Goal: Information Seeking & Learning: Find specific fact

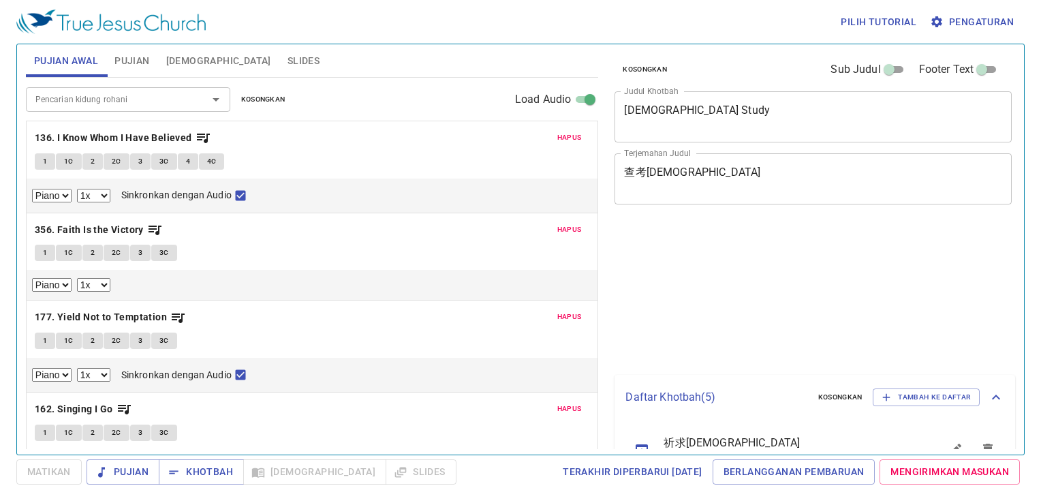
select select "1"
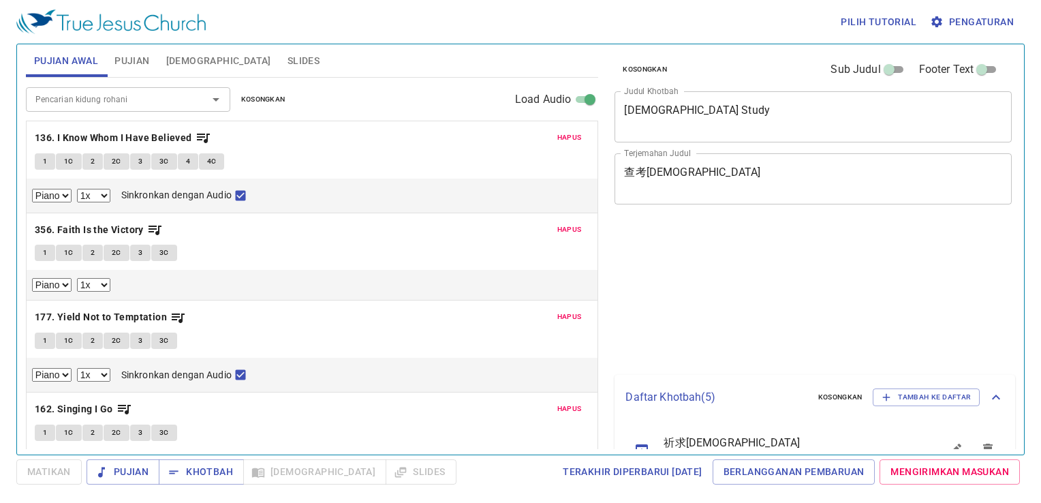
select select "1"
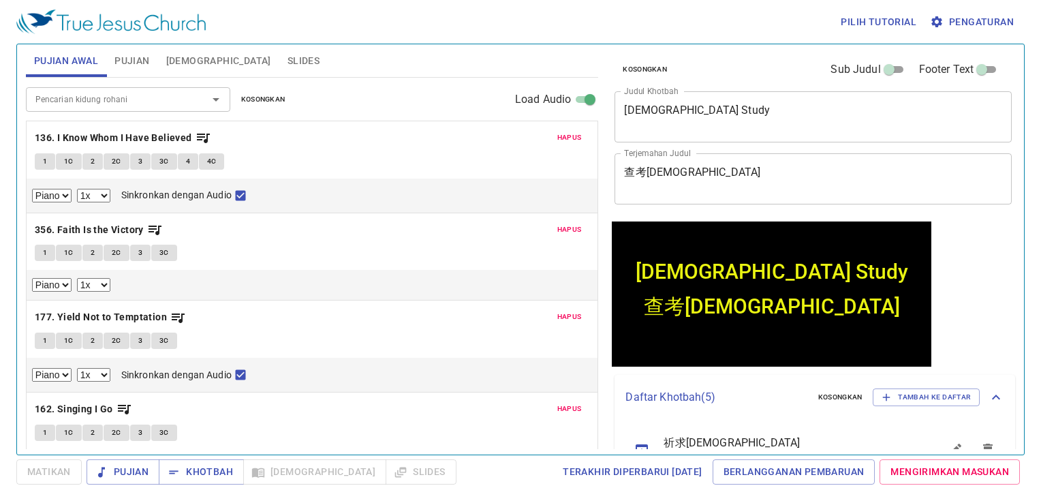
click at [570, 20] on div "Pilih tutorial Pengaturan" at bounding box center [517, 22] width 1003 height 44
drag, startPoint x: 722, startPoint y: 136, endPoint x: 730, endPoint y: 113, distance: 24.3
click at [730, 116] on div "Bible Study x Judul Khotbah" at bounding box center [813, 116] width 397 height 51
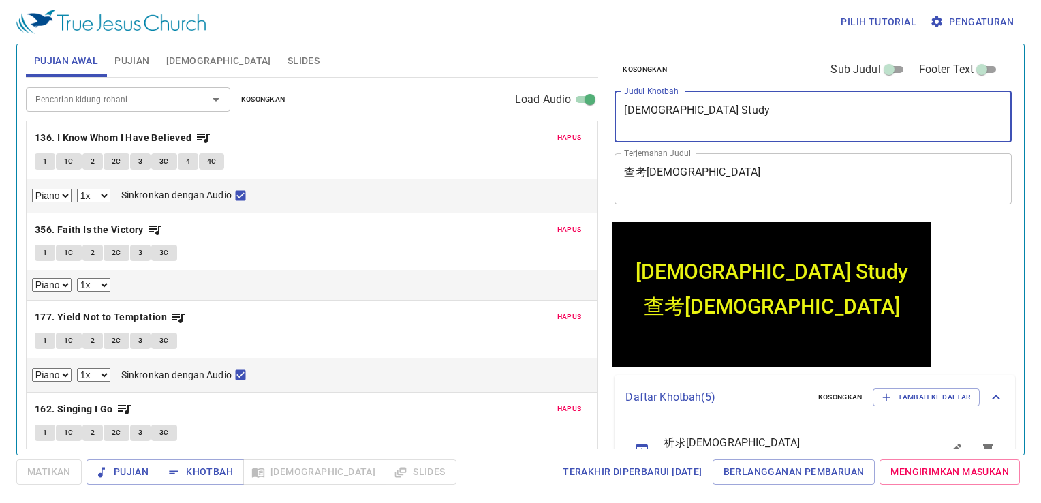
click at [734, 112] on textarea "Bible Study" at bounding box center [813, 117] width 378 height 26
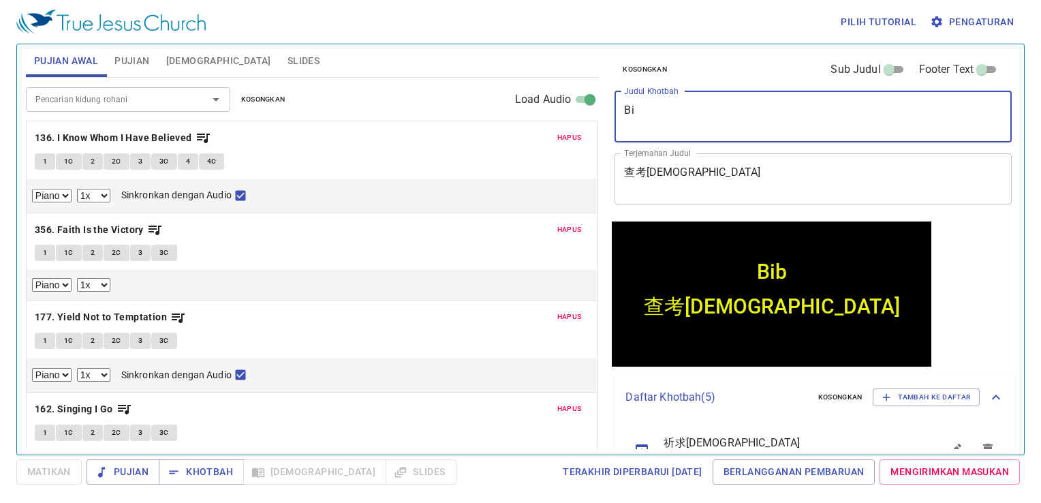
type textarea "B"
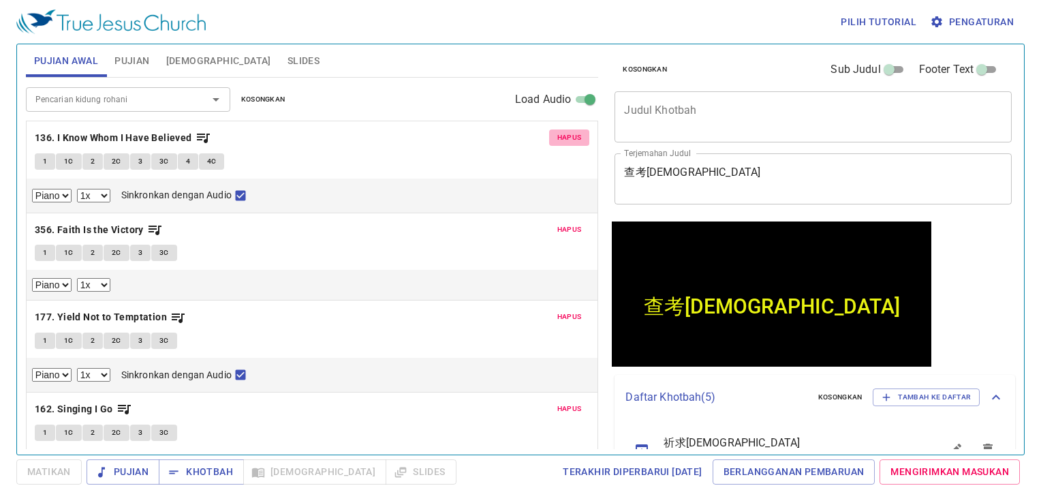
click at [557, 132] on span "Hapus" at bounding box center [569, 138] width 25 height 12
click at [557, 223] on span "Hapus" at bounding box center [569, 229] width 25 height 12
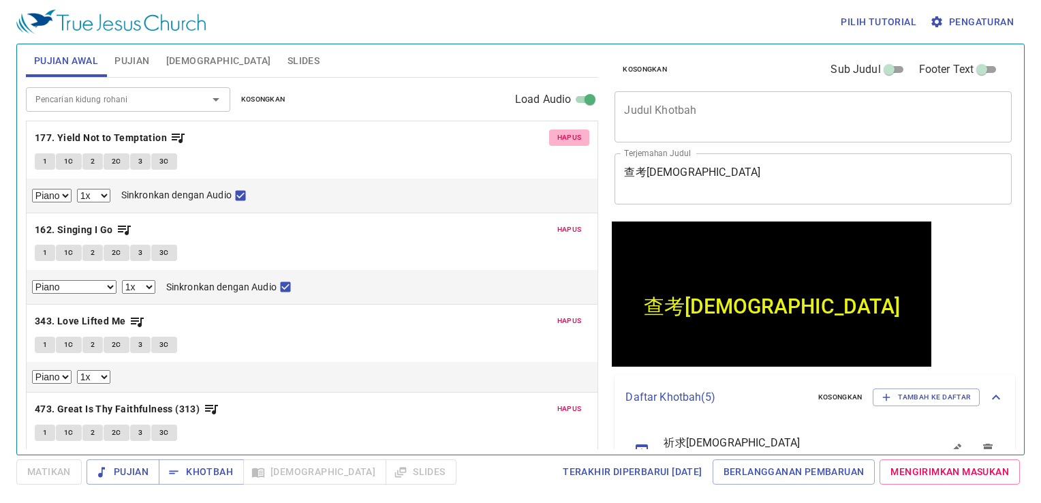
click at [557, 135] on span "Hapus" at bounding box center [569, 138] width 25 height 12
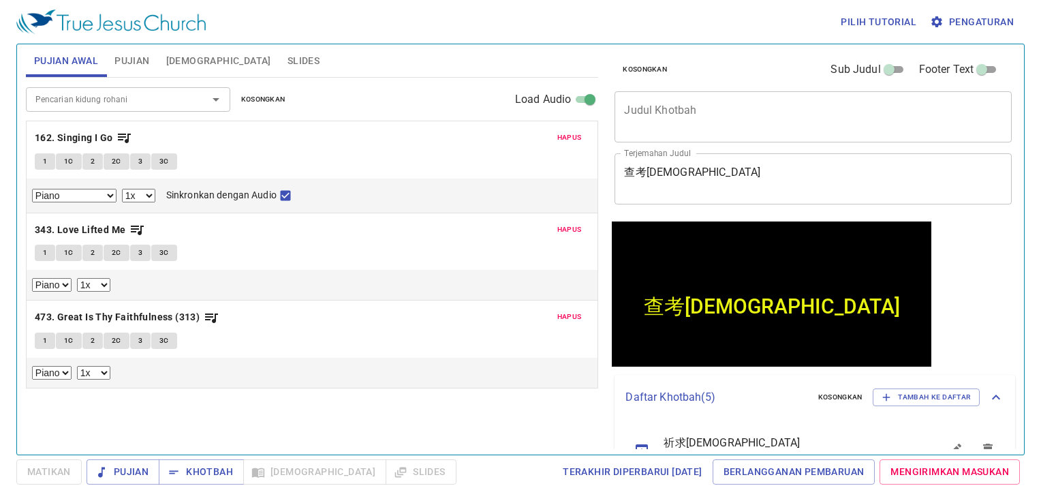
click at [554, 135] on button "Hapus" at bounding box center [569, 137] width 41 height 16
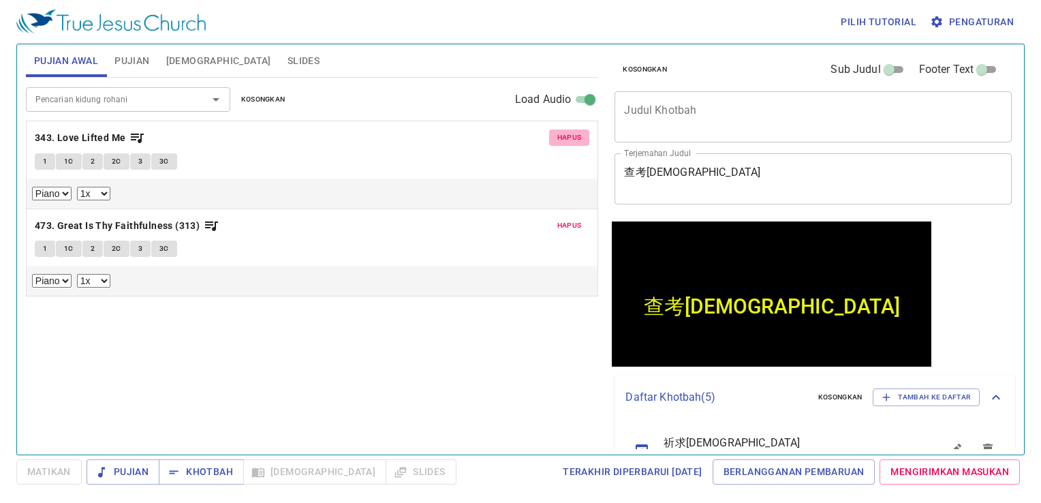
click at [554, 135] on button "Hapus" at bounding box center [569, 137] width 41 height 16
click at [554, 217] on button "Hapus" at bounding box center [569, 225] width 41 height 16
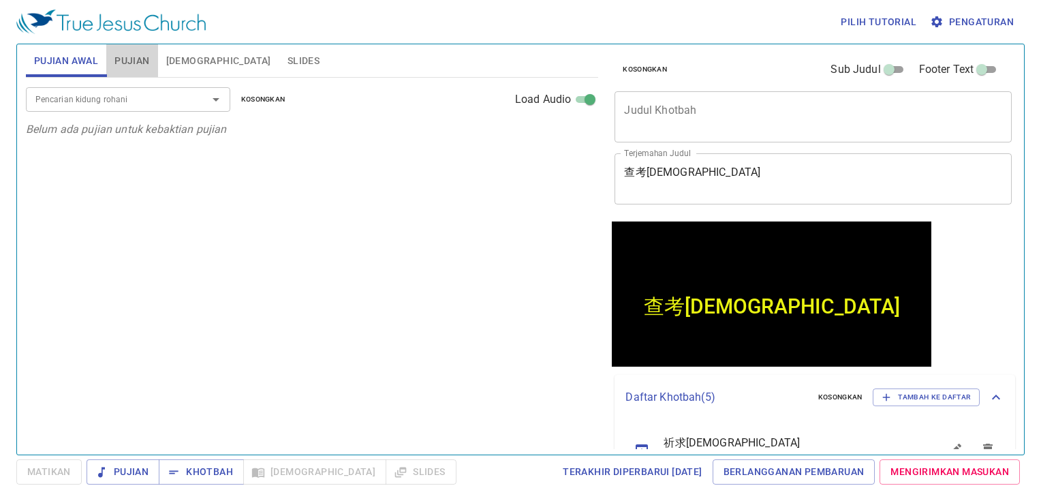
drag, startPoint x: 129, startPoint y: 61, endPoint x: 142, endPoint y: 56, distance: 14.4
click at [134, 57] on span "Pujian" at bounding box center [131, 60] width 35 height 17
click at [177, 50] on button "[DEMOGRAPHIC_DATA]" at bounding box center [218, 60] width 121 height 33
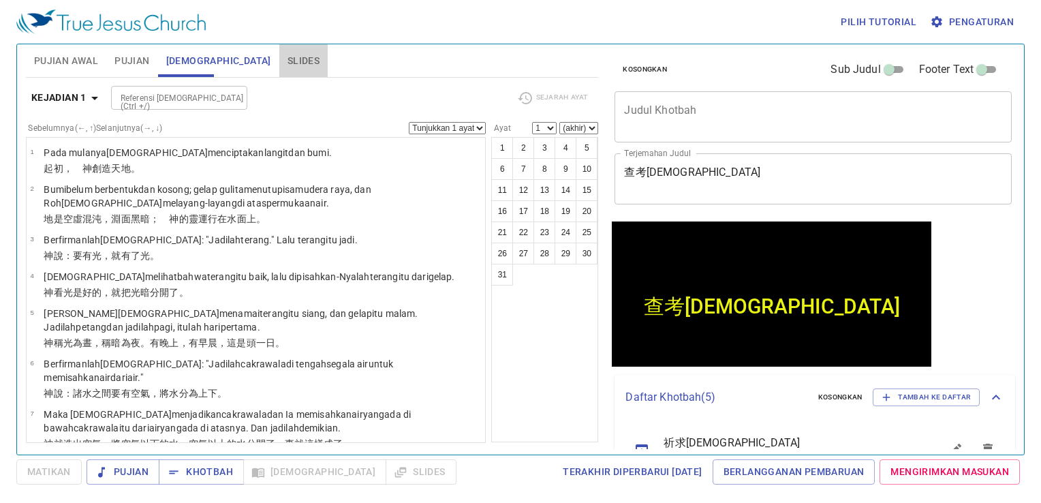
click at [279, 70] on button "Slides" at bounding box center [303, 60] width 48 height 33
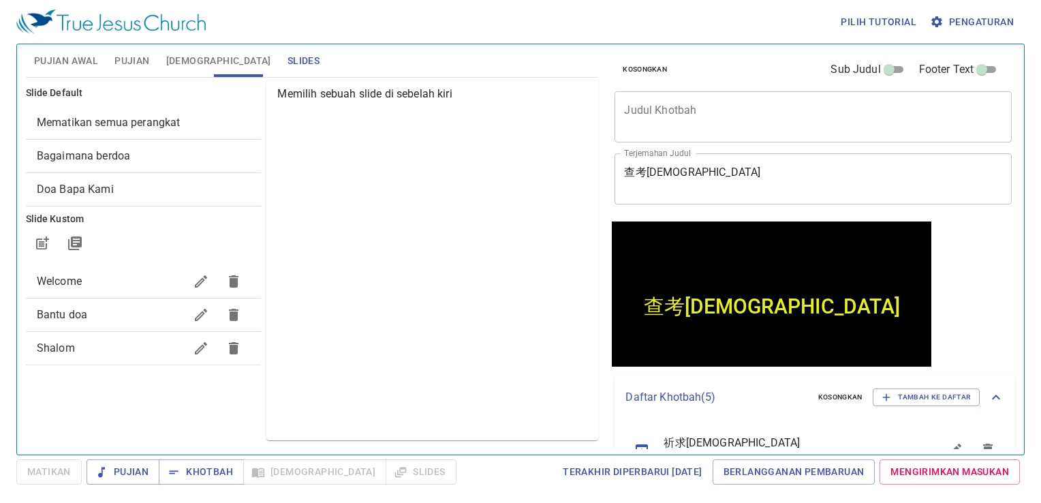
click at [187, 64] on span "[DEMOGRAPHIC_DATA]" at bounding box center [218, 60] width 105 height 17
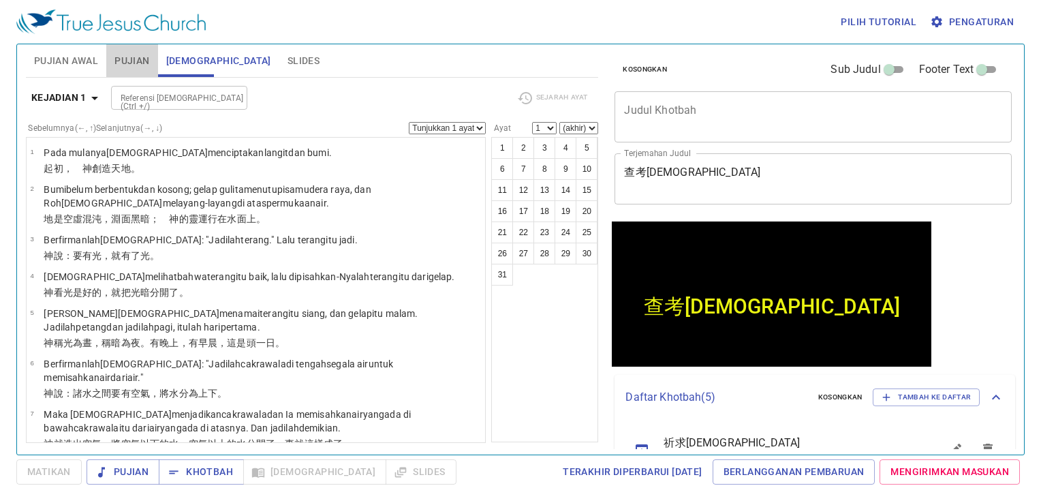
click at [131, 64] on span "Pujian" at bounding box center [131, 60] width 35 height 17
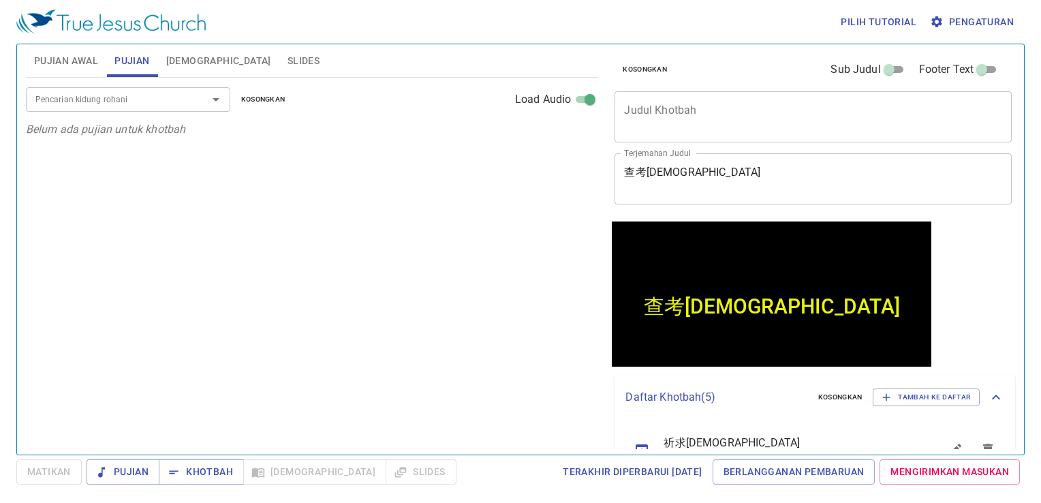
drag, startPoint x: 76, startPoint y: 64, endPoint x: 75, endPoint y: 72, distance: 7.5
click at [75, 64] on span "Pujian Awal" at bounding box center [66, 60] width 64 height 17
drag, startPoint x: 117, startPoint y: 64, endPoint x: 163, endPoint y: 74, distance: 46.6
click at [127, 66] on span "Pujian" at bounding box center [131, 60] width 35 height 17
drag, startPoint x: 194, startPoint y: 67, endPoint x: 234, endPoint y: 70, distance: 39.7
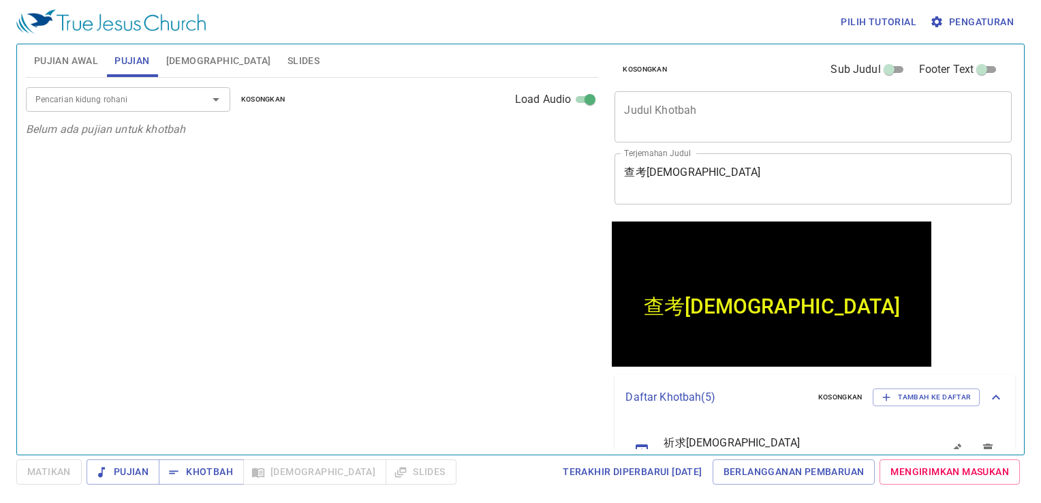
click at [207, 67] on button "[DEMOGRAPHIC_DATA]" at bounding box center [218, 60] width 121 height 33
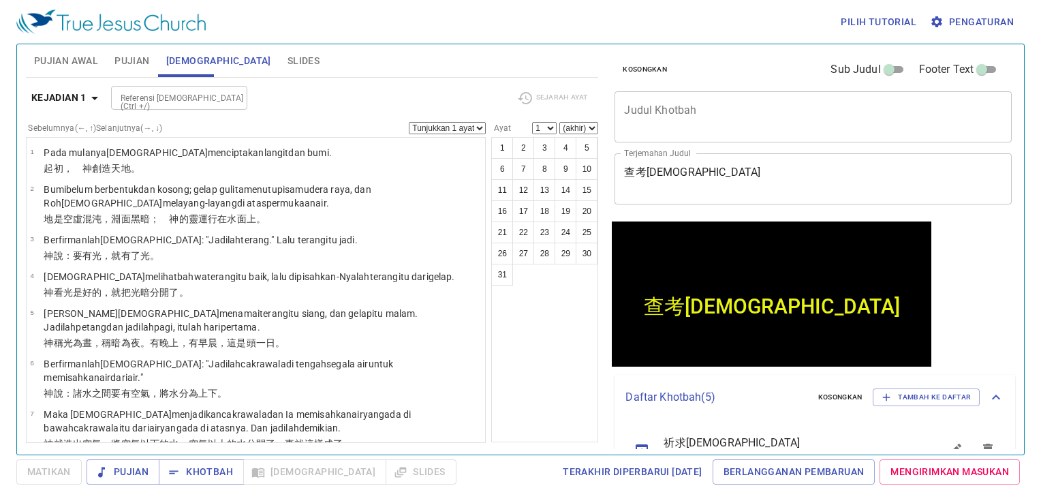
drag, startPoint x: 232, startPoint y: 72, endPoint x: 201, endPoint y: 72, distance: 30.7
click at [279, 72] on button "Slides" at bounding box center [303, 60] width 48 height 33
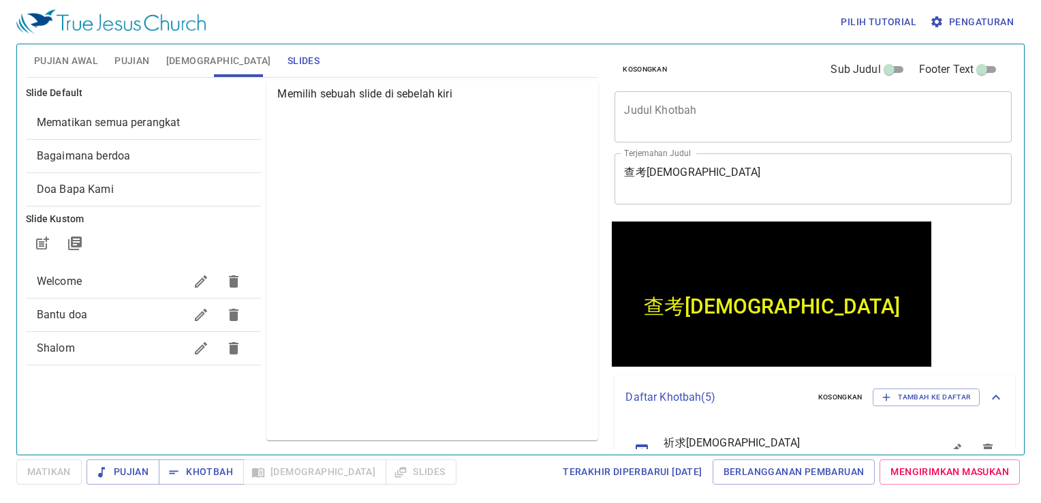
click at [163, 71] on button "[DEMOGRAPHIC_DATA]" at bounding box center [218, 60] width 121 height 33
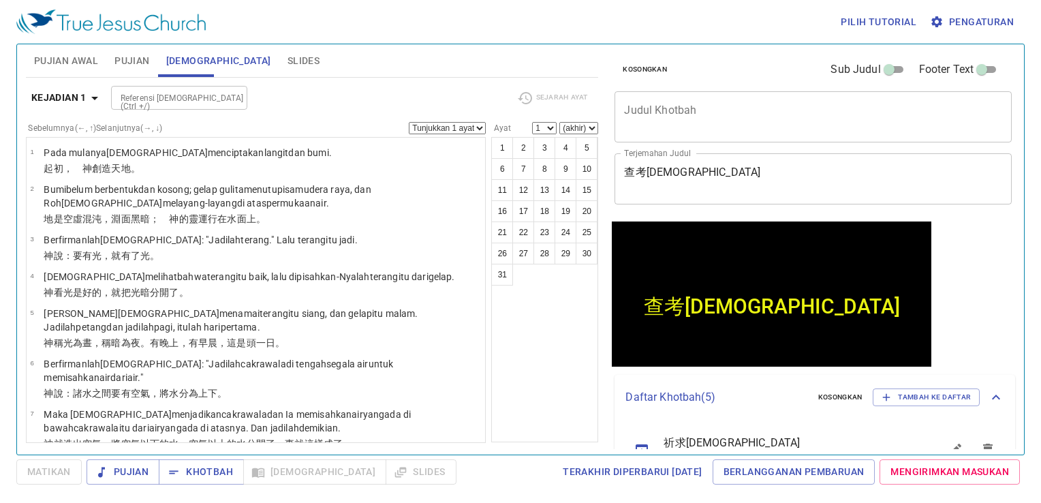
click at [117, 71] on button "Pujian" at bounding box center [131, 60] width 51 height 33
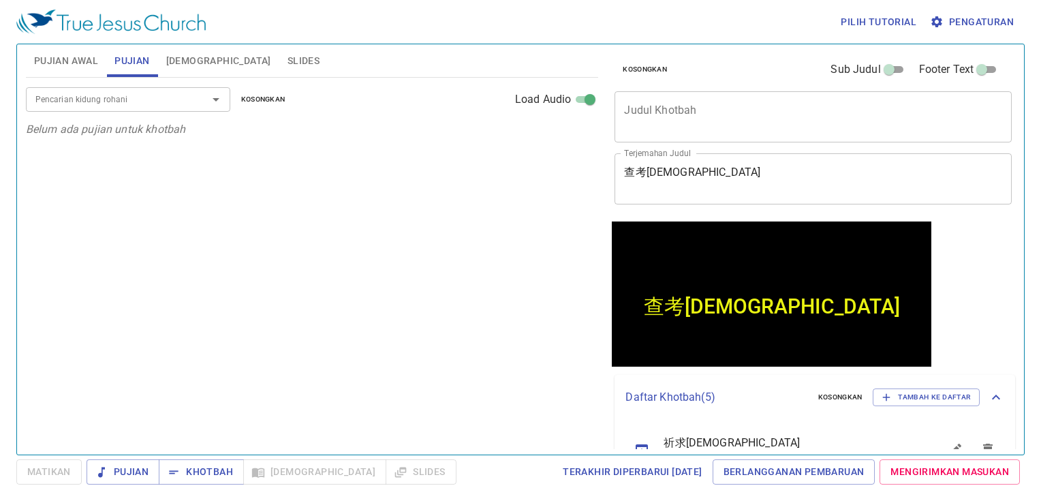
click at [84, 64] on span "Pujian Awal" at bounding box center [66, 60] width 64 height 17
click at [139, 65] on span "Pujian" at bounding box center [131, 60] width 35 height 17
drag, startPoint x: 207, startPoint y: 71, endPoint x: 217, endPoint y: 71, distance: 9.5
click at [209, 71] on button "[DEMOGRAPHIC_DATA]" at bounding box center [218, 60] width 121 height 33
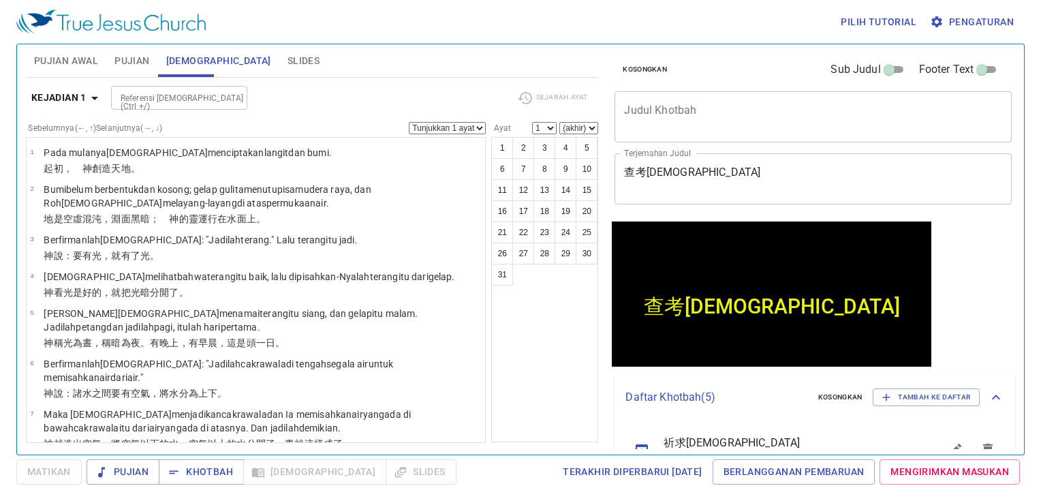
drag, startPoint x: 226, startPoint y: 71, endPoint x: 153, endPoint y: 66, distance: 73.1
click at [189, 69] on div "Pujian Awal Pujian Alkitab Slides" at bounding box center [312, 60] width 573 height 33
click at [139, 63] on button "Pujian" at bounding box center [131, 60] width 51 height 33
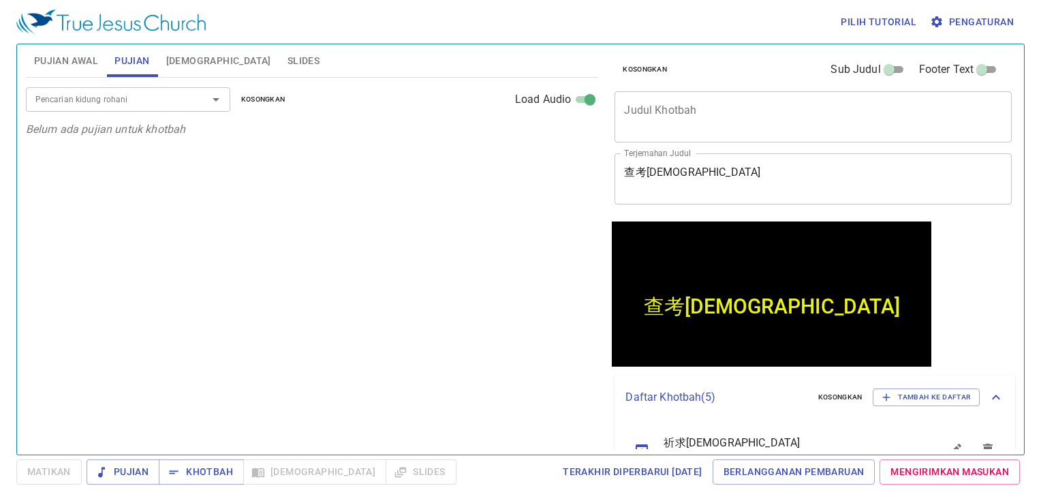
drag, startPoint x: 125, startPoint y: 61, endPoint x: 114, endPoint y: 61, distance: 10.9
click at [116, 61] on span "Pujian" at bounding box center [131, 60] width 35 height 17
click at [86, 59] on span "Pujian Awal" at bounding box center [66, 60] width 64 height 17
click at [90, 61] on span "Pujian Awal" at bounding box center [66, 60] width 64 height 17
drag, startPoint x: 134, startPoint y: 61, endPoint x: 223, endPoint y: 62, distance: 89.3
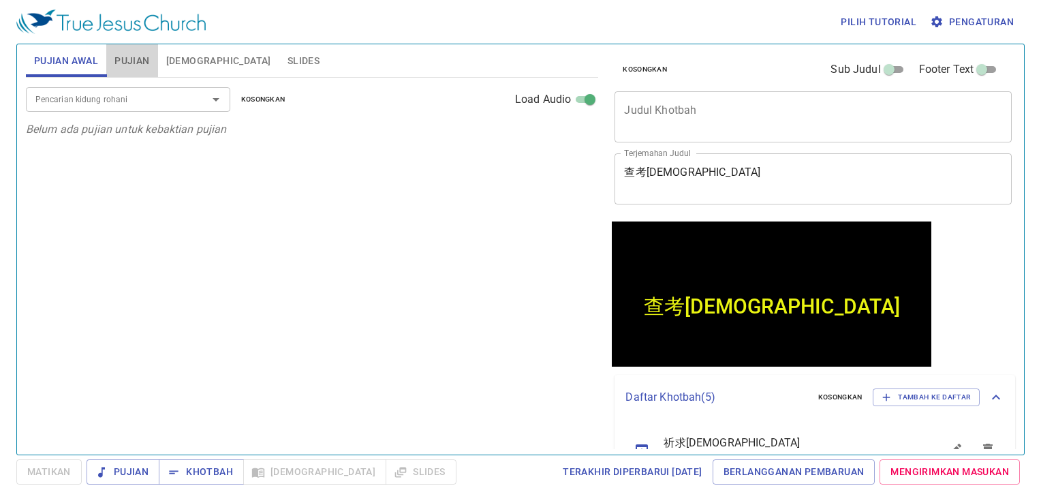
click at [191, 61] on div "Pujian Awal Pujian Alkitab Slides" at bounding box center [312, 60] width 573 height 33
drag, startPoint x: 238, startPoint y: 63, endPoint x: 264, endPoint y: 65, distance: 26.7
click at [288, 64] on span "Slides" at bounding box center [304, 60] width 32 height 17
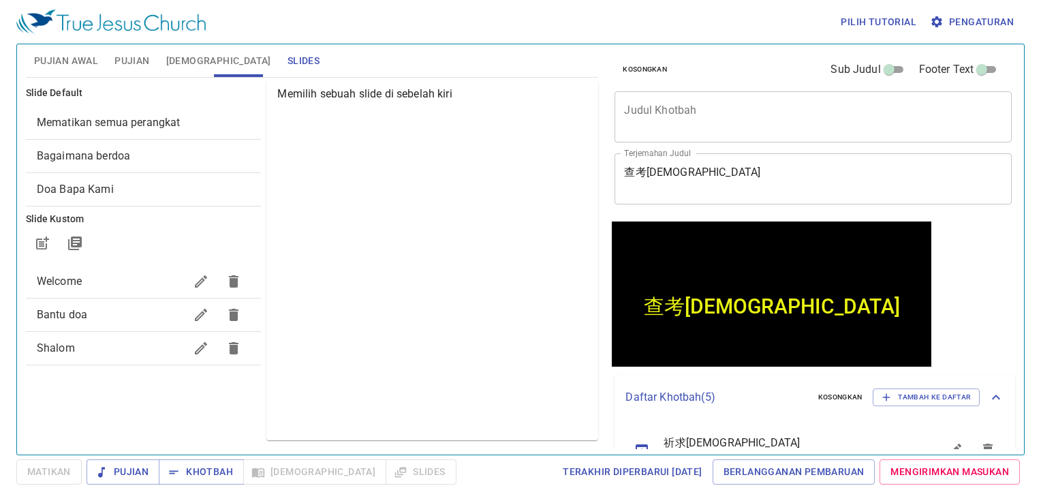
drag, startPoint x: 150, startPoint y: 63, endPoint x: 80, endPoint y: 72, distance: 70.1
click at [108, 69] on div "Pujian Awal Pujian Alkitab Slides" at bounding box center [312, 60] width 573 height 33
click at [80, 72] on button "Pujian Awal" at bounding box center [66, 60] width 80 height 33
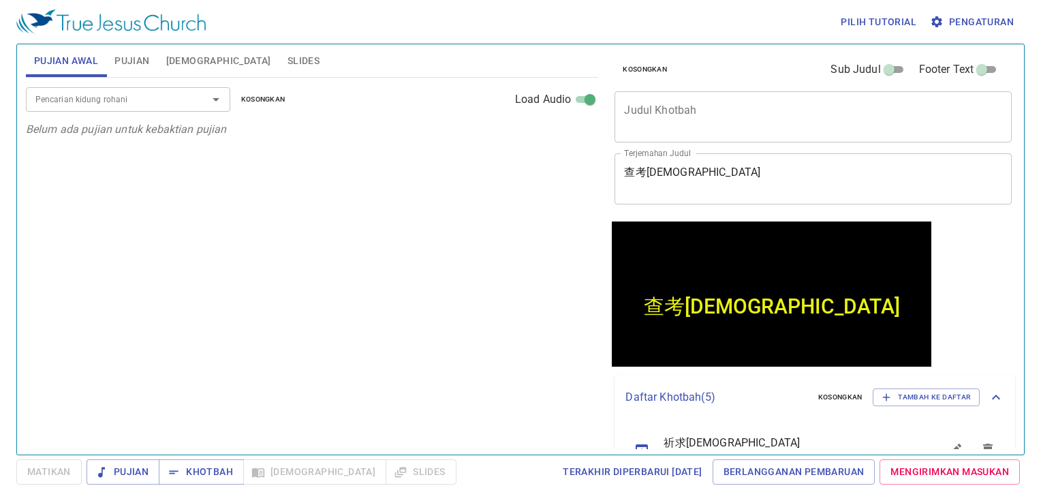
click at [139, 62] on span "Pujian" at bounding box center [131, 60] width 35 height 17
drag, startPoint x: 202, startPoint y: 81, endPoint x: 222, endPoint y: 76, distance: 20.3
click at [219, 78] on div "Pencarian kidung rohani Pencarian kidung rohani Kosongkan Load Audio" at bounding box center [312, 100] width 573 height 44
drag, startPoint x: 184, startPoint y: 67, endPoint x: 176, endPoint y: 67, distance: 8.2
click at [181, 67] on span "[DEMOGRAPHIC_DATA]" at bounding box center [218, 60] width 105 height 17
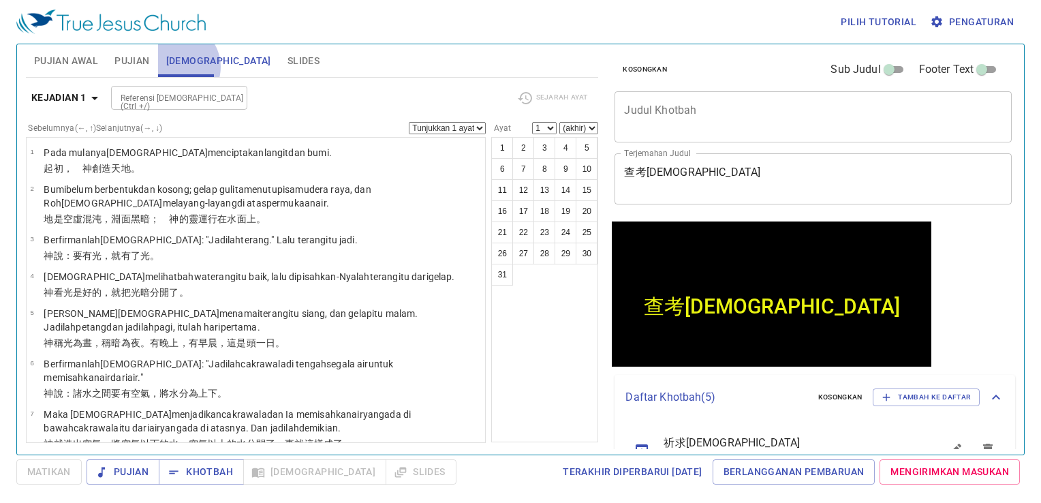
drag, startPoint x: 176, startPoint y: 67, endPoint x: 101, endPoint y: 73, distance: 75.2
click at [154, 67] on div "Pujian Awal Pujian Alkitab Slides" at bounding box center [312, 60] width 573 height 33
click at [177, 75] on div "Pujian Awal Pujian Alkitab Slides" at bounding box center [312, 60] width 573 height 33
drag, startPoint x: 216, startPoint y: 72, endPoint x: 252, endPoint y: 72, distance: 36.1
click at [252, 72] on div "Pujian Awal Pujian Alkitab Slides" at bounding box center [312, 60] width 573 height 33
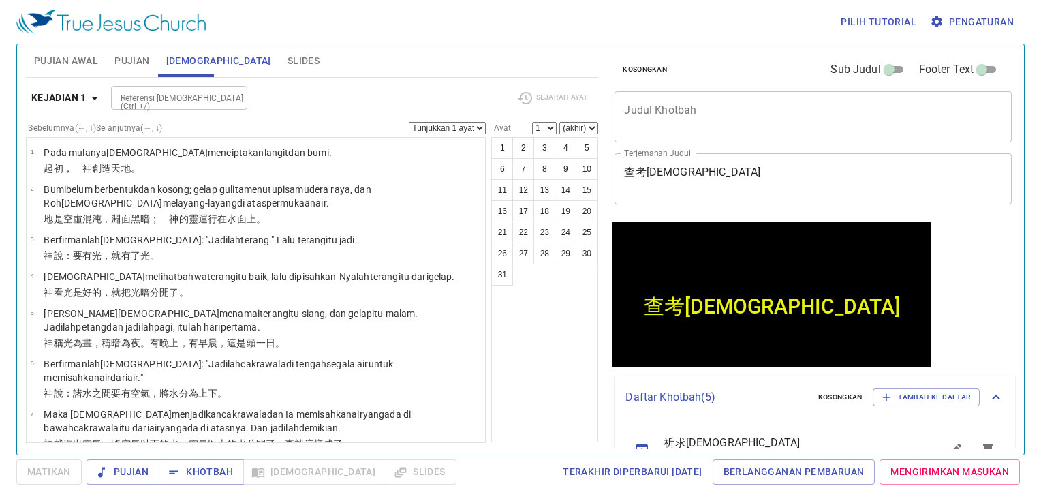
click at [200, 63] on button "[DEMOGRAPHIC_DATA]" at bounding box center [218, 60] width 121 height 33
click at [119, 63] on div "Pujian Awal Pujian Alkitab Slides" at bounding box center [312, 60] width 573 height 33
click at [188, 63] on div "Pujian Awal Pujian Alkitab Slides" at bounding box center [312, 60] width 573 height 33
drag, startPoint x: 247, startPoint y: 63, endPoint x: 151, endPoint y: 62, distance: 96.1
click at [288, 62] on span "Slides" at bounding box center [304, 60] width 32 height 17
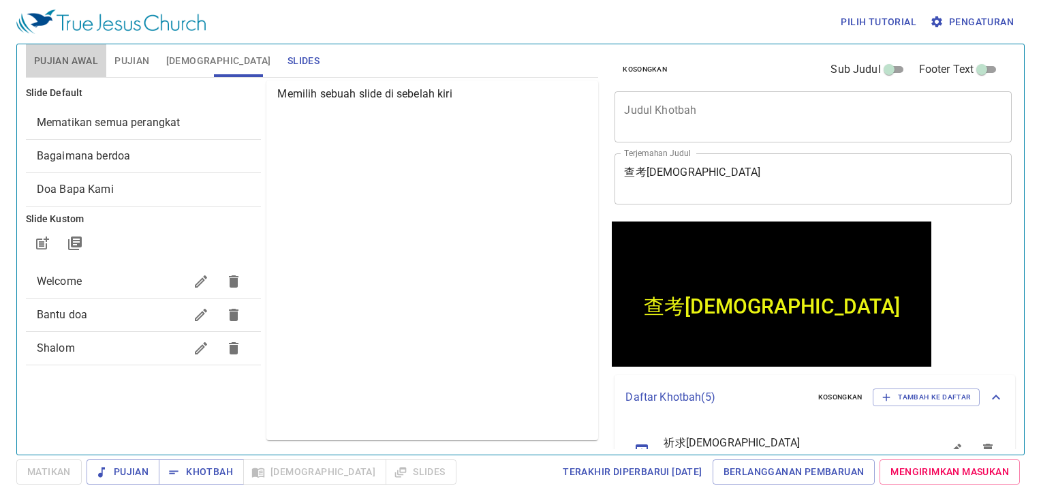
drag, startPoint x: 74, startPoint y: 65, endPoint x: 122, endPoint y: 73, distance: 48.3
click at [80, 67] on span "Pujian Awal" at bounding box center [66, 60] width 64 height 17
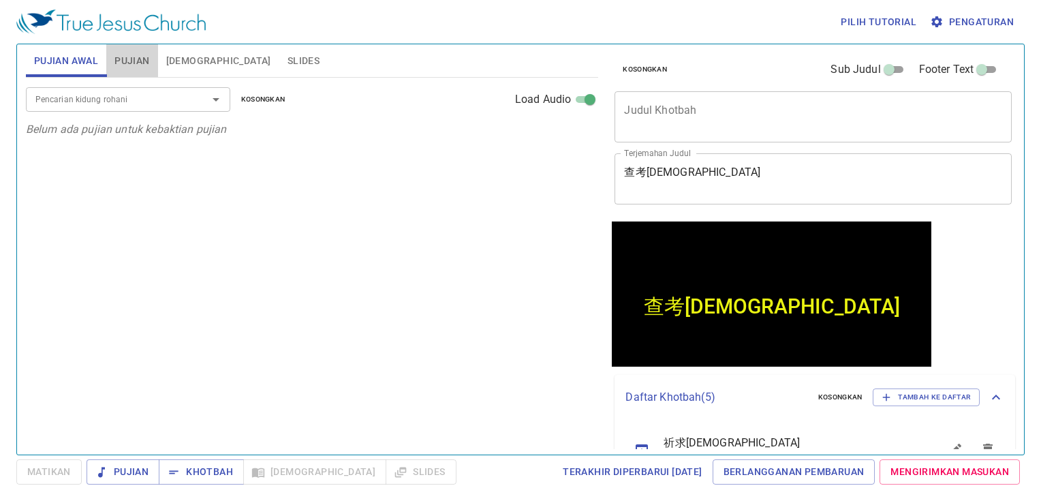
drag, startPoint x: 139, startPoint y: 70, endPoint x: 163, endPoint y: 70, distance: 23.8
click at [156, 70] on button "Pujian" at bounding box center [131, 60] width 51 height 33
click at [279, 70] on button "Slides" at bounding box center [303, 60] width 48 height 33
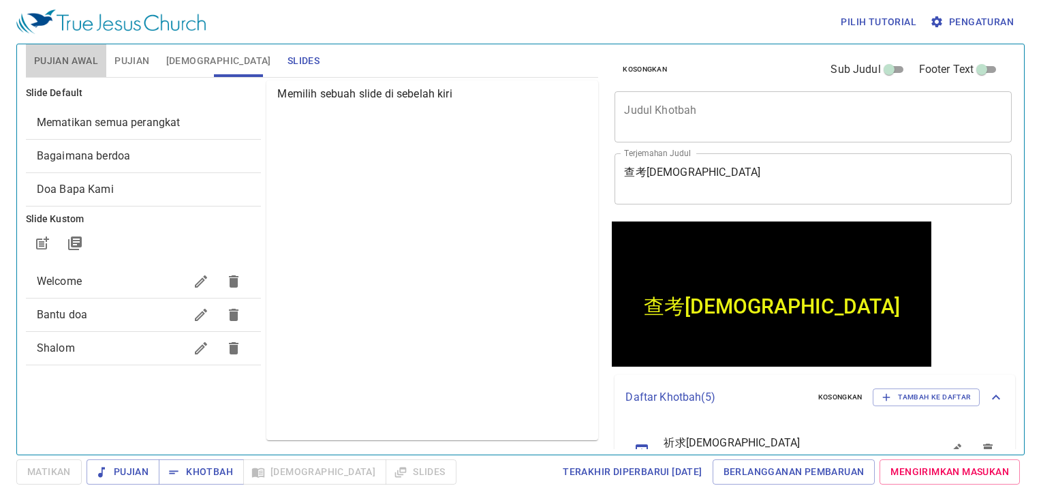
click at [60, 65] on span "Pujian Awal" at bounding box center [66, 60] width 64 height 17
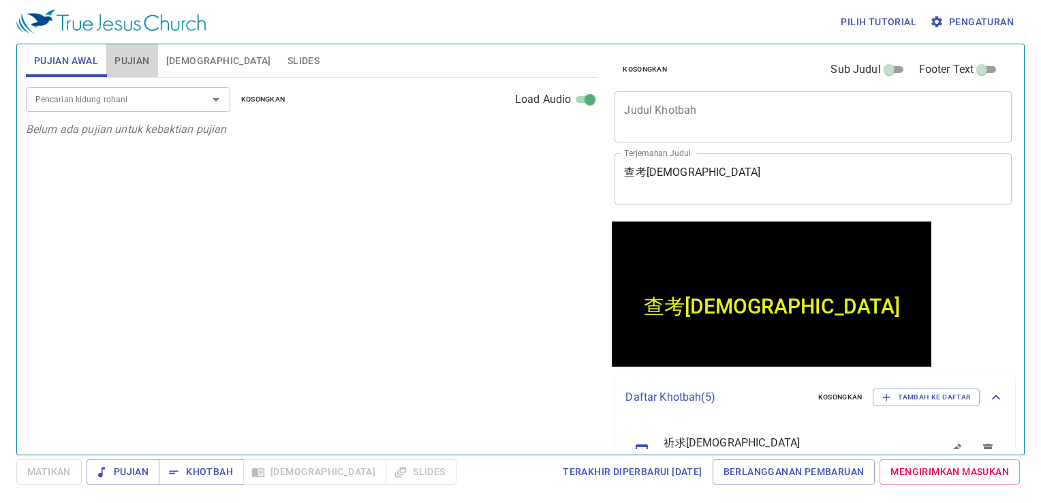
drag, startPoint x: 117, startPoint y: 69, endPoint x: 153, endPoint y: 67, distance: 36.9
click at [146, 67] on button "Pujian" at bounding box center [131, 60] width 51 height 33
drag, startPoint x: 173, startPoint y: 69, endPoint x: 191, endPoint y: 69, distance: 17.7
click at [186, 69] on button "[DEMOGRAPHIC_DATA]" at bounding box center [218, 60] width 121 height 33
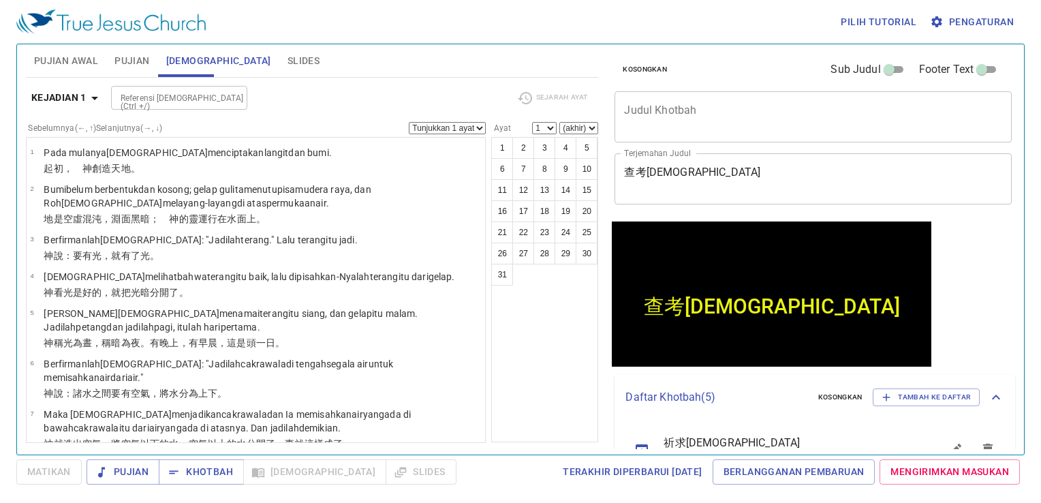
click at [288, 61] on span "Slides" at bounding box center [304, 60] width 32 height 17
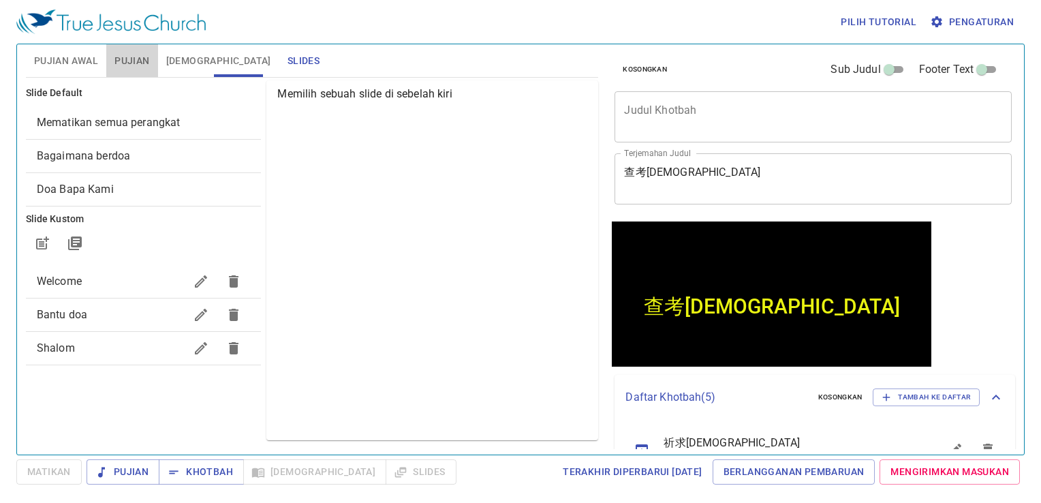
drag, startPoint x: 109, startPoint y: 61, endPoint x: 63, endPoint y: 60, distance: 46.4
click at [87, 61] on div "Pujian Awal Pujian Alkitab Slides" at bounding box center [312, 60] width 573 height 33
drag, startPoint x: 57, startPoint y: 59, endPoint x: 139, endPoint y: 59, distance: 81.8
click at [117, 59] on div "Pujian Awal Pujian Alkitab Slides" at bounding box center [312, 60] width 573 height 33
click at [206, 64] on button "[DEMOGRAPHIC_DATA]" at bounding box center [218, 60] width 121 height 33
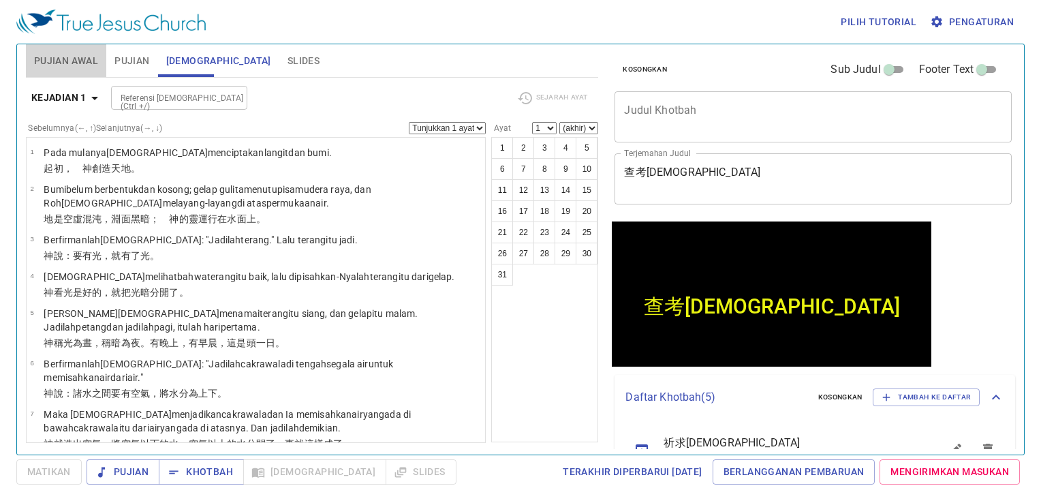
click at [60, 65] on span "Pujian Awal" at bounding box center [66, 60] width 64 height 17
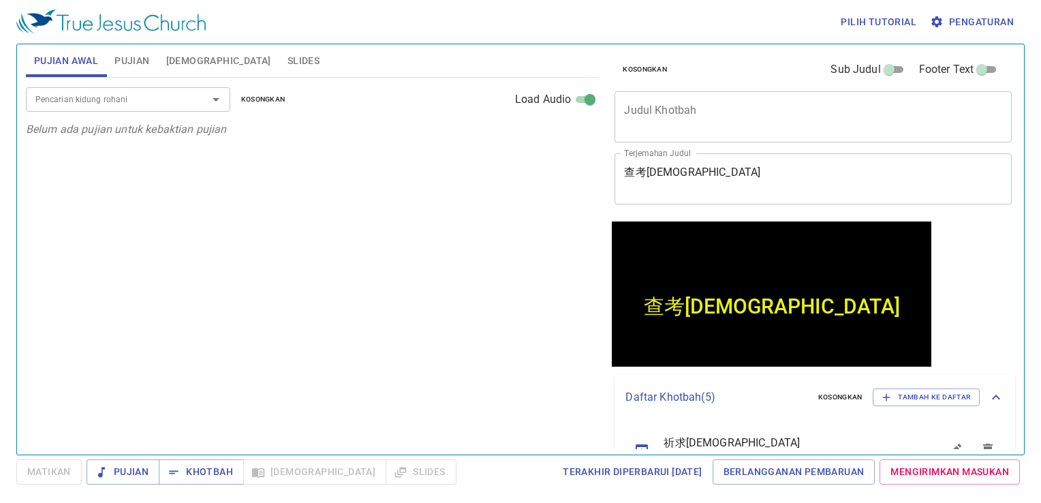
drag, startPoint x: 176, startPoint y: 67, endPoint x: 183, endPoint y: 67, distance: 7.5
click at [177, 67] on button "[DEMOGRAPHIC_DATA]" at bounding box center [218, 60] width 121 height 33
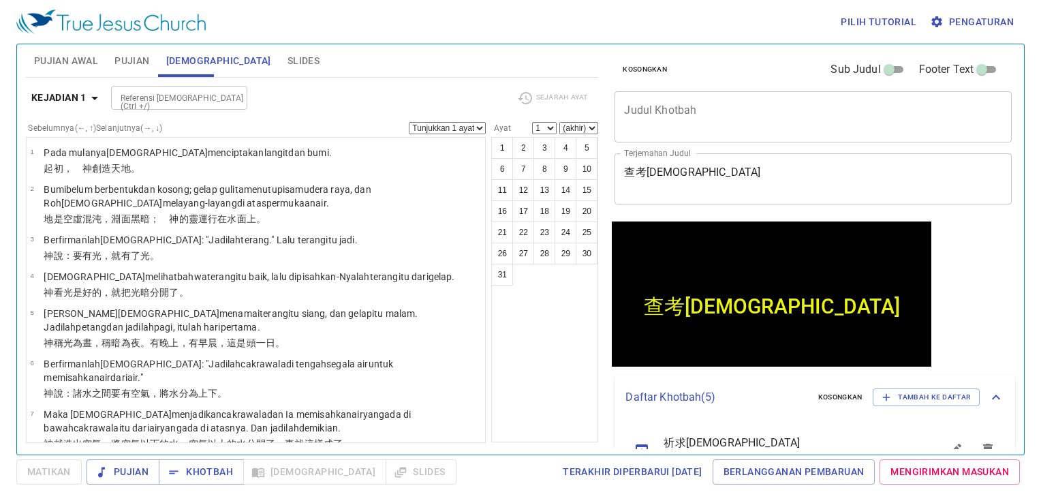
drag, startPoint x: 225, startPoint y: 64, endPoint x: 135, endPoint y: 63, distance: 90.0
click at [172, 63] on div "Pujian Awal Pujian Alkitab Slides" at bounding box center [312, 60] width 573 height 33
click at [76, 62] on span "Pujian Awal" at bounding box center [66, 60] width 64 height 17
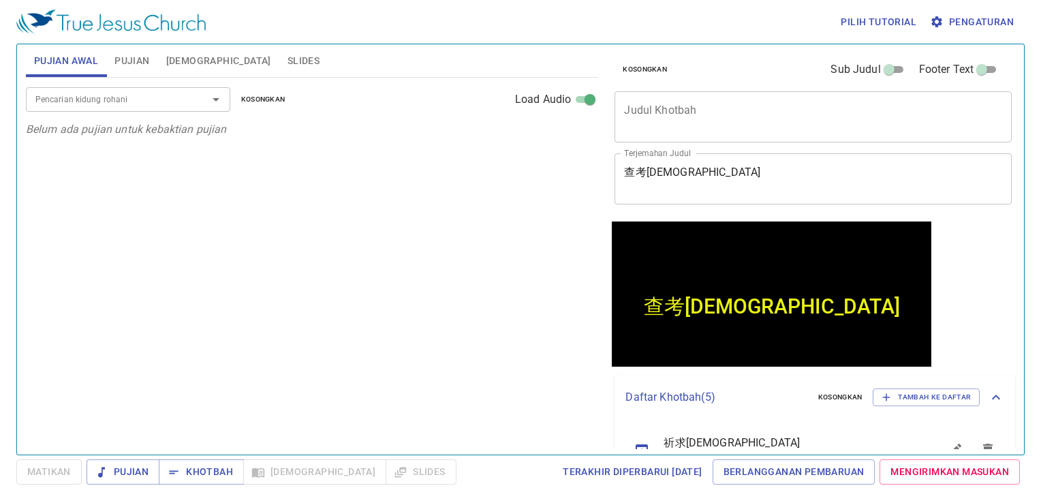
click at [182, 64] on span "[DEMOGRAPHIC_DATA]" at bounding box center [218, 60] width 105 height 17
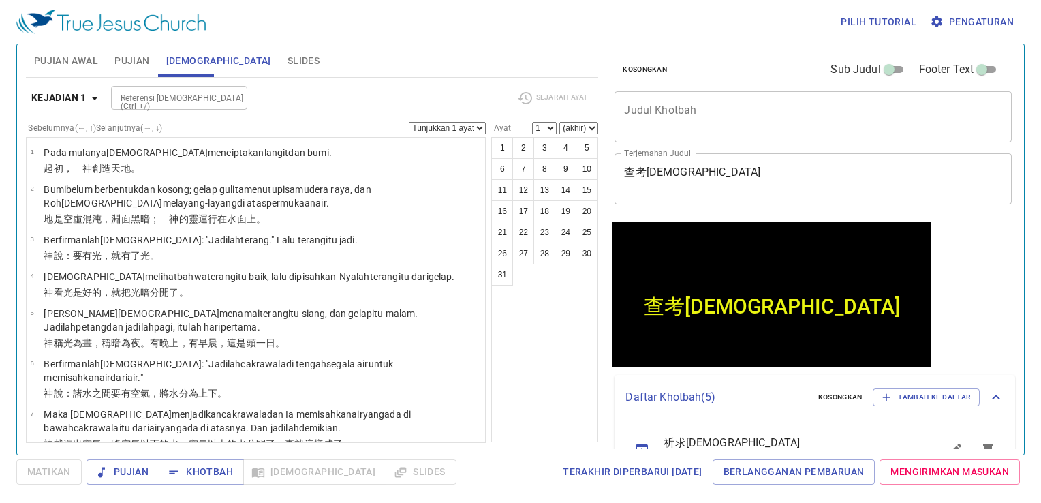
drag, startPoint x: 48, startPoint y: 65, endPoint x: 121, endPoint y: 63, distance: 72.9
click at [69, 65] on span "Pujian Awal" at bounding box center [66, 60] width 64 height 17
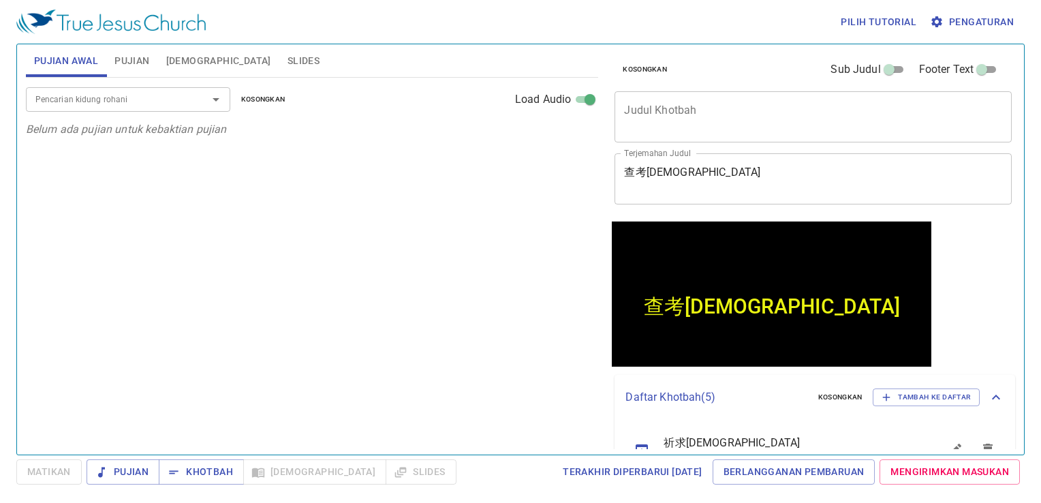
drag, startPoint x: 165, startPoint y: 60, endPoint x: 10, endPoint y: 59, distance: 155.4
click at [54, 59] on div "Pujian Awal Pujian Alkitab Slides" at bounding box center [312, 60] width 573 height 33
drag, startPoint x: 7, startPoint y: 59, endPoint x: 57, endPoint y: 59, distance: 49.7
click at [27, 59] on div "Pilih tutorial Pengaturan Pujian Awal Pujian Alkitab Slides Pencarian kidung ro…" at bounding box center [520, 251] width 1041 height 503
drag, startPoint x: 150, startPoint y: 65, endPoint x: 24, endPoint y: 67, distance: 126.1
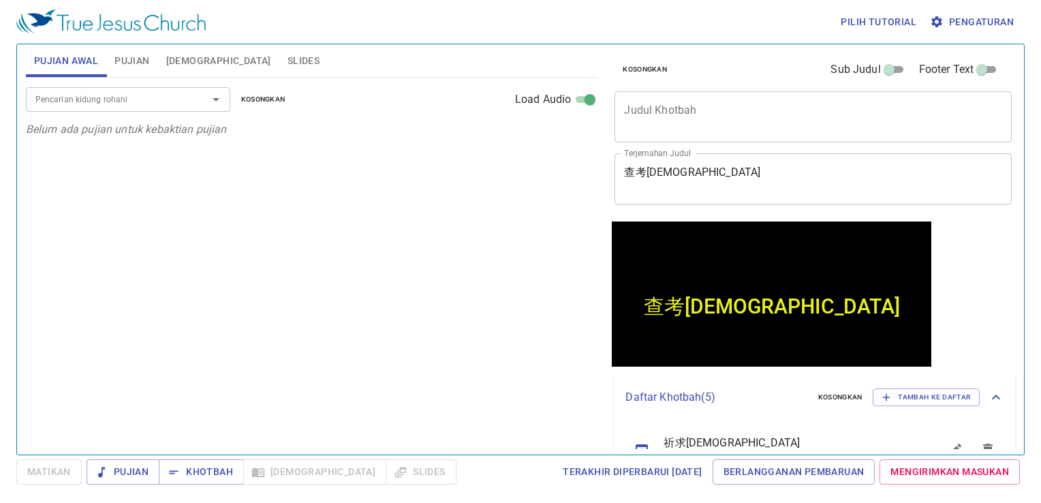
click at [85, 67] on div "Pujian Awal Pujian Alkitab Slides" at bounding box center [312, 60] width 573 height 33
drag, startPoint x: 14, startPoint y: 67, endPoint x: 90, endPoint y: 67, distance: 76.3
click at [19, 67] on div "Pilih tutorial Pengaturan Pujian Awal Pujian Alkitab Slides Pencarian kidung ro…" at bounding box center [520, 251] width 1041 height 503
drag
click at [177, 65] on span "Alkitab" at bounding box center [218, 60] width 105 height 17
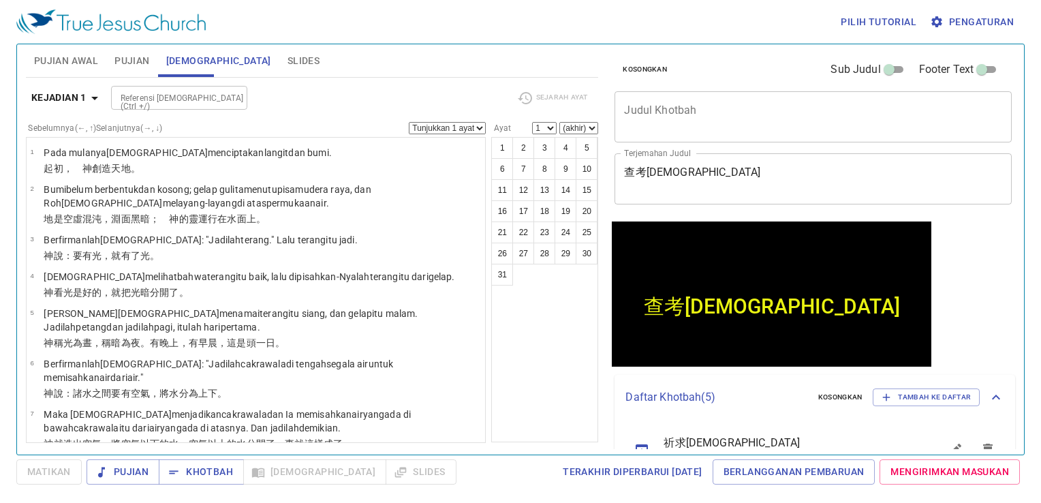
click at [52, 66] on span "Pujian Awal" at bounding box center [66, 60] width 64 height 17
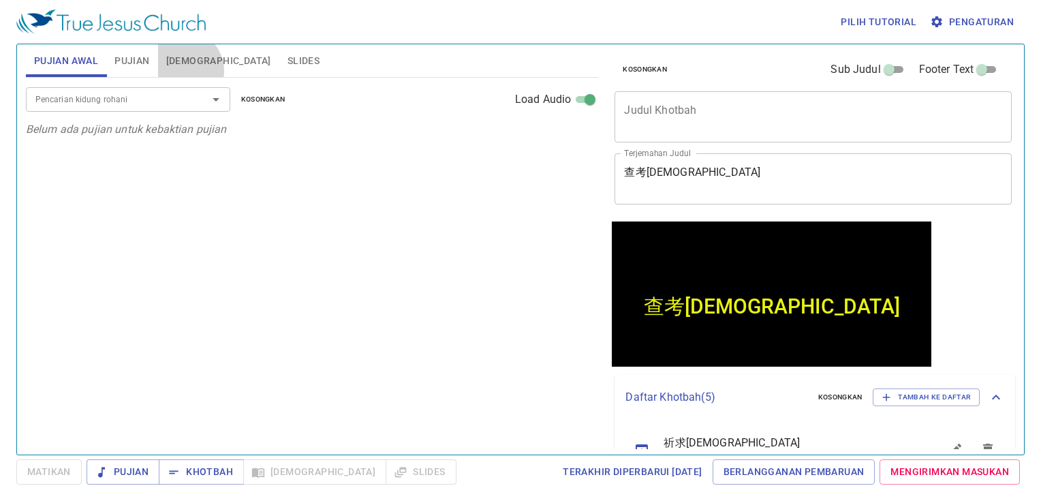
click at [132, 74] on div "Pujian Awal Pujian Alkitab Slides" at bounding box center [312, 60] width 573 height 33
click at [203, 68] on span "Alkitab" at bounding box center [218, 60] width 105 height 17
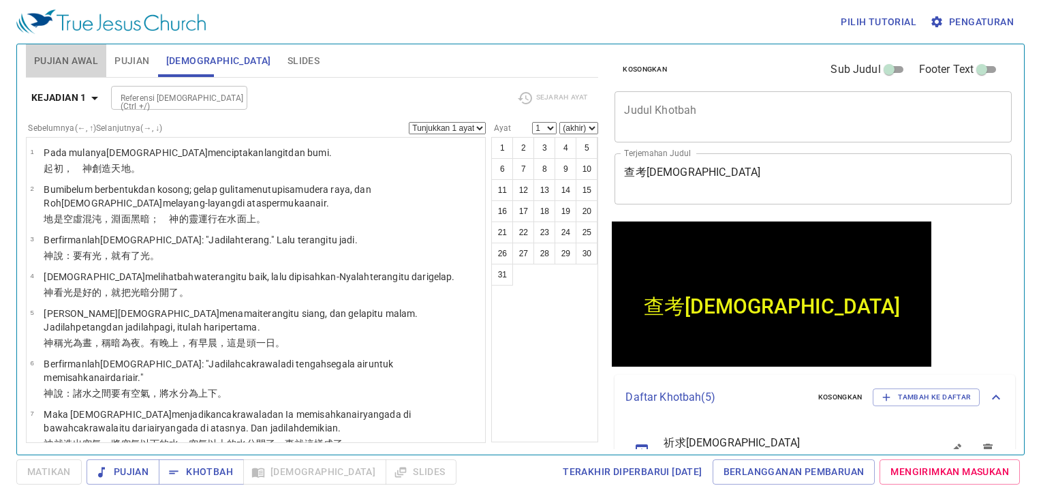
click at [81, 66] on span "Pujian Awal" at bounding box center [66, 60] width 64 height 17
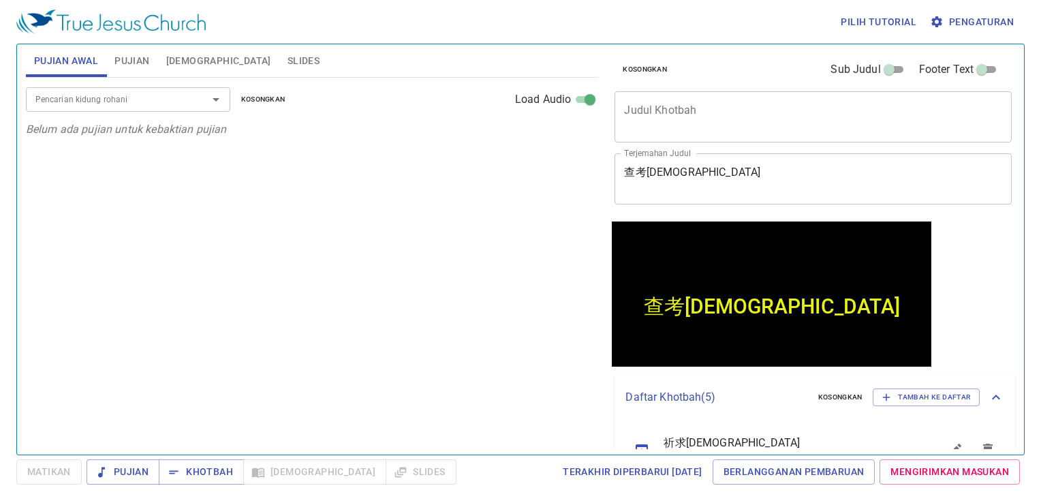
click at [190, 70] on button "Alkitab" at bounding box center [218, 60] width 121 height 33
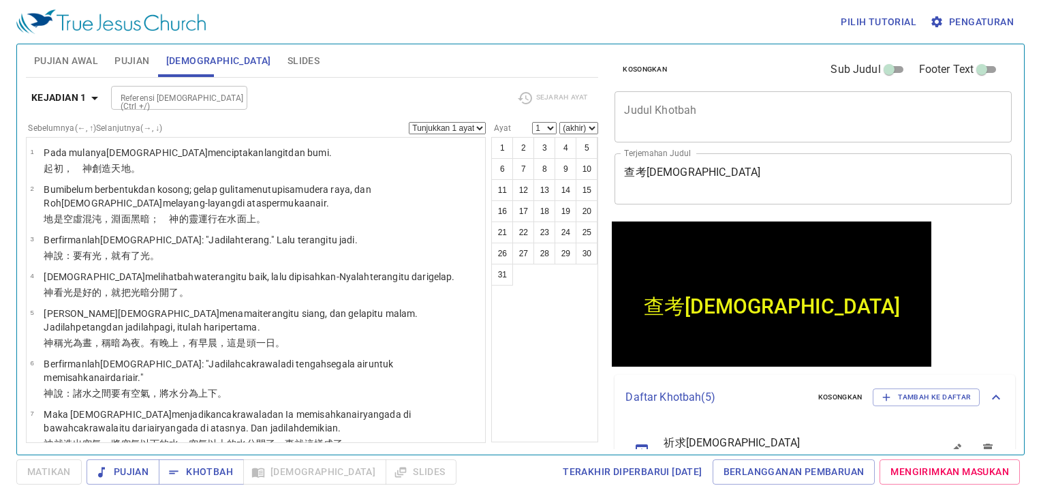
click at [121, 77] on div "Pujian Awal Pujian Alkitab Slides Pencarian kidung rohani Pencarian kidung roha…" at bounding box center [312, 244] width 584 height 410
click at [279, 74] on button "Slides" at bounding box center [303, 60] width 48 height 33
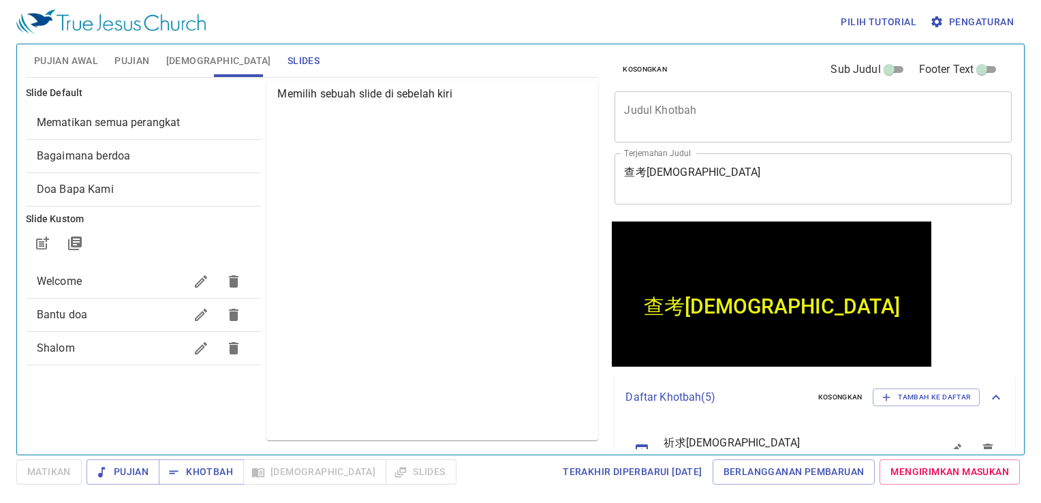
click at [88, 65] on span "Pujian Awal" at bounding box center [66, 60] width 64 height 17
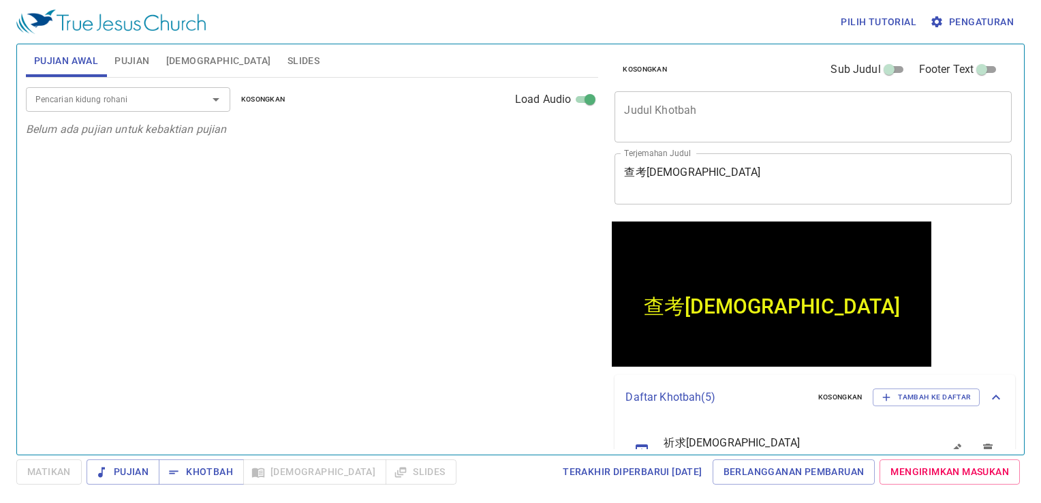
click at [210, 67] on div "Pujian Awal Pujian Alkitab Slides" at bounding box center [312, 60] width 573 height 33
click at [185, 69] on div "Pujian Awal Pujian Alkitab Slides" at bounding box center [312, 60] width 573 height 33
click at [288, 60] on span "Slides" at bounding box center [304, 60] width 32 height 17
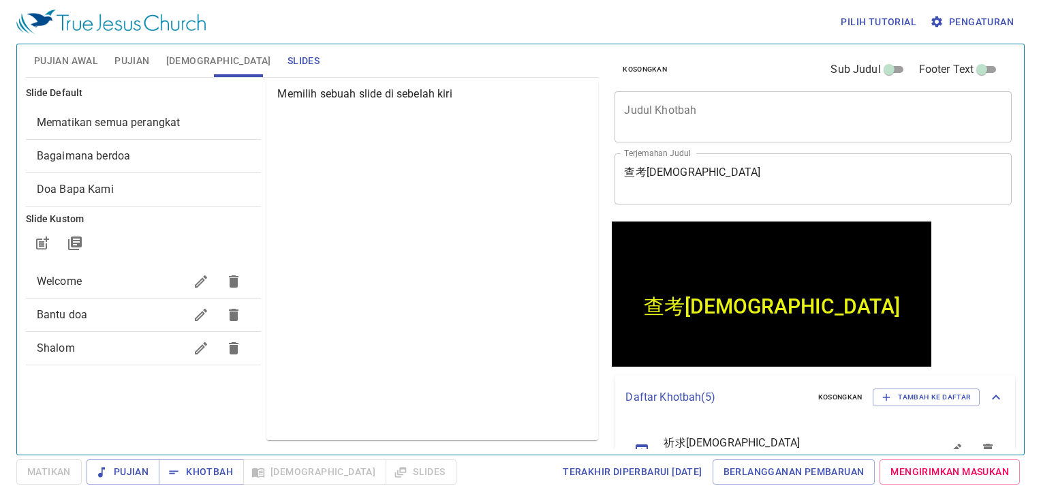
click at [65, 59] on span "Pujian Awal" at bounding box center [66, 60] width 64 height 17
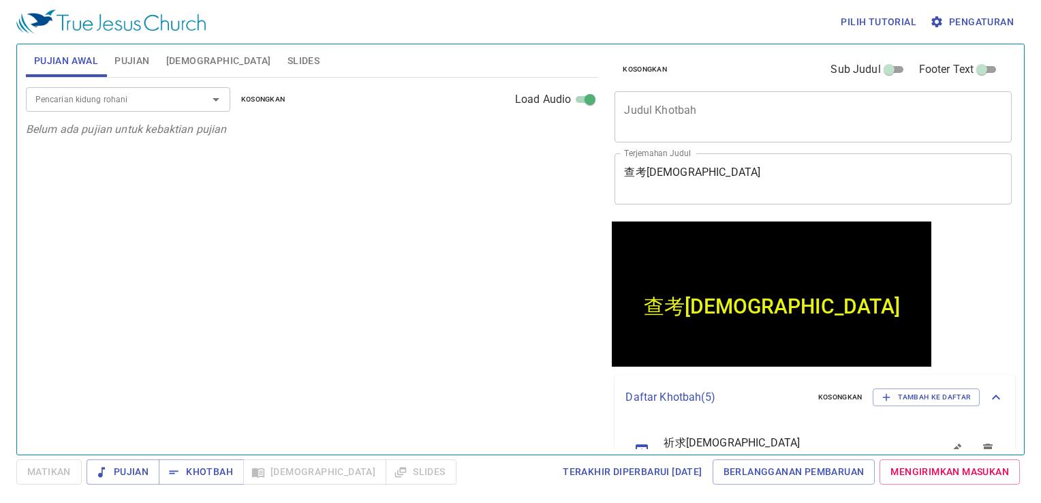
click at [154, 75] on div "Pujian Awal Pujian Alkitab Slides" at bounding box center [312, 60] width 573 height 33
click at [212, 67] on div "Pujian Awal Pujian Alkitab Slides" at bounding box center [312, 60] width 573 height 33
click at [288, 67] on span "Slides" at bounding box center [304, 60] width 32 height 17
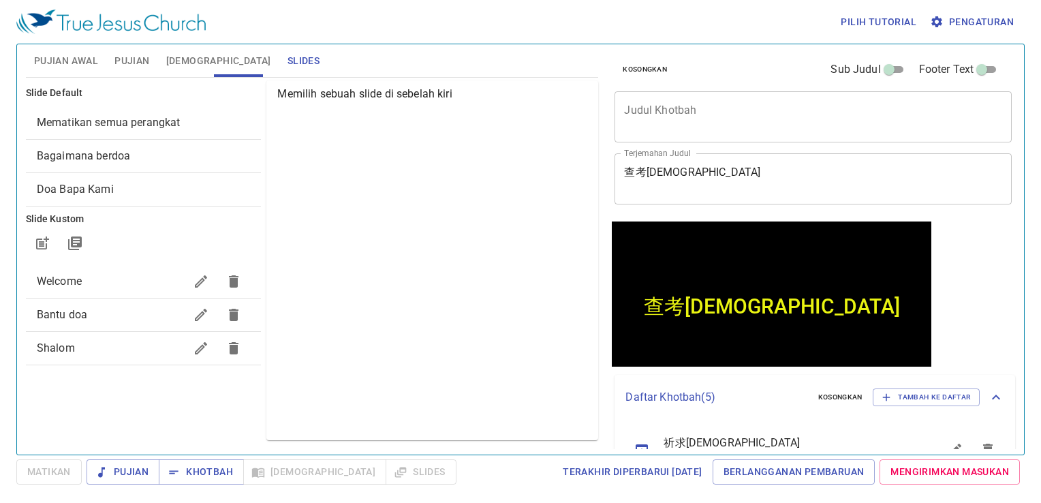
drag, startPoint x: 769, startPoint y: 183, endPoint x: 762, endPoint y: 182, distance: 6.9
click at [762, 182] on textarea "查考圣经" at bounding box center [813, 179] width 378 height 26
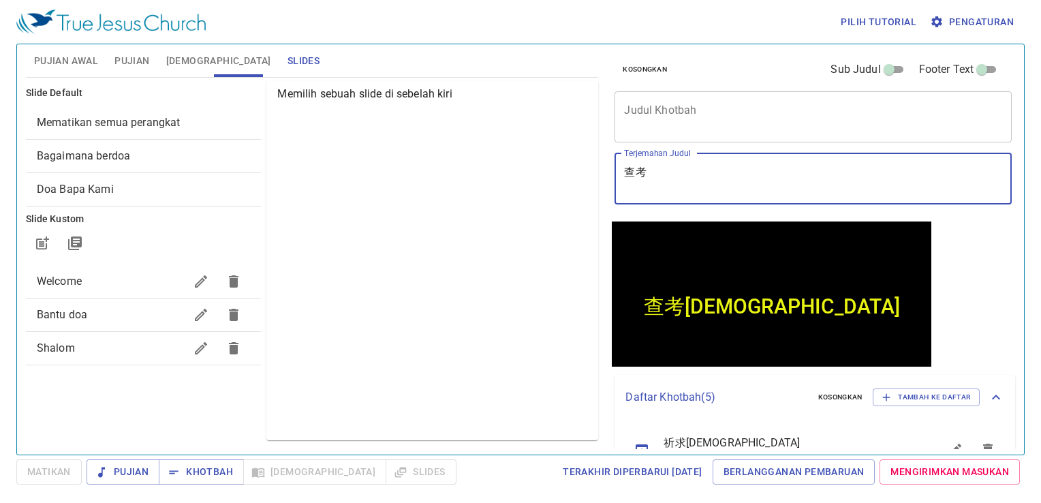
type textarea "查"
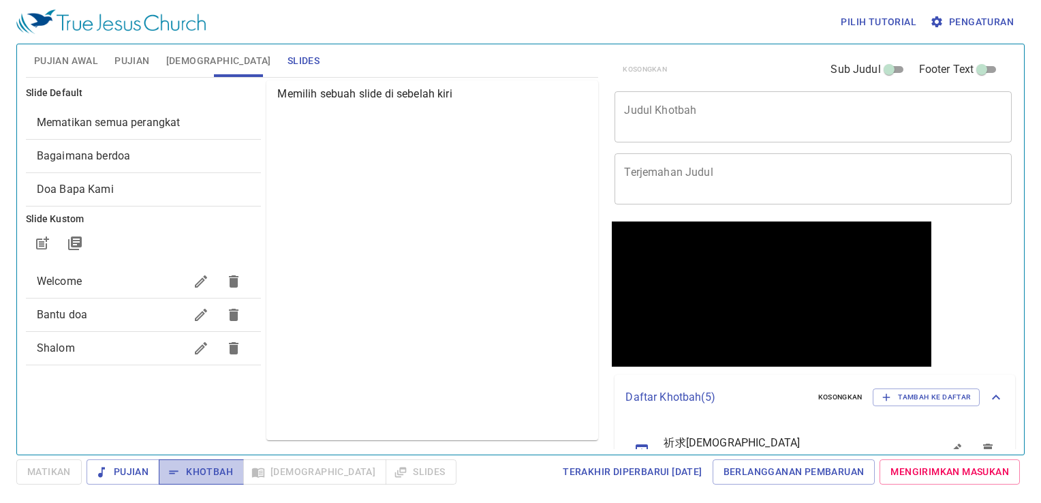
click at [206, 476] on span "Khotbah" at bounding box center [201, 471] width 63 height 17
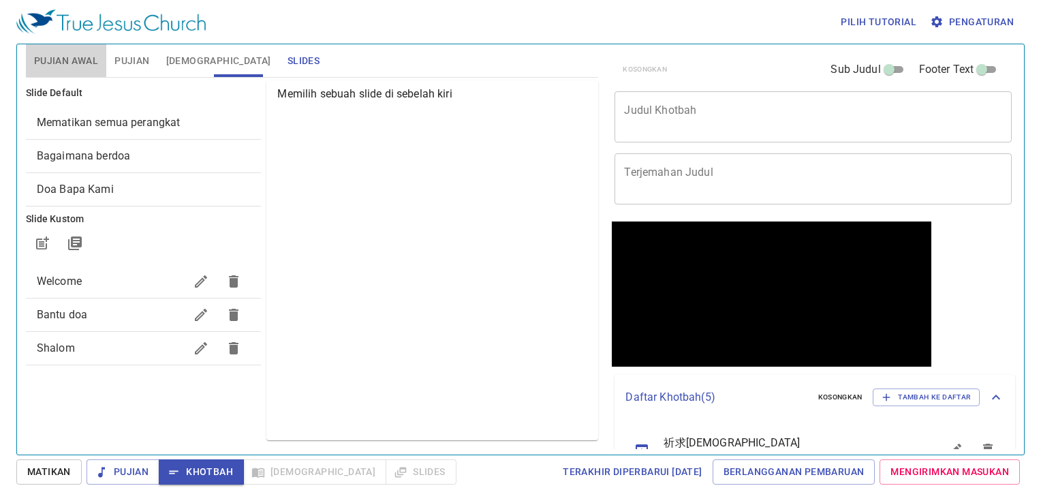
drag, startPoint x: 40, startPoint y: 56, endPoint x: 226, endPoint y: 79, distance: 186.8
click at [52, 56] on span "Pujian Awal" at bounding box center [66, 60] width 64 height 17
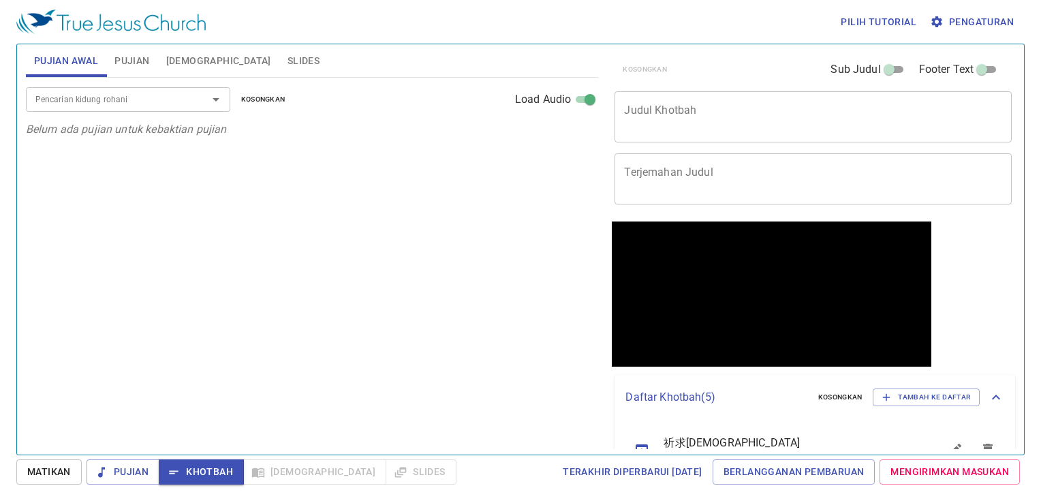
drag, startPoint x: 107, startPoint y: 64, endPoint x: 213, endPoint y: 56, distance: 105.9
click at [184, 56] on div "Pujian Awal Pujian Alkitab Slides" at bounding box center [312, 60] width 573 height 33
drag, startPoint x: 172, startPoint y: 62, endPoint x: 104, endPoint y: 62, distance: 68.8
click at [161, 62] on button "Alkitab" at bounding box center [218, 60] width 121 height 33
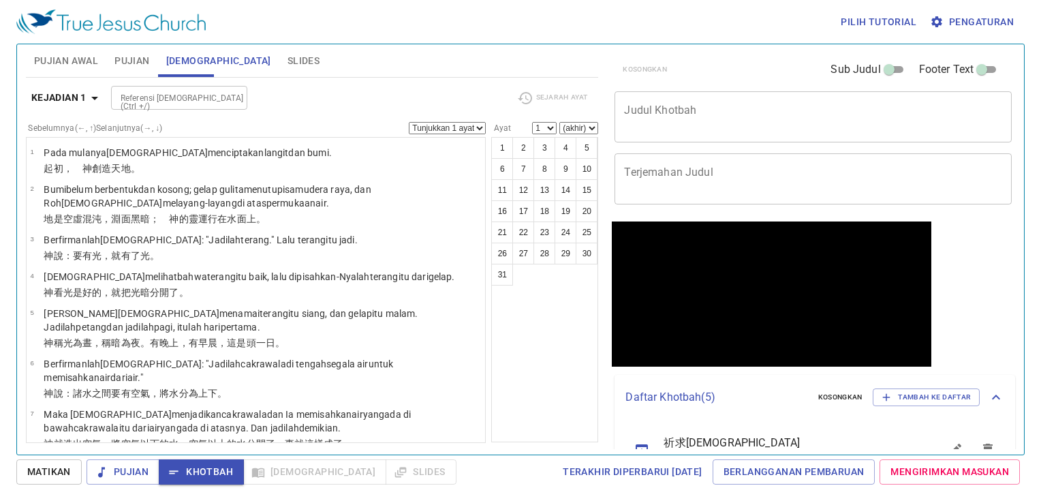
click at [160, 45] on button "Alkitab" at bounding box center [218, 60] width 121 height 33
drag, startPoint x: 240, startPoint y: 68, endPoint x: 172, endPoint y: 67, distance: 67.5
click at [288, 67] on span "Slides" at bounding box center [304, 60] width 32 height 17
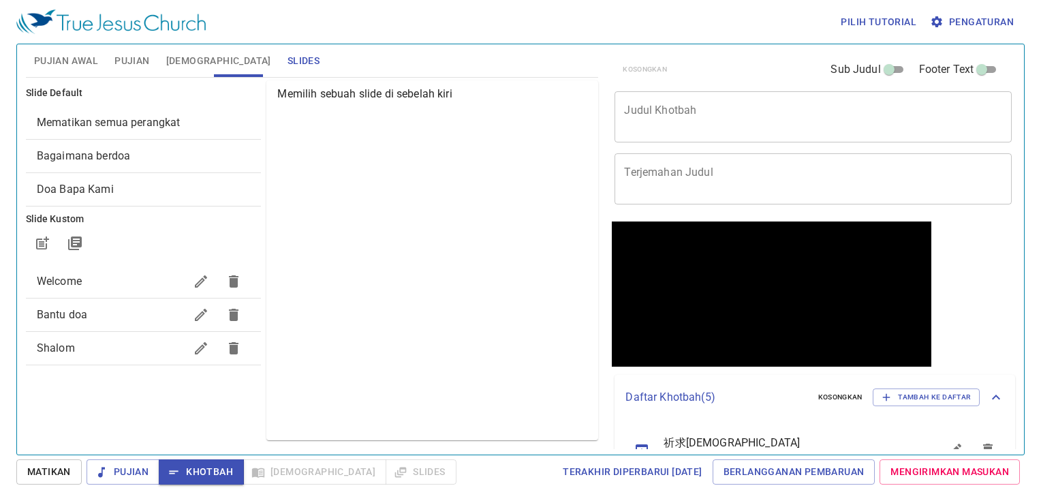
click at [127, 60] on span "Pujian" at bounding box center [131, 60] width 35 height 17
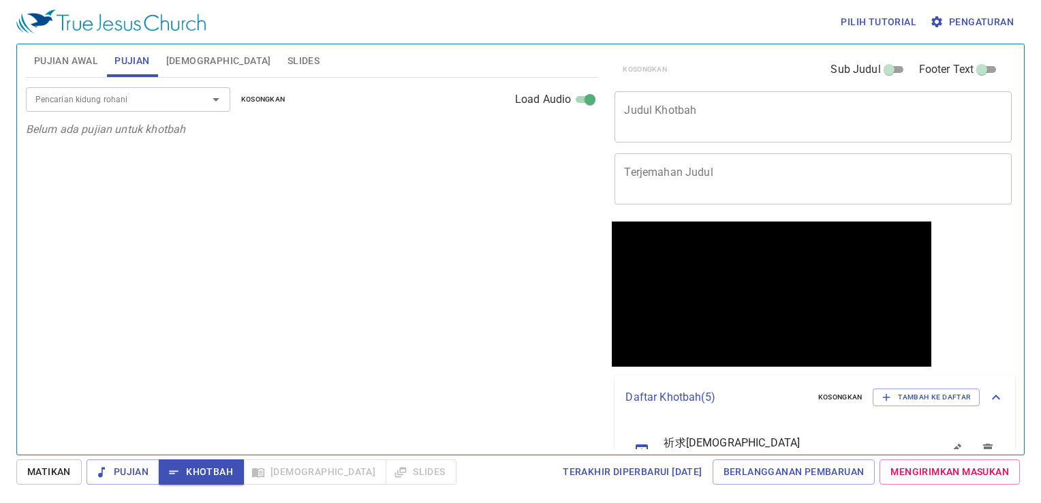
click at [84, 52] on span "Pujian Awal" at bounding box center [66, 60] width 64 height 17
drag, startPoint x: 179, startPoint y: 57, endPoint x: 169, endPoint y: 63, distance: 11.7
click at [172, 61] on span "Alkitab" at bounding box center [218, 60] width 105 height 17
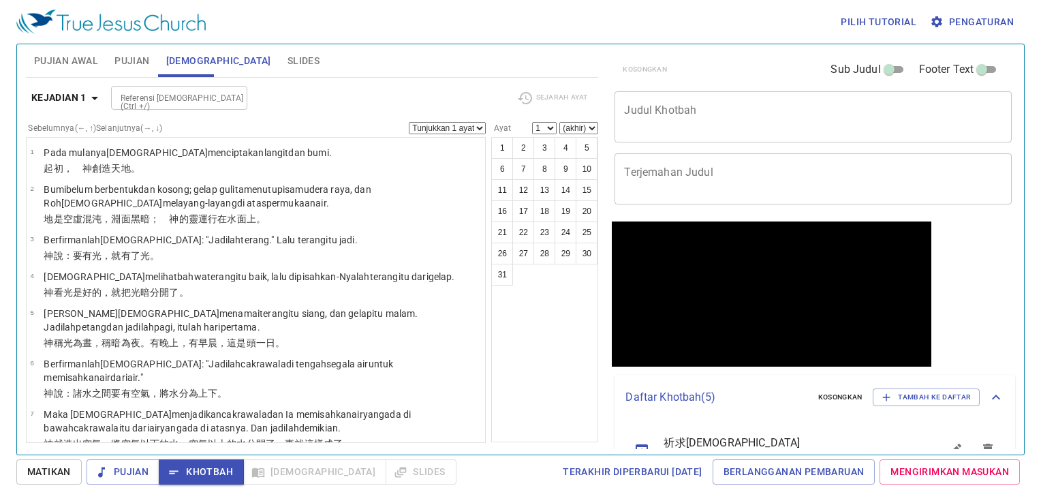
drag, startPoint x: 106, startPoint y: 58, endPoint x: 300, endPoint y: 59, distance: 193.5
click at [126, 59] on button "Pujian" at bounding box center [131, 60] width 51 height 33
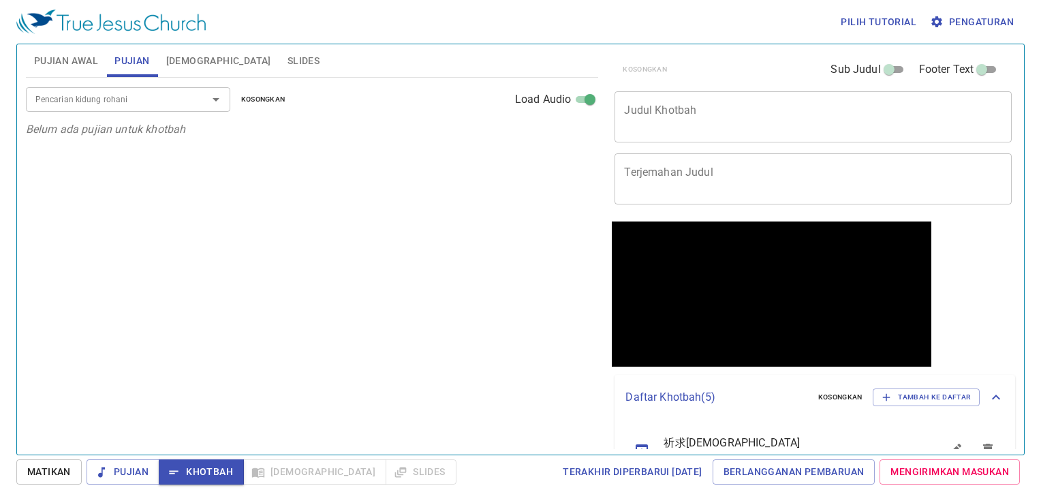
click at [693, 117] on textarea "Judul Khotbah" at bounding box center [813, 117] width 378 height 26
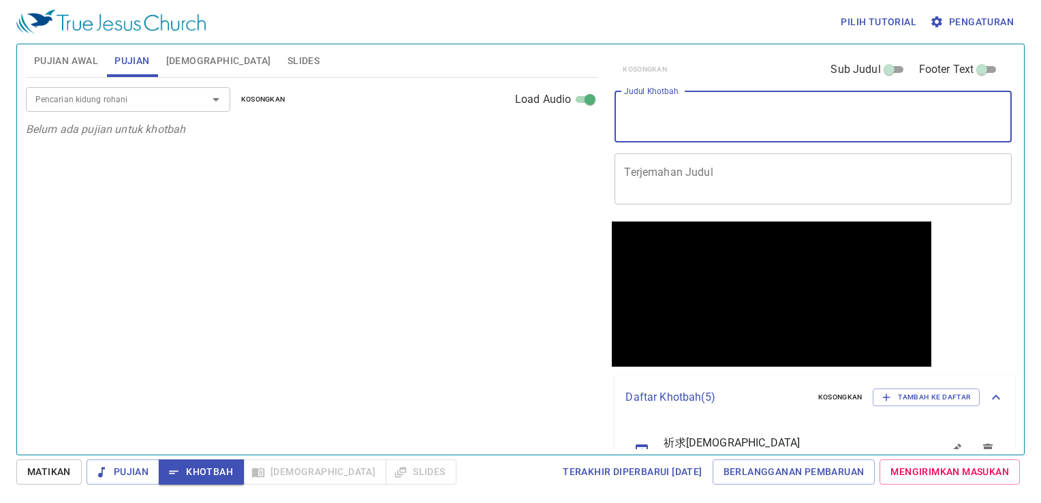
click at [279, 48] on button "Slides" at bounding box center [303, 60] width 48 height 33
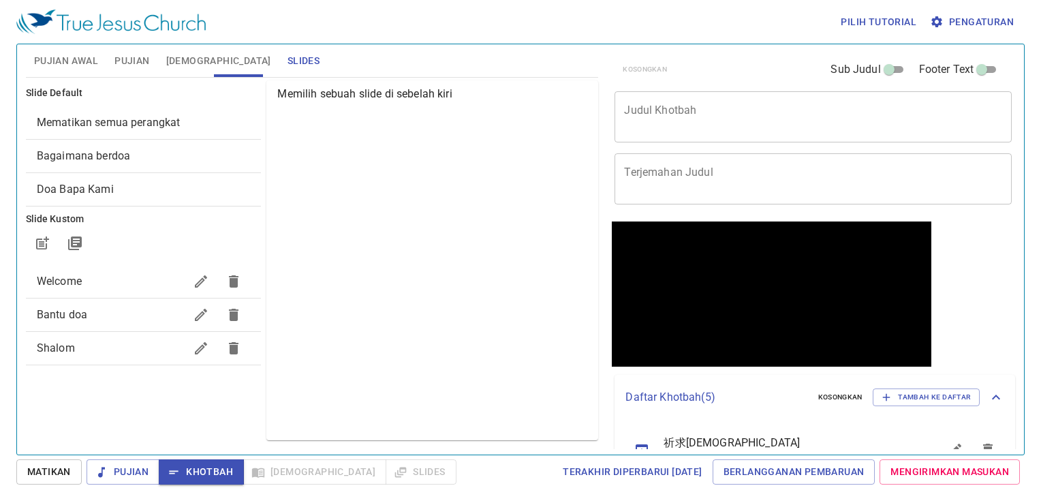
click at [123, 282] on span "Welcome" at bounding box center [111, 281] width 149 height 16
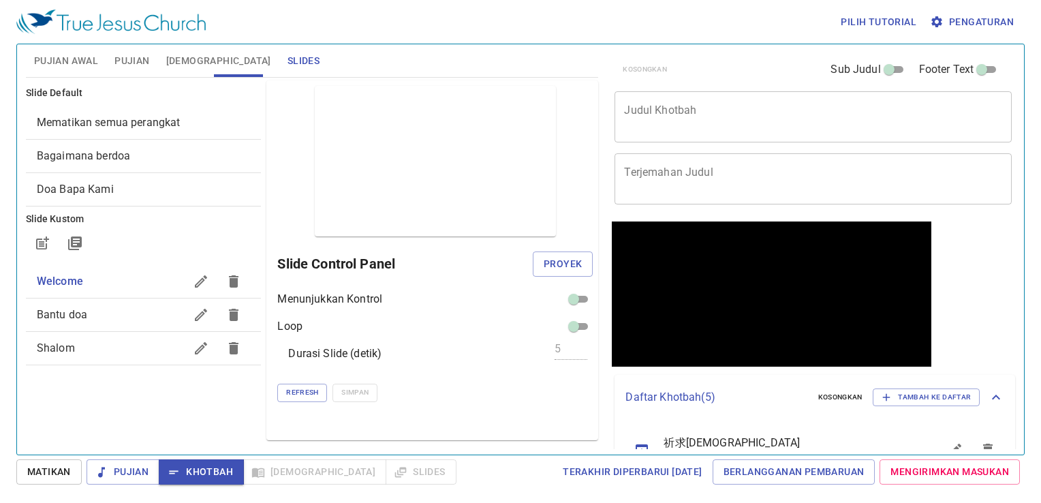
click at [65, 61] on span "Pujian Awal" at bounding box center [66, 60] width 64 height 17
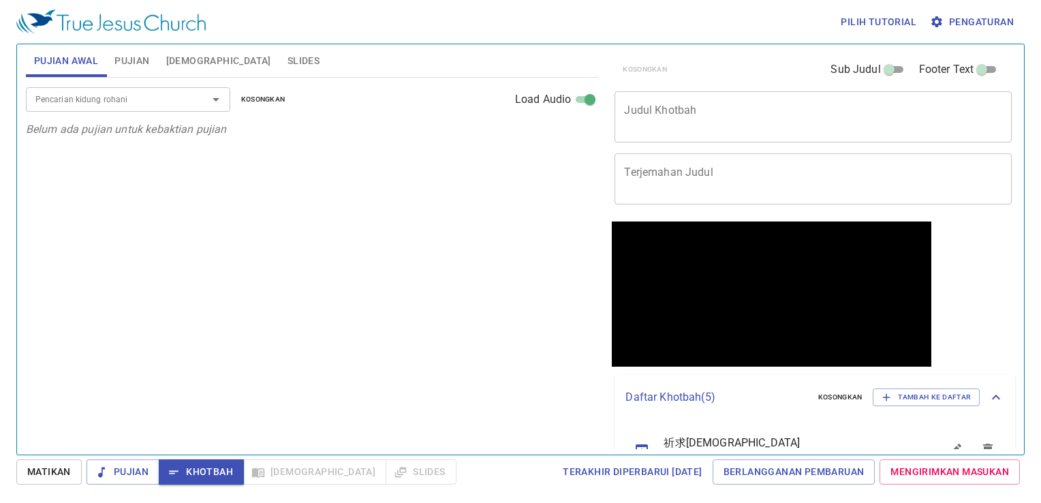
click at [288, 63] on span "Slides" at bounding box center [304, 60] width 32 height 17
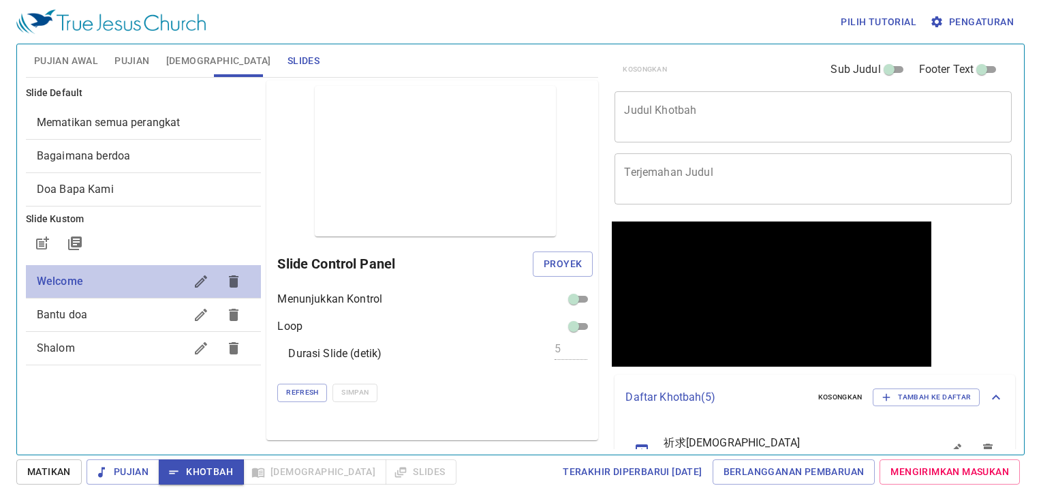
click at [67, 281] on span "Welcome" at bounding box center [60, 281] width 46 height 13
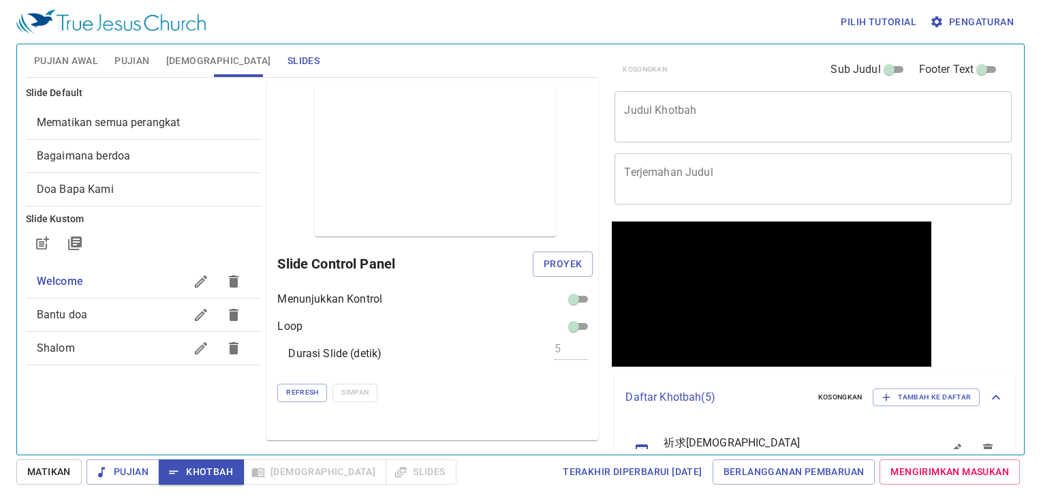
click at [69, 56] on span "Pujian Awal" at bounding box center [66, 60] width 64 height 17
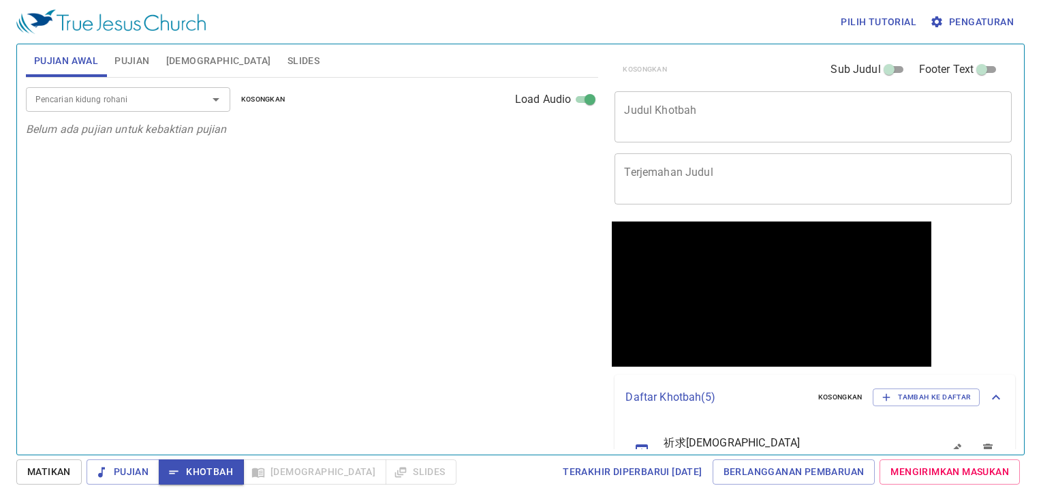
drag, startPoint x: 161, startPoint y: 64, endPoint x: 224, endPoint y: 74, distance: 64.1
click at [177, 67] on div "Pujian Awal Pujian Alkitab Slides" at bounding box center [312, 60] width 573 height 33
drag, startPoint x: 204, startPoint y: 63, endPoint x: 133, endPoint y: 70, distance: 71.9
click at [201, 63] on span "Alkitab" at bounding box center [218, 60] width 105 height 17
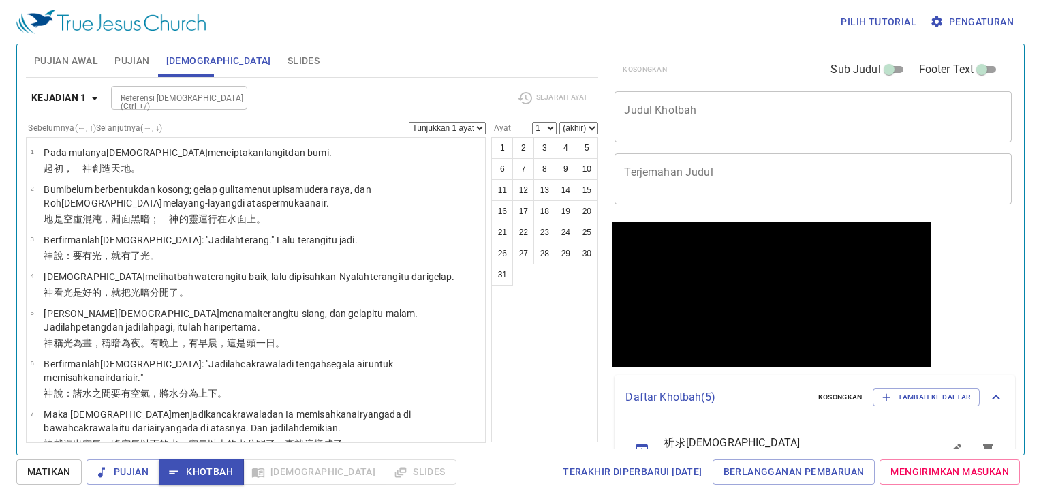
click at [55, 64] on span "Pujian Awal" at bounding box center [66, 60] width 64 height 17
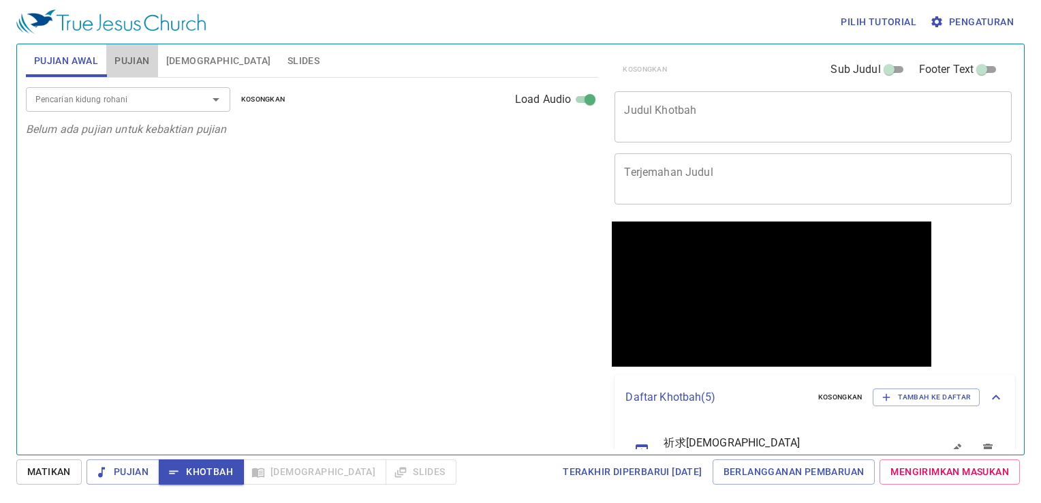
click at [153, 63] on button "Pujian" at bounding box center [131, 60] width 51 height 33
click at [183, 61] on span "Alkitab" at bounding box center [218, 60] width 105 height 17
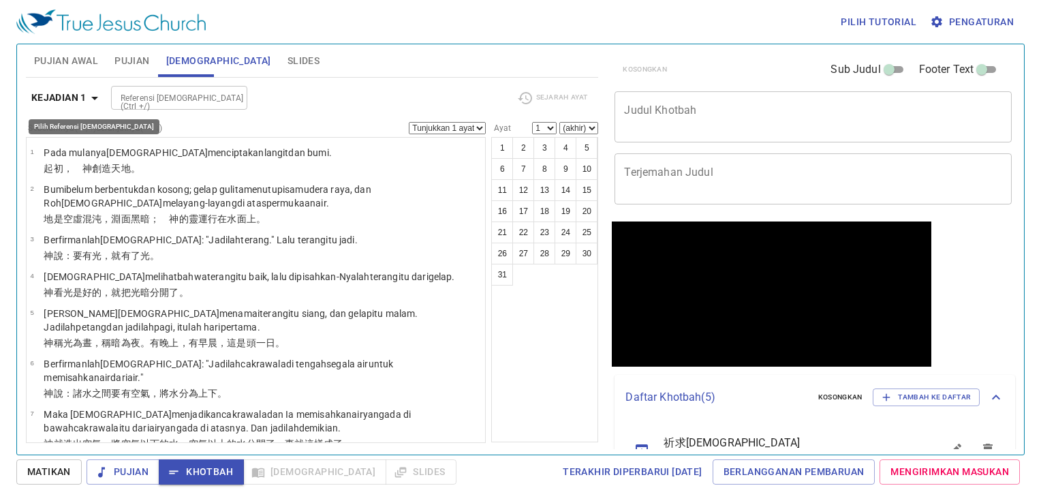
click at [66, 102] on b "Kejadian 1" at bounding box center [58, 97] width 55 height 17
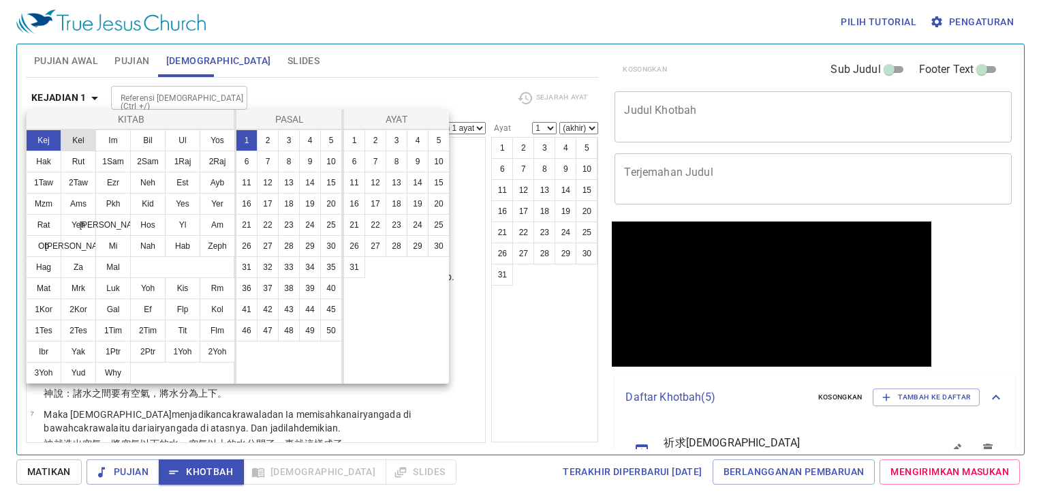
click at [75, 135] on button "Kel" at bounding box center [78, 140] width 35 height 22
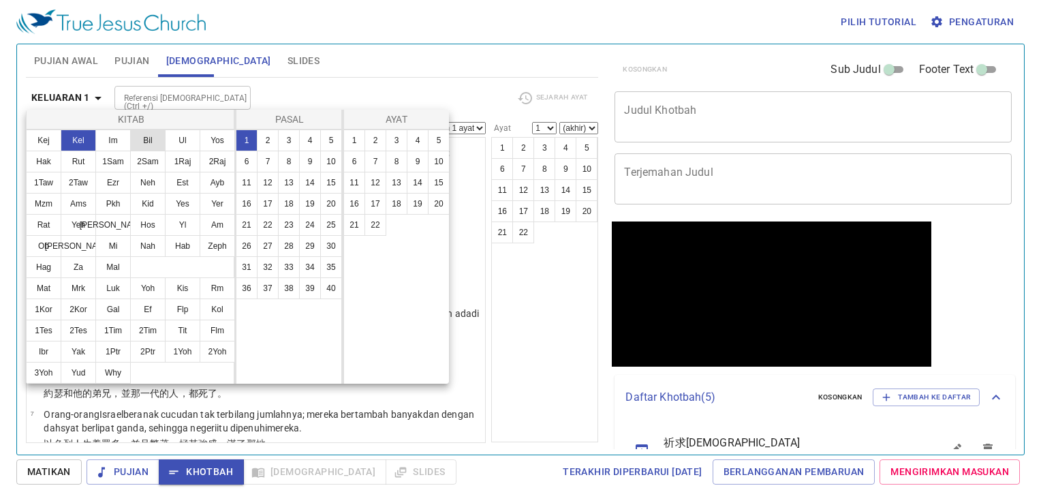
drag, startPoint x: 114, startPoint y: 136, endPoint x: 148, endPoint y: 138, distance: 33.4
click at [114, 138] on button "Im" at bounding box center [112, 140] width 35 height 22
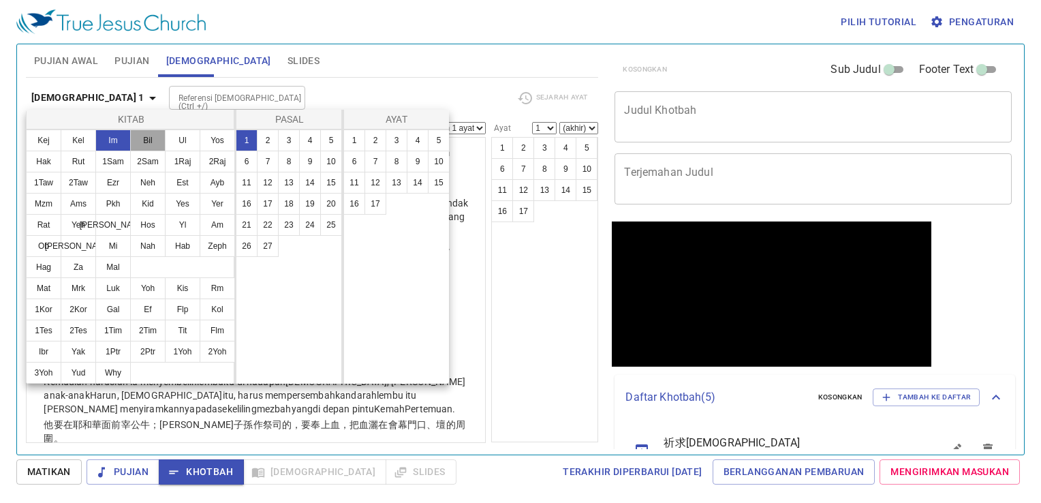
click at [155, 136] on button "Bil" at bounding box center [147, 140] width 35 height 22
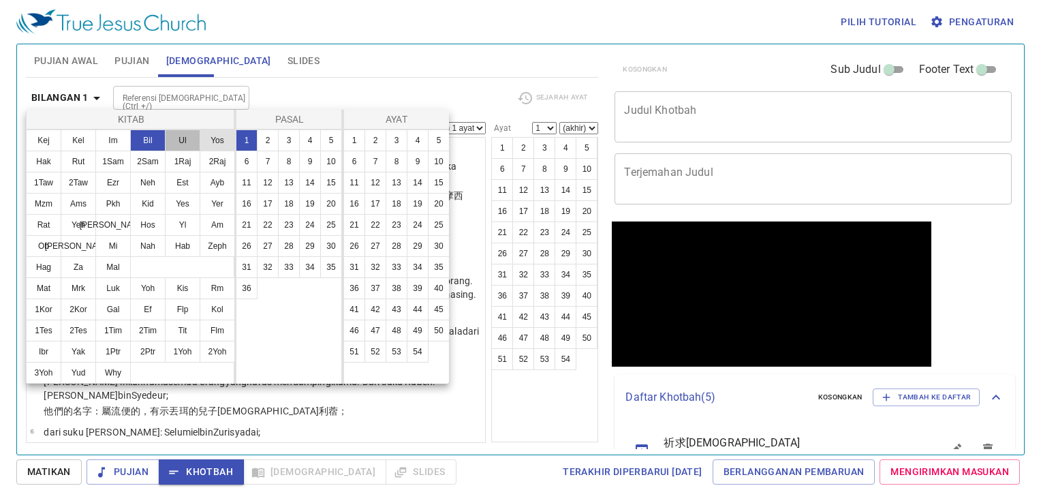
drag, startPoint x: 172, startPoint y: 136, endPoint x: 199, endPoint y: 136, distance: 27.3
click at [174, 136] on button "Ul" at bounding box center [182, 140] width 35 height 22
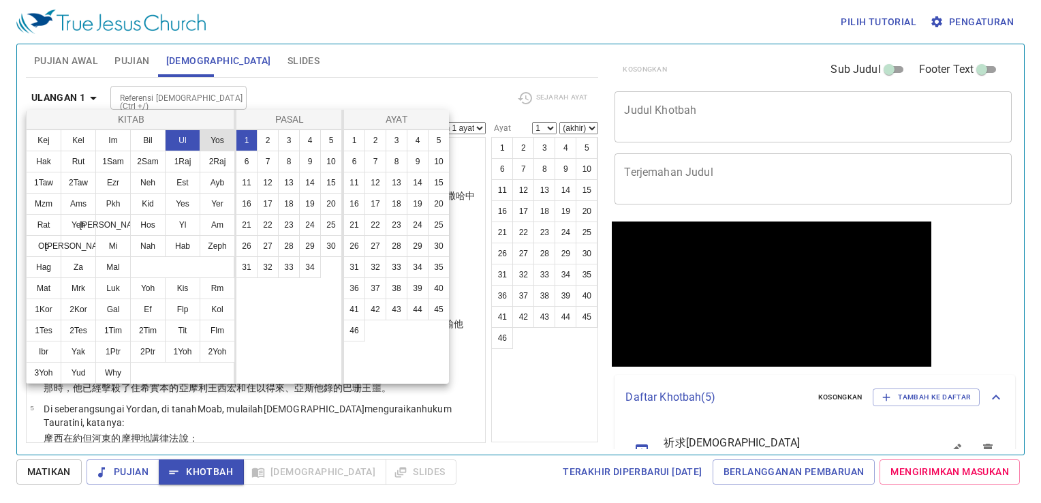
click at [204, 136] on button "Yos" at bounding box center [217, 140] width 35 height 22
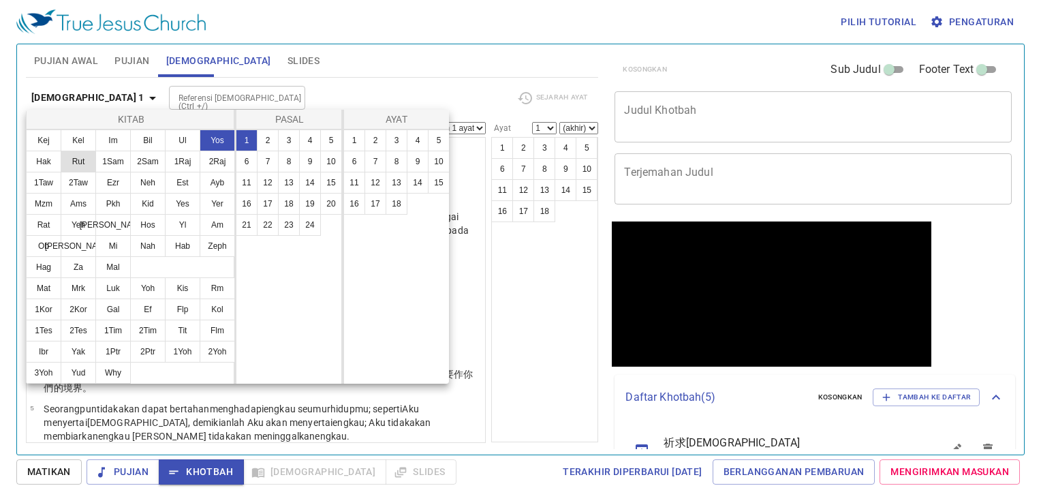
drag, startPoint x: 48, startPoint y: 159, endPoint x: 81, endPoint y: 153, distance: 33.9
click at [55, 157] on button "Hak" at bounding box center [43, 162] width 35 height 22
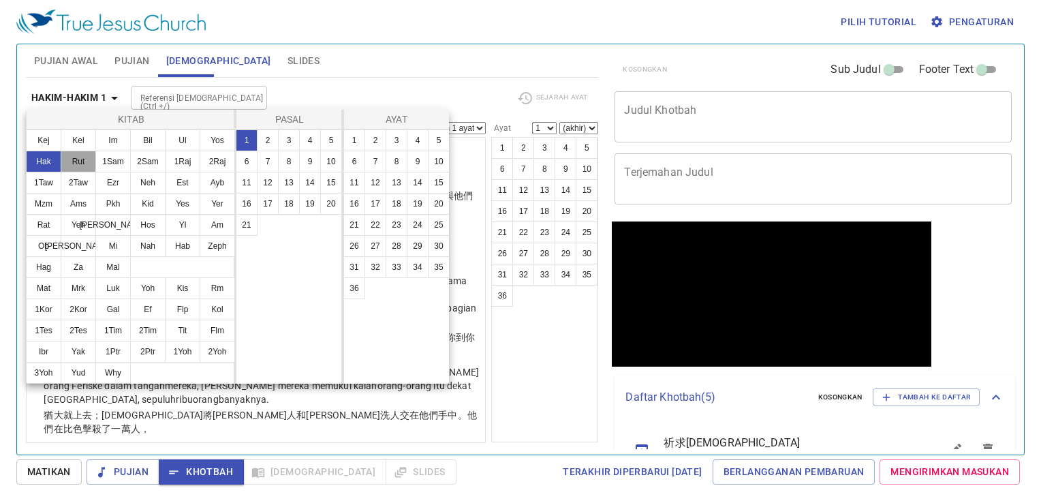
click at [82, 154] on button "Rut" at bounding box center [78, 162] width 35 height 22
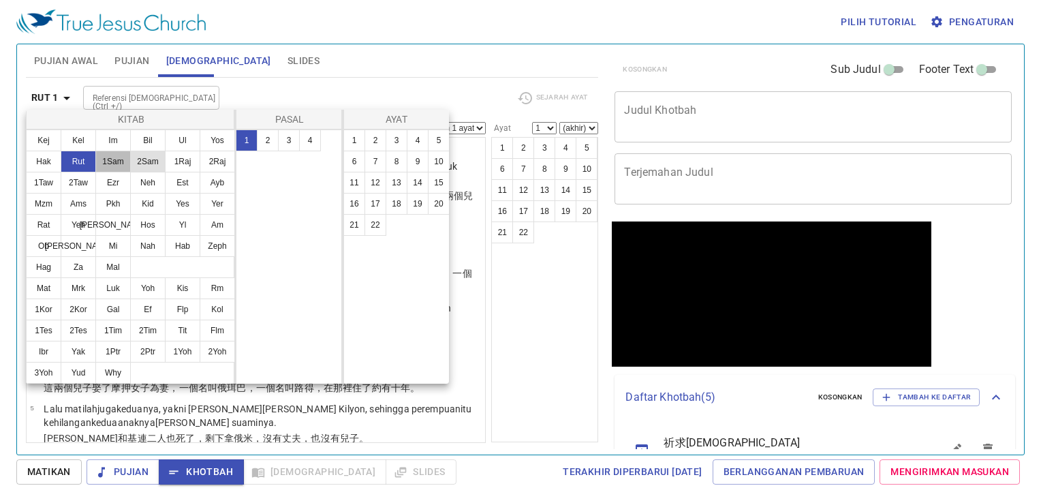
drag, startPoint x: 101, startPoint y: 157, endPoint x: 144, endPoint y: 162, distance: 43.9
click at [103, 157] on button "1Sam" at bounding box center [112, 162] width 35 height 22
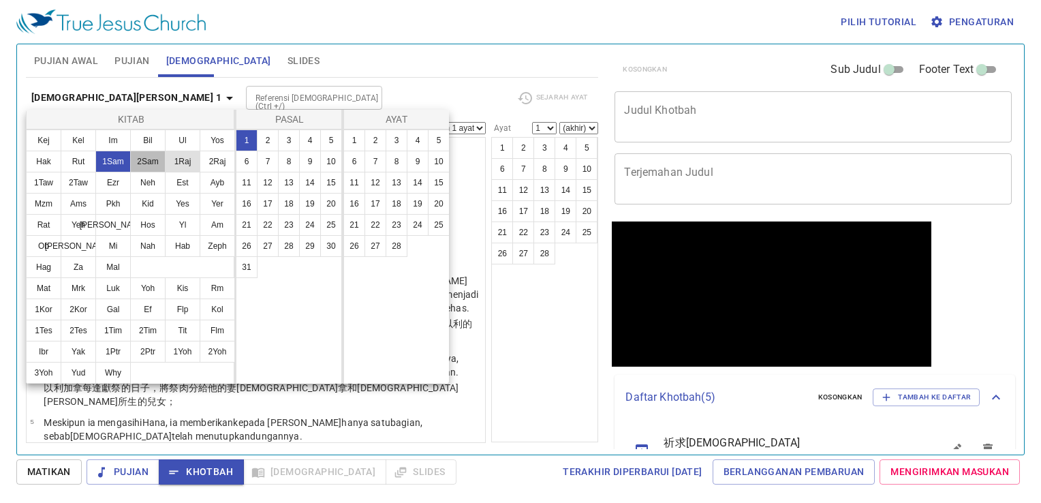
drag, startPoint x: 152, startPoint y: 164, endPoint x: 178, endPoint y: 162, distance: 26.0
click at [153, 164] on button "2Sam" at bounding box center [147, 162] width 35 height 22
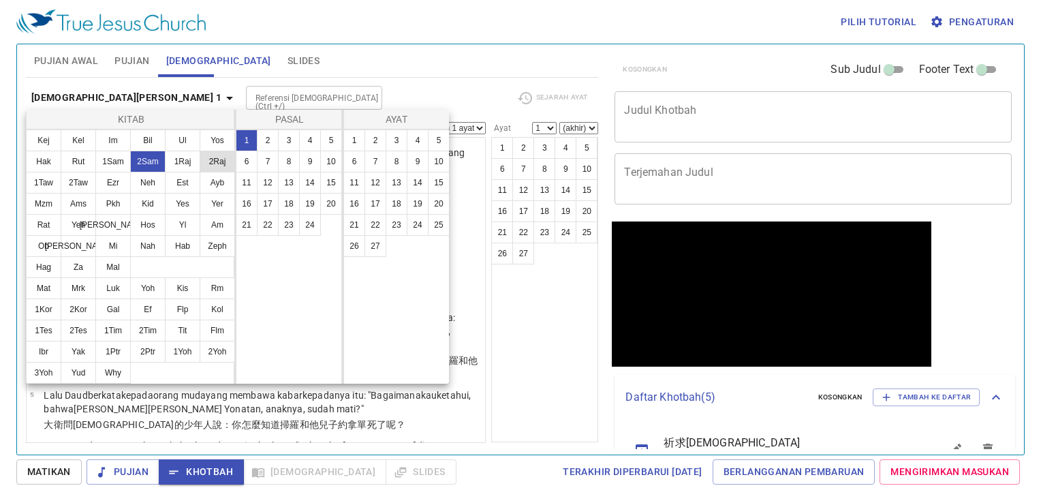
drag, startPoint x: 181, startPoint y: 162, endPoint x: 206, endPoint y: 162, distance: 25.9
click at [183, 162] on button "1Raj" at bounding box center [182, 162] width 35 height 22
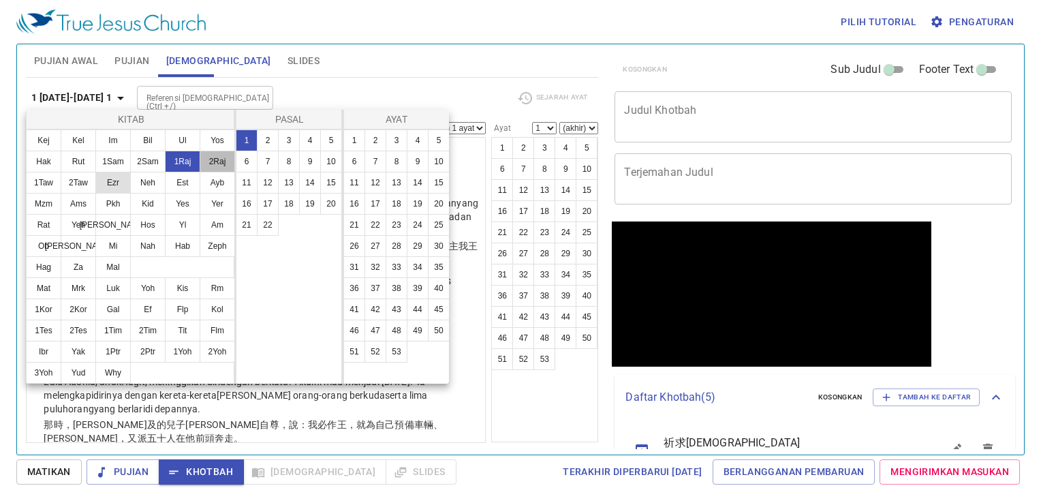
drag, startPoint x: 206, startPoint y: 162, endPoint x: 101, endPoint y: 185, distance: 108.0
click at [191, 167] on ul "Kej Kel Im Bil Ul Yos Hak Rut 1Sam 2Sam 1Raj 2Raj 1Taw 2Taw Ezr Neh Est Ayb Mzm…" at bounding box center [131, 204] width 208 height 148
drag, startPoint x: 44, startPoint y: 190, endPoint x: 65, endPoint y: 188, distance: 21.2
click at [46, 189] on button "1Taw" at bounding box center [43, 183] width 35 height 22
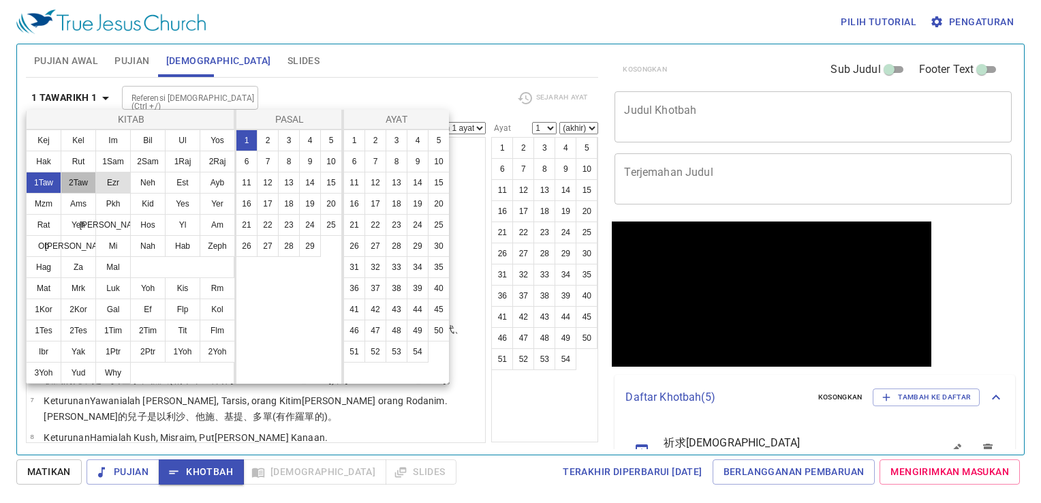
drag, startPoint x: 65, startPoint y: 188, endPoint x: 101, endPoint y: 189, distance: 35.4
click at [67, 188] on button "2Taw" at bounding box center [78, 183] width 35 height 22
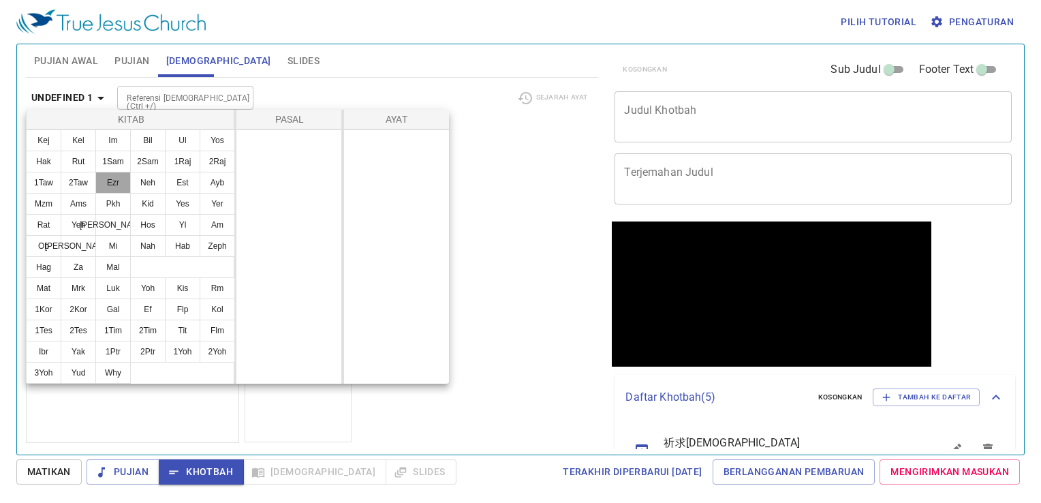
drag, startPoint x: 110, startPoint y: 188, endPoint x: 140, endPoint y: 187, distance: 30.0
click at [112, 188] on button "Ezr" at bounding box center [112, 183] width 35 height 22
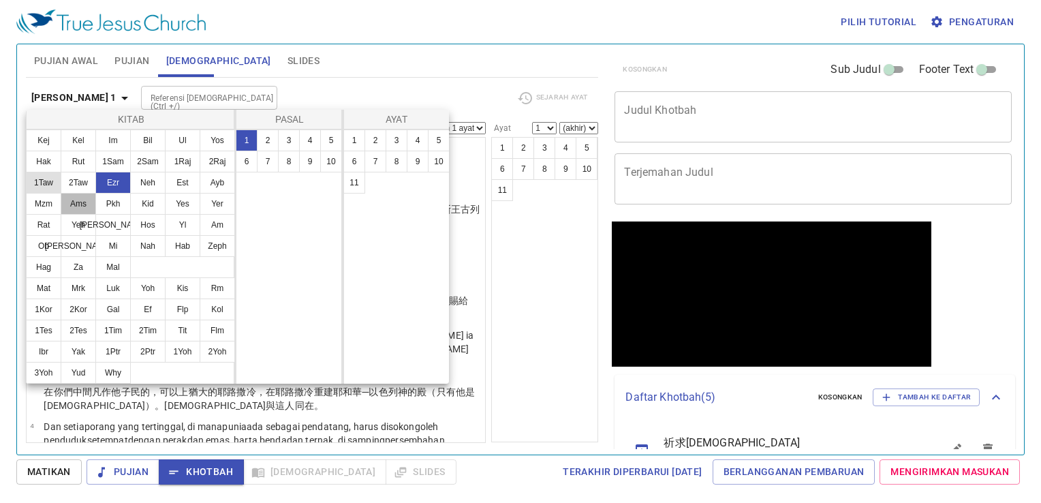
drag, startPoint x: 87, startPoint y: 194, endPoint x: 56, endPoint y: 184, distance: 32.8
click at [82, 191] on ul "Kej Kel Im Bil Ul Yos Hak Rut 1Sam 2Sam 1Raj 2Raj 1Taw 2Taw Ezr Neh Est Ayb Mzm…" at bounding box center [131, 204] width 208 height 148
click at [56, 184] on button "1Taw" at bounding box center [43, 183] width 35 height 22
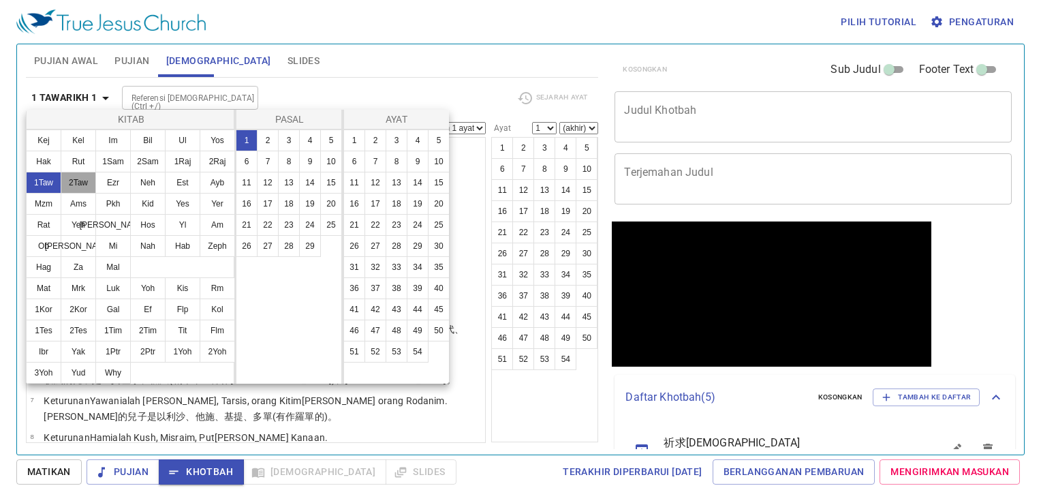
drag, startPoint x: 86, startPoint y: 179, endPoint x: 63, endPoint y: 184, distance: 23.7
click at [84, 181] on button "2Taw" at bounding box center [78, 183] width 35 height 22
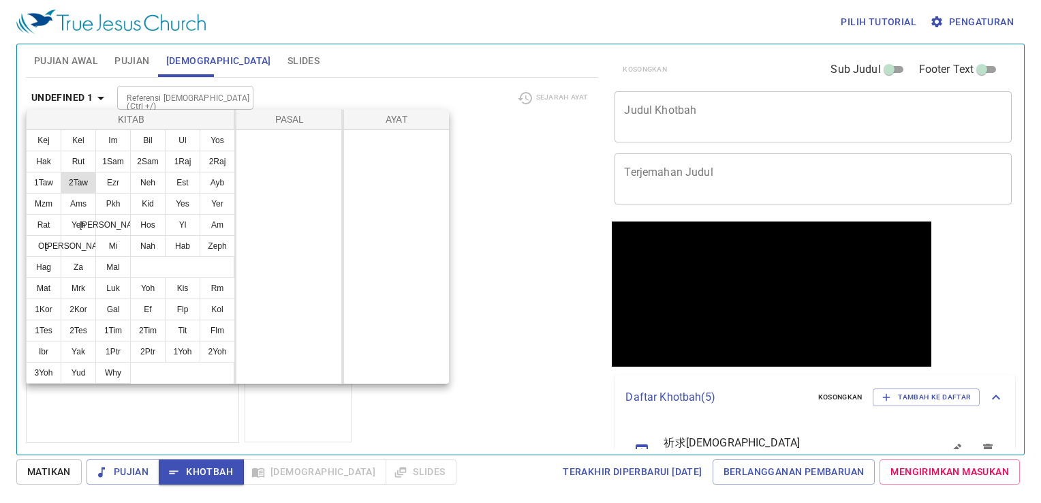
click at [80, 189] on button "2Taw" at bounding box center [78, 183] width 35 height 22
click at [81, 179] on button "2Taw" at bounding box center [78, 183] width 35 height 22
click at [40, 190] on button "1Taw" at bounding box center [43, 183] width 35 height 22
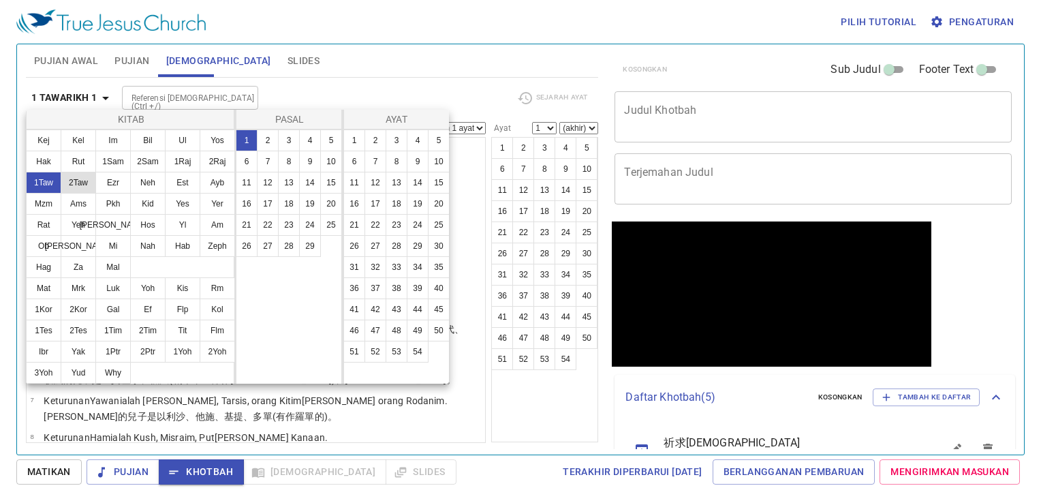
click at [82, 181] on button "2Taw" at bounding box center [78, 183] width 35 height 22
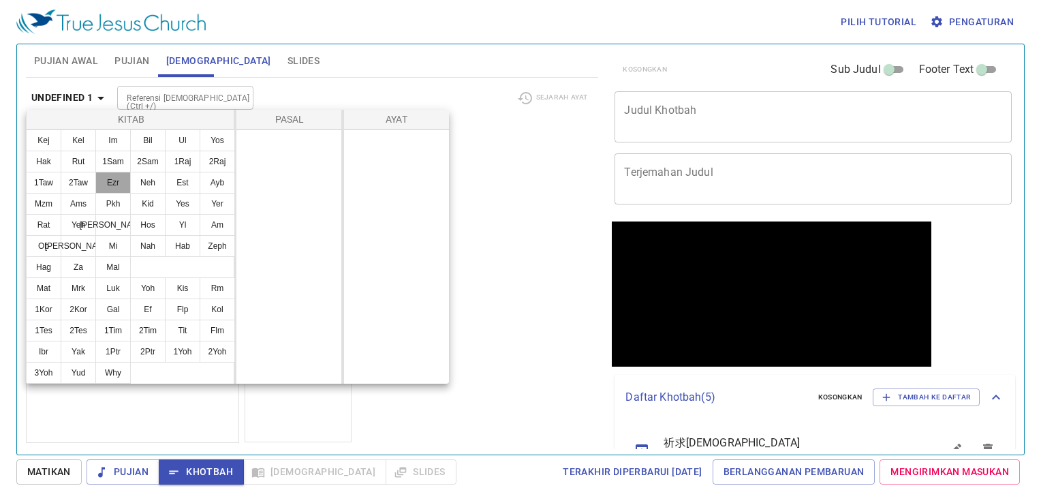
click at [116, 181] on button "Ezr" at bounding box center [112, 183] width 35 height 22
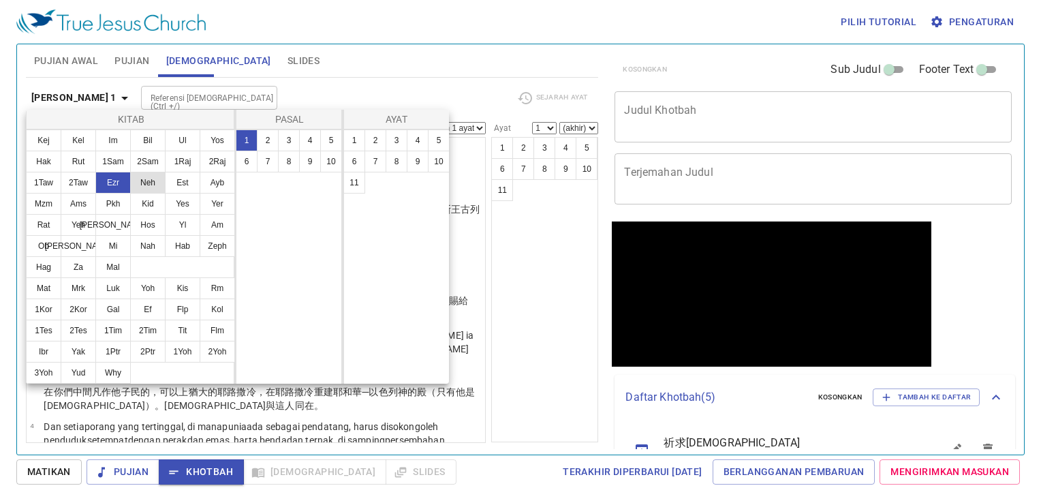
drag, startPoint x: 140, startPoint y: 183, endPoint x: 159, endPoint y: 183, distance: 19.8
click at [149, 183] on button "Neh" at bounding box center [147, 183] width 35 height 22
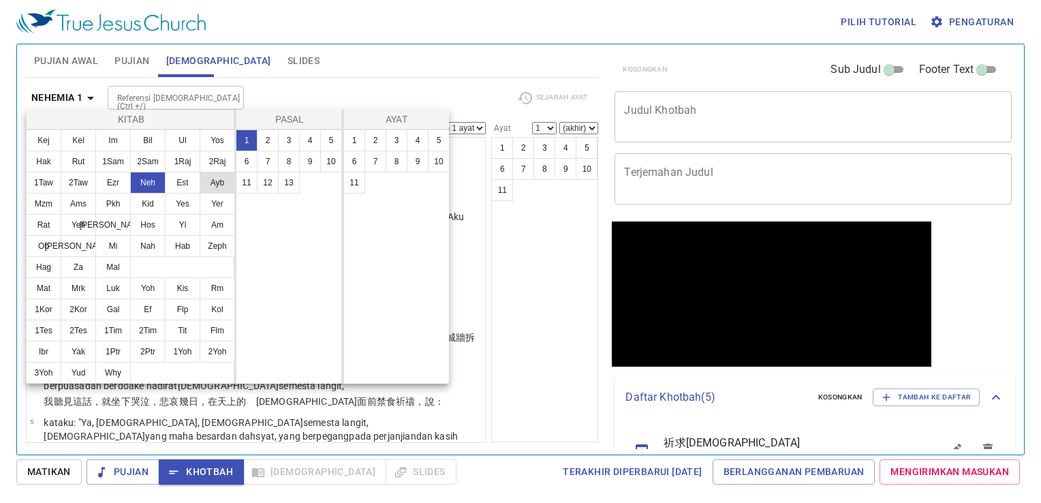
drag, startPoint x: 193, startPoint y: 185, endPoint x: 213, endPoint y: 187, distance: 19.9
click at [199, 186] on ul "Kej Kel Im Bil Ul Yos Hak Rut 1Sam 2Sam 1Raj 2Raj 1Taw 2Taw Ezr Neh Est Ayb Mzm…" at bounding box center [131, 204] width 208 height 148
drag, startPoint x: 217, startPoint y: 187, endPoint x: 183, endPoint y: 198, distance: 35.8
click at [216, 187] on button "Ayb" at bounding box center [217, 183] width 35 height 22
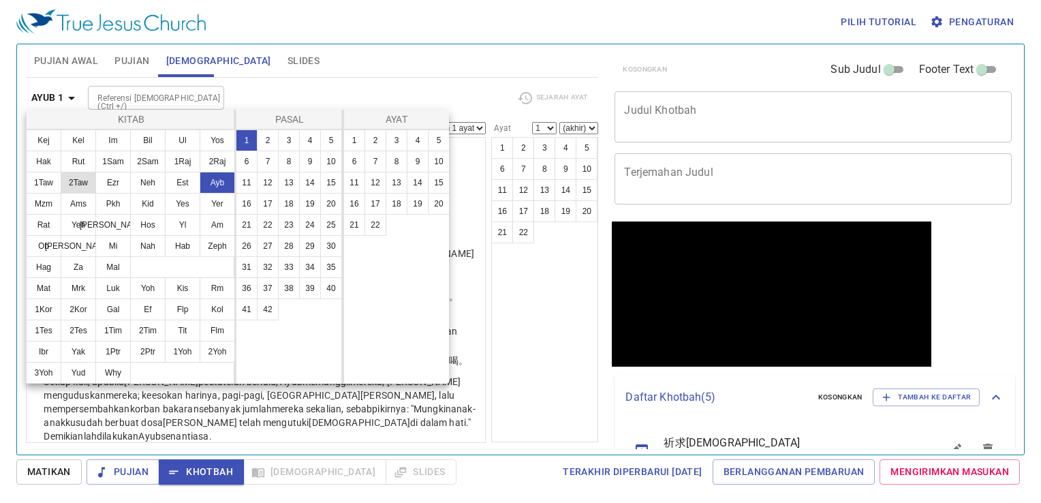
drag, startPoint x: 72, startPoint y: 185, endPoint x: 106, endPoint y: 185, distance: 34.7
click at [74, 185] on button "2Taw" at bounding box center [78, 183] width 35 height 22
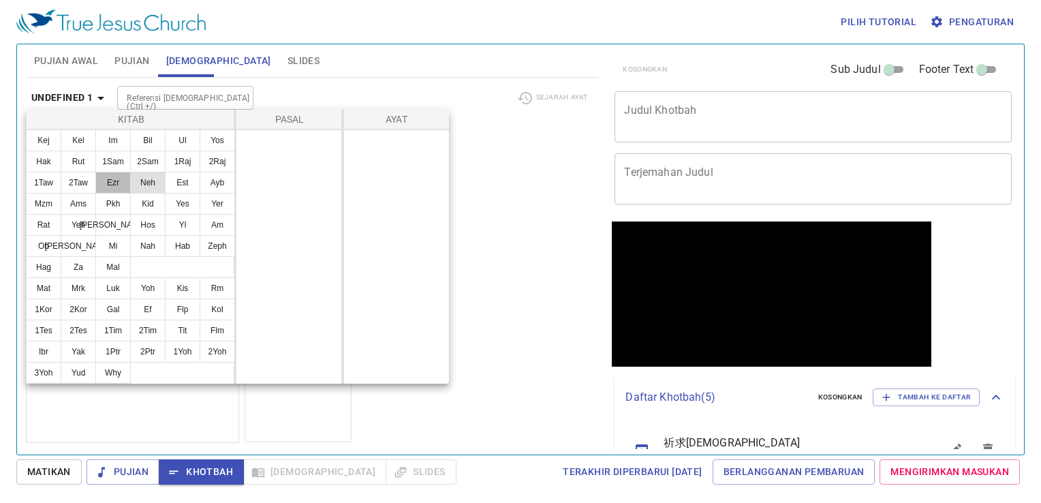
drag, startPoint x: 117, startPoint y: 184, endPoint x: 148, endPoint y: 185, distance: 30.7
click at [119, 184] on button "Ezr" at bounding box center [112, 183] width 35 height 22
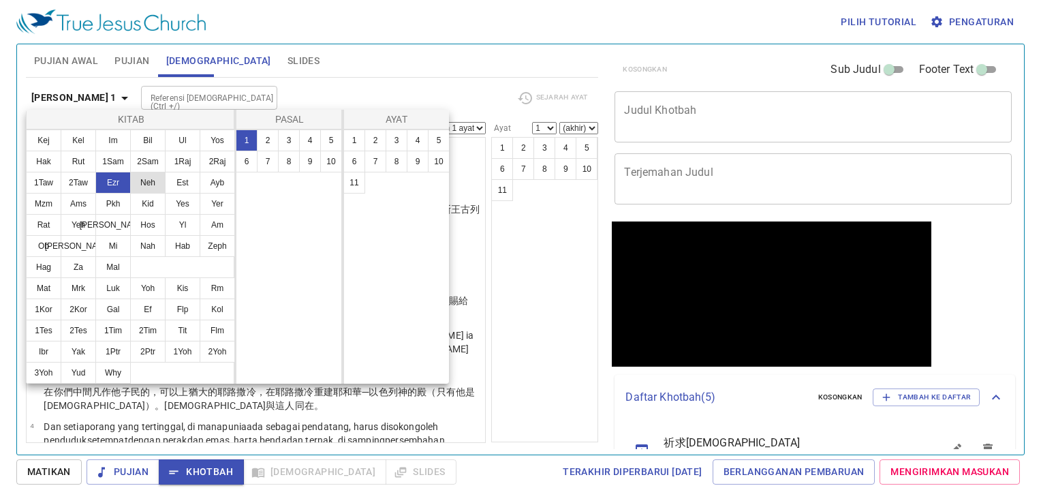
drag, startPoint x: 151, startPoint y: 185, endPoint x: 161, endPoint y: 185, distance: 9.5
click at [153, 185] on button "Neh" at bounding box center [147, 183] width 35 height 22
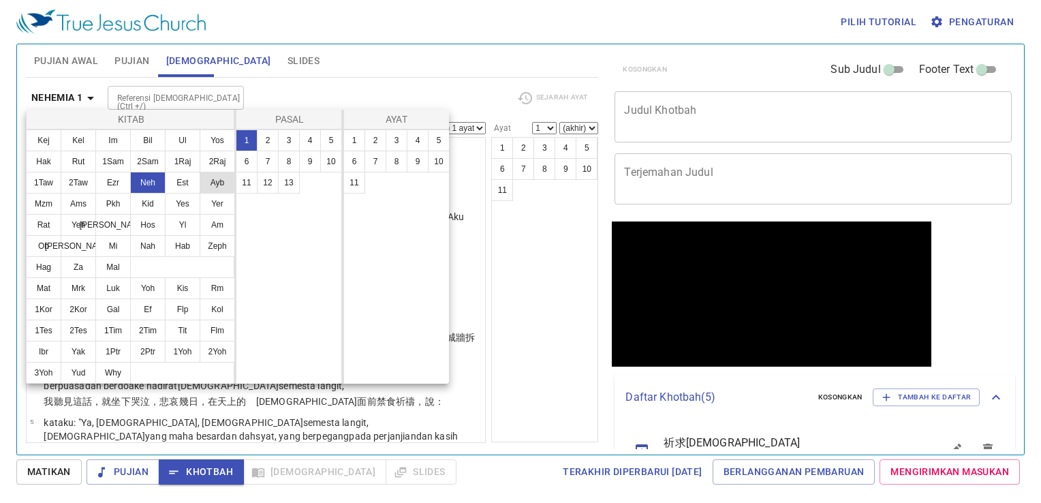
drag, startPoint x: 180, startPoint y: 185, endPoint x: 207, endPoint y: 187, distance: 27.3
click at [188, 185] on button "Est" at bounding box center [182, 183] width 35 height 22
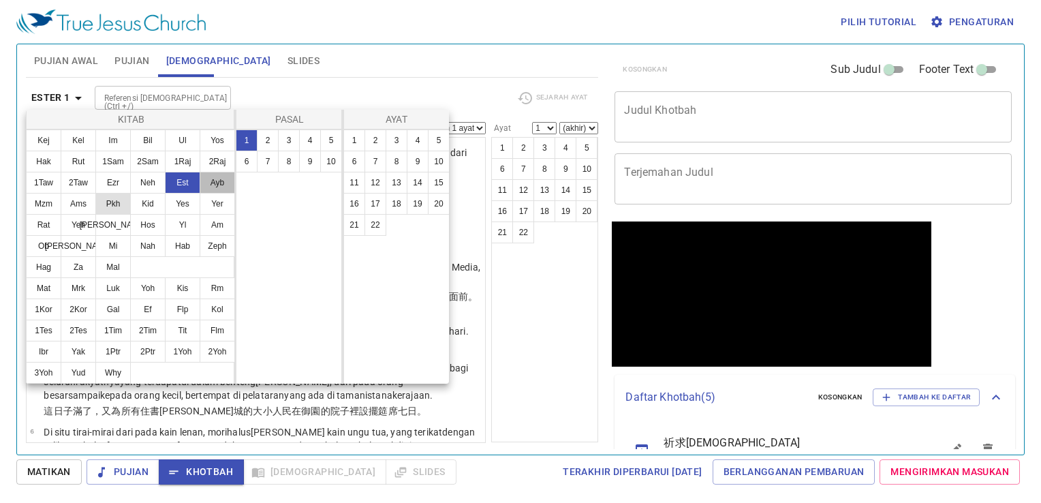
drag, startPoint x: 221, startPoint y: 187, endPoint x: 105, endPoint y: 211, distance: 118.3
click at [212, 189] on button "Ayb" at bounding box center [217, 183] width 35 height 22
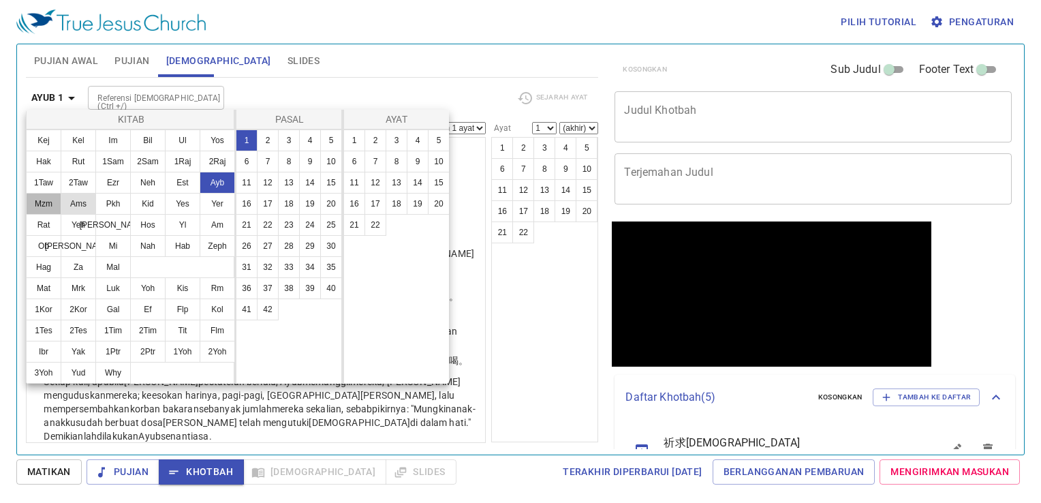
drag, startPoint x: 33, startPoint y: 208, endPoint x: 72, endPoint y: 202, distance: 38.8
click at [44, 204] on button "Mzm" at bounding box center [43, 204] width 35 height 22
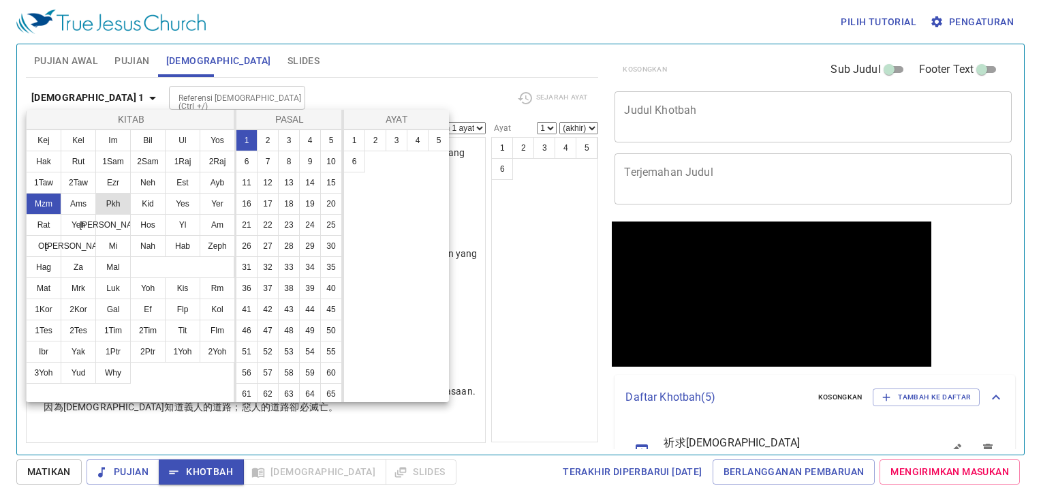
drag, startPoint x: 93, startPoint y: 200, endPoint x: 112, endPoint y: 200, distance: 19.1
click at [104, 200] on ul "Kej Kel Im Bil Ul Yos Hak Rut 1Sam 2Sam 1Raj 2Raj 1Taw 2Taw Ezr Neh Est Ayb Mzm…" at bounding box center [131, 204] width 208 height 148
click at [123, 200] on button "Pkh" at bounding box center [112, 204] width 35 height 22
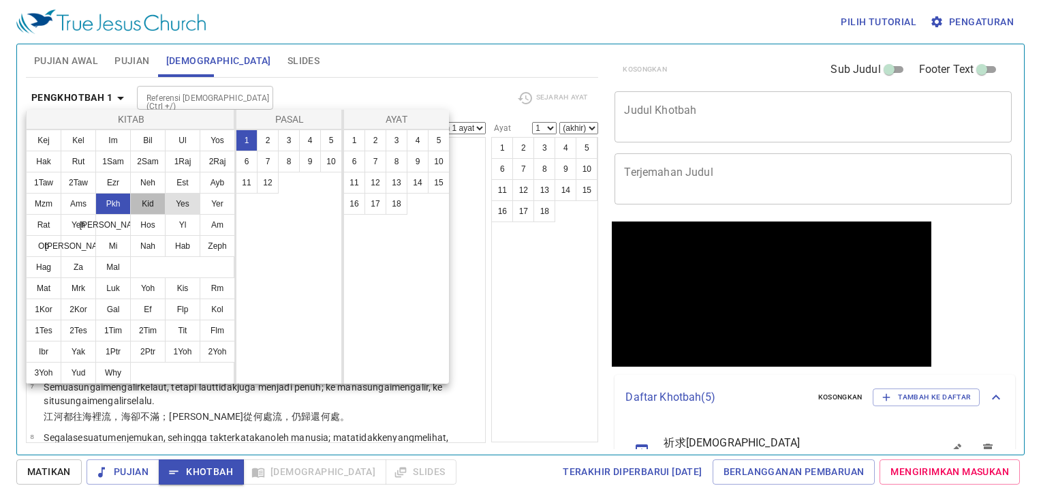
click at [154, 203] on button "Kid" at bounding box center [147, 204] width 35 height 22
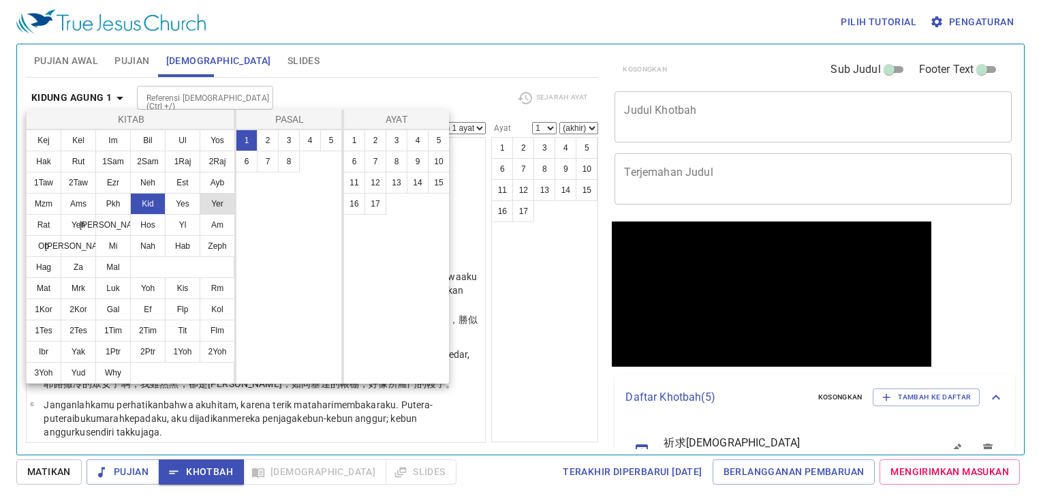
click at [183, 206] on button "Yes" at bounding box center [182, 204] width 35 height 22
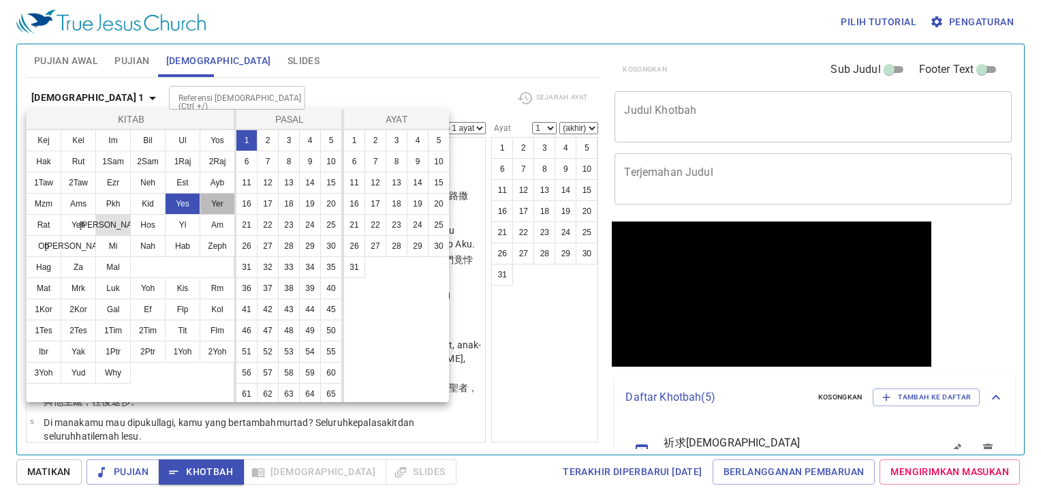
click at [207, 211] on button "Yer" at bounding box center [217, 204] width 35 height 22
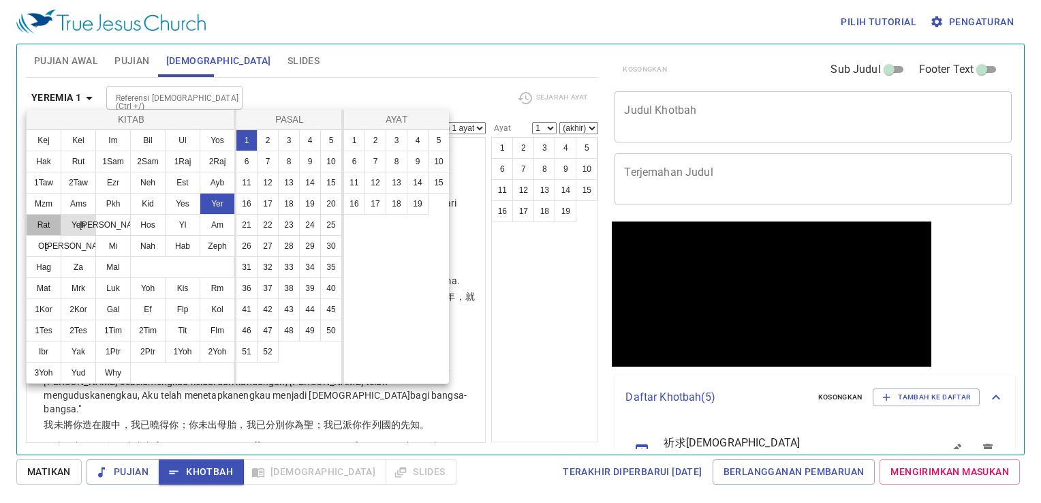
click at [51, 226] on button "Rat" at bounding box center [43, 225] width 35 height 22
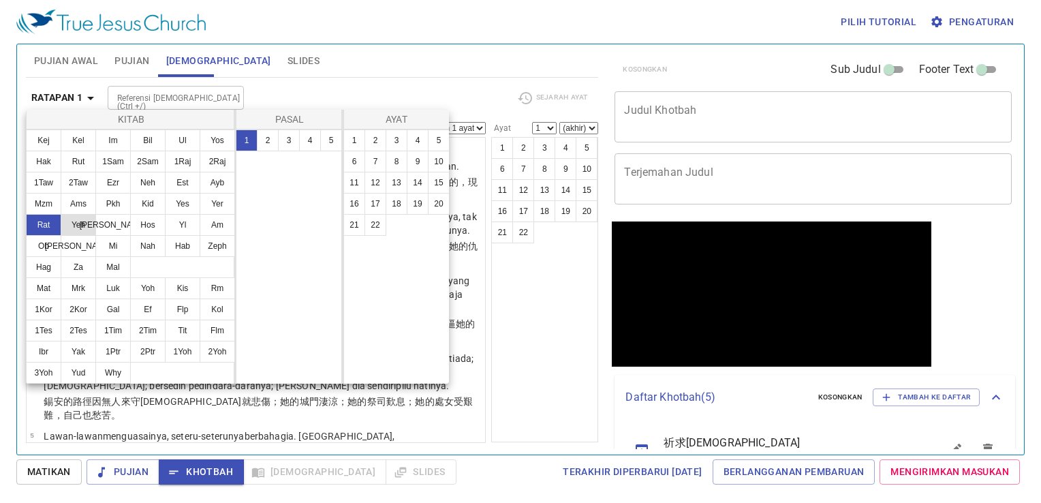
click at [81, 225] on button "Yeh" at bounding box center [78, 225] width 35 height 22
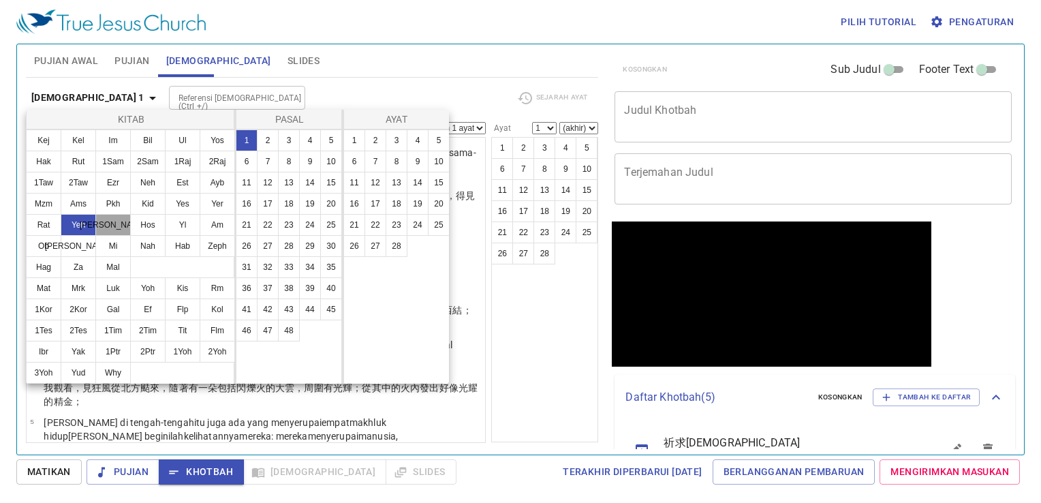
click at [123, 230] on button "Dan" at bounding box center [112, 225] width 35 height 22
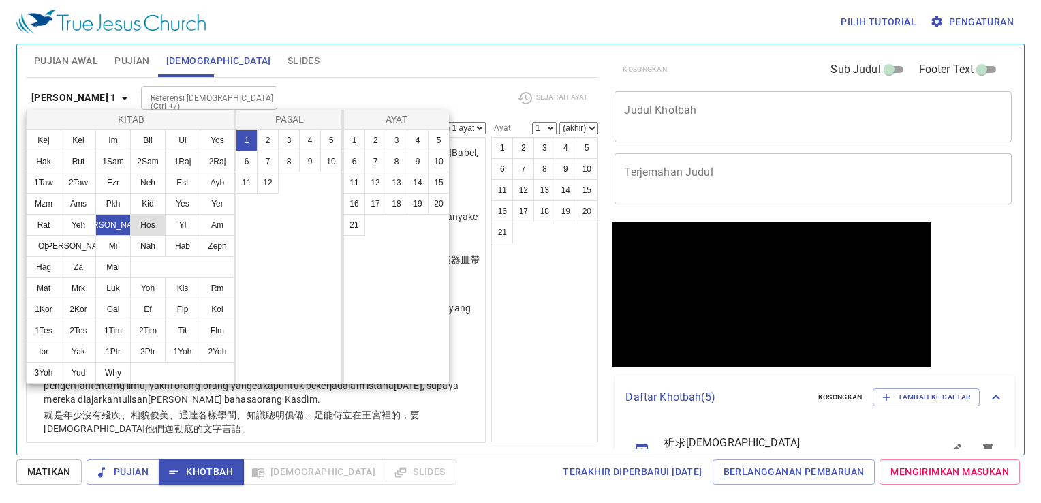
click at [154, 224] on button "Hos" at bounding box center [147, 225] width 35 height 22
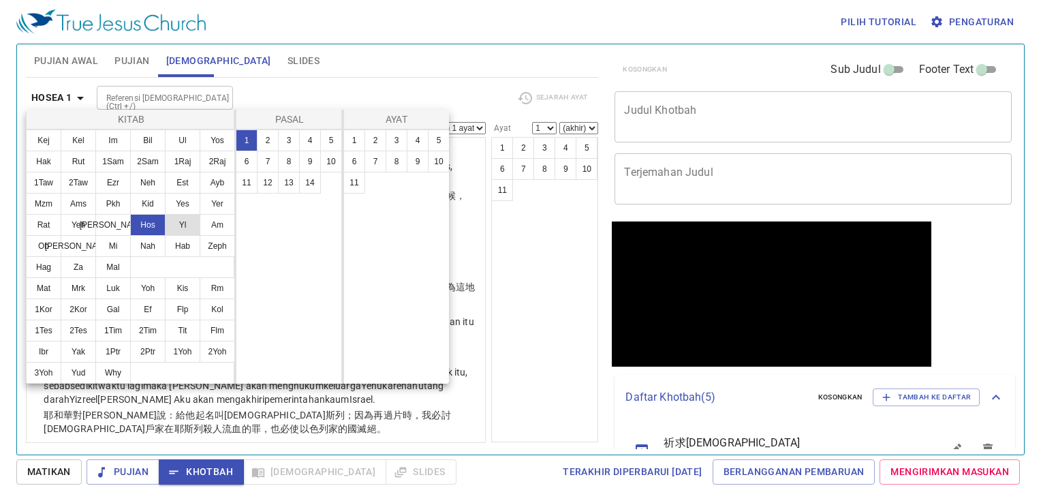
click at [187, 230] on button "Yl" at bounding box center [182, 225] width 35 height 22
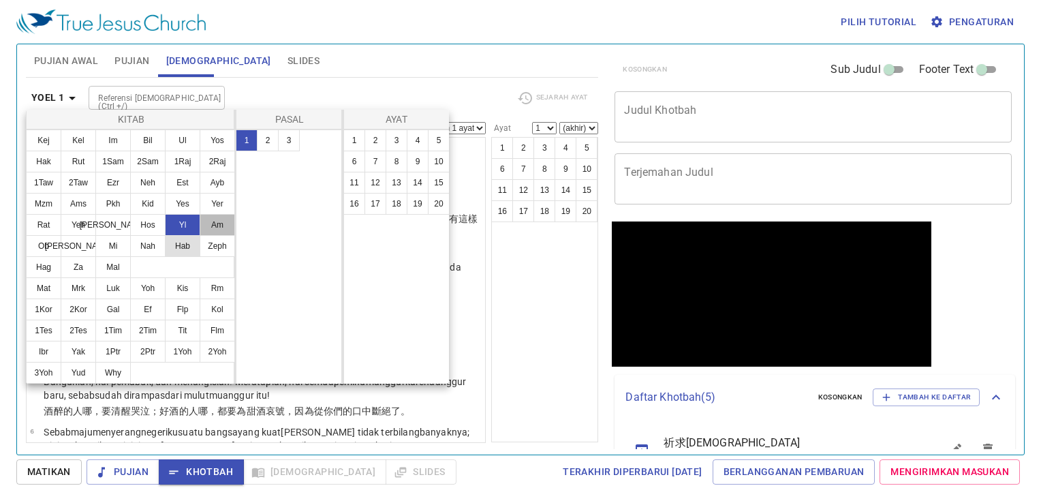
click at [202, 230] on button "Am" at bounding box center [217, 225] width 35 height 22
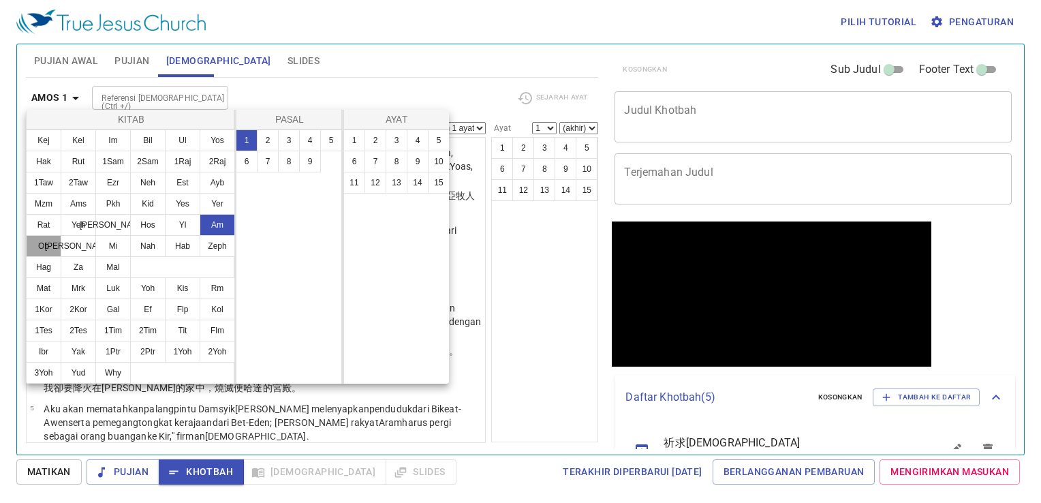
click at [52, 245] on button "Ob" at bounding box center [43, 246] width 35 height 22
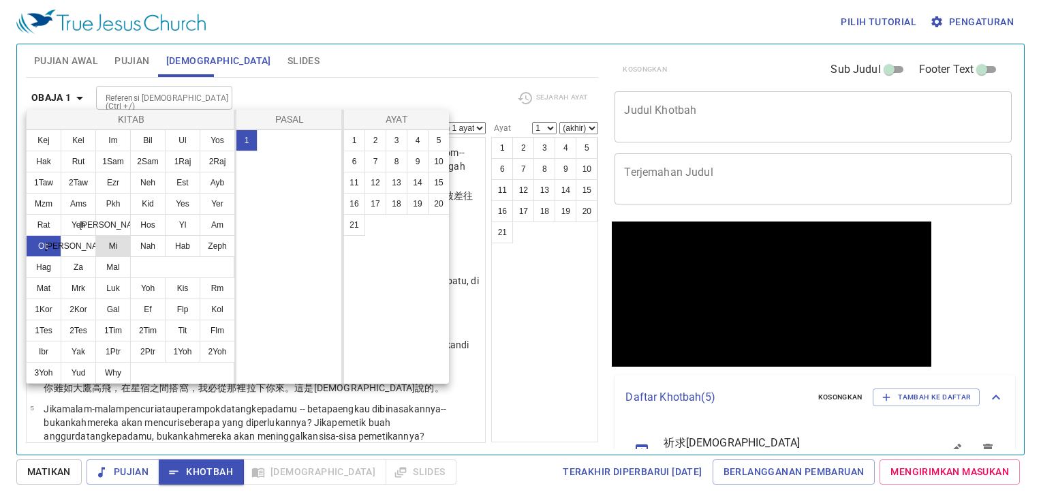
click at [90, 238] on button "Yun" at bounding box center [78, 246] width 35 height 22
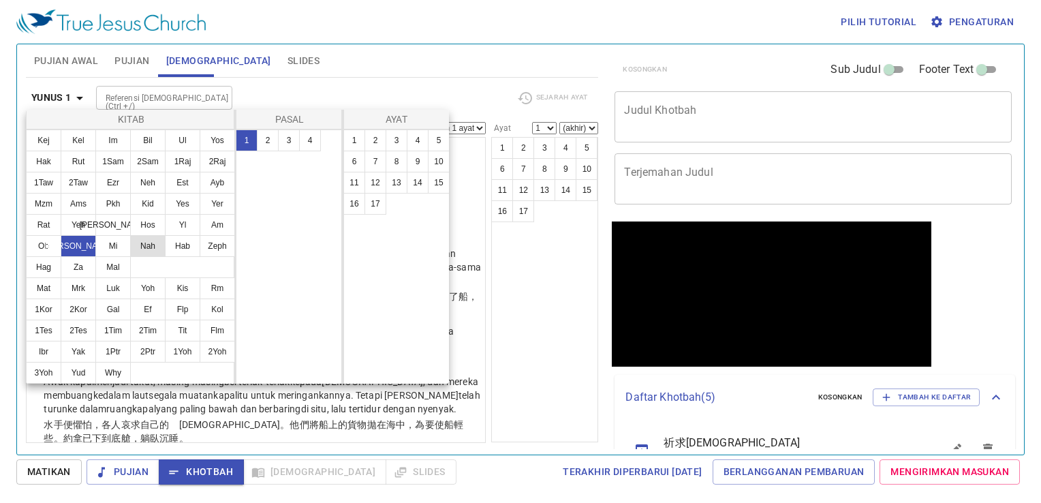
click at [138, 237] on button "Nah" at bounding box center [147, 246] width 35 height 22
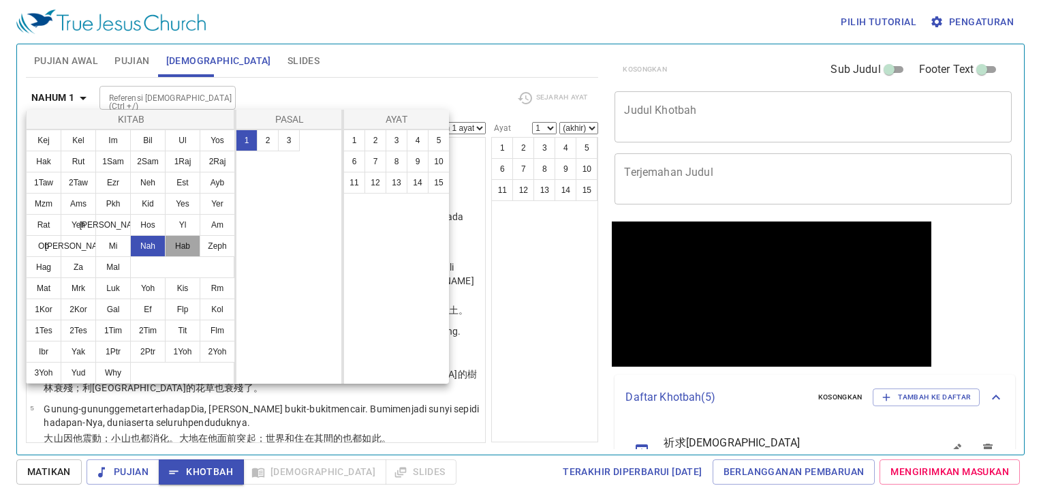
click at [176, 237] on button "Hab" at bounding box center [182, 246] width 35 height 22
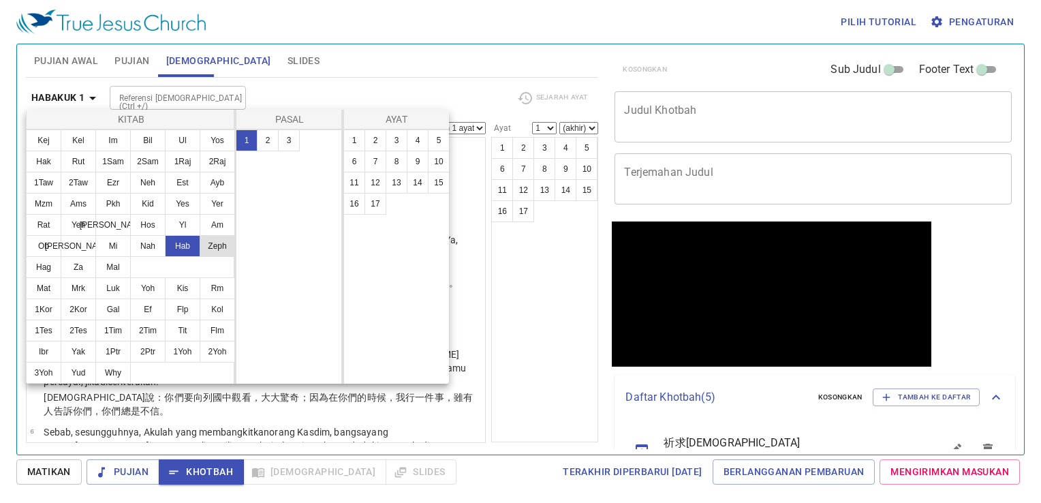
click at [194, 240] on button "Hab" at bounding box center [182, 246] width 35 height 22
click at [204, 241] on button "Zeph" at bounding box center [217, 246] width 35 height 22
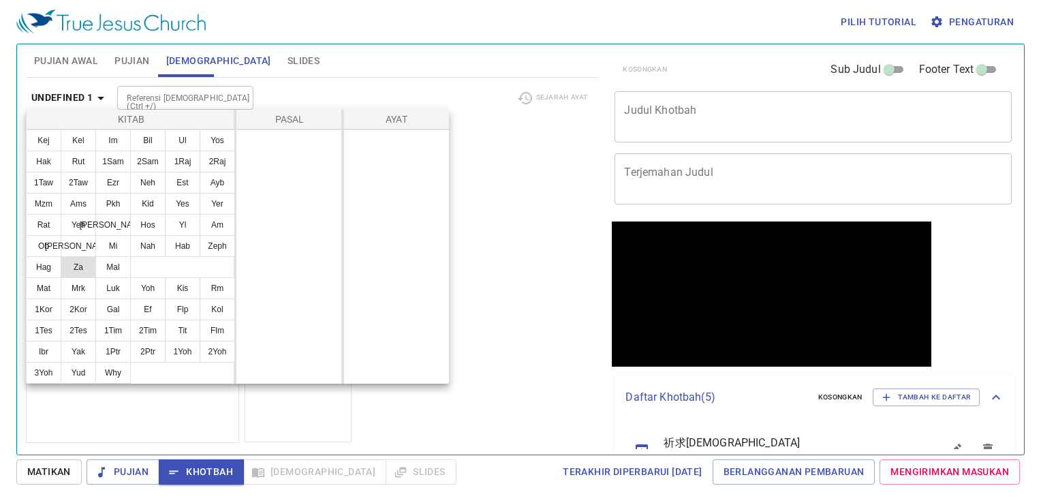
click at [63, 262] on ul "Kej Kel Im Bil Ul Yos Hak Rut 1Sam 2Sam 1Raj 2Raj 1Taw 2Taw Ezr Neh Est Ayb Mzm…" at bounding box center [131, 204] width 208 height 148
click at [98, 261] on ul "Kej Kel Im Bil Ul Yos Hak Rut 1Sam 2Sam 1Raj 2Raj 1Taw 2Taw Ezr Neh Est Ayb Mzm…" at bounding box center [131, 204] width 208 height 148
click at [113, 263] on button "Mal" at bounding box center [112, 267] width 35 height 22
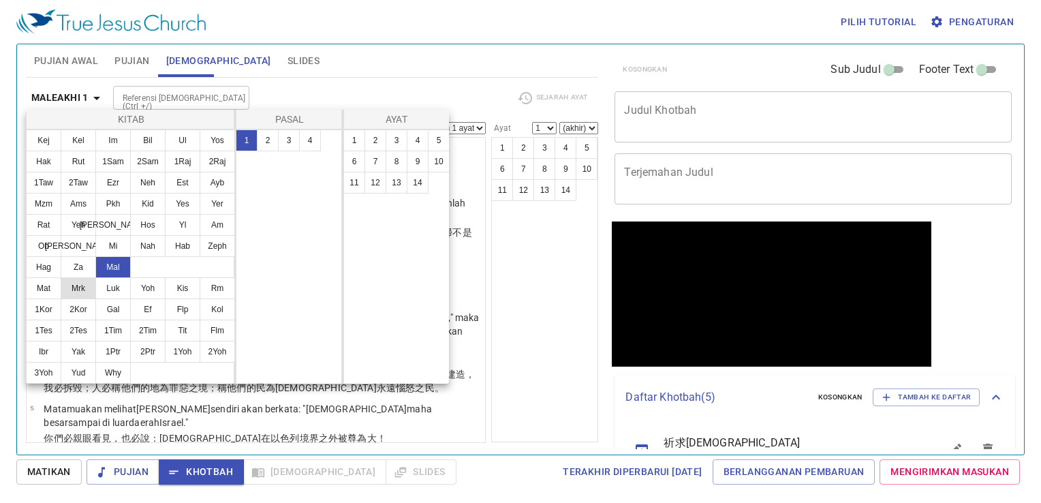
click at [66, 285] on ul "Mat Mrk Luk Yoh Kis Rm 1Kor 2Kor Gal Ef Flp Kol 1Tes 2Tes 1Tim 2Tim Tit Flm Ibr…" at bounding box center [131, 331] width 208 height 106
click at [86, 284] on button "Mrk" at bounding box center [78, 288] width 35 height 22
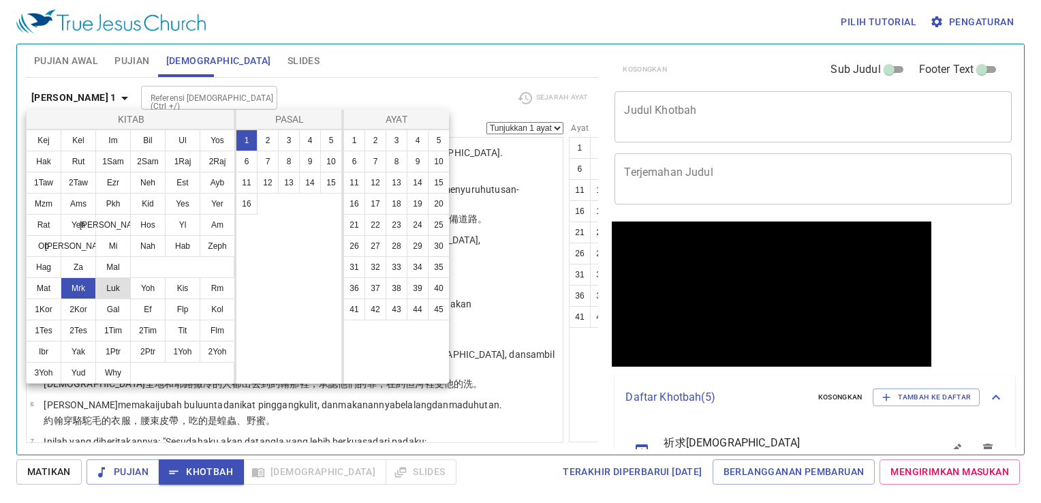
click at [114, 284] on button "Luk" at bounding box center [112, 288] width 35 height 22
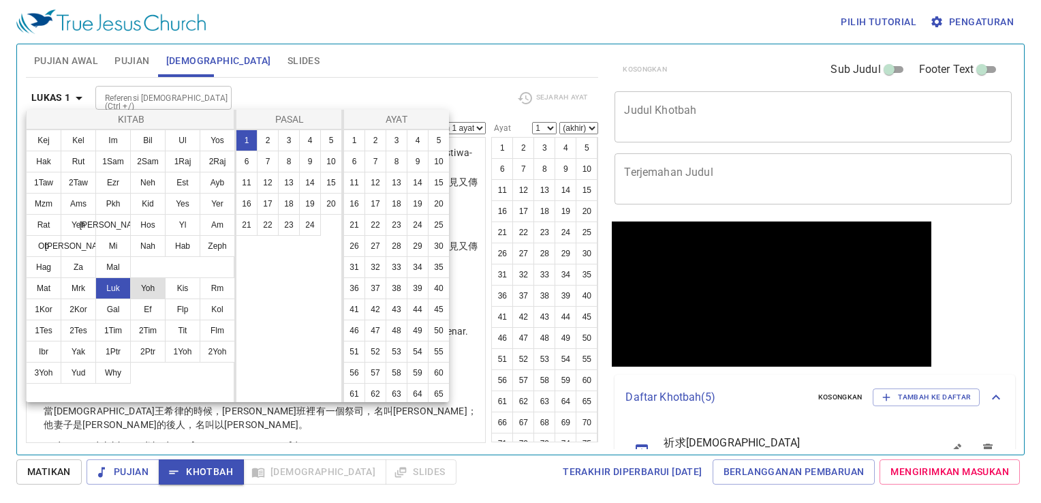
click at [143, 284] on ul "Mat Mrk Luk Yoh Kis Rm 1Kor 2Kor Gal Ef Flp Kol 1Tes 2Tes 1Tim 2Tim Tit Flm Ibr…" at bounding box center [131, 331] width 208 height 106
click at [152, 290] on button "Yoh" at bounding box center [147, 288] width 35 height 22
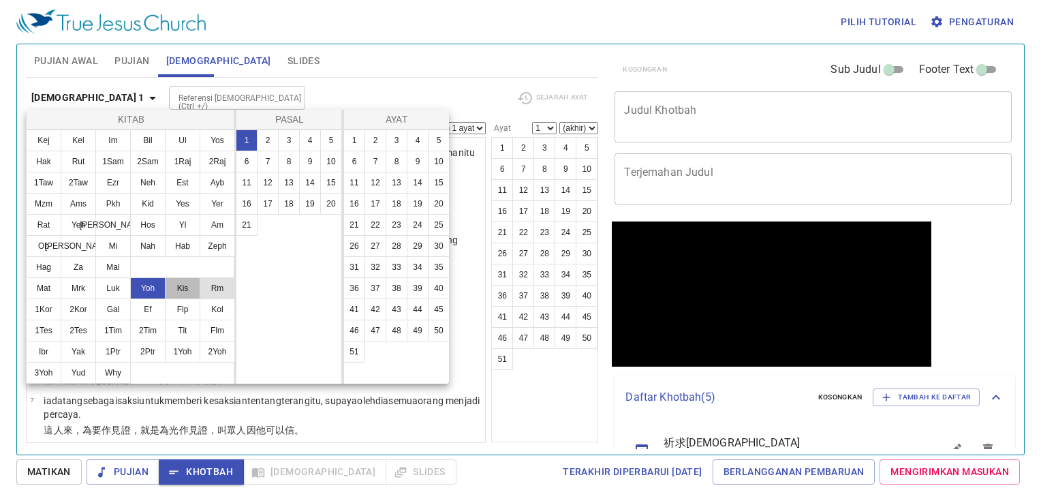
click at [191, 289] on button "Kis" at bounding box center [182, 288] width 35 height 22
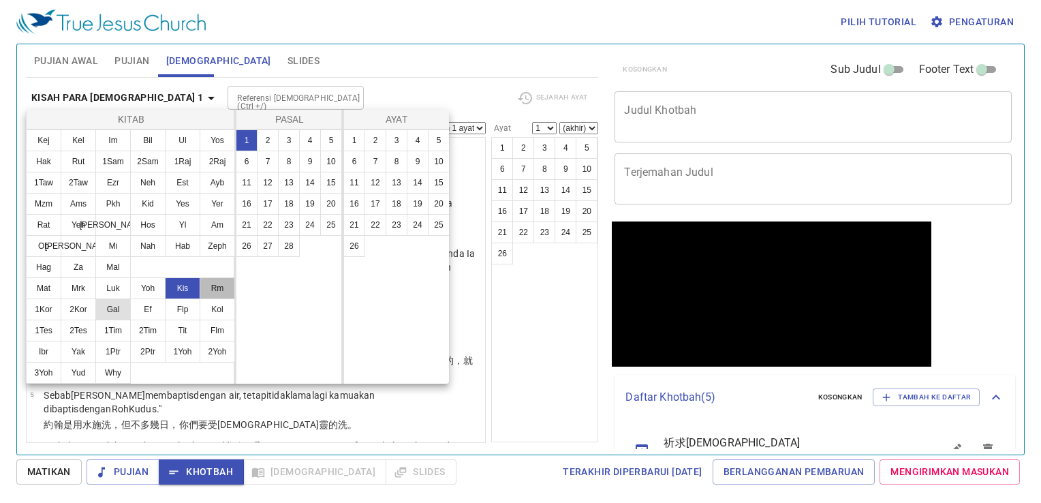
click at [199, 295] on ul "Mat Mrk Luk Yoh Kis Rm 1Kor 2Kor Gal Ef Flp Kol 1Tes 2Tes 1Tim 2Tim Tit Flm Ibr…" at bounding box center [131, 331] width 208 height 106
click at [55, 310] on button "1Kor" at bounding box center [43, 309] width 35 height 22
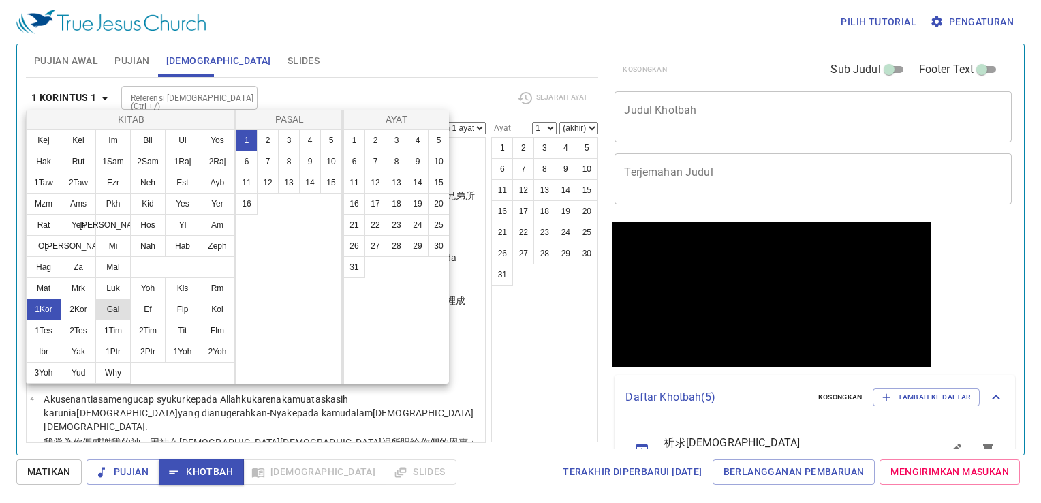
click at [93, 308] on button "2Kor" at bounding box center [78, 309] width 35 height 22
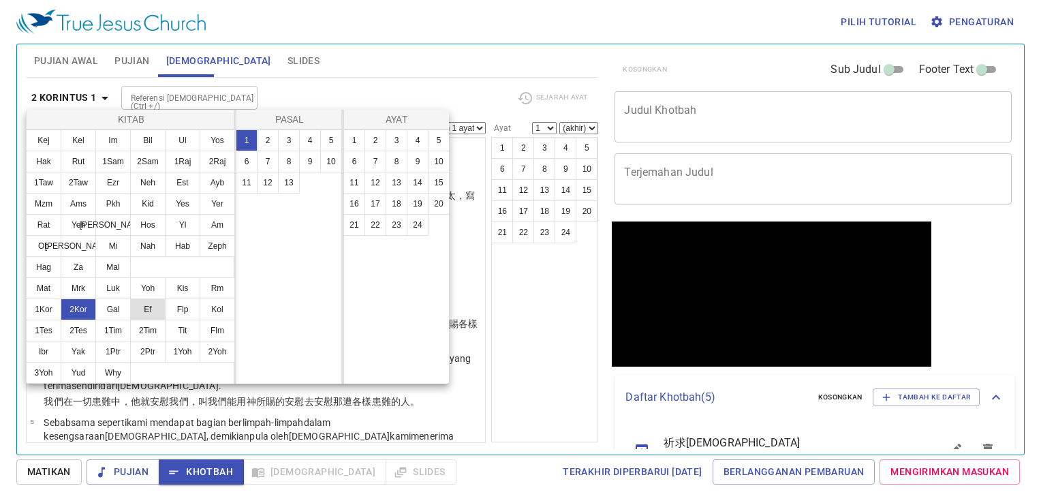
click at [131, 300] on button "Ef" at bounding box center [147, 309] width 35 height 22
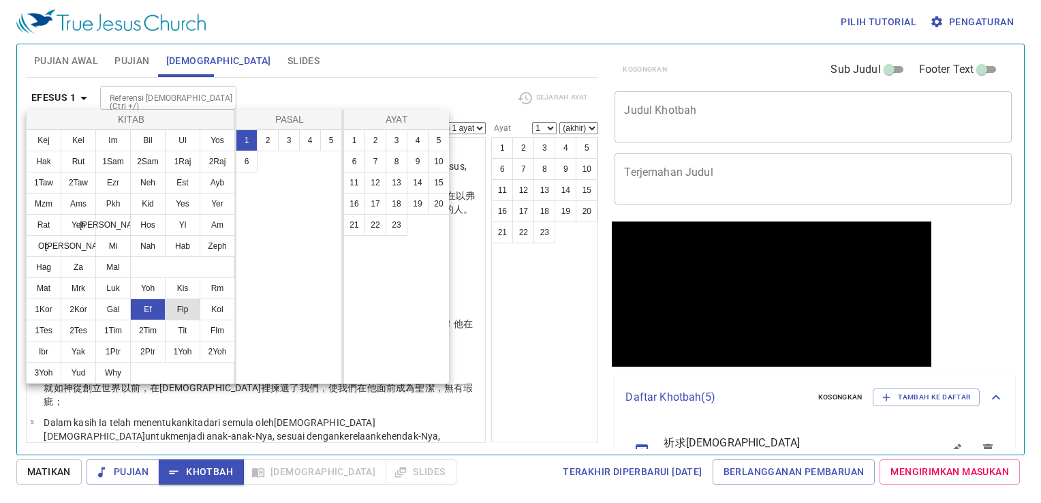
click at [123, 313] on button "Gal" at bounding box center [112, 309] width 35 height 22
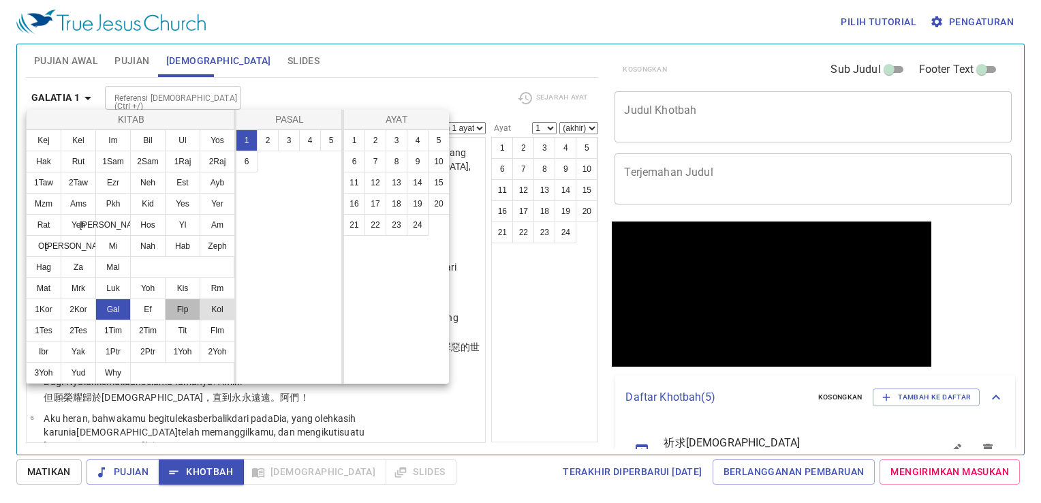
click at [185, 309] on button "Flp" at bounding box center [182, 309] width 35 height 22
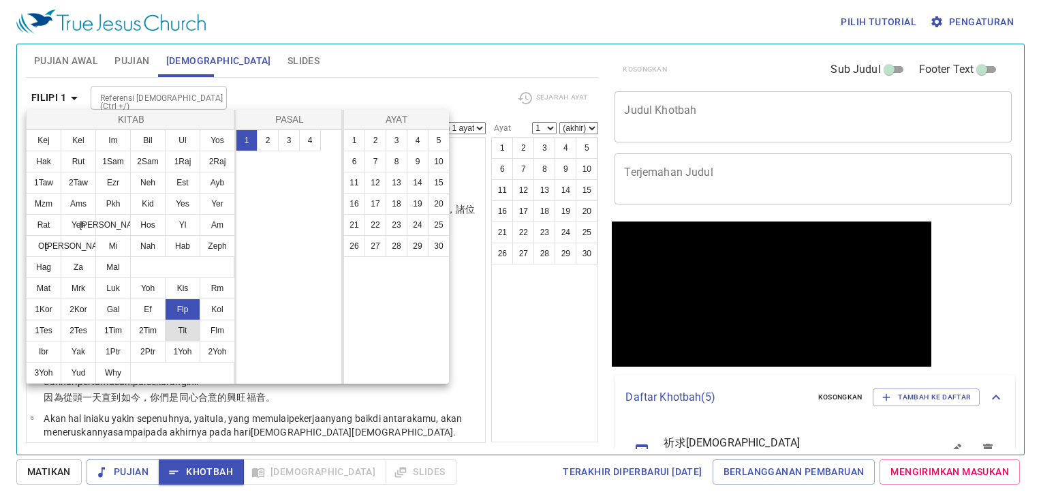
click at [166, 324] on ul "Mat Mrk Luk Yoh Kis Rm 1Kor 2Kor Gal Ef Flp Kol 1Tes 2Tes 1Tim 2Tim Tit Flm Ibr…" at bounding box center [131, 331] width 208 height 106
click at [46, 334] on button "1Tes" at bounding box center [43, 331] width 35 height 22
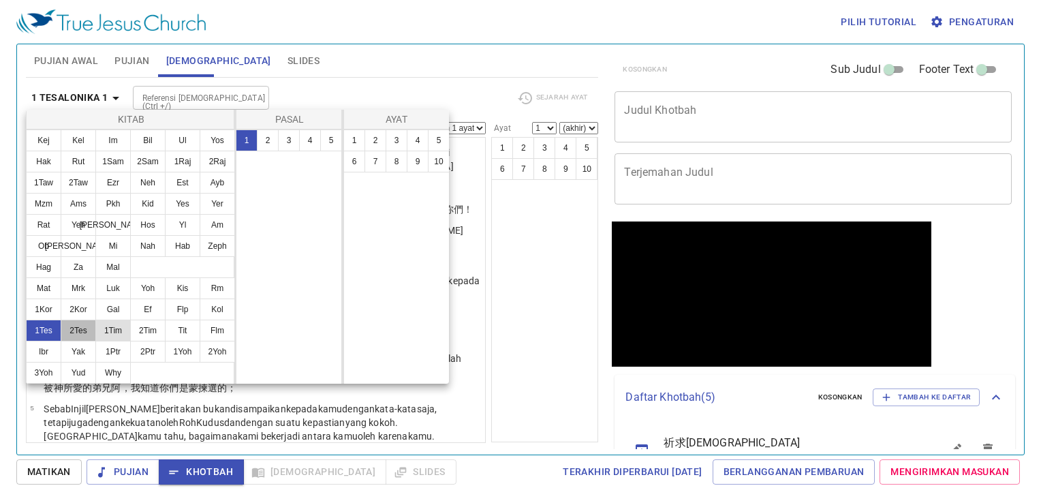
click at [91, 329] on button "2Tes" at bounding box center [78, 331] width 35 height 22
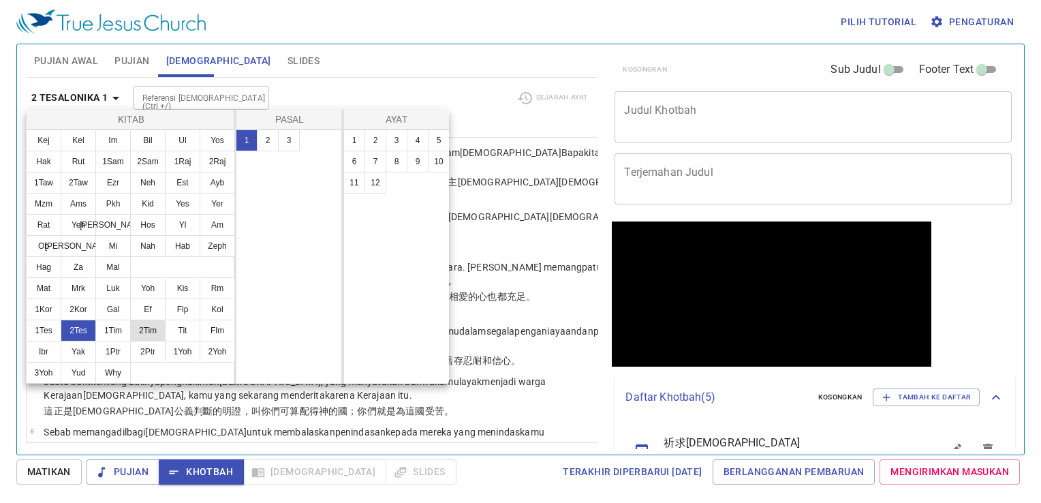
click at [132, 330] on ul "Mat Mrk Luk Yoh Kis Rm 1Kor 2Kor Gal Ef Flp Kol 1Tes 2Tes 1Tim 2Tim Tit Flm Ibr…" at bounding box center [131, 331] width 208 height 106
click at [159, 330] on button "2Tim" at bounding box center [147, 331] width 35 height 22
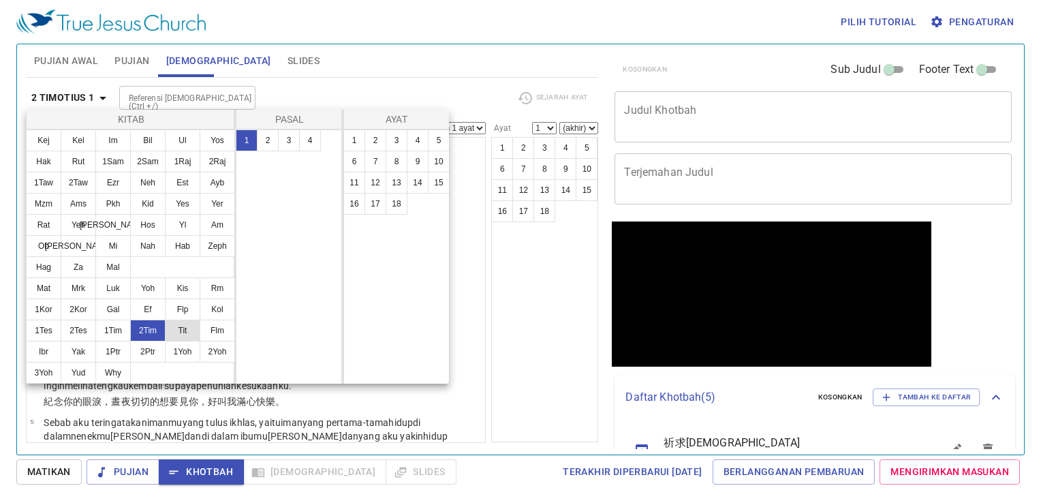
click at [188, 329] on button "Tit" at bounding box center [182, 331] width 35 height 22
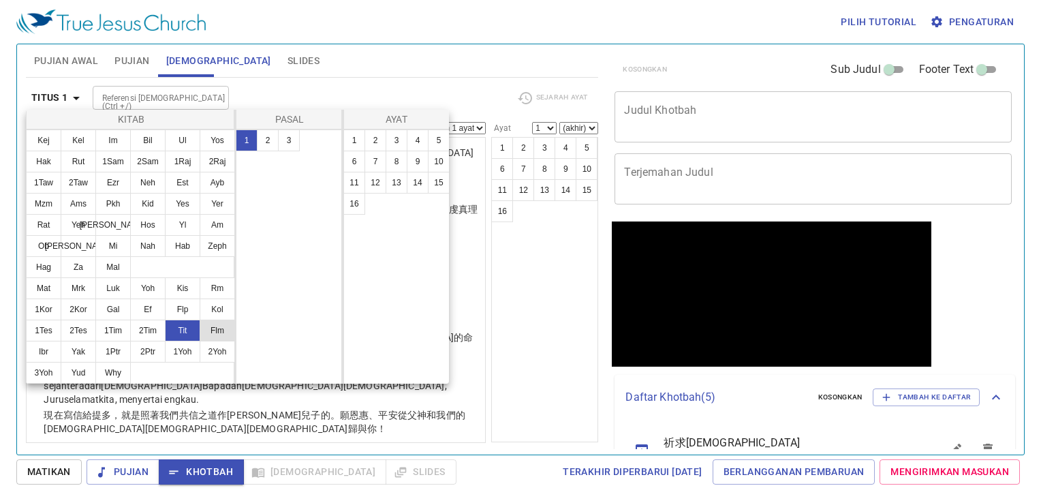
click at [202, 331] on ul "Mat Mrk Luk Yoh Kis Rm 1Kor 2Kor Gal Ef Flp Kol 1Tes 2Tes 1Tim 2Tim Tit Flm Ibr…" at bounding box center [131, 331] width 208 height 106
click at [48, 354] on button "Ibr" at bounding box center [43, 352] width 35 height 22
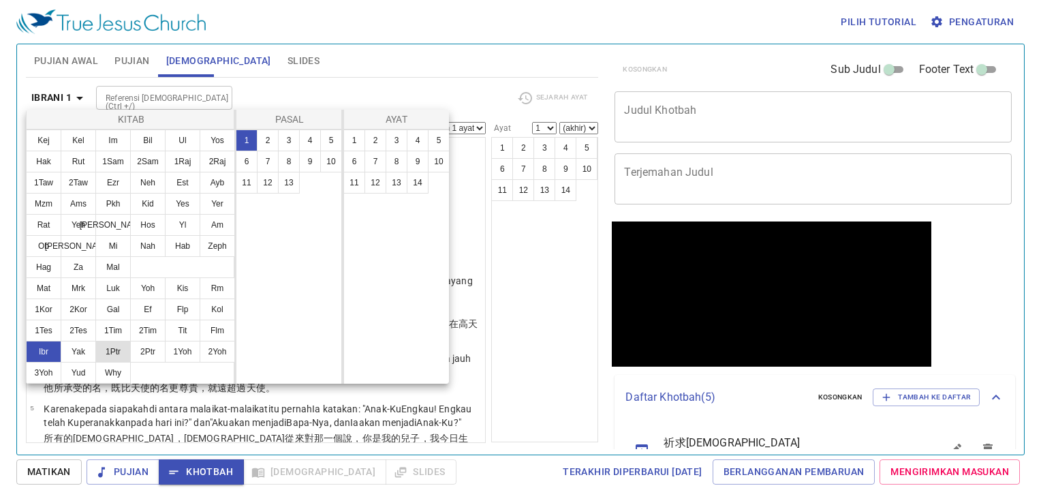
click at [90, 350] on button "Yak" at bounding box center [78, 352] width 35 height 22
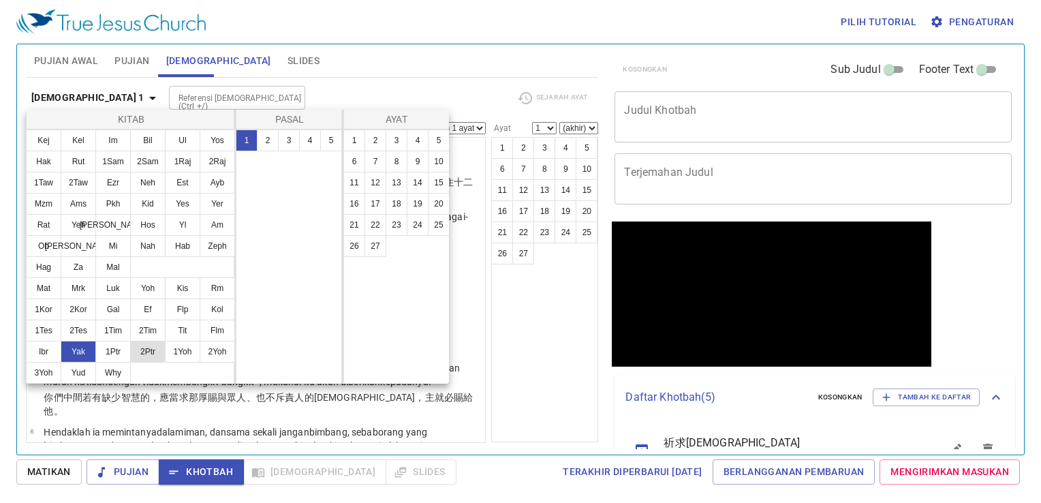
click at [131, 350] on ul "Mat Mrk Luk Yoh Kis Rm 1Kor 2Kor Gal Ef Flp Kol 1Tes 2Tes 1Tim 2Tim Tit Flm Ibr…" at bounding box center [131, 331] width 208 height 106
click at [153, 350] on button "2Ptr" at bounding box center [147, 352] width 35 height 22
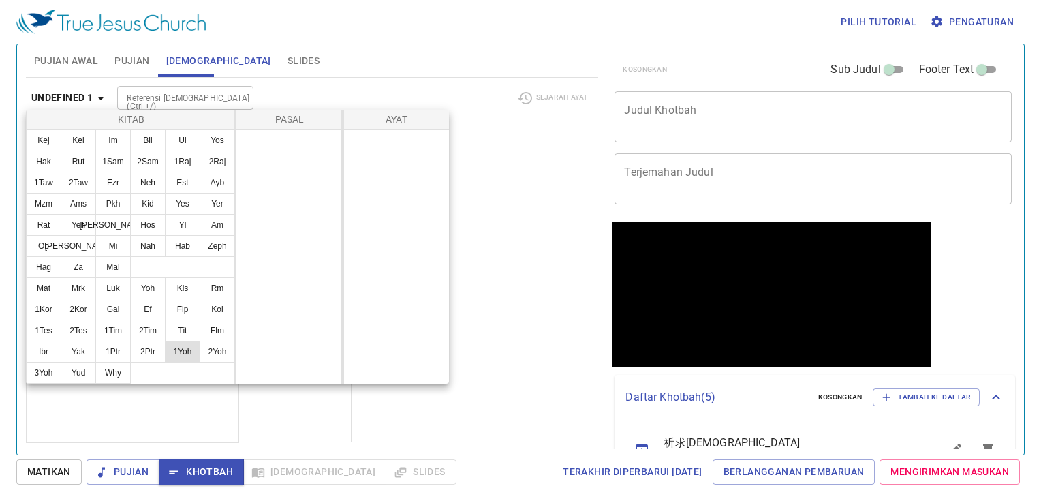
click at [182, 353] on button "1Yoh" at bounding box center [182, 352] width 35 height 22
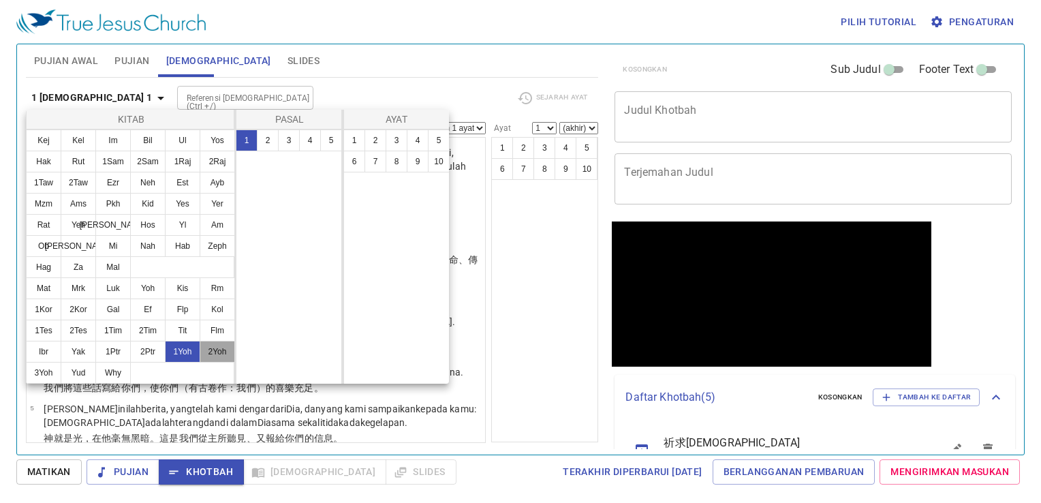
click at [211, 347] on button "2Yoh" at bounding box center [217, 352] width 35 height 22
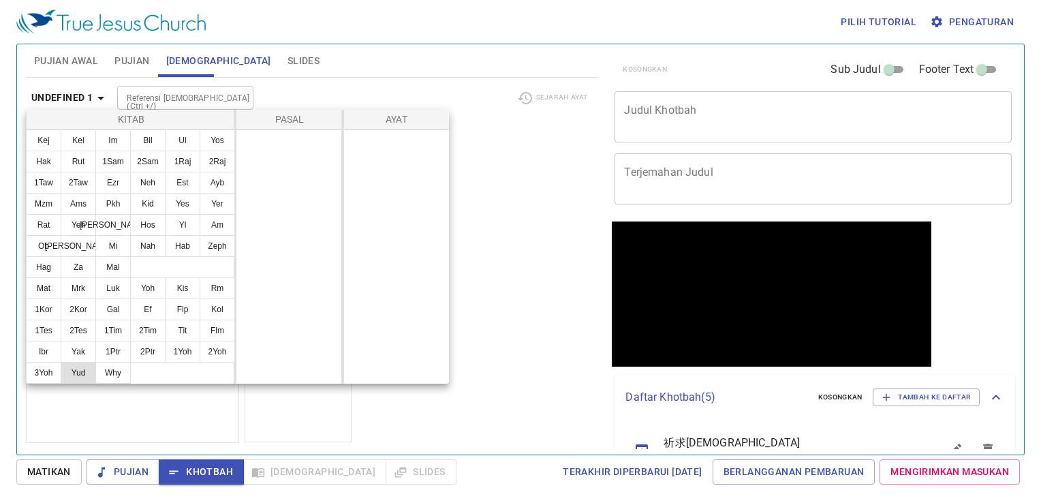
click at [55, 371] on button "3Yoh" at bounding box center [43, 373] width 35 height 22
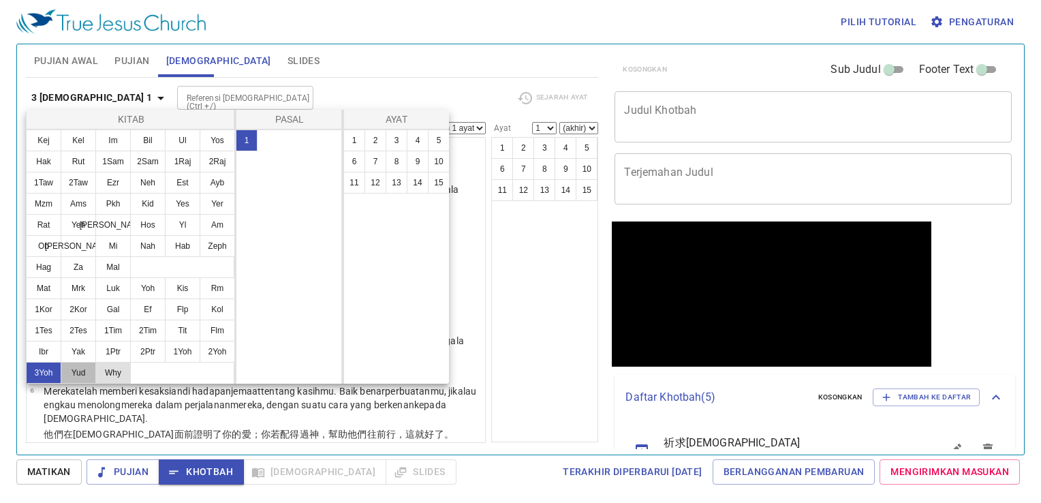
click at [80, 368] on button "Yud" at bounding box center [78, 373] width 35 height 22
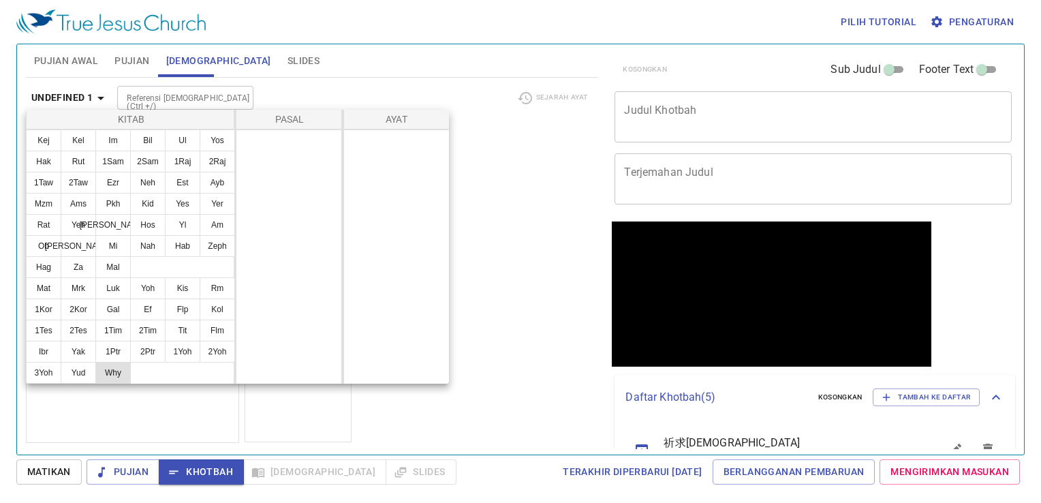
click at [106, 366] on button "Why" at bounding box center [112, 373] width 35 height 22
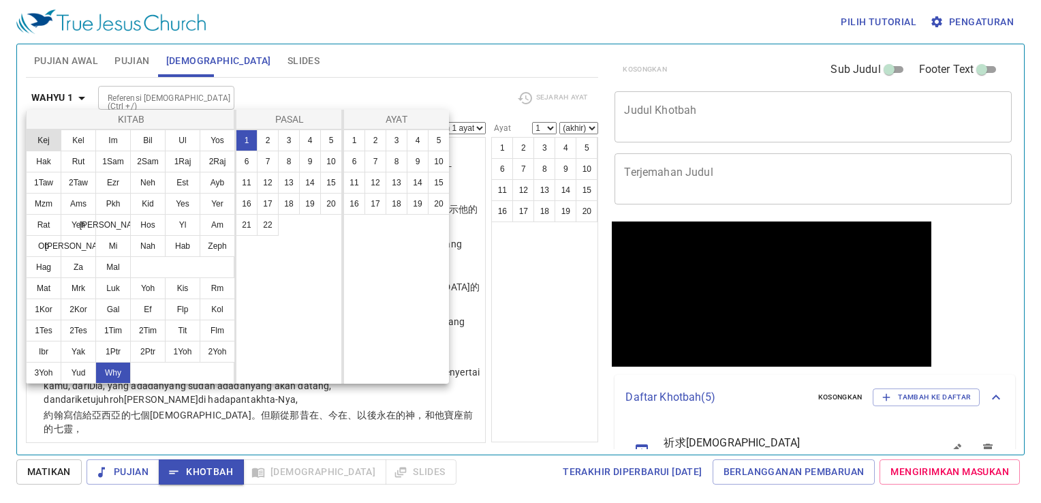
click at [57, 135] on button "Kej" at bounding box center [43, 140] width 35 height 22
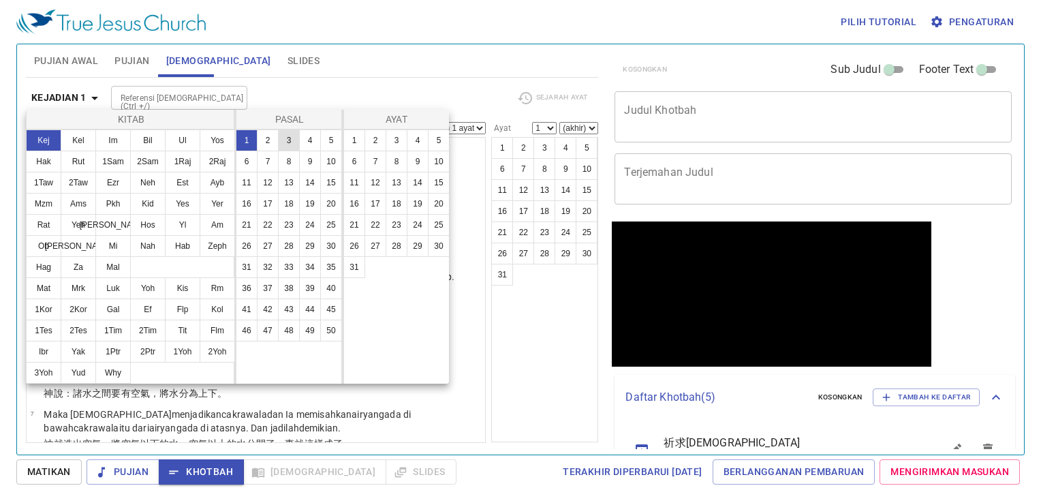
click at [275, 135] on button "2" at bounding box center [268, 140] width 22 height 22
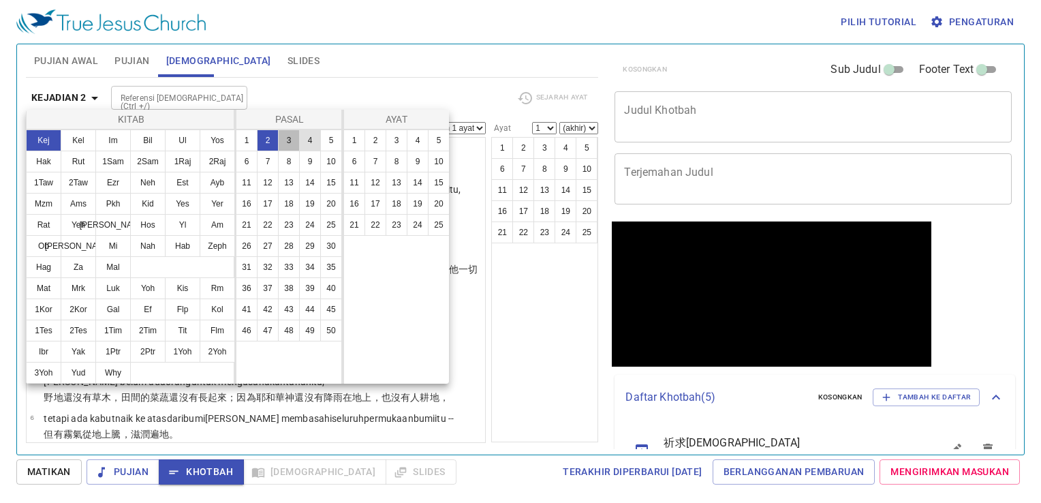
click at [287, 136] on button "3" at bounding box center [289, 140] width 22 height 22
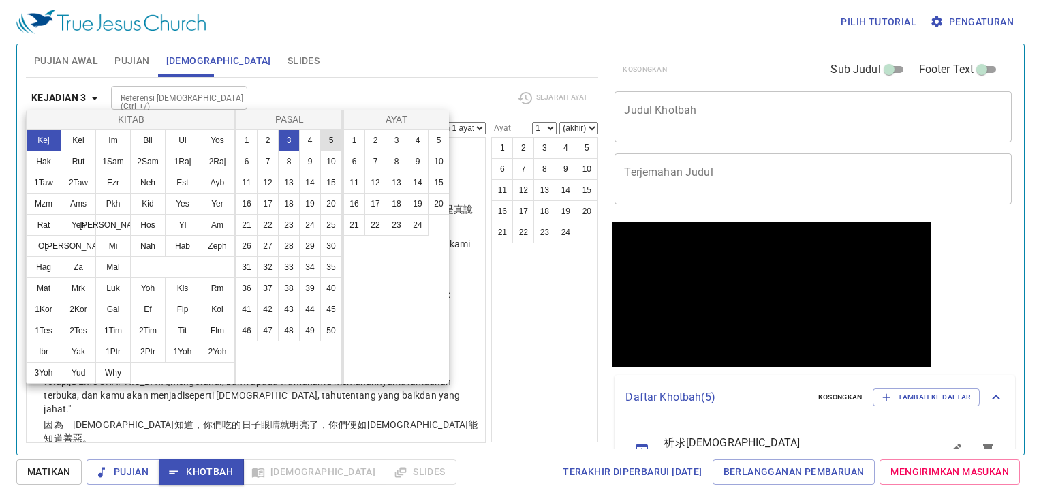
click at [316, 140] on button "4" at bounding box center [310, 140] width 22 height 22
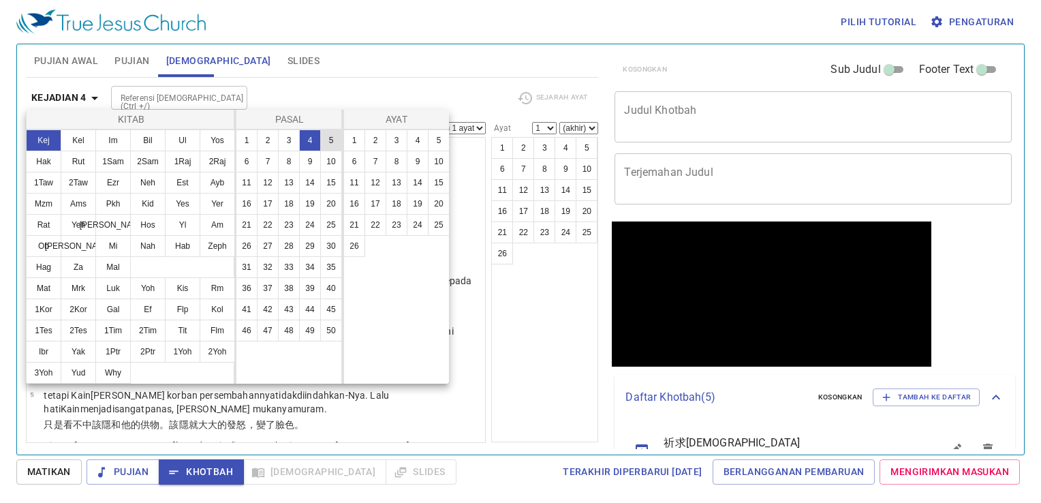
click at [323, 140] on button "5" at bounding box center [331, 140] width 22 height 22
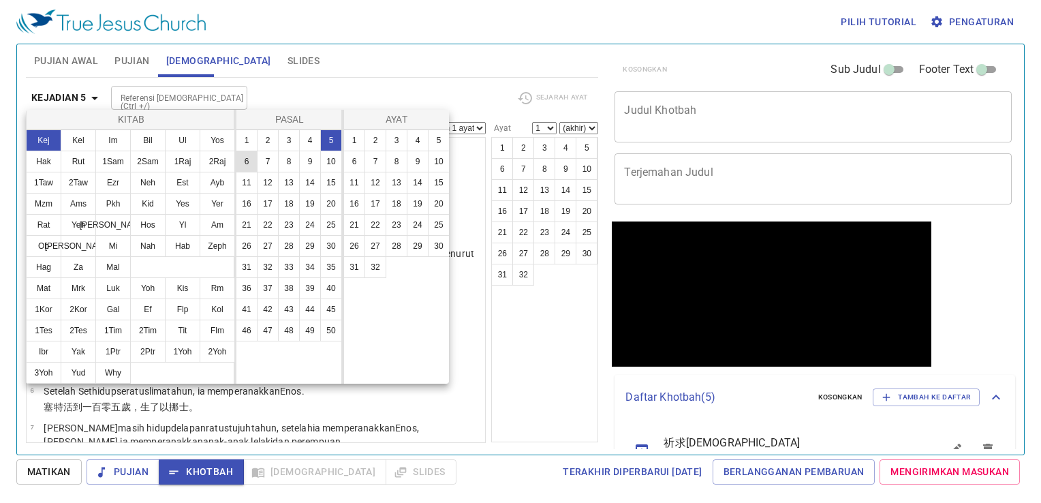
click at [248, 155] on button "6" at bounding box center [247, 162] width 22 height 22
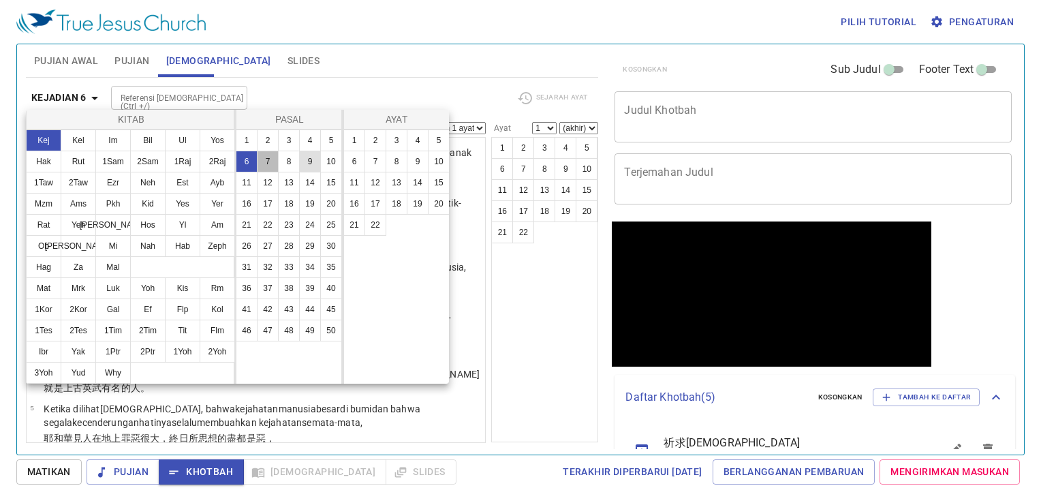
click at [285, 155] on ul "1 2 3 4 5 6 7 8 9 10 11 12 13 14 15 16 17 18 19 20 21 22 23 24 25 26 27 28 29 3…" at bounding box center [289, 235] width 106 height 211
click at [305, 156] on button "9" at bounding box center [310, 162] width 22 height 22
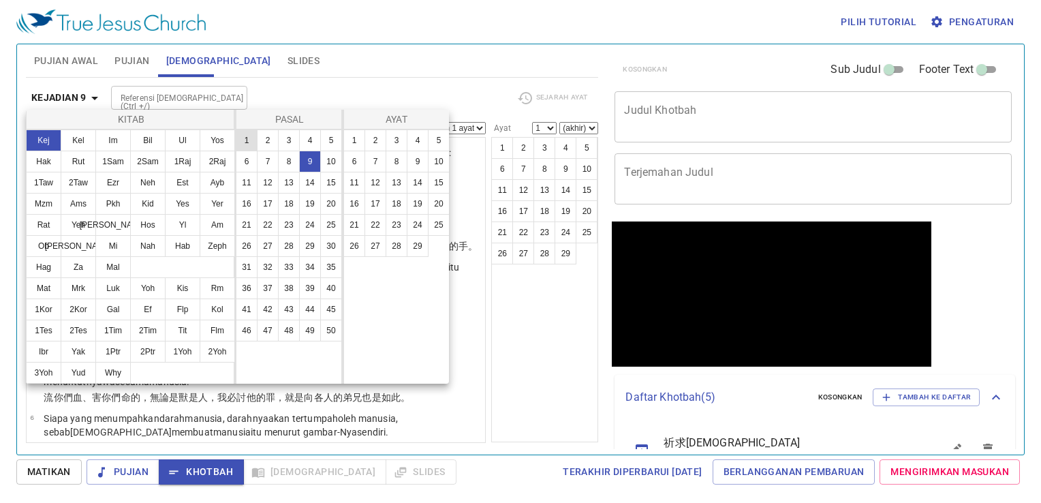
click at [251, 138] on button "1" at bounding box center [247, 140] width 22 height 22
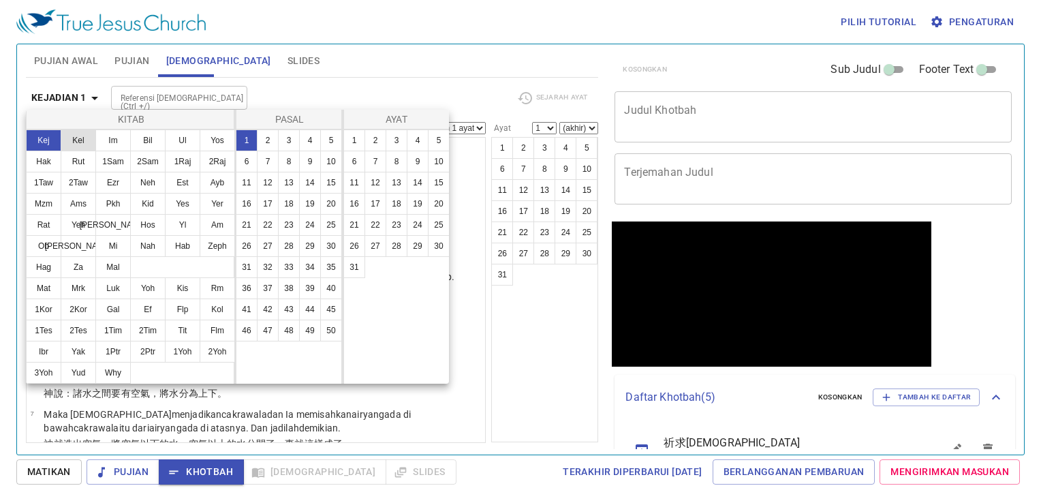
click at [71, 139] on button "Kel" at bounding box center [78, 140] width 35 height 22
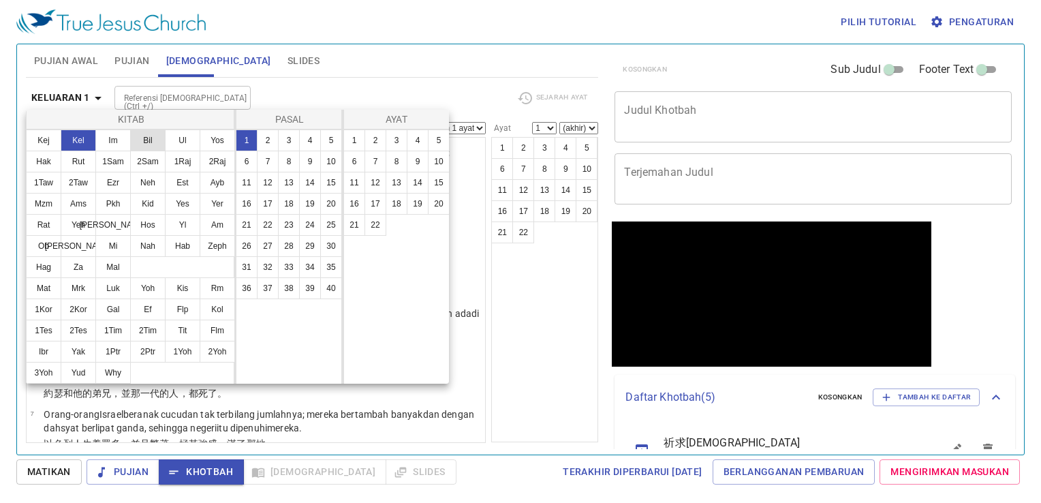
click at [119, 147] on button "Im" at bounding box center [112, 140] width 35 height 22
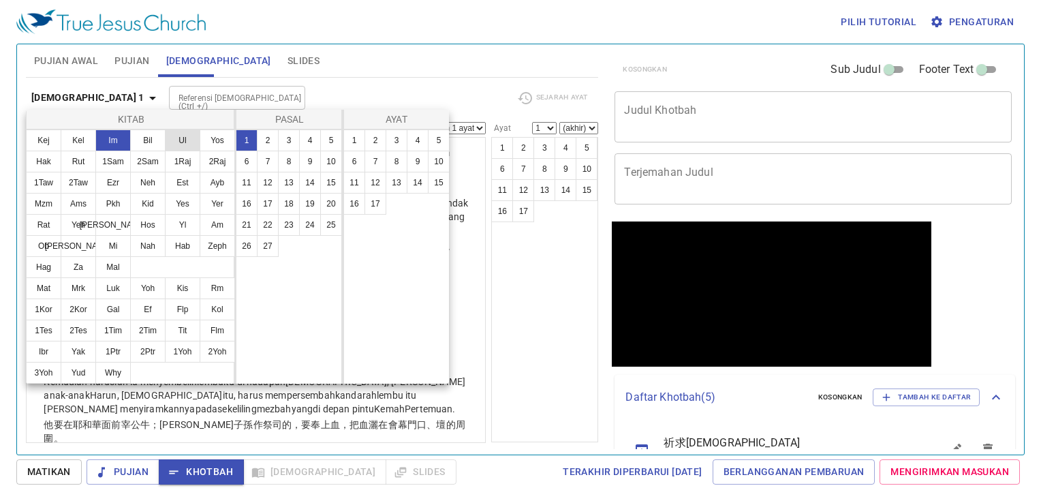
click at [153, 146] on button "Bil" at bounding box center [147, 140] width 35 height 22
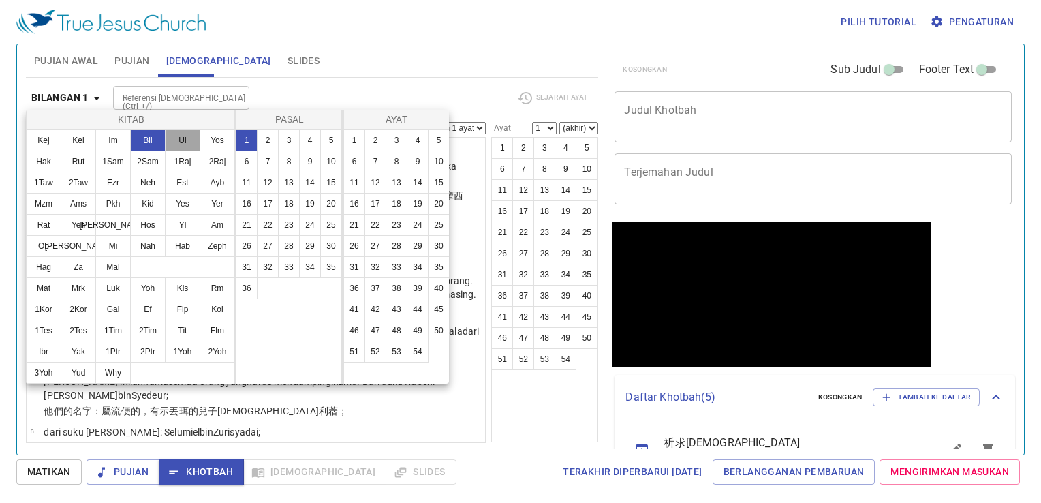
click at [185, 146] on button "Ul" at bounding box center [182, 140] width 35 height 22
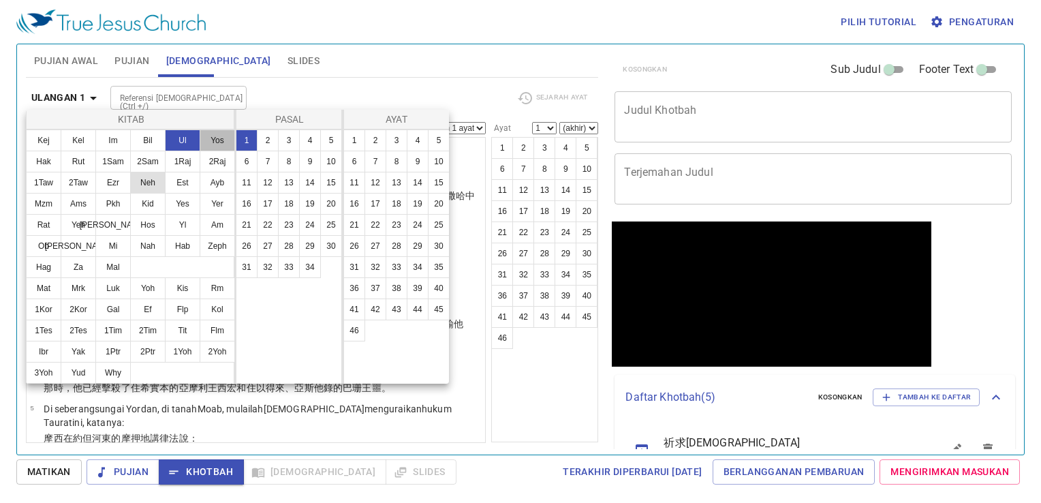
click at [199, 151] on ul "Kej Kel Im Bil Ul Yos Hak Rut 1Sam 2Sam 1Raj 2Raj 1Taw 2Taw Ezr Neh Est Ayb Mzm…" at bounding box center [131, 204] width 208 height 148
click at [149, 178] on button "Neh" at bounding box center [147, 183] width 35 height 22
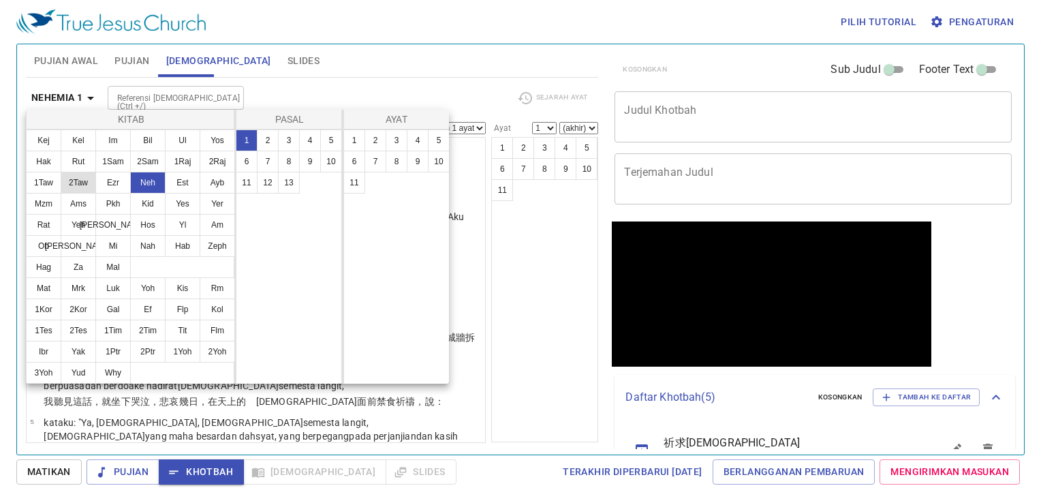
click at [76, 189] on button "2Taw" at bounding box center [78, 183] width 35 height 22
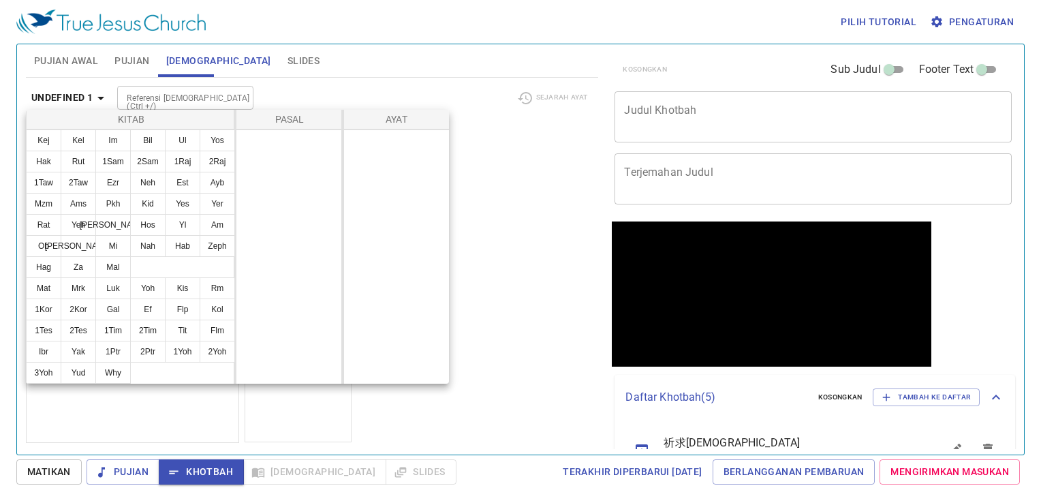
click at [700, 106] on div at bounding box center [520, 251] width 1041 height 503
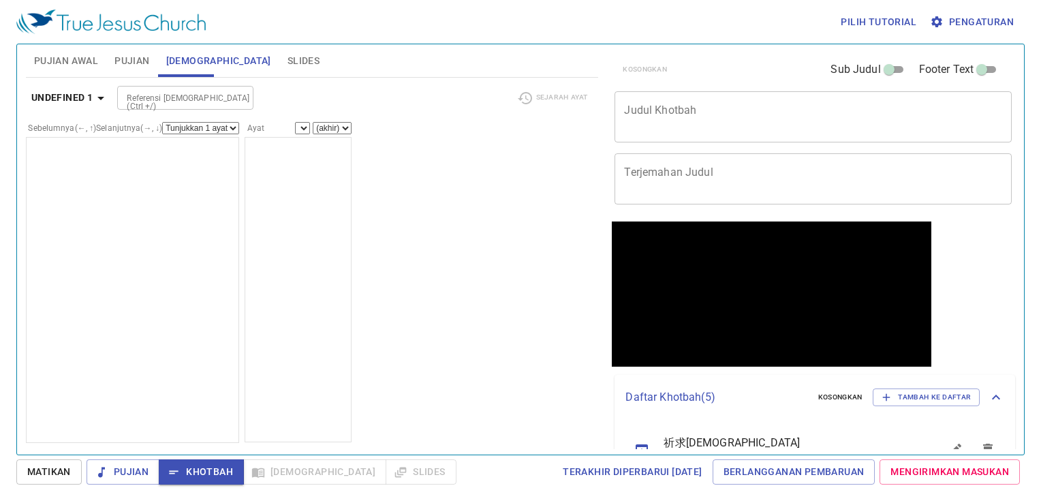
click at [134, 69] on button "Pujian" at bounding box center [131, 60] width 51 height 33
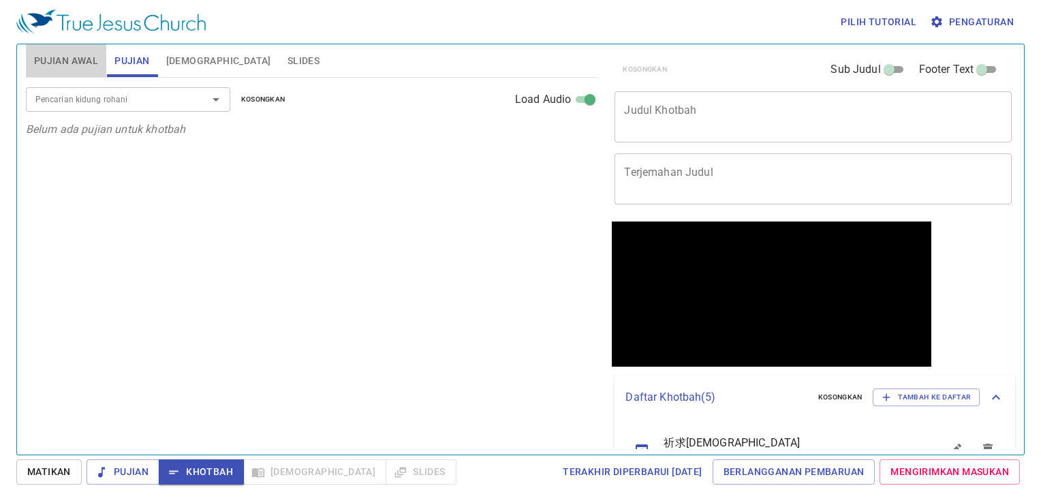
drag, startPoint x: 50, startPoint y: 56, endPoint x: 151, endPoint y: 93, distance: 108.0
click at [51, 56] on span "Pujian Awal" at bounding box center [66, 60] width 64 height 17
click at [136, 105] on input "Pencarian kidung rohani" at bounding box center [108, 99] width 156 height 16
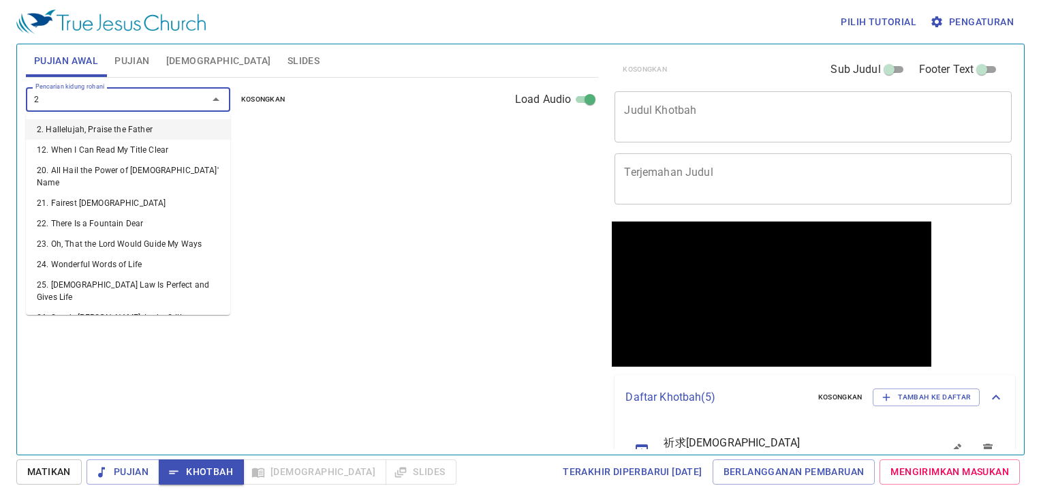
type input "27"
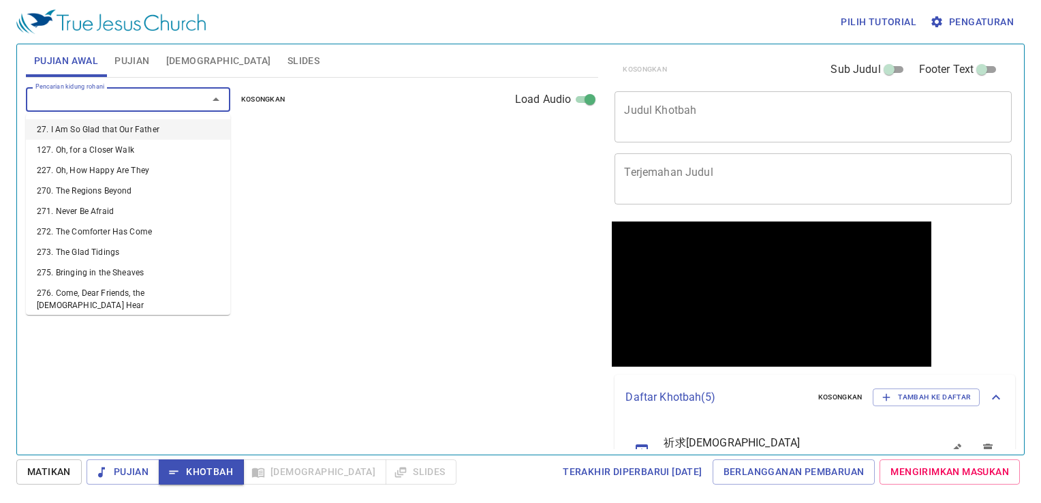
select select "1"
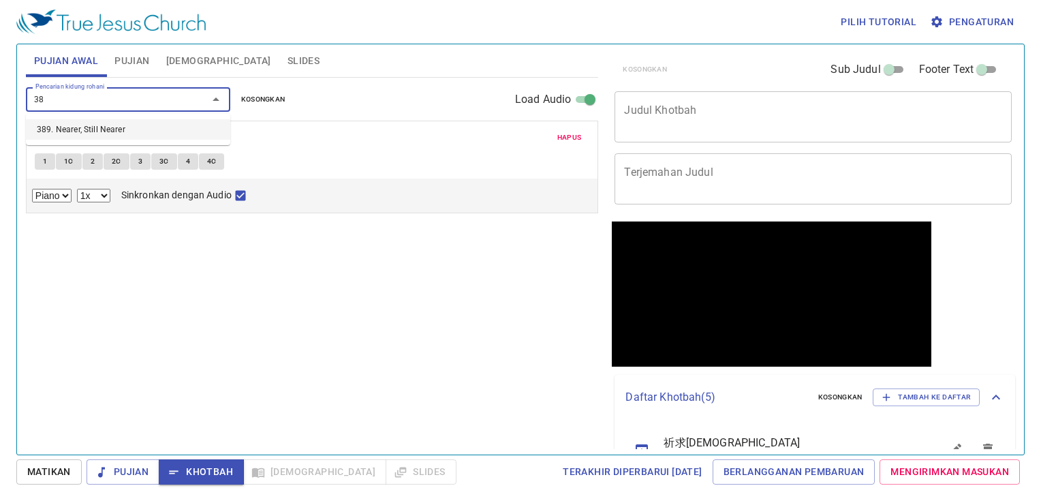
type input "389"
select select "1"
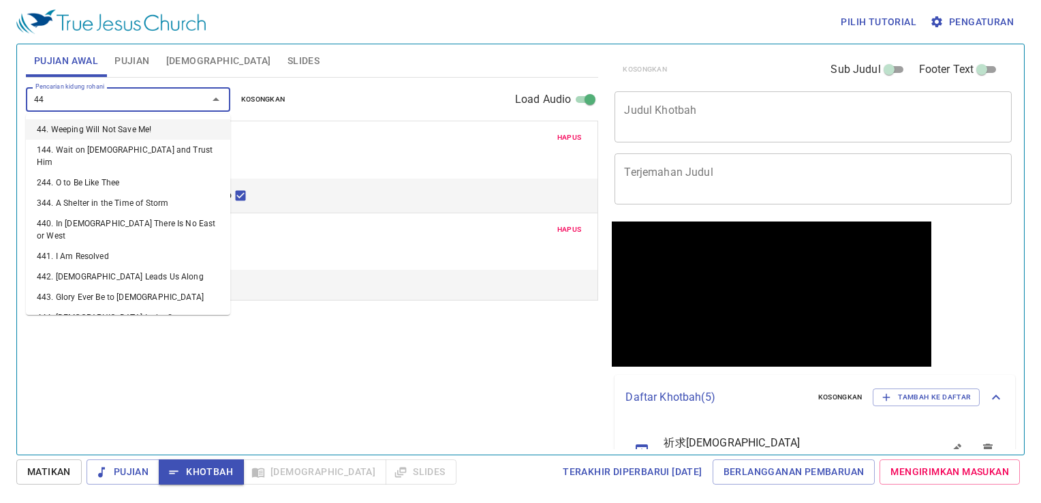
type input "446"
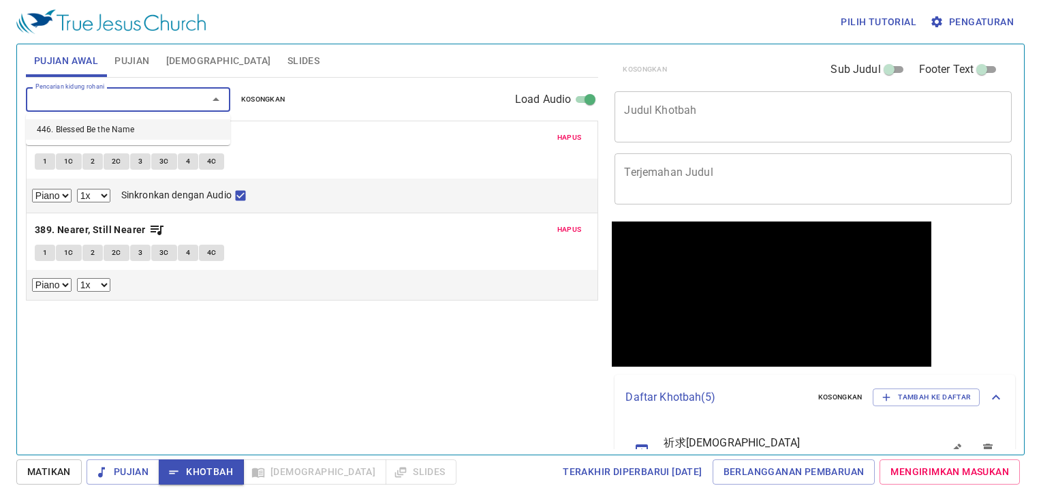
select select "1"
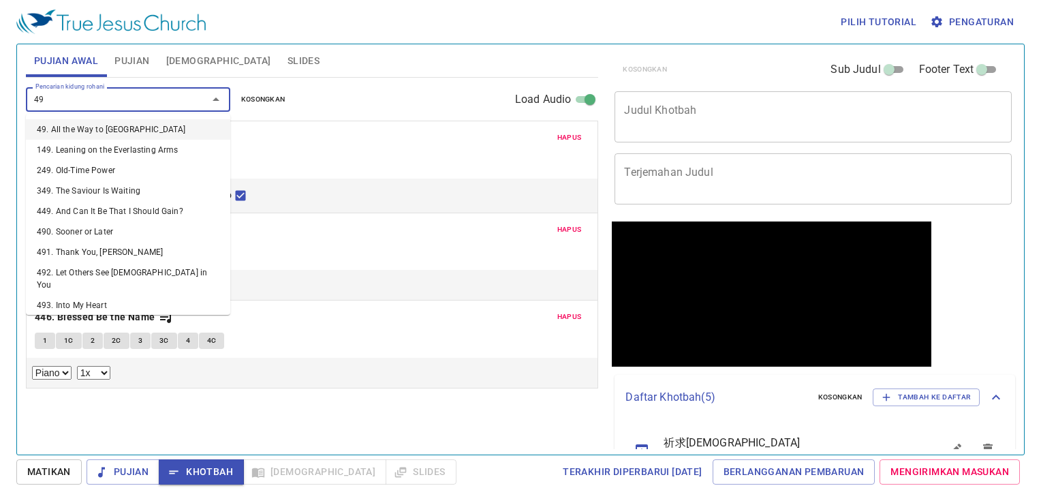
type input "499"
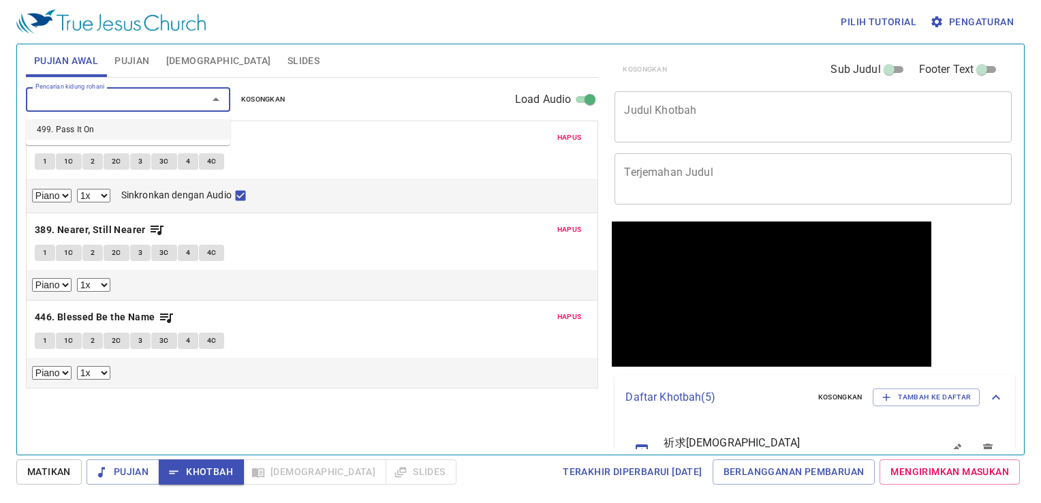
select select "1"
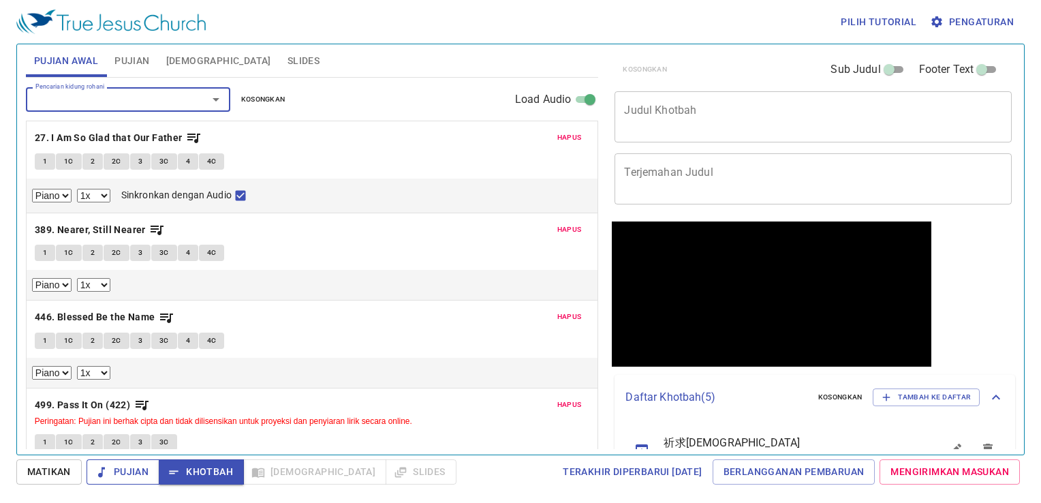
click at [115, 478] on span "Pujian" at bounding box center [122, 471] width 51 height 17
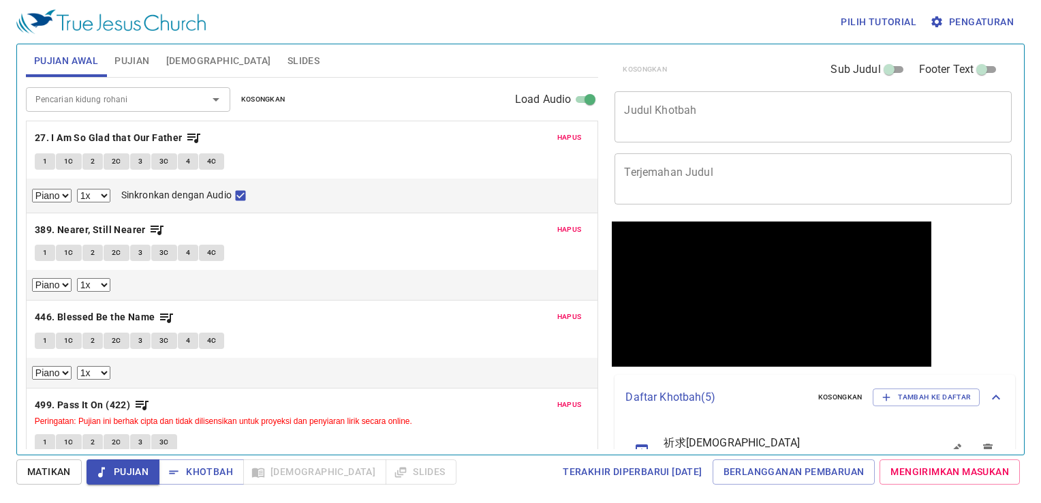
click at [132, 55] on span "Pujian" at bounding box center [131, 60] width 35 height 17
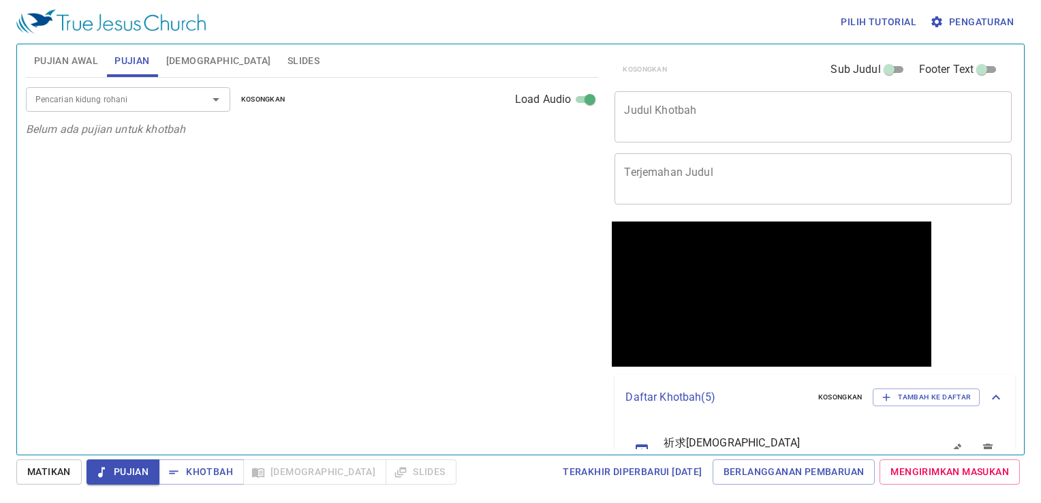
drag, startPoint x: 198, startPoint y: 61, endPoint x: 226, endPoint y: 66, distance: 29.1
click at [204, 62] on span "Alkitab" at bounding box center [218, 60] width 105 height 17
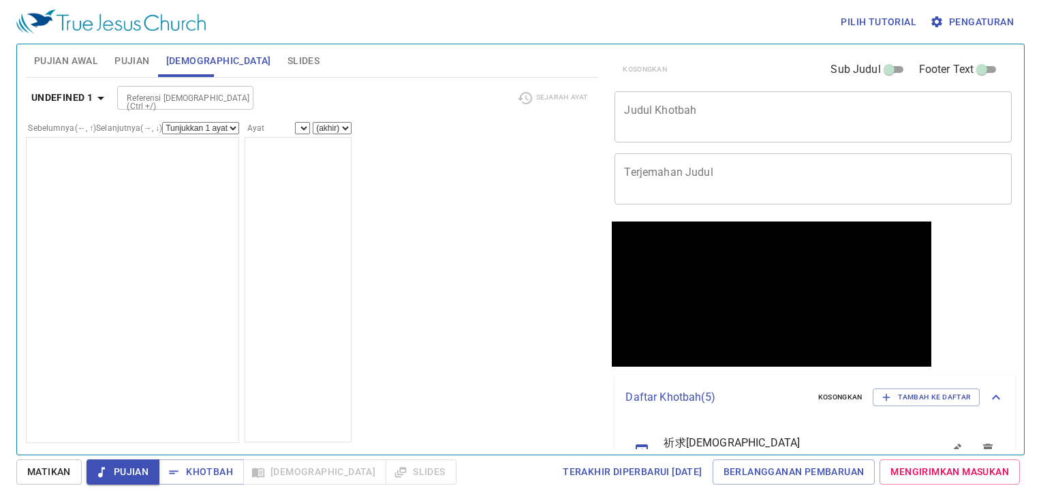
drag, startPoint x: 226, startPoint y: 59, endPoint x: 163, endPoint y: 67, distance: 63.9
click at [197, 60] on div "Pujian Awal Pujian Alkitab Slides" at bounding box center [312, 60] width 573 height 33
click at [69, 59] on span "Pujian Awal" at bounding box center [66, 60] width 64 height 17
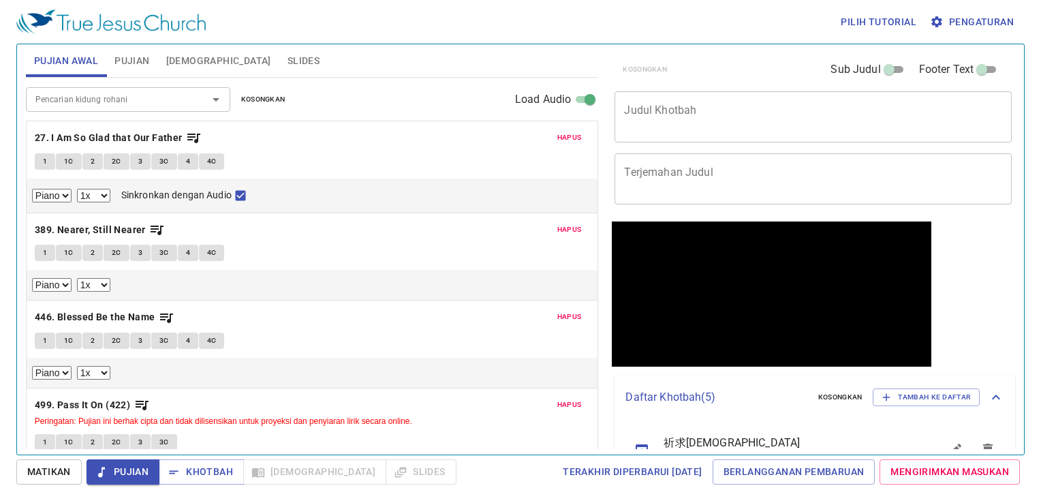
drag, startPoint x: 141, startPoint y: 57, endPoint x: 189, endPoint y: 65, distance: 49.1
click at [144, 58] on span "Pujian" at bounding box center [131, 60] width 35 height 17
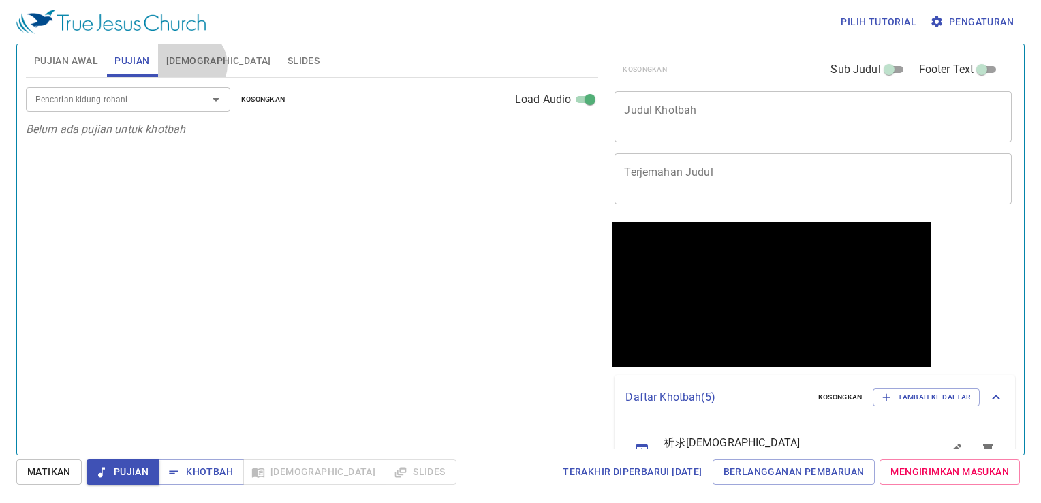
drag, startPoint x: 189, startPoint y: 65, endPoint x: 215, endPoint y: 61, distance: 26.1
click at [191, 64] on span "Alkitab" at bounding box center [218, 60] width 105 height 17
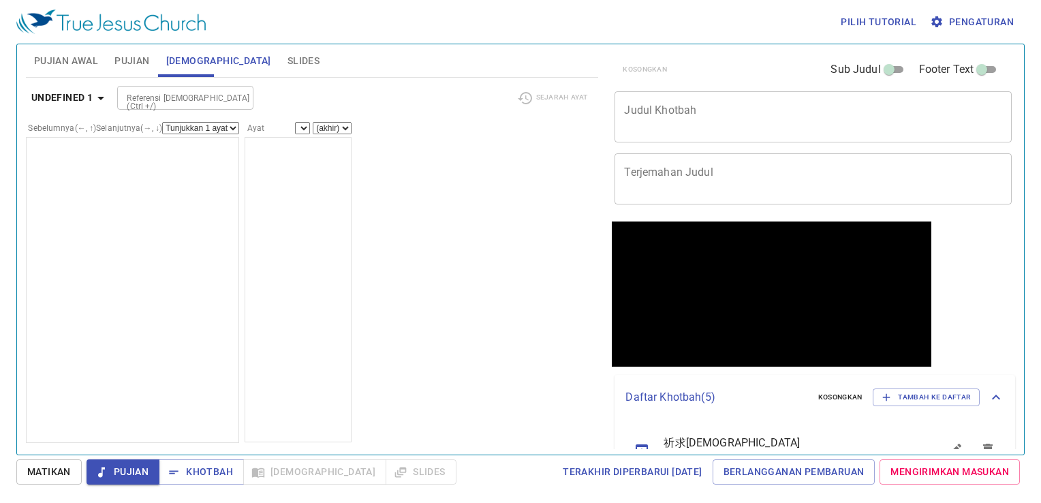
click at [288, 59] on span "Slides" at bounding box center [304, 60] width 32 height 17
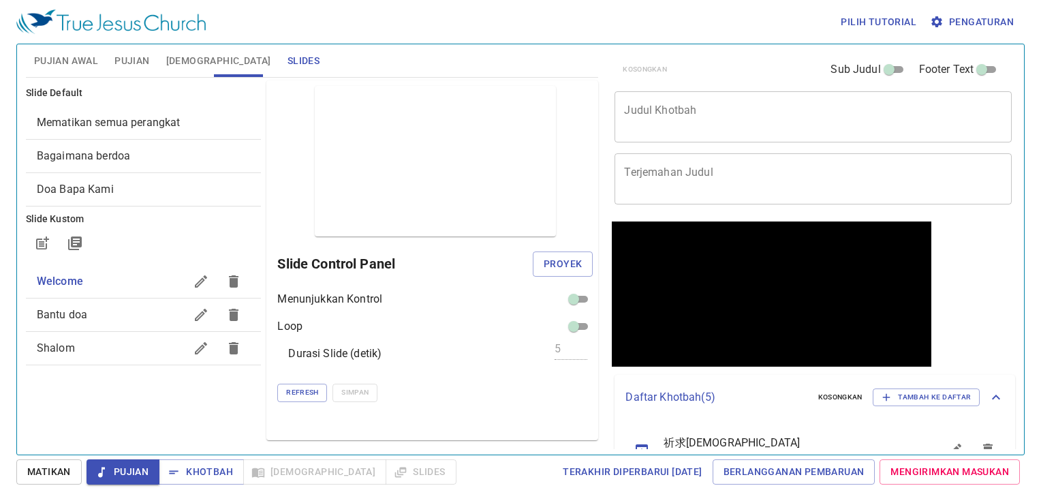
click at [199, 63] on span "Alkitab" at bounding box center [218, 60] width 105 height 17
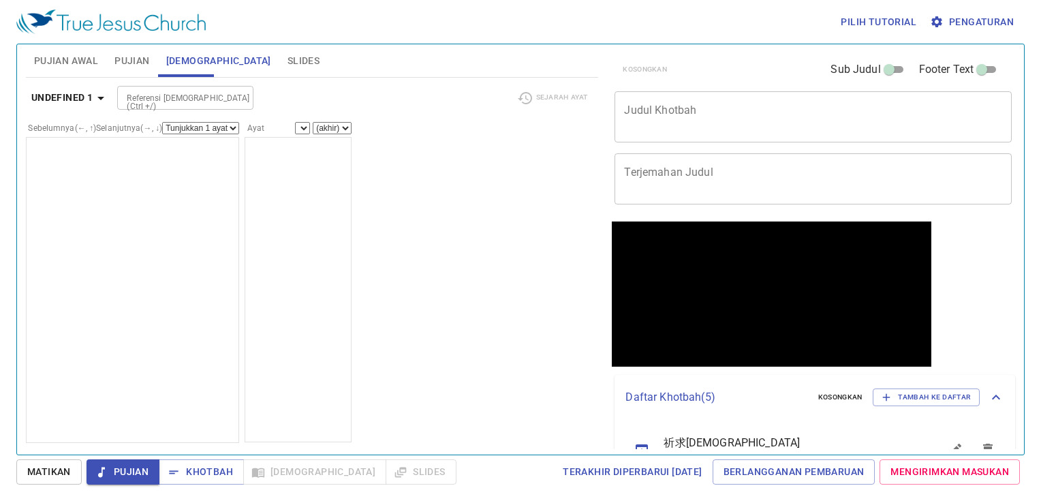
click at [47, 63] on span "Pujian Awal" at bounding box center [66, 60] width 64 height 17
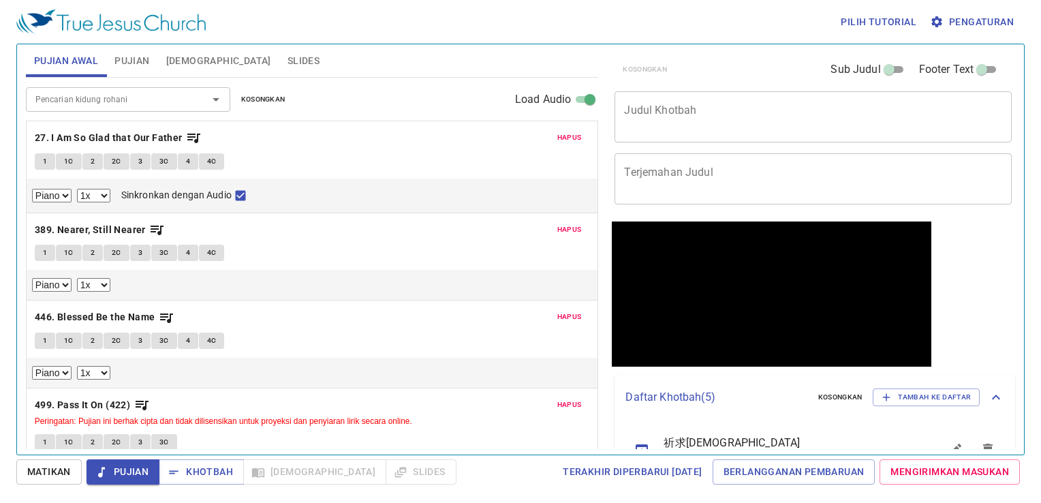
click at [181, 57] on span "Alkitab" at bounding box center [218, 60] width 105 height 17
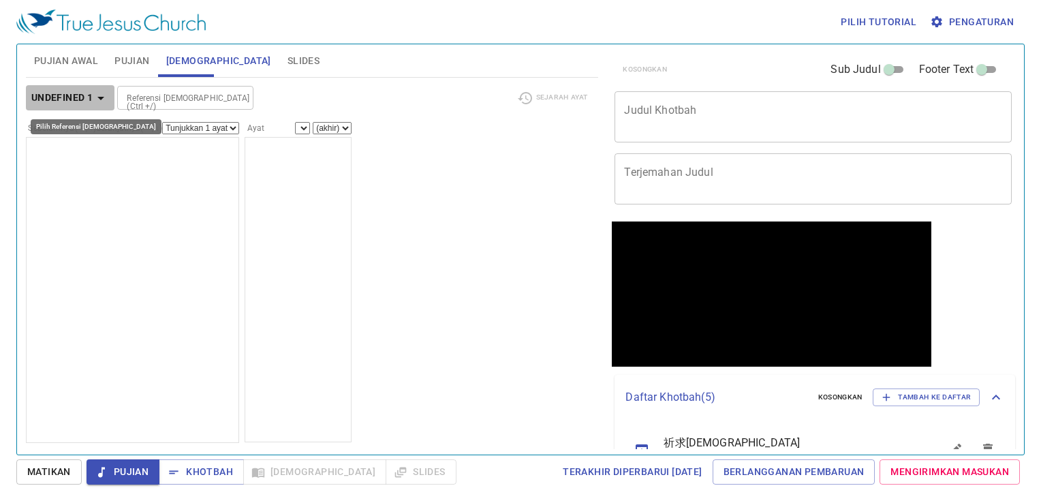
click at [56, 98] on b "undefined 1" at bounding box center [61, 97] width 61 height 17
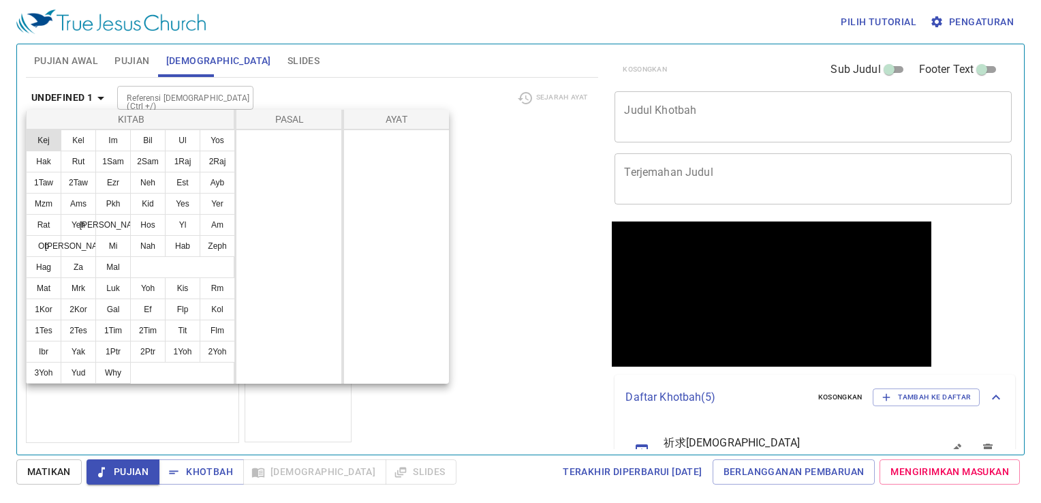
click at [48, 146] on button "Kej" at bounding box center [43, 140] width 35 height 22
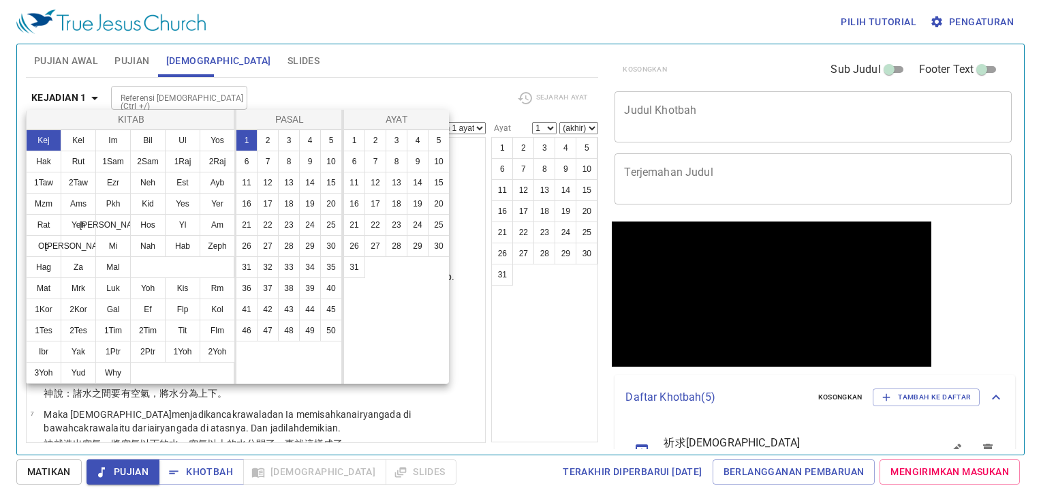
click at [52, 99] on div at bounding box center [520, 251] width 1041 height 503
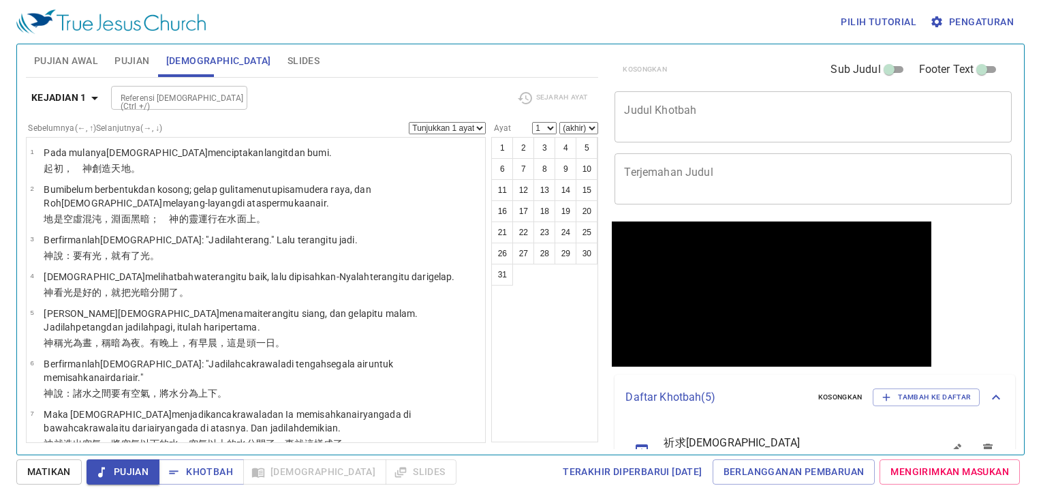
click at [790, 127] on textarea "Judul Khotbah" at bounding box center [813, 117] width 378 height 26
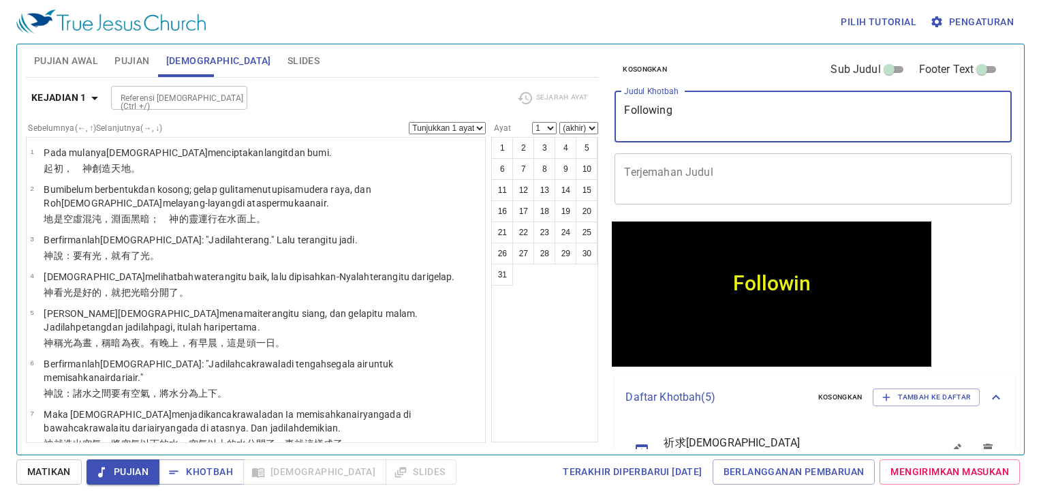
type textarea "Following"
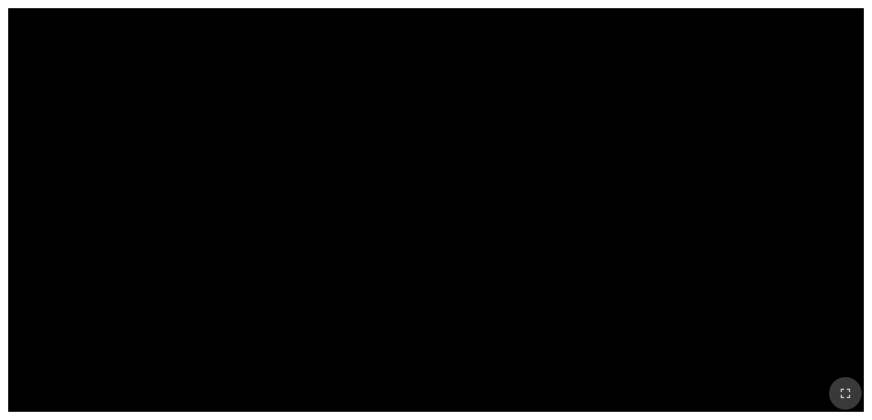
drag, startPoint x: 846, startPoint y: 388, endPoint x: 809, endPoint y: 435, distance: 60.7
click at [845, 388] on icon "button" at bounding box center [845, 393] width 16 height 16
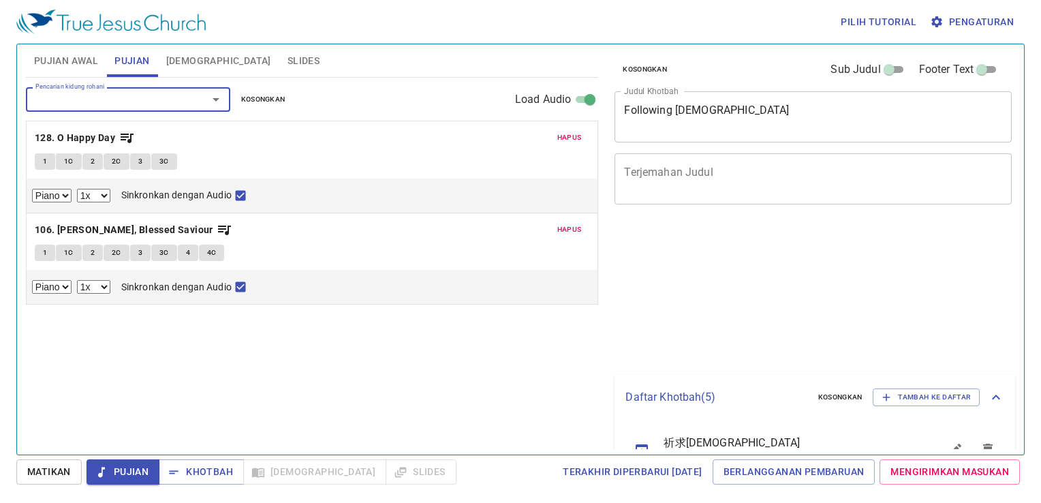
select select "1"
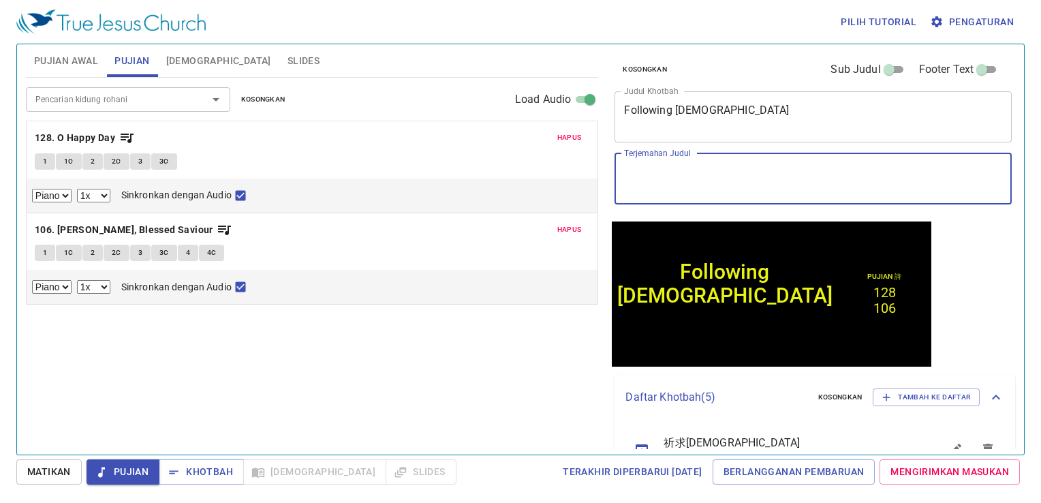
click at [731, 170] on textarea "Terjemahan Judul" at bounding box center [813, 179] width 378 height 26
click at [797, 181] on textarea "Terjemahan Judul" at bounding box center [813, 179] width 378 height 26
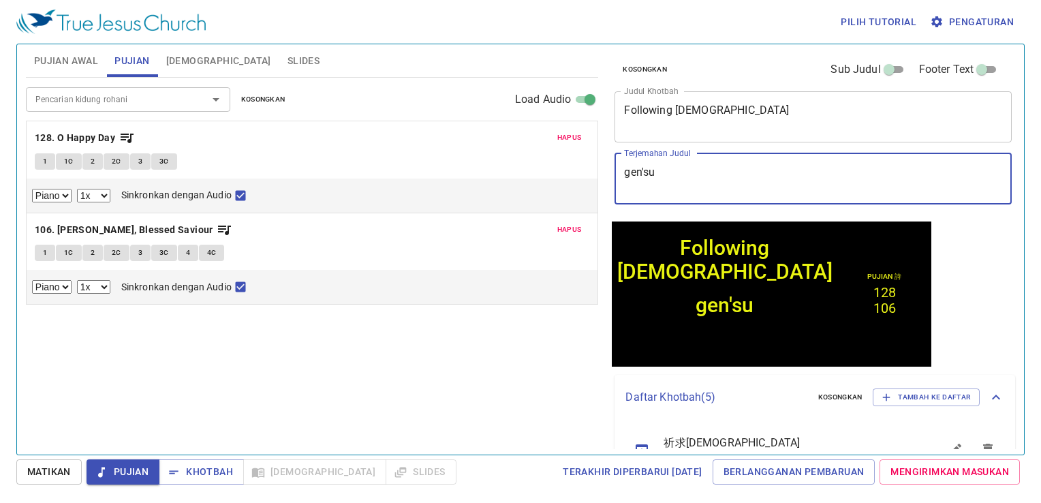
type textarea "gen'sui"
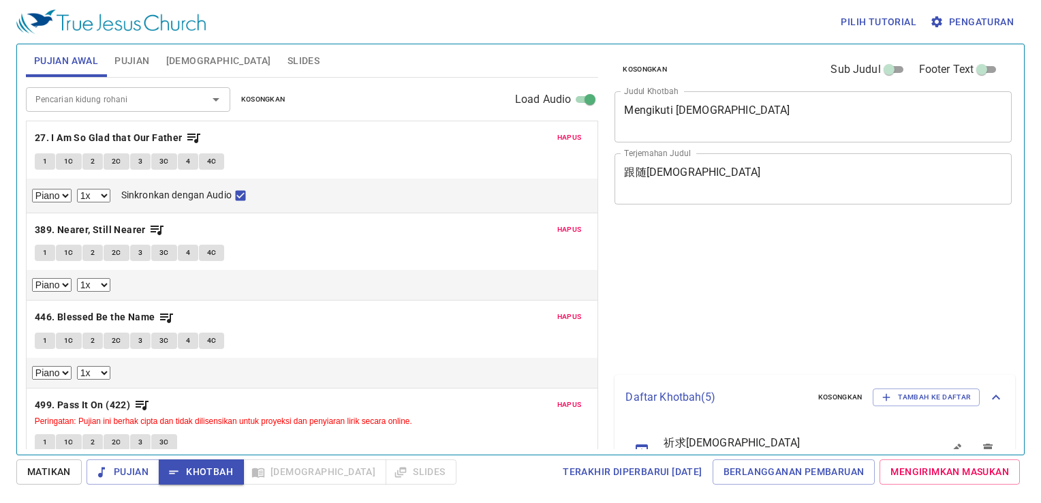
select select "1"
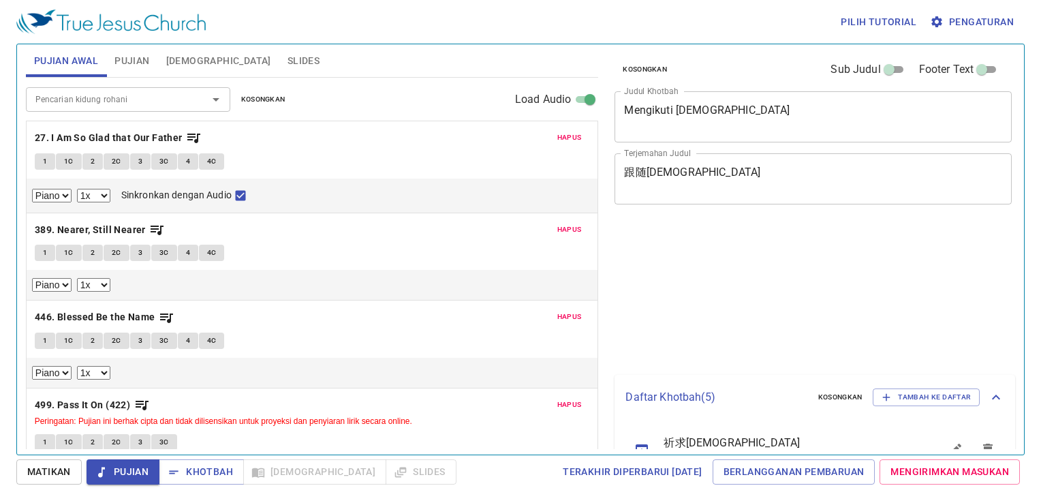
select select "1"
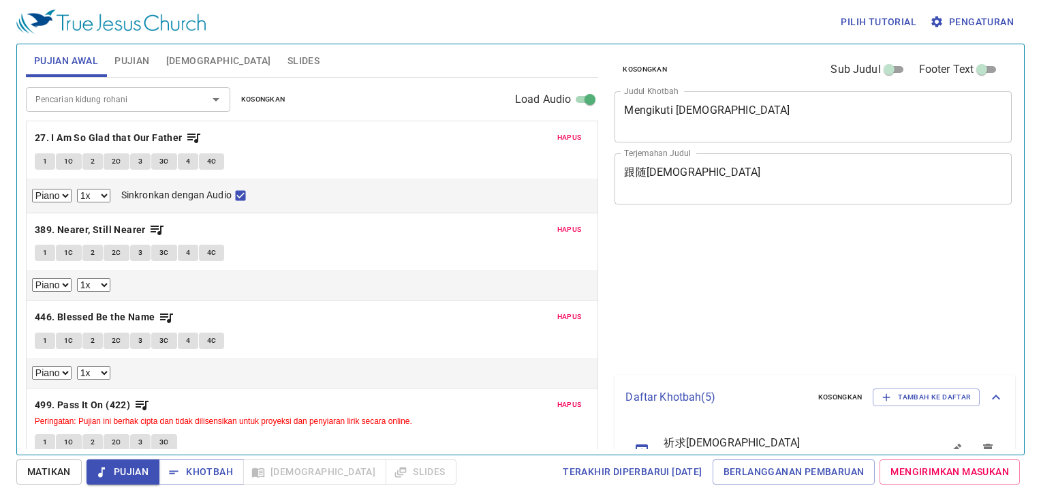
select select "1"
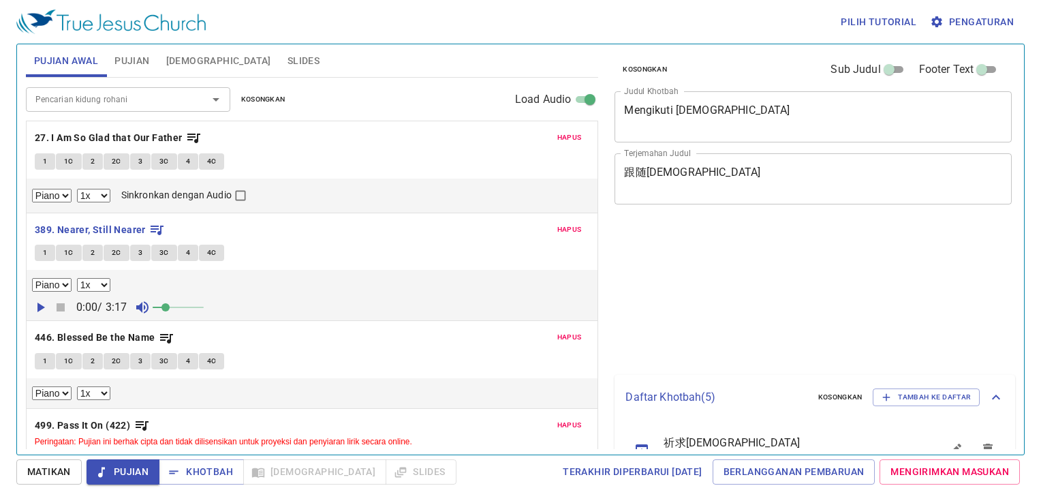
select select "1"
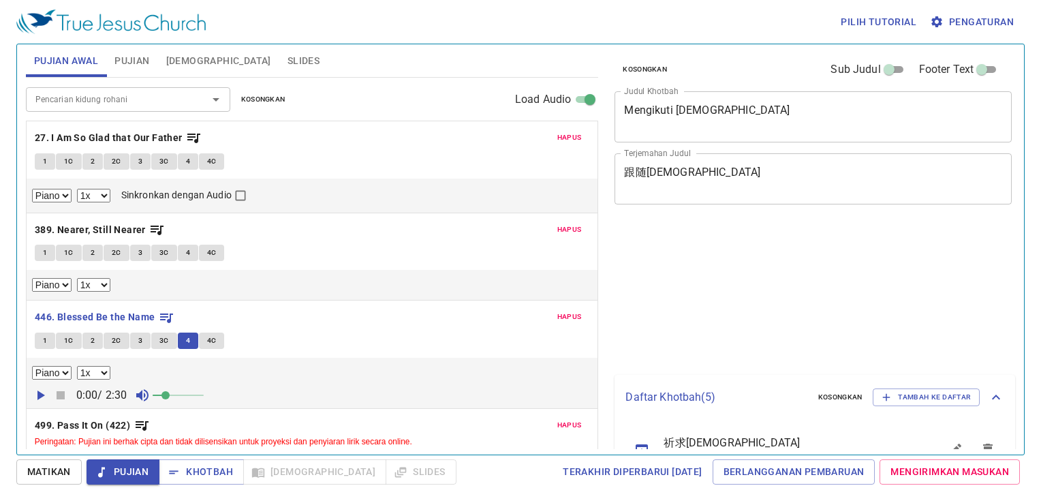
select select "1"
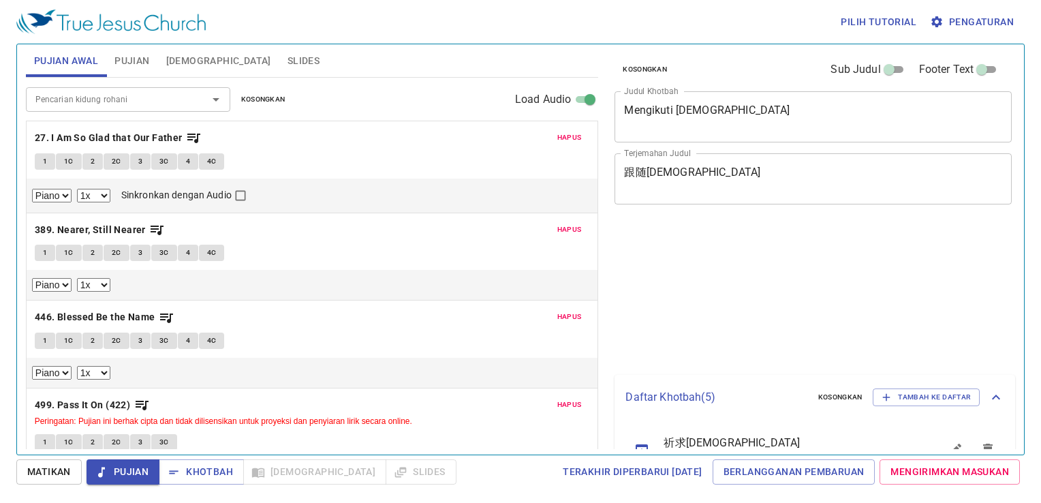
select select "1"
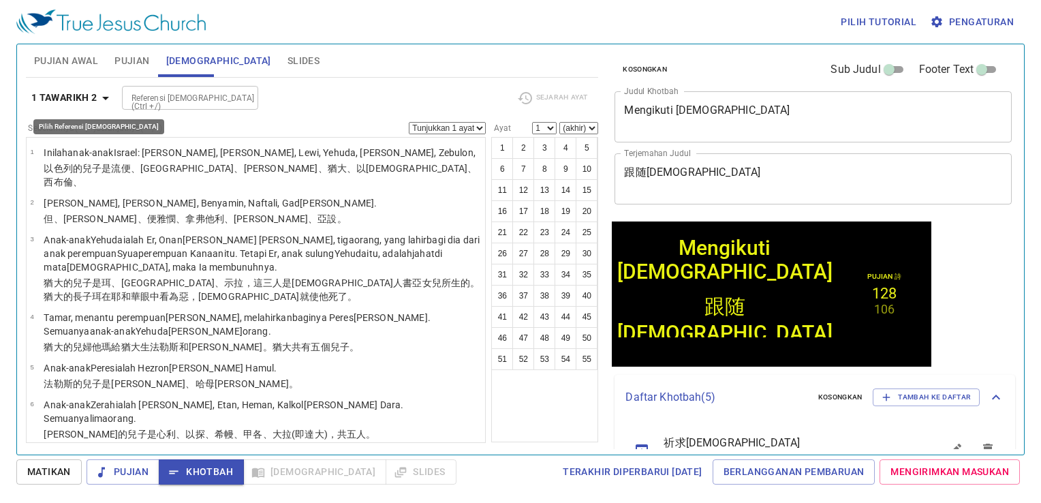
scroll to position [613, 0]
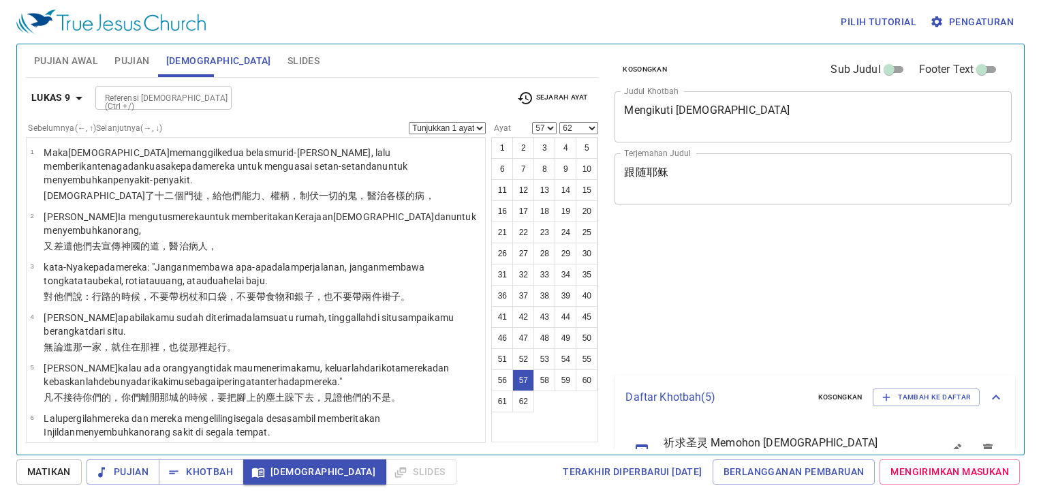
select select "57"
select select "62"
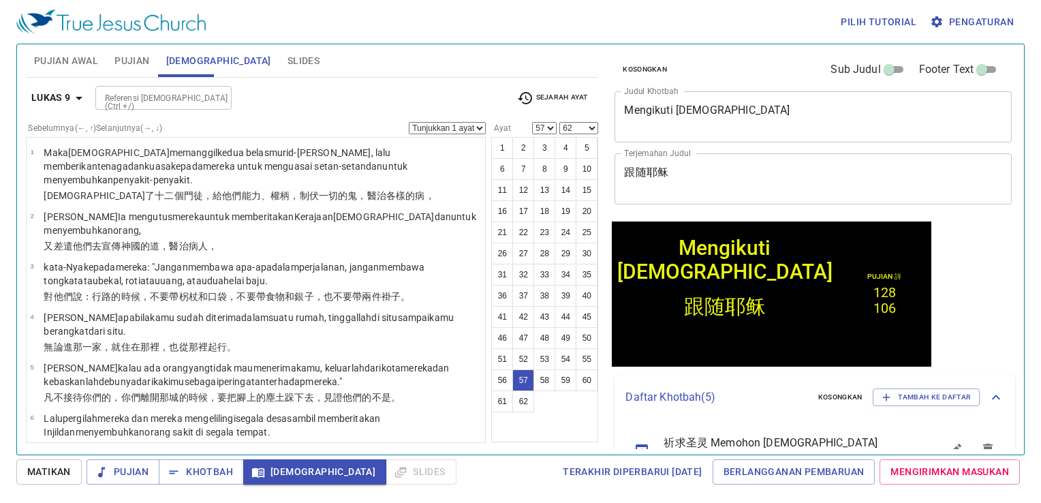
scroll to position [33, 0]
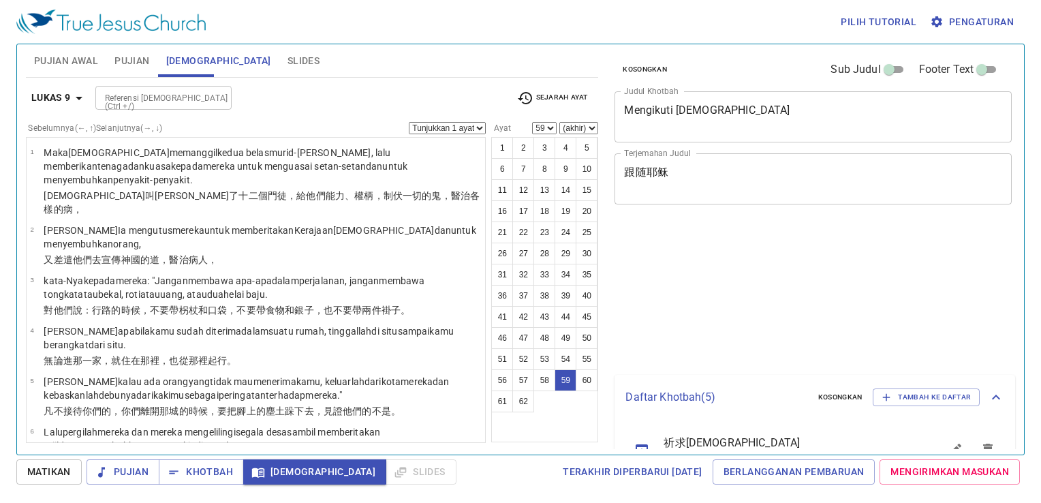
select select "59"
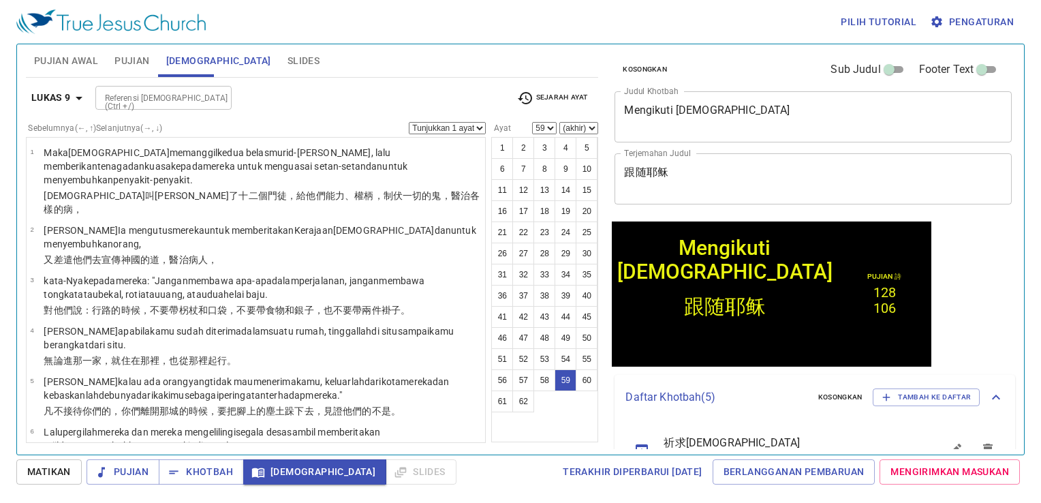
scroll to position [2995, 0]
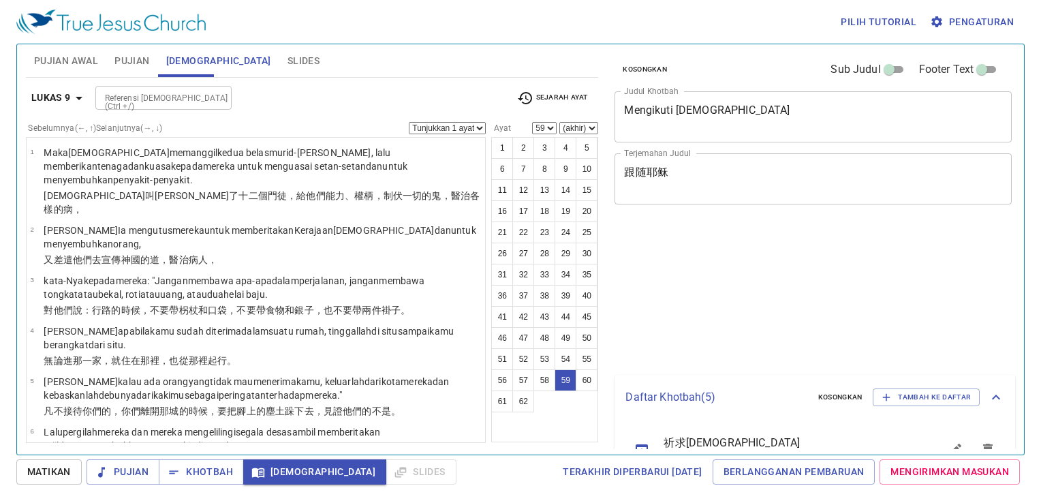
select select "59"
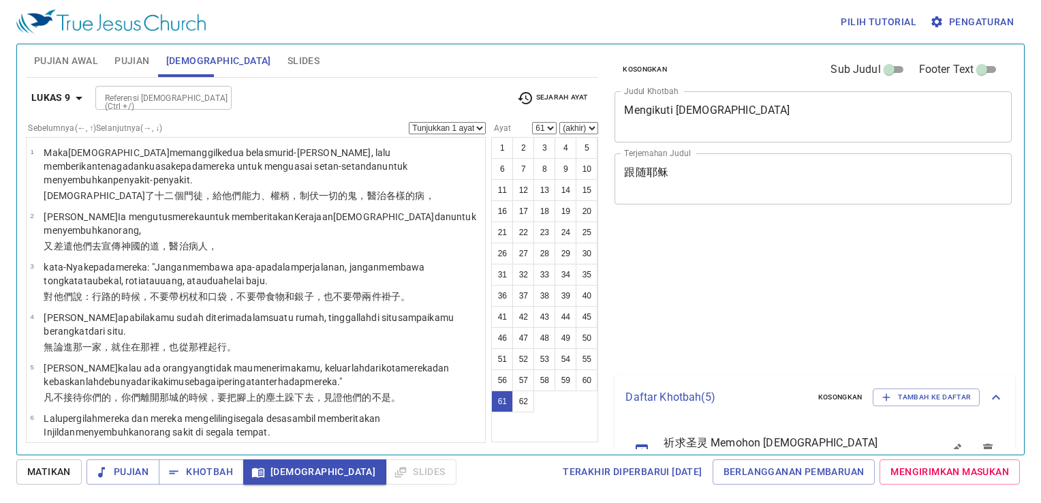
select select "61"
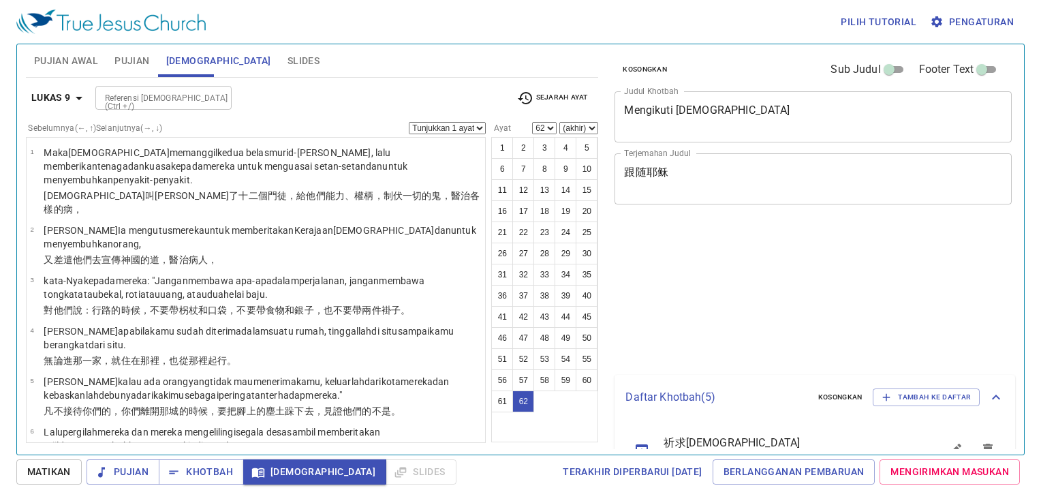
select select "62"
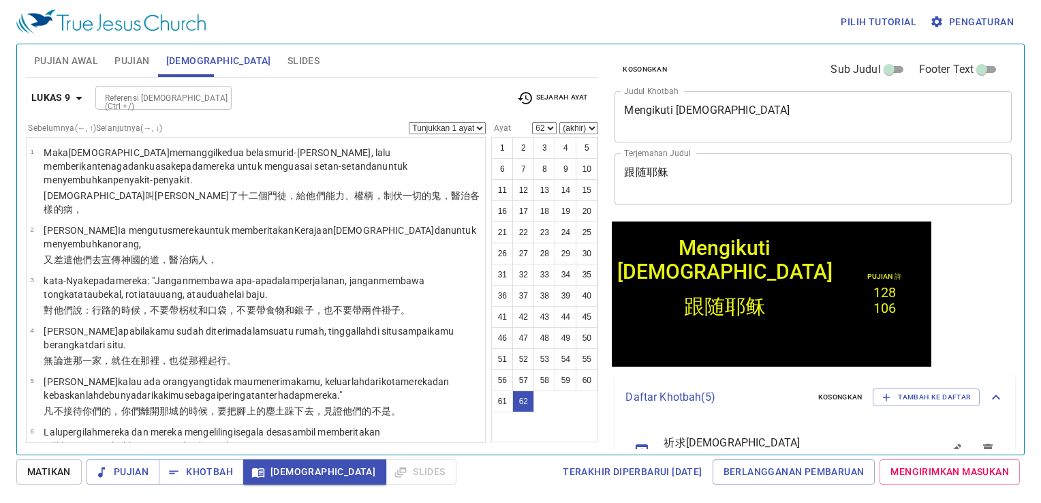
scroll to position [33, 0]
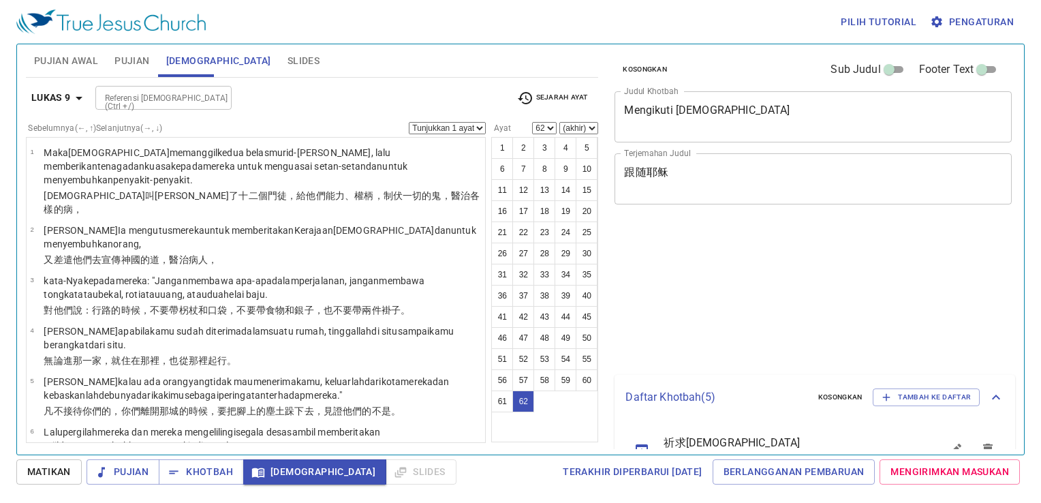
select select "62"
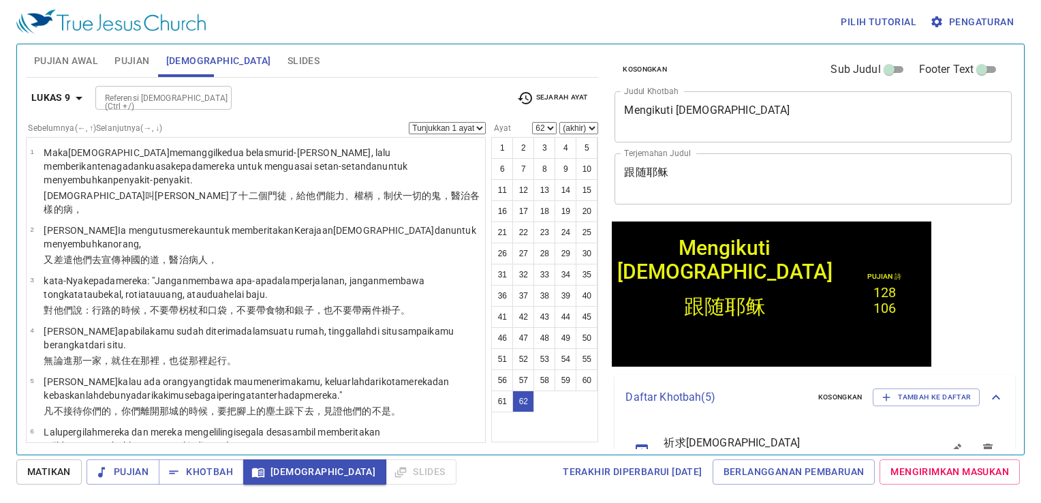
scroll to position [33, 0]
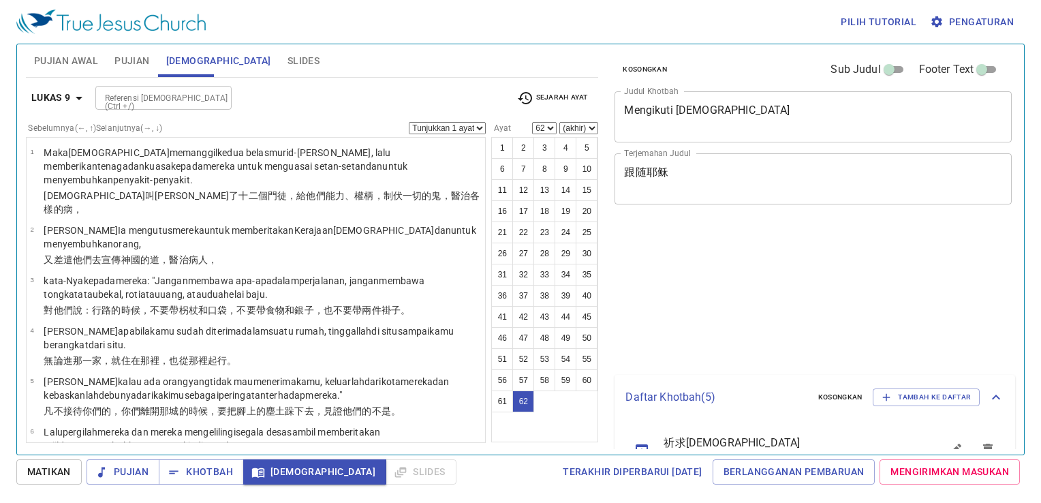
select select "62"
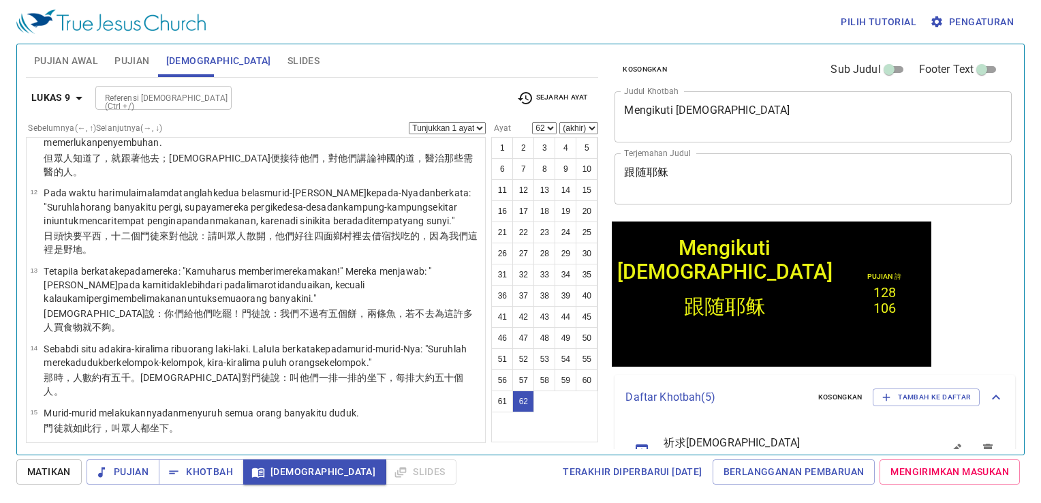
scroll to position [583, 0]
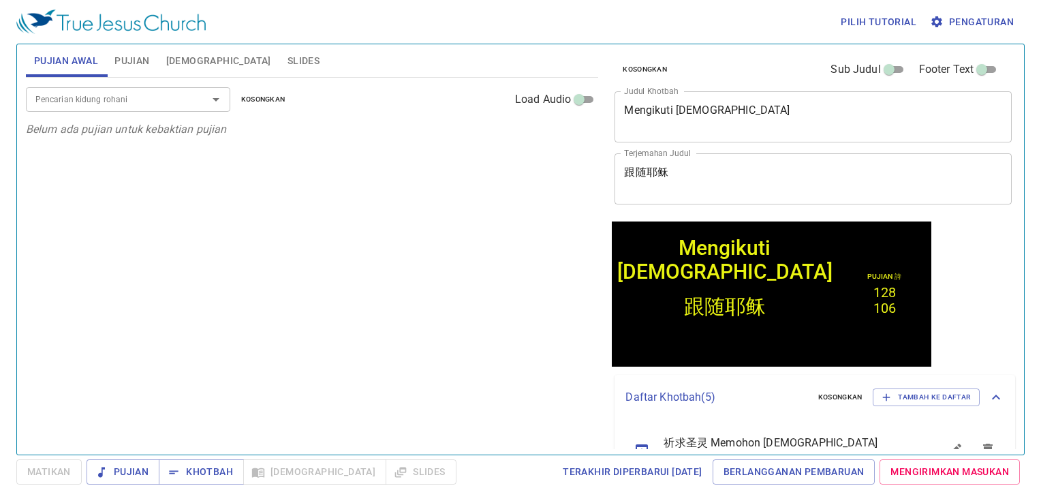
scroll to position [221, 0]
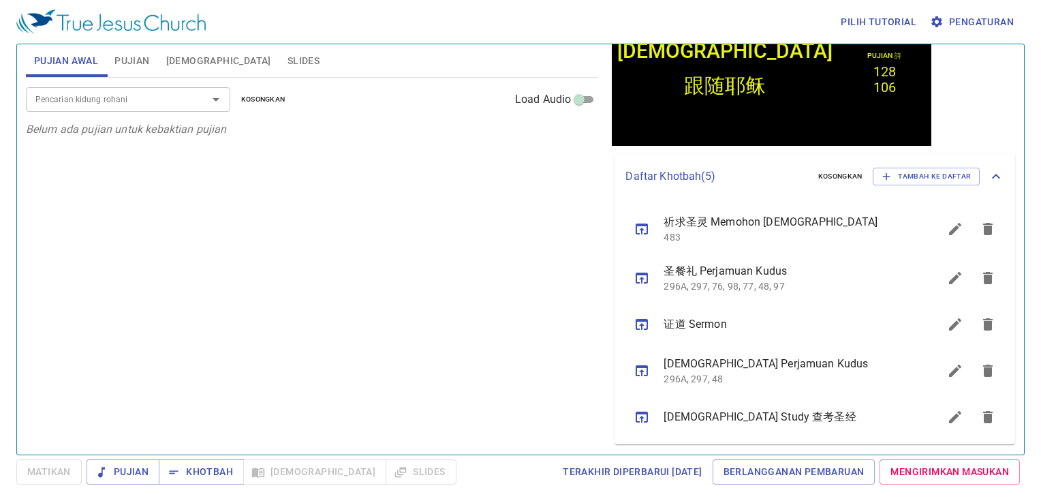
drag, startPoint x: 630, startPoint y: 416, endPoint x: 603, endPoint y: 407, distance: 28.7
click at [623, 414] on div "[DEMOGRAPHIC_DATA] Study 查考圣经" at bounding box center [777, 417] width 324 height 44
click at [646, 420] on icon "sermon lineup list" at bounding box center [642, 417] width 16 height 16
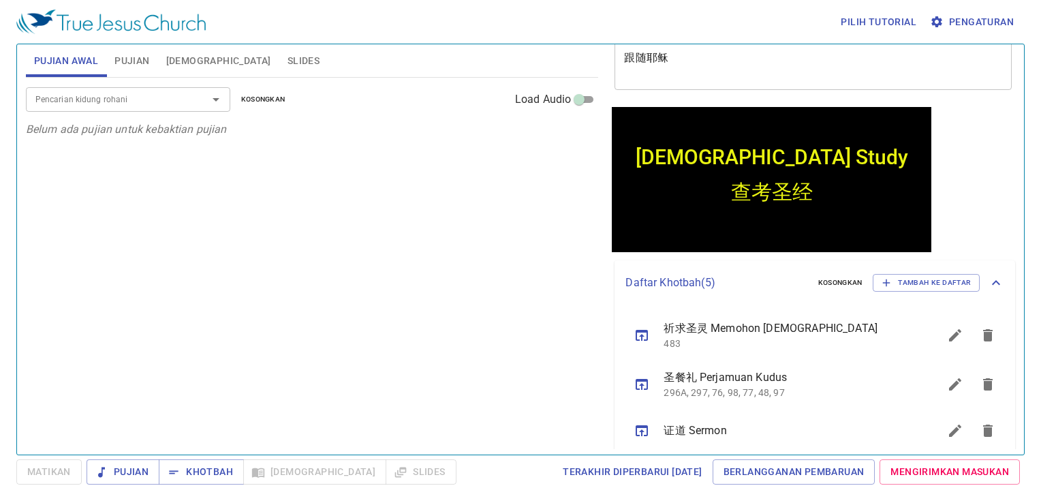
scroll to position [0, 0]
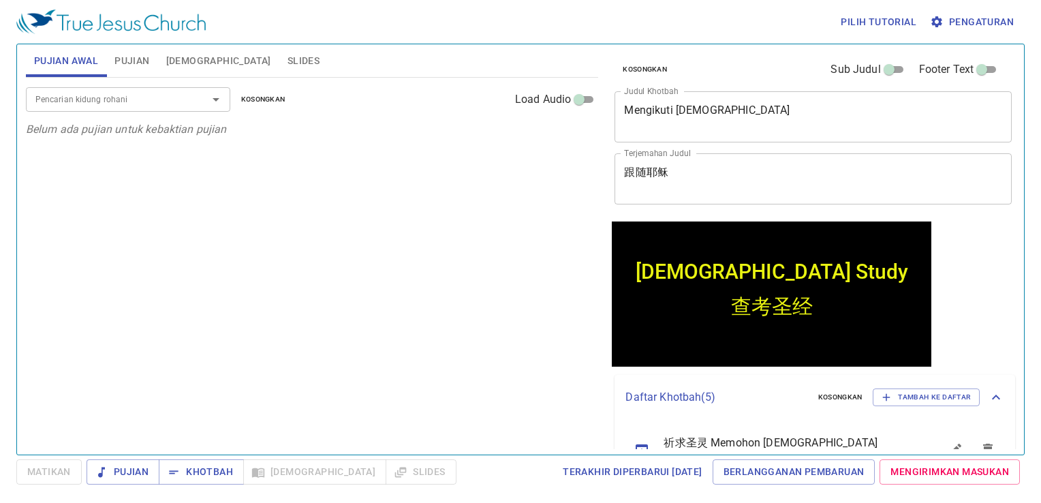
click at [392, 284] on div "Pencarian kidung rohani Pencarian kidung rohani Kosongkan Load Audio Belum ada …" at bounding box center [312, 260] width 573 height 365
click at [411, 312] on div "Pencarian kidung rohani Pencarian kidung rohani Kosongkan Load Audio Belum ada …" at bounding box center [312, 260] width 573 height 365
drag, startPoint x: 188, startPoint y: 454, endPoint x: 195, endPoint y: 451, distance: 7.3
click at [195, 451] on div "Pujian Awal Pujian Alkitab Slides Pencarian kidung rohani Pencarian kidung roha…" at bounding box center [520, 250] width 1008 height 412
drag, startPoint x: 195, startPoint y: 451, endPoint x: 202, endPoint y: 465, distance: 15.2
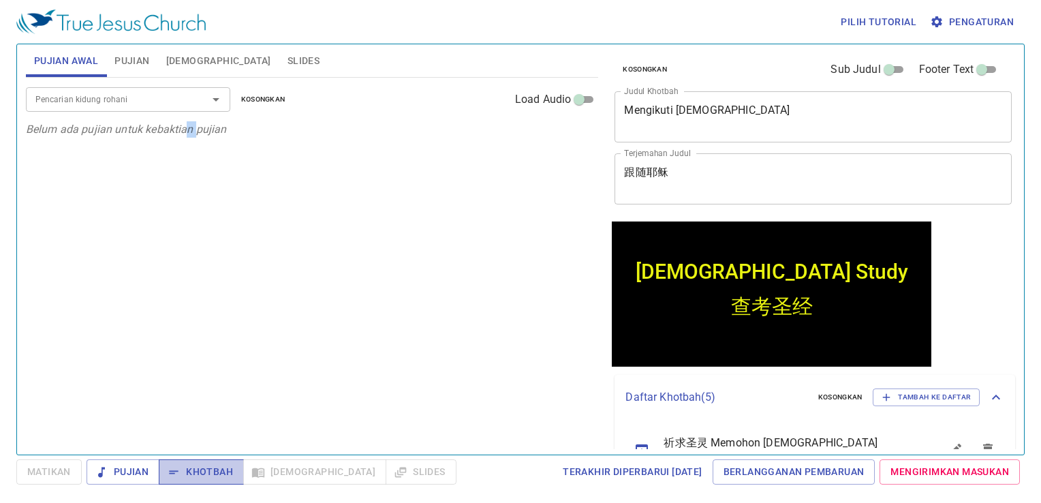
click at [202, 465] on span "Khotbah" at bounding box center [201, 471] width 63 height 17
click at [153, 263] on div "Pencarian kidung rohani Pencarian kidung rohani Kosongkan Load Audio Belum ada …" at bounding box center [312, 260] width 573 height 365
click at [379, 250] on div "Pencarian kidung rohani Pencarian kidung rohani Kosongkan Load Audio Belum ada …" at bounding box center [312, 260] width 573 height 365
click at [185, 53] on span "Alkitab" at bounding box center [218, 60] width 105 height 17
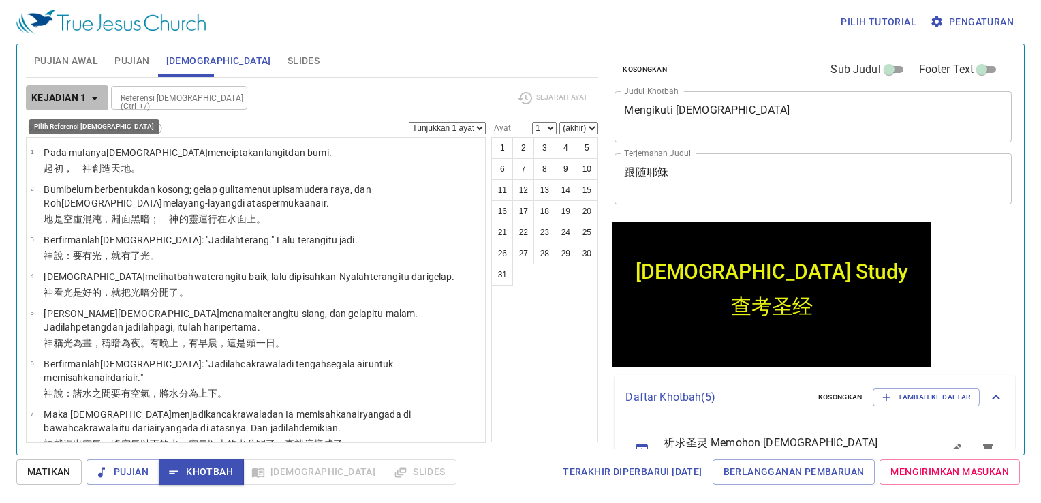
click at [59, 97] on b "Kejadian 1" at bounding box center [58, 97] width 55 height 17
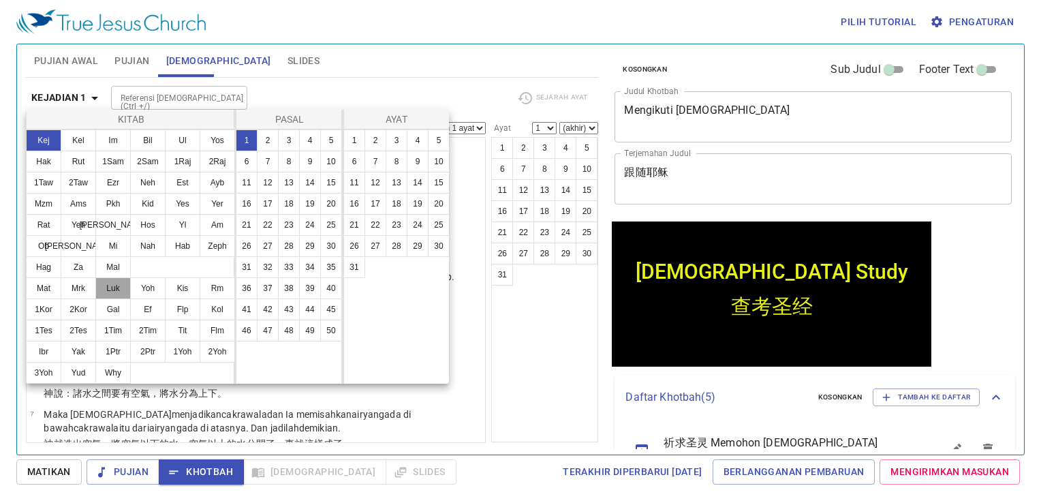
click at [117, 286] on button "Luk" at bounding box center [112, 288] width 35 height 22
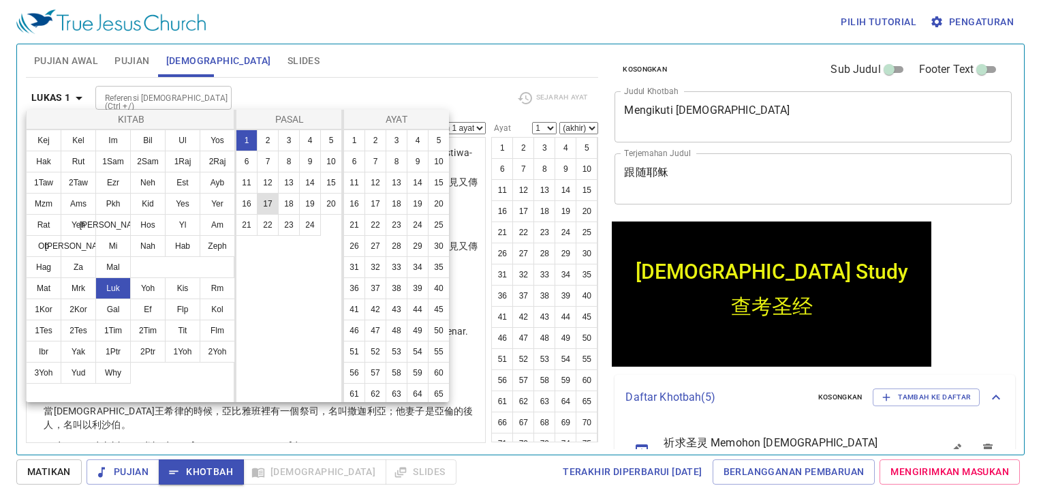
click at [268, 212] on button "17" at bounding box center [268, 204] width 22 height 22
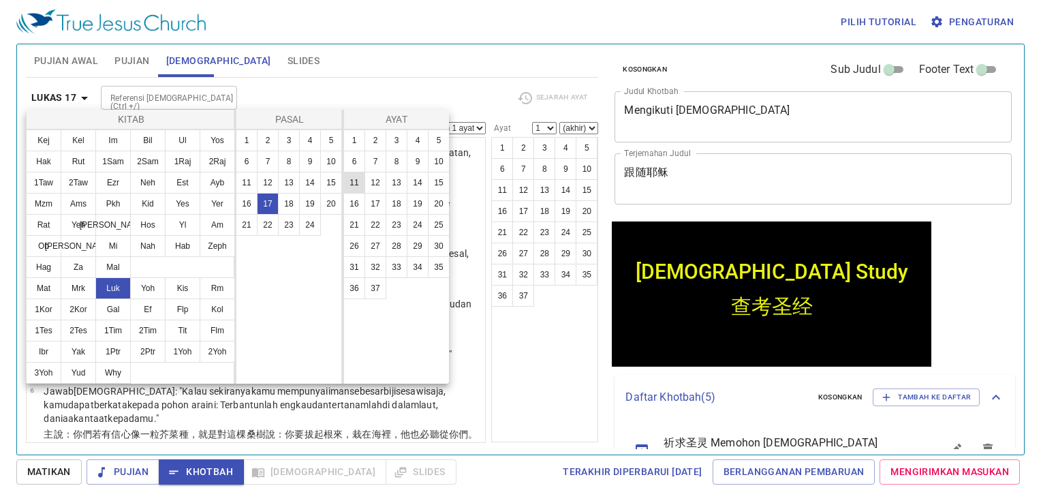
click at [357, 179] on button "11" at bounding box center [354, 183] width 22 height 22
select select "11"
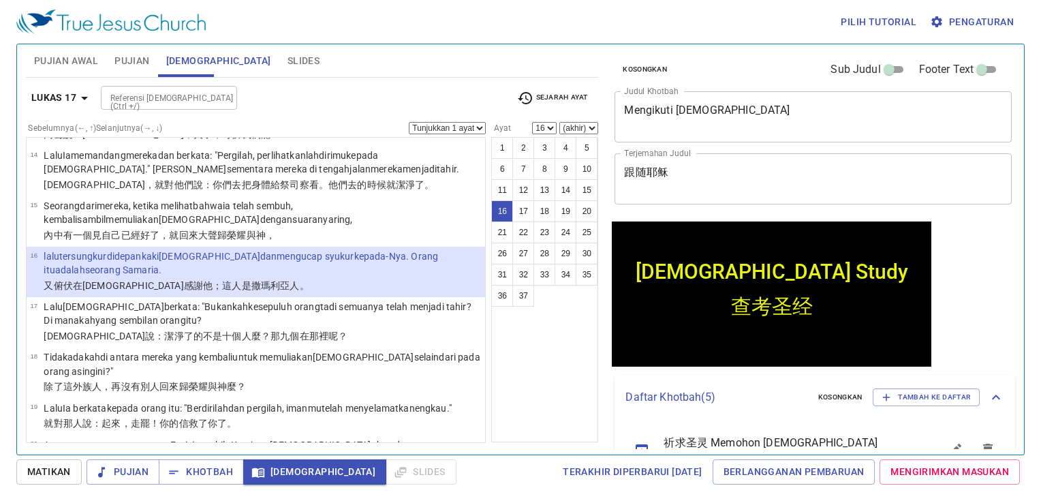
scroll to position [683, 0]
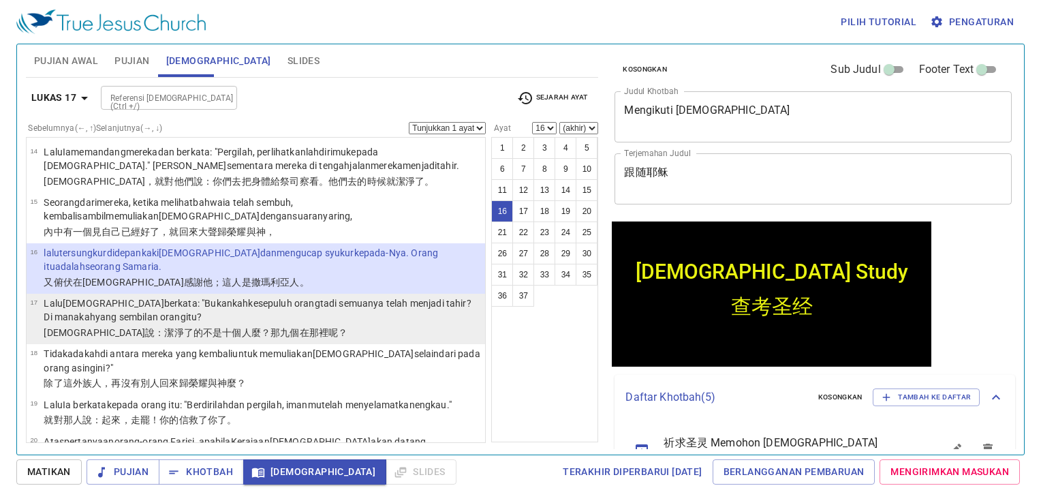
click at [212, 298] on p "Lalu Yesus berkata : "Bukankah kesepuluh orang tadi semuanya telah menjadi tahi…" at bounding box center [262, 309] width 437 height 27
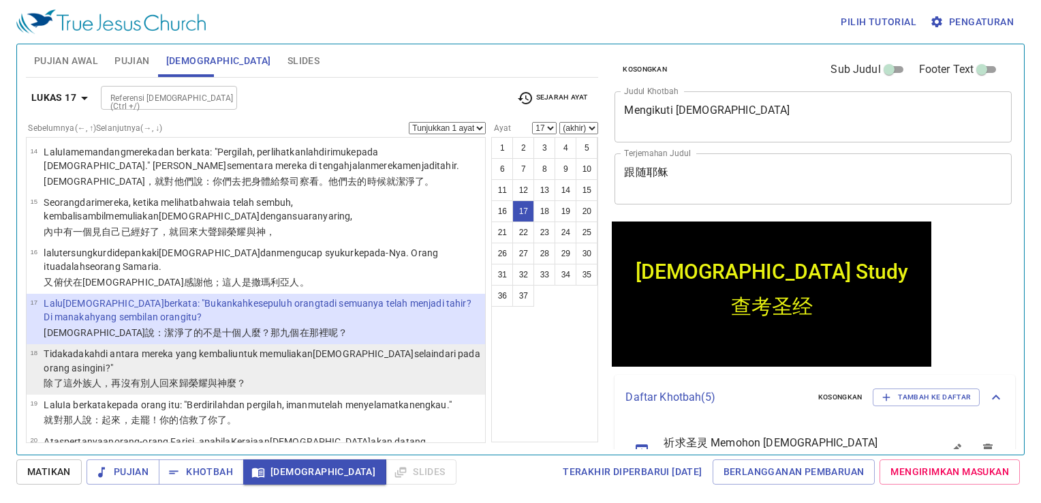
click at [196, 358] on p "Tidak adakah di antara mereka yang kembali untuk memuliakan Allah selain dari p…" at bounding box center [262, 360] width 437 height 27
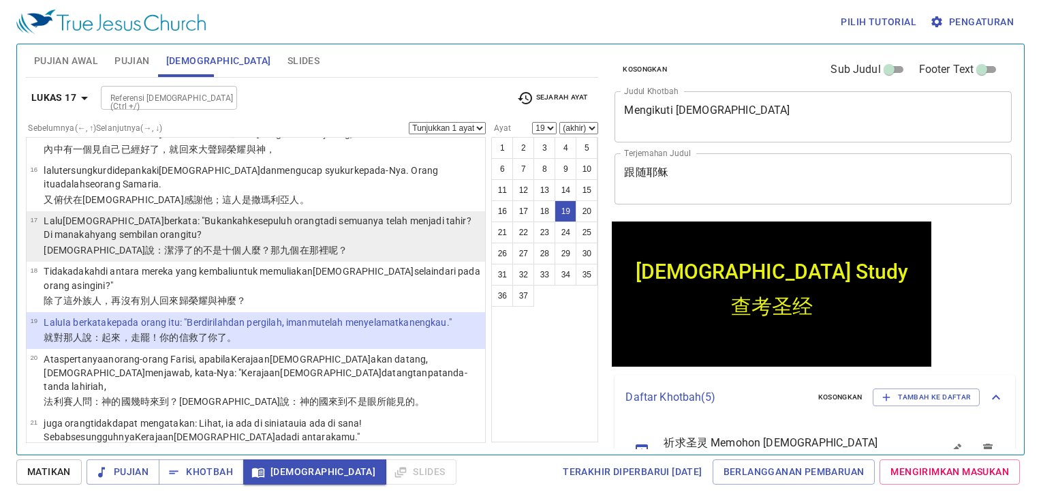
scroll to position [752, 0]
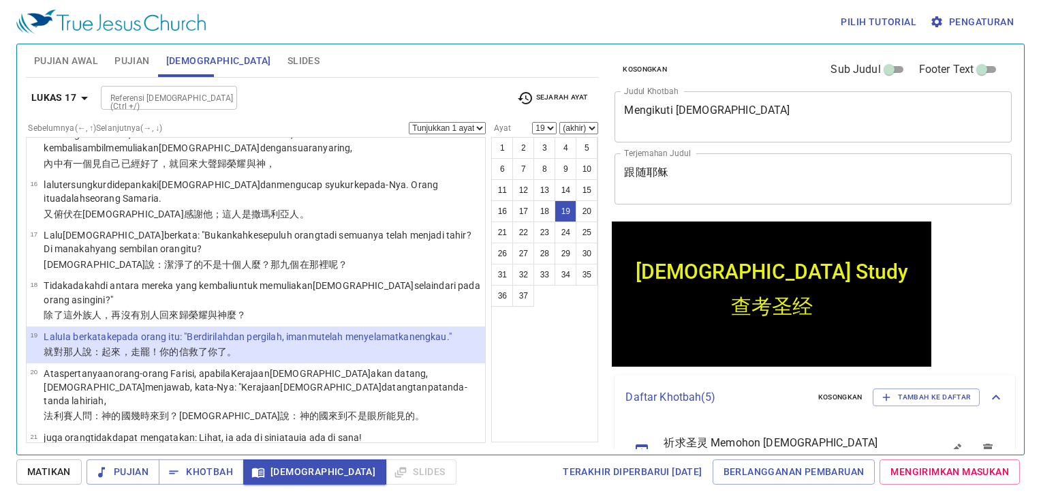
click at [549, 132] on select "1 2 3 4 5 6 7 8 9 10 11 12 13 14 15 16 17 18 19 20 21 22 23 24 25 26 27 28 29 3…" at bounding box center [544, 128] width 25 height 12
select select "11"
click at [534, 122] on select "1 2 3 4 5 6 7 8 9 10 11 12 13 14 15 16 17 18 19 20 21 22 23 24 25 26 27 28 29 3…" at bounding box center [544, 128] width 25 height 12
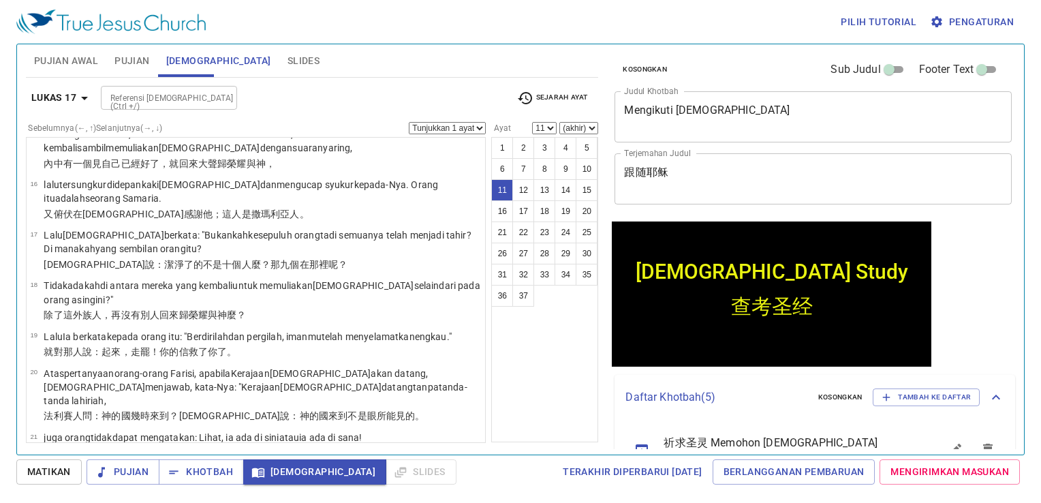
scroll to position [416, 0]
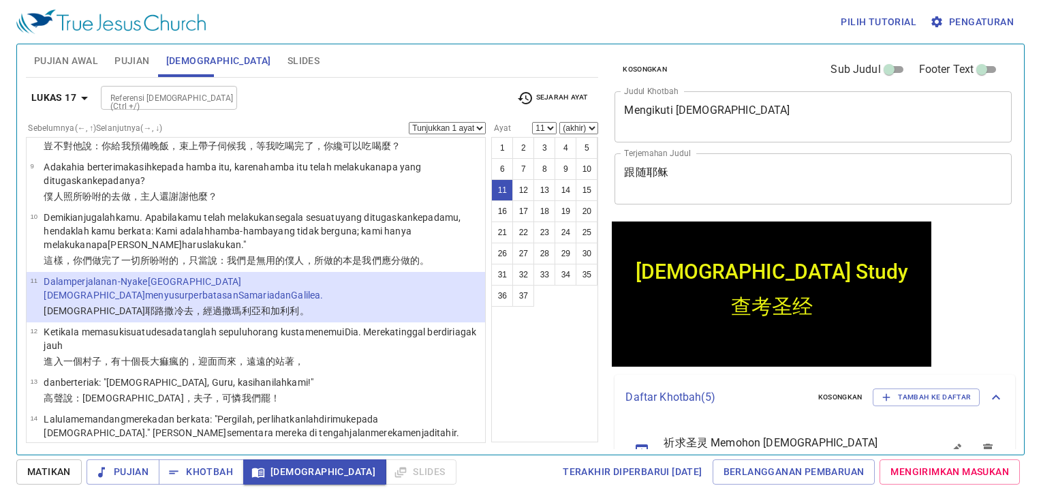
click at [596, 125] on select "(akhir) 12 13 14 15 16 17 18 19 20 21 22 23 24 25 26 27 28 29 30 31 32 33 34 35…" at bounding box center [578, 128] width 39 height 12
select select "17"
click at [560, 122] on select "(akhir) 12 13 14 15 16 17 18 19 20 21 22 23 24 25 26 27 28 29 30 31 32 33 34 35…" at bounding box center [578, 128] width 39 height 12
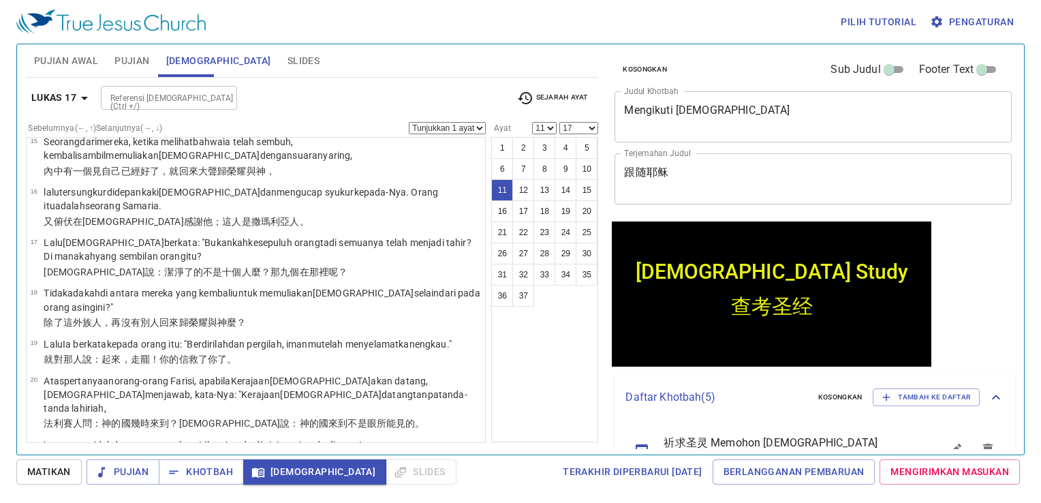
scroll to position [750, 0]
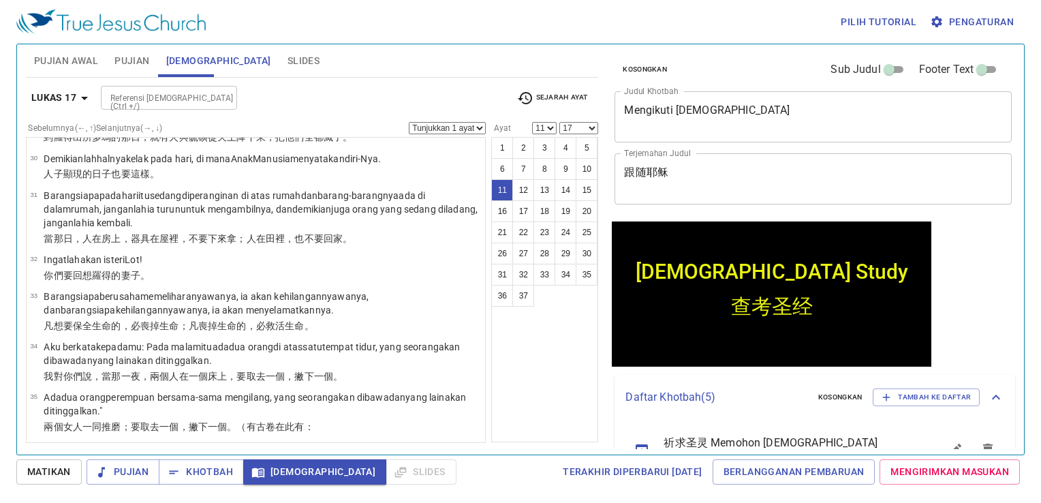
click at [311, 388] on li "35 Ada dua orang perempuan bersama-sama mengilang , yang seorang akan dibawa da…" at bounding box center [256, 413] width 459 height 50
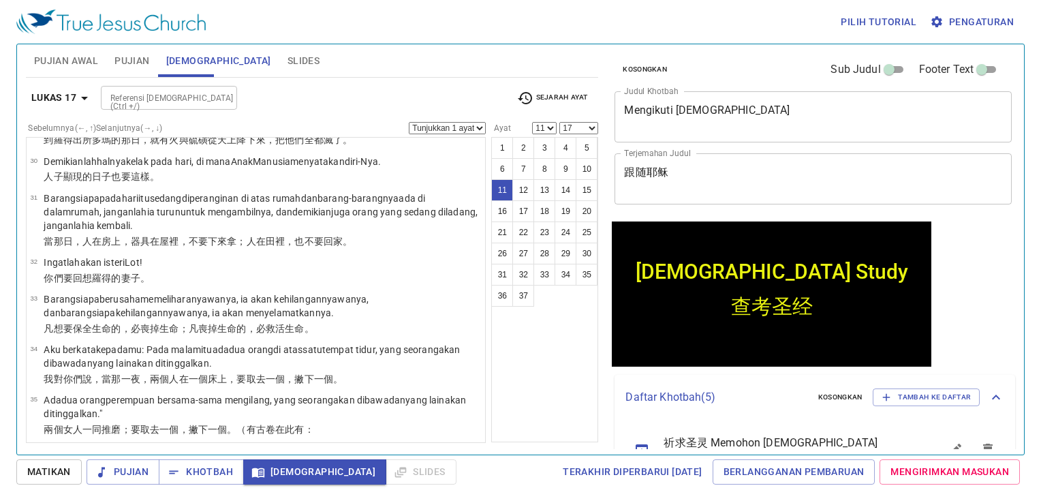
select select "35"
select select
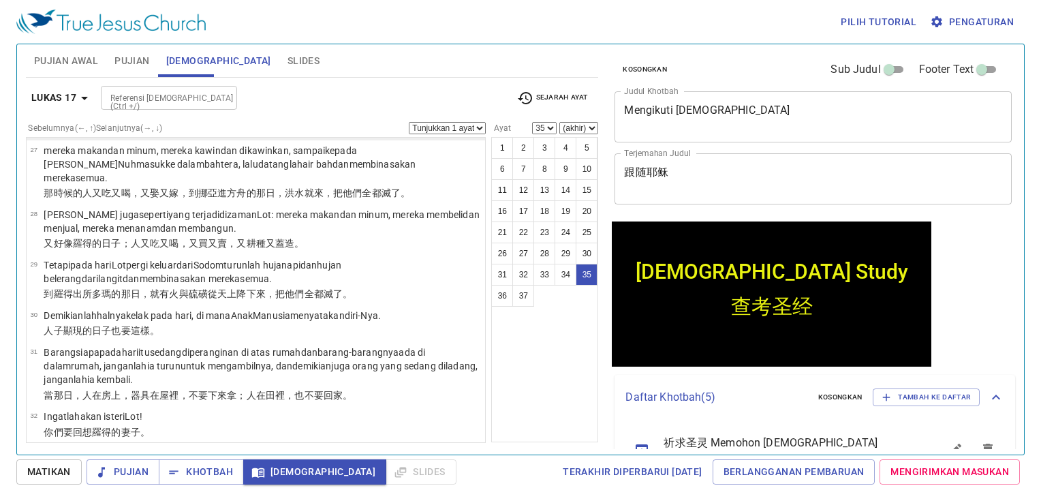
scroll to position [1327, 0]
click at [504, 196] on button "11" at bounding box center [502, 190] width 22 height 22
select select "11"
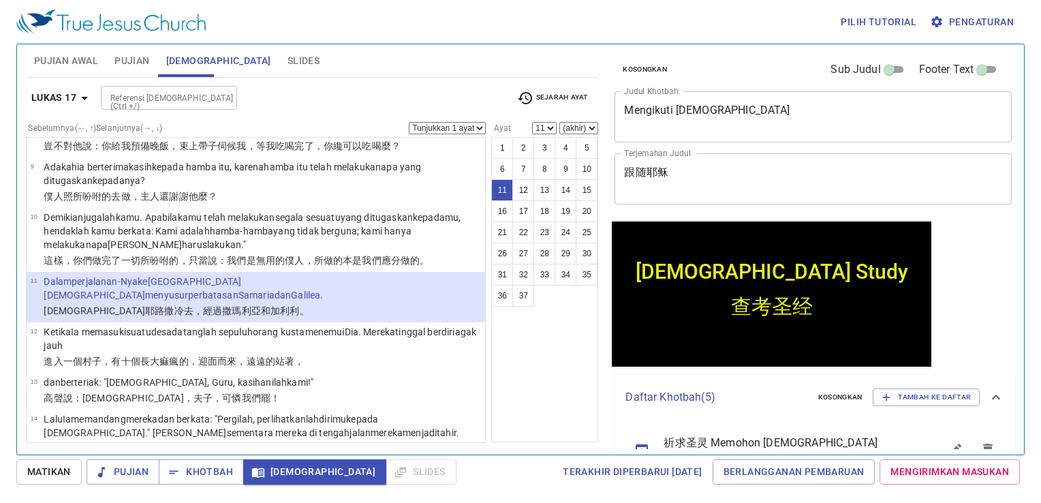
click at [585, 127] on select "(akhir) 12 13 14 15 16 17 18 19 20 21 22 23 24 25 26 27 28 29 30 31 32 33 34 35…" at bounding box center [578, 128] width 39 height 12
select select "17"
click at [560, 122] on select "(akhir) 12 13 14 15 16 17 18 19 20 21 22 23 24 25 26 27 28 29 30 31 32 33 34 35…" at bounding box center [578, 128] width 39 height 12
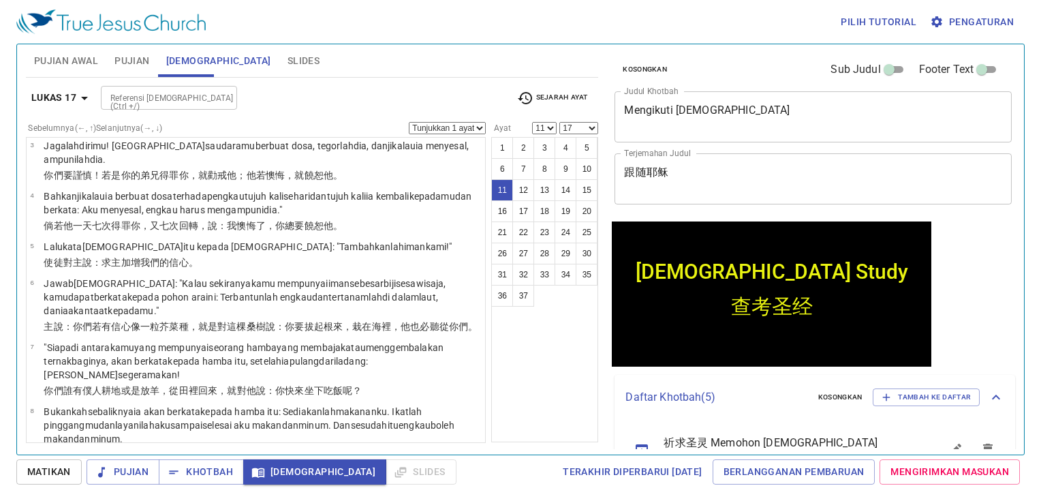
scroll to position [74, 0]
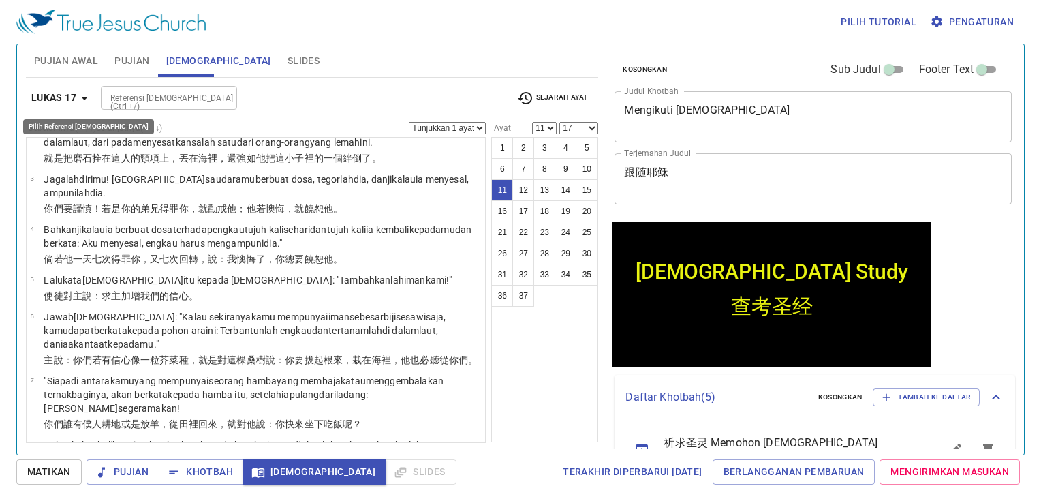
click at [60, 109] on button "Lukas 17" at bounding box center [62, 97] width 72 height 25
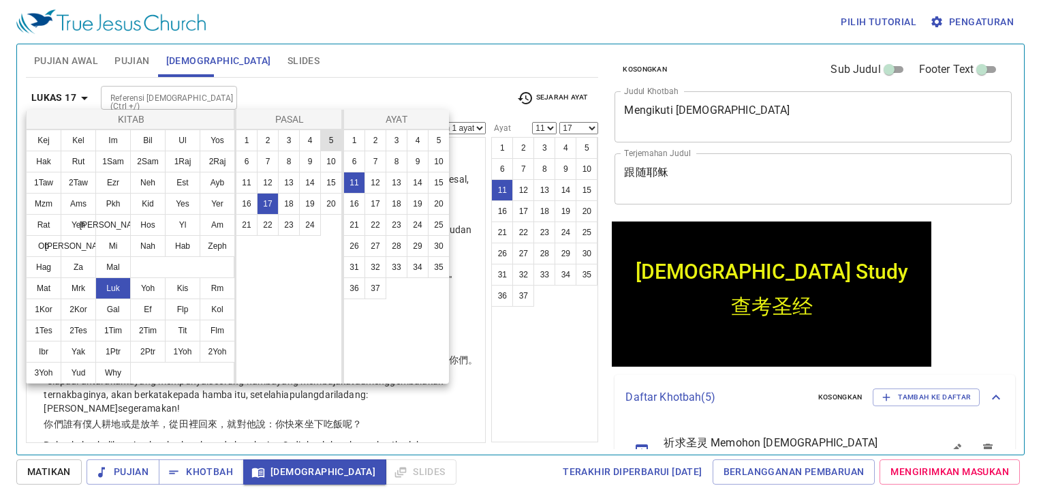
click at [324, 138] on button "5" at bounding box center [331, 140] width 22 height 22
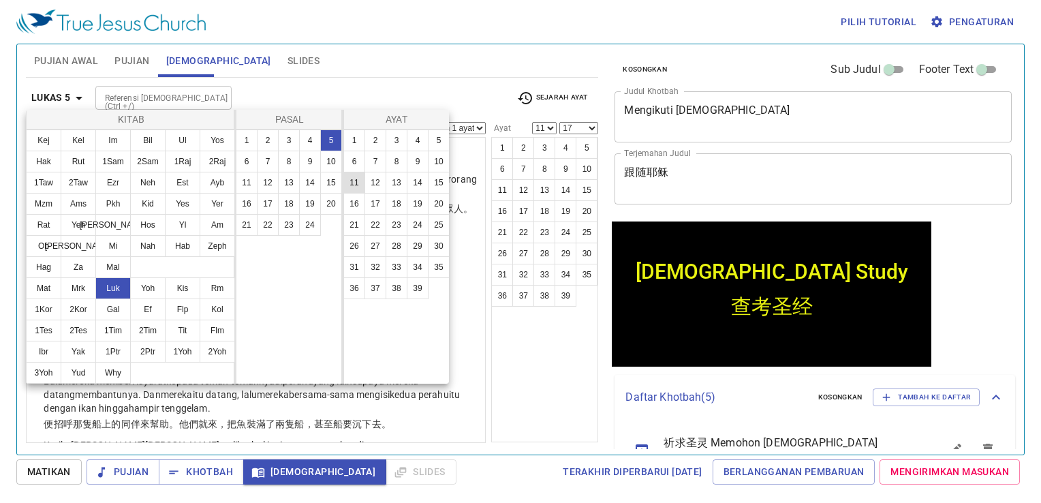
scroll to position [0, 0]
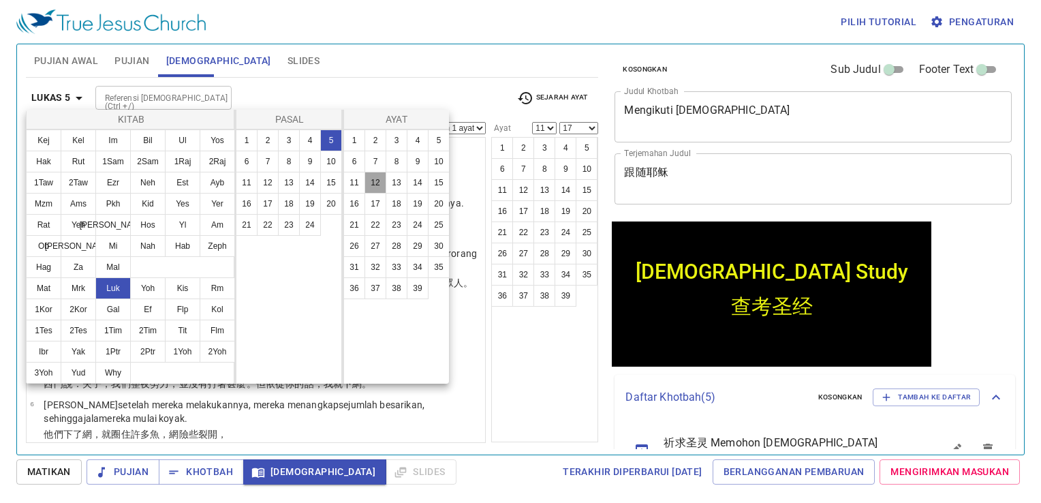
click at [381, 179] on button "12" at bounding box center [376, 183] width 22 height 22
select select "12"
select select
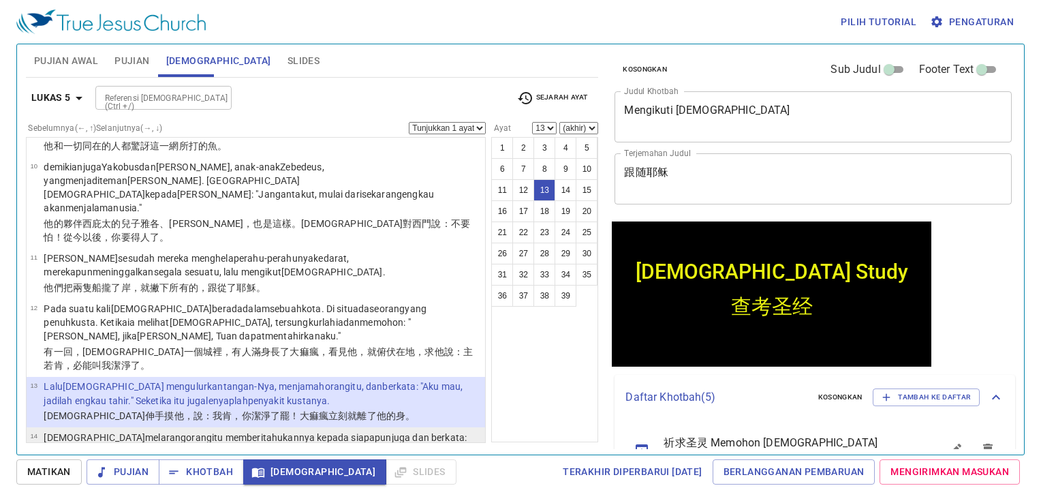
scroll to position [506, 0]
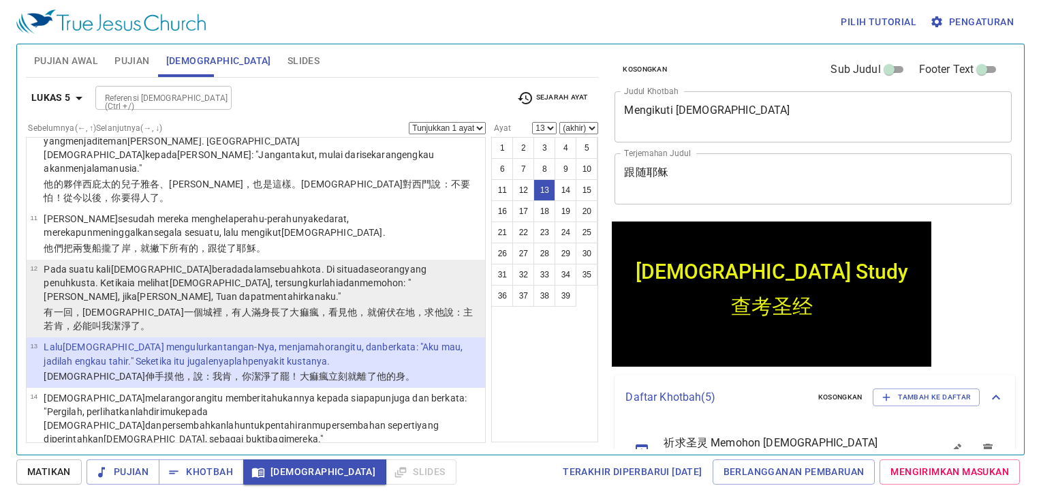
click at [240, 305] on p "有一回 ，耶穌在 一個 城 裡，有人 滿身長了 大痲瘋 ，看見 他，就俯伏 在地，求 他 說 ：主 若 肯 ，必能 叫我 潔淨 了。" at bounding box center [262, 318] width 437 height 27
select select "12"
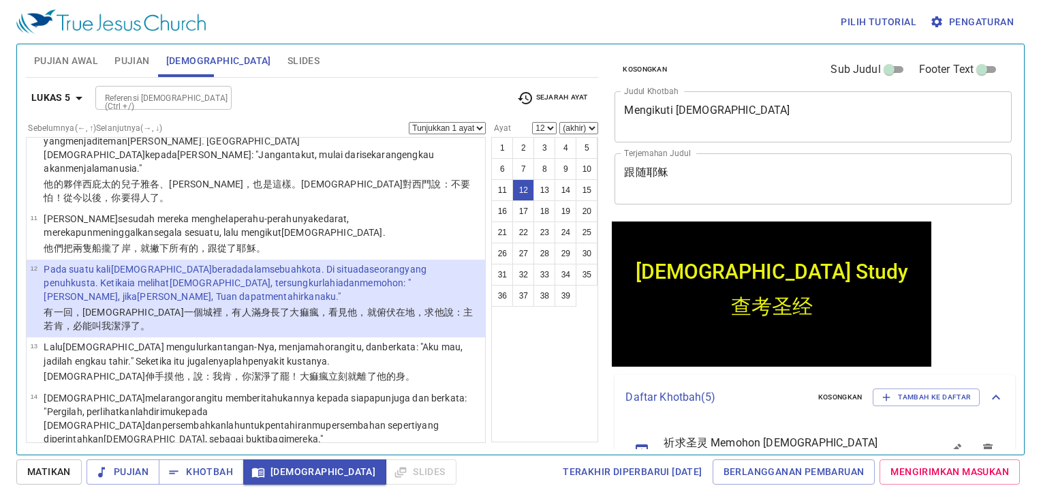
click at [578, 127] on select "(akhir) 13 14 15 16 17 18 19 20 21 22 23 24 25 26 27 28 29 30 31 32 33 34 35 36…" at bounding box center [578, 128] width 39 height 12
select select "13"
click at [560, 122] on select "(akhir) 13 14 15 16 17 18 19 20 21 22 23 24 25 26 27 28 29 30 31 32 33 34 35 36…" at bounding box center [578, 128] width 39 height 12
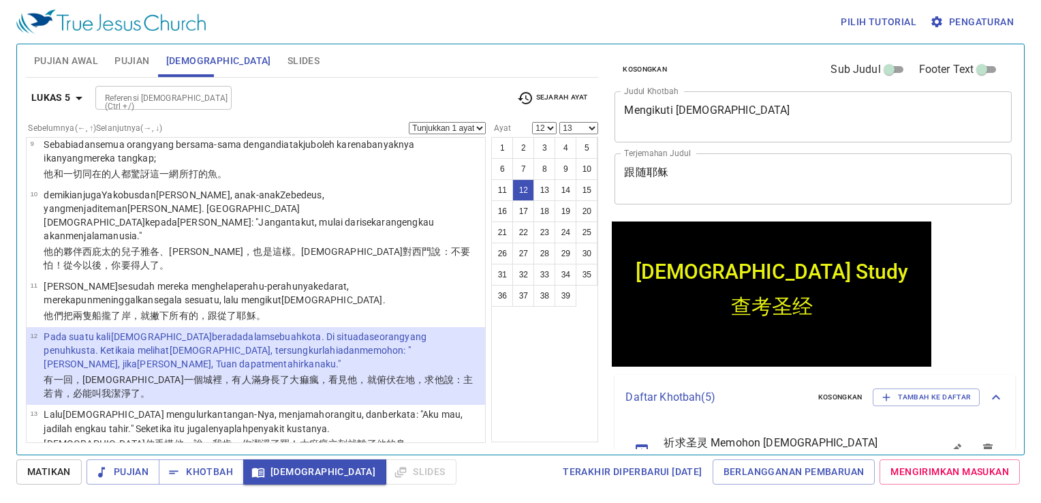
scroll to position [438, 0]
click at [27, 94] on div "Pujian Awal Pujian Alkitab Slides Pencarian kidung rohani Pencarian kidung roha…" at bounding box center [312, 244] width 584 height 410
click at [30, 102] on button "Lukas 5" at bounding box center [59, 97] width 67 height 25
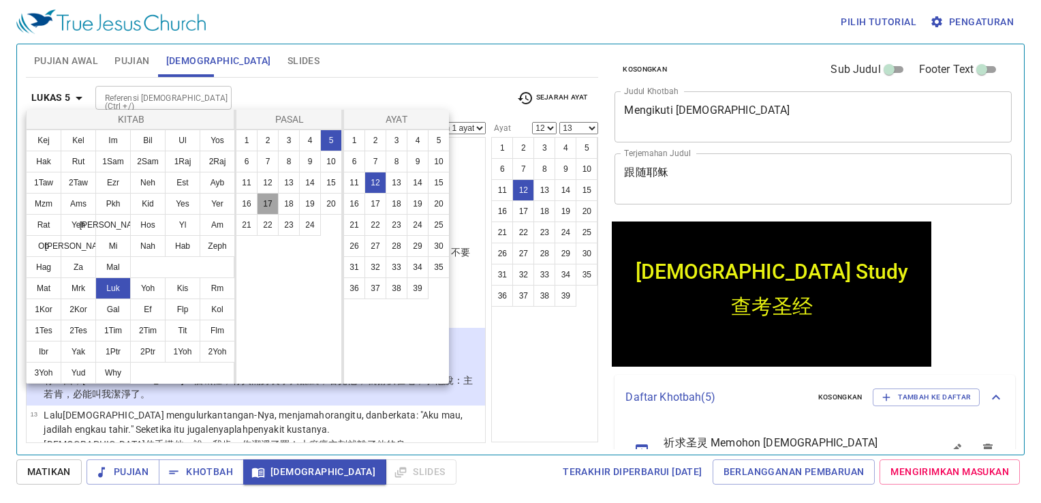
click at [269, 206] on button "17" at bounding box center [268, 204] width 22 height 22
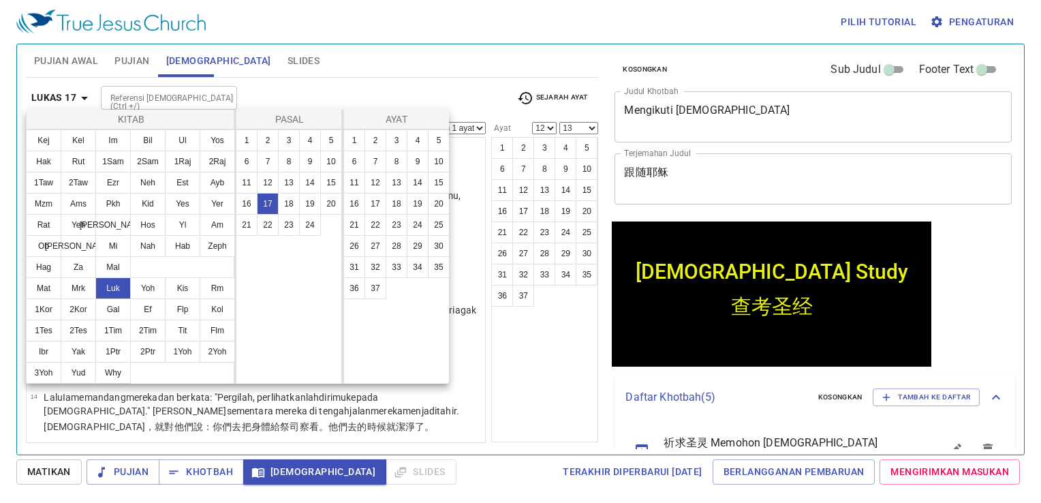
scroll to position [0, 0]
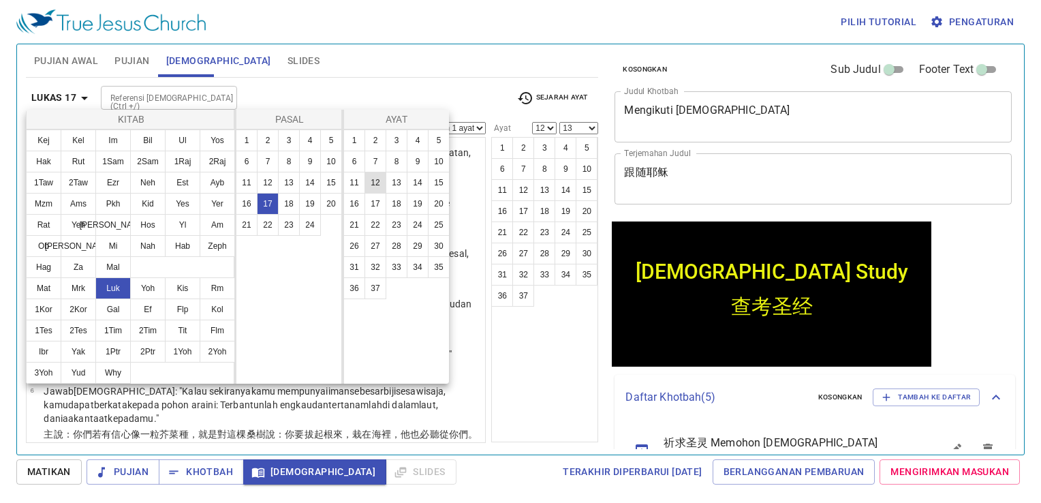
click at [373, 184] on button "12" at bounding box center [376, 183] width 22 height 22
select select
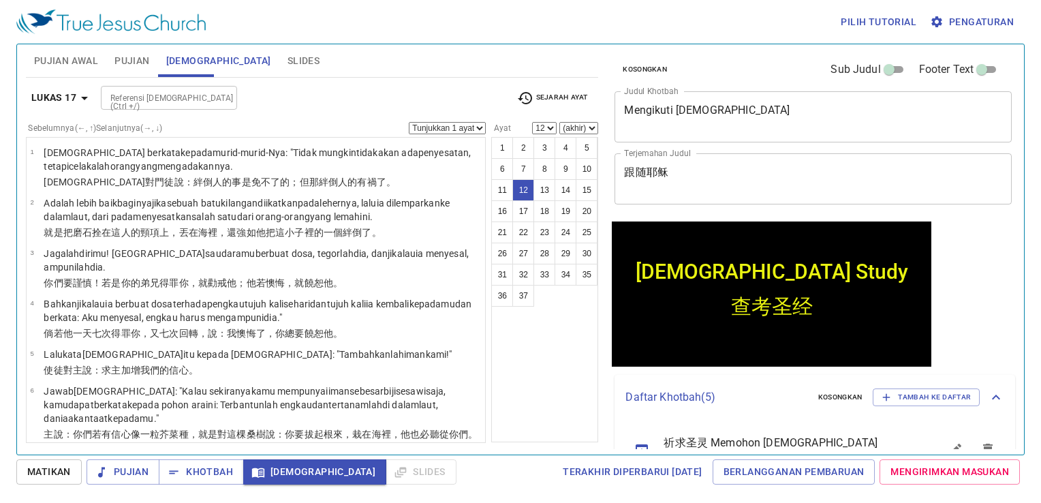
scroll to position [460, 0]
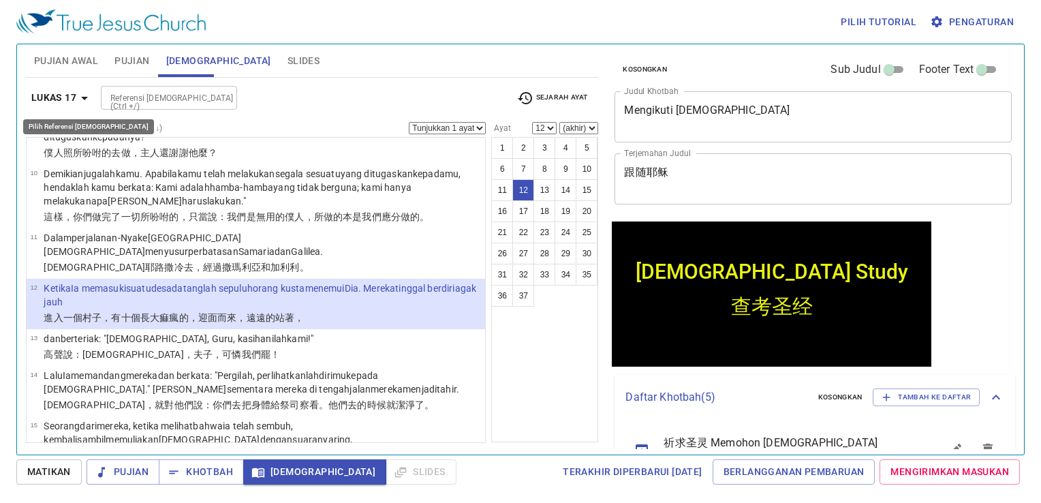
click at [84, 92] on icon "button" at bounding box center [84, 98] width 16 height 16
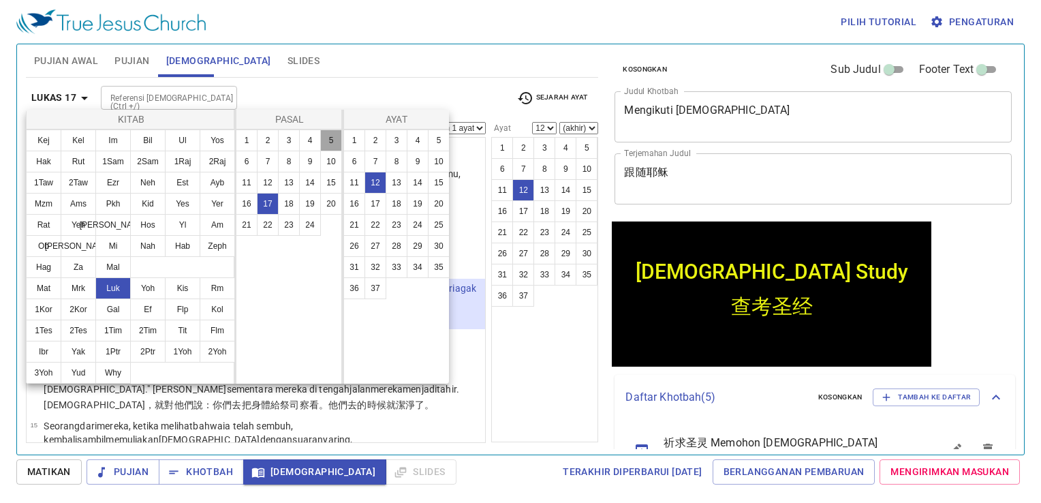
click at [338, 139] on button "5" at bounding box center [331, 140] width 22 height 22
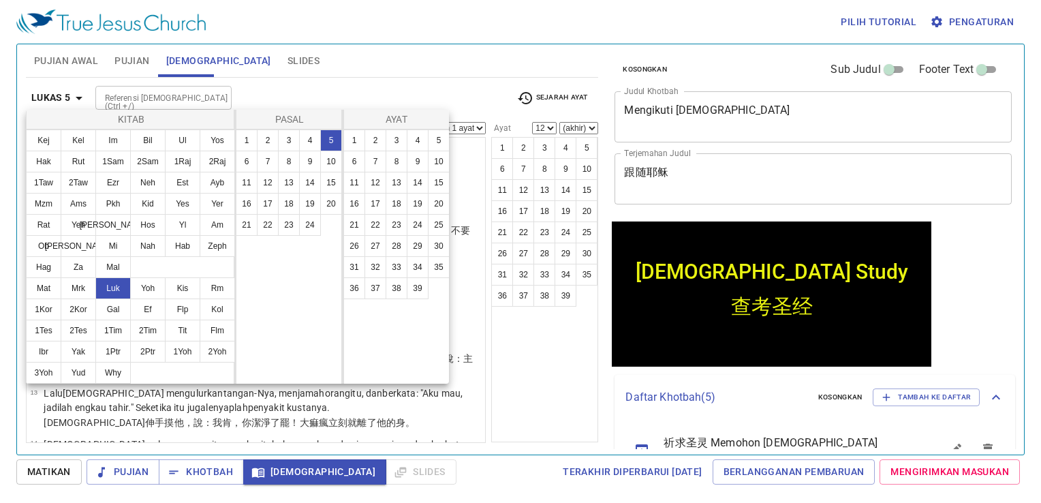
scroll to position [0, 0]
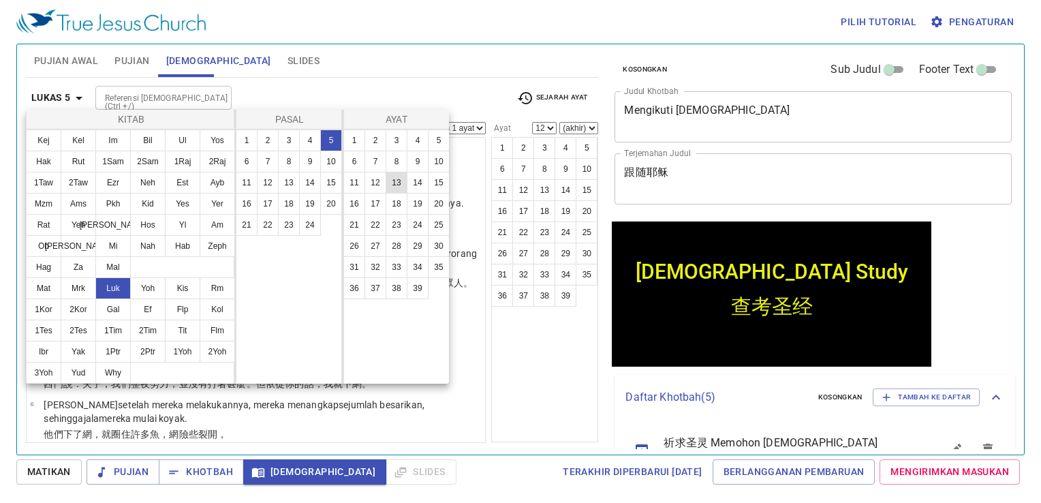
click at [390, 180] on button "13" at bounding box center [397, 183] width 22 height 22
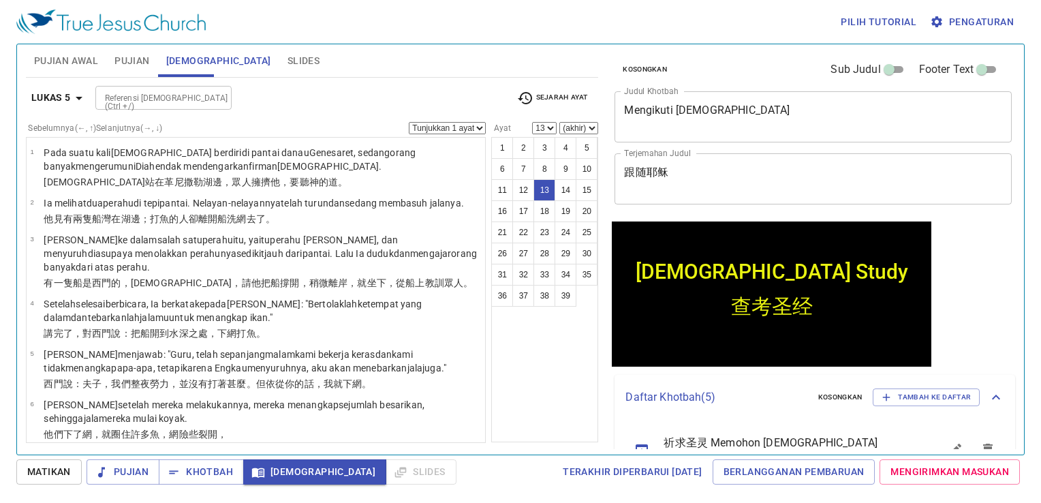
scroll to position [510, 0]
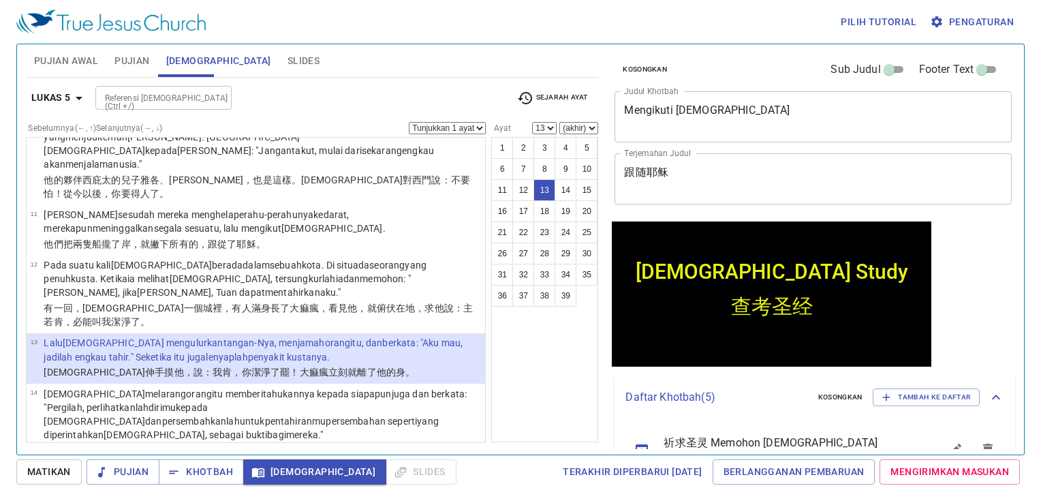
drag, startPoint x: 0, startPoint y: 48, endPoint x: 7, endPoint y: 97, distance: 50.2
click at [7, 97] on div "Pilih tutorial Pengaturan Pujian Awal Pujian Alkitab Slides Pencarian kidung ro…" at bounding box center [520, 251] width 1041 height 503
drag, startPoint x: 7, startPoint y: 97, endPoint x: 16, endPoint y: 132, distance: 35.4
click at [16, 132] on div "Pujian Awal Pujian Alkitab Slides Pencarian kidung rohani Pencarian kidung roha…" at bounding box center [520, 250] width 1008 height 412
drag, startPoint x: 16, startPoint y: 132, endPoint x: 231, endPoint y: 83, distance: 220.0
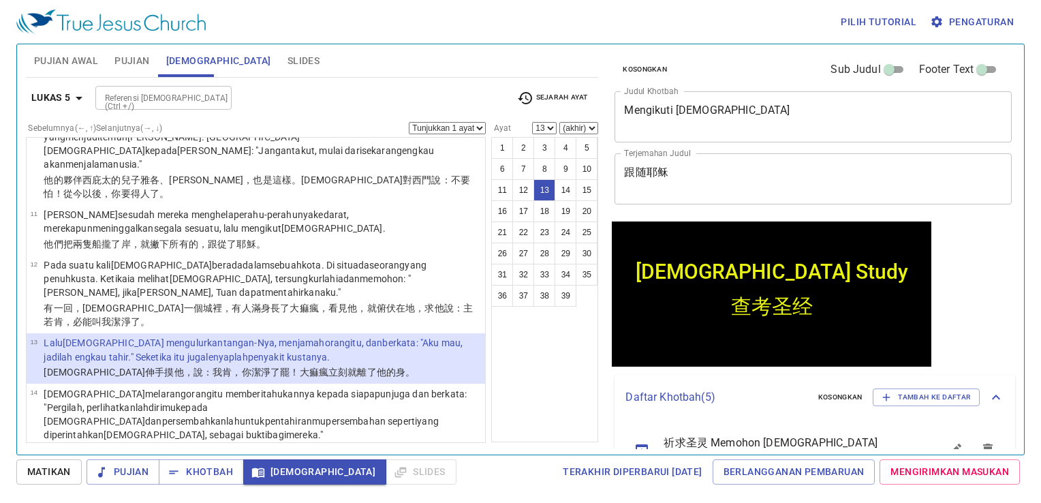
click at [231, 83] on div "Lukas 5 Referensi Alkitab (Ctrl +/) Referensi Alkitab (Ctrl +/) Sejarah Ayat Se…" at bounding box center [312, 260] width 573 height 365
click at [53, 102] on b "Lukas 5" at bounding box center [51, 97] width 40 height 17
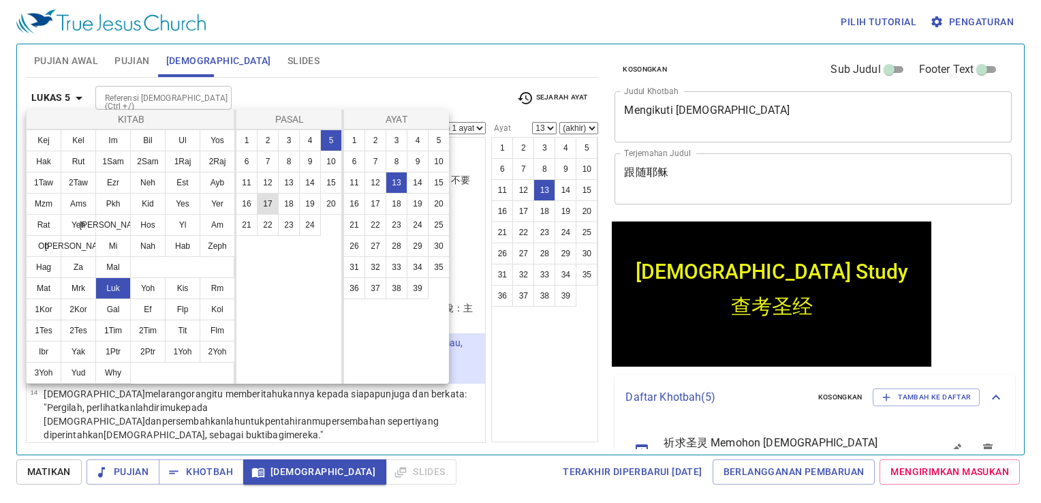
click at [262, 200] on button "17" at bounding box center [268, 204] width 22 height 22
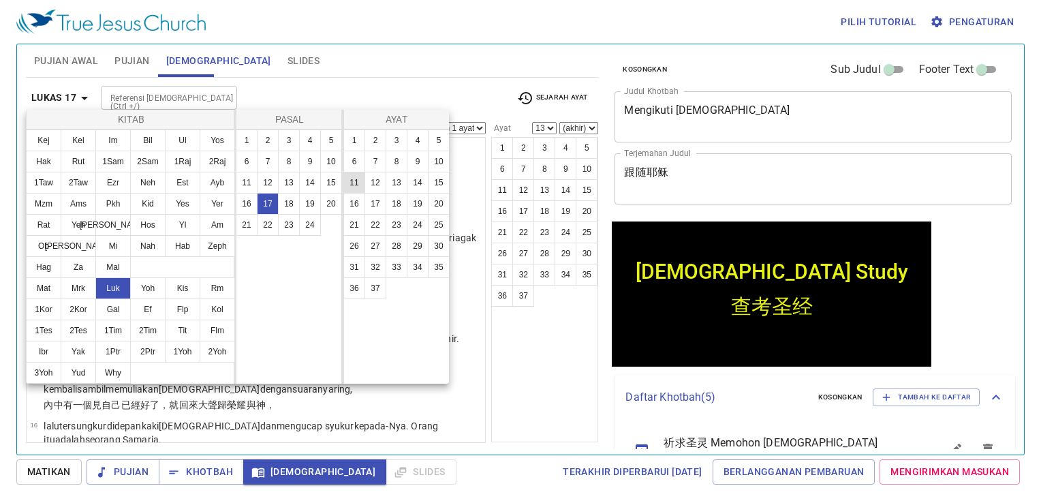
scroll to position [0, 0]
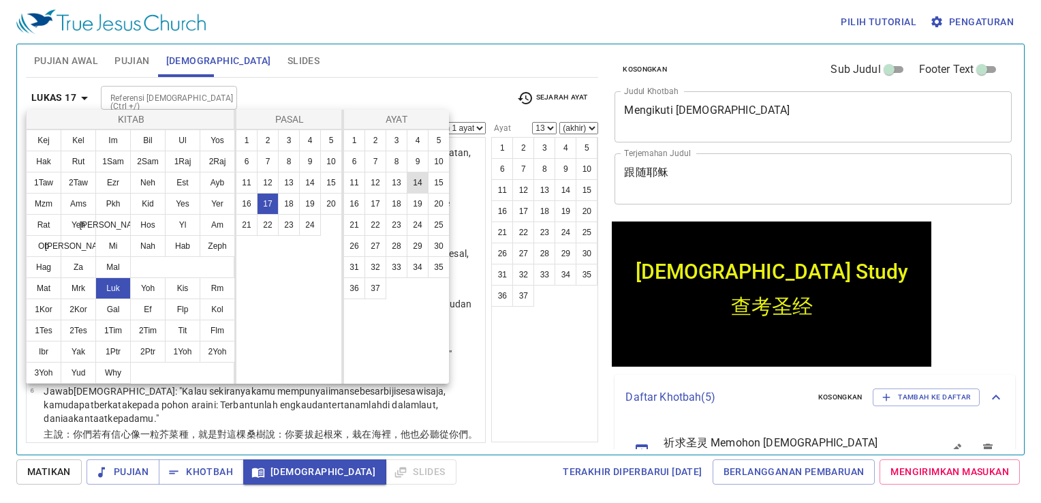
click at [420, 183] on button "14" at bounding box center [418, 183] width 22 height 22
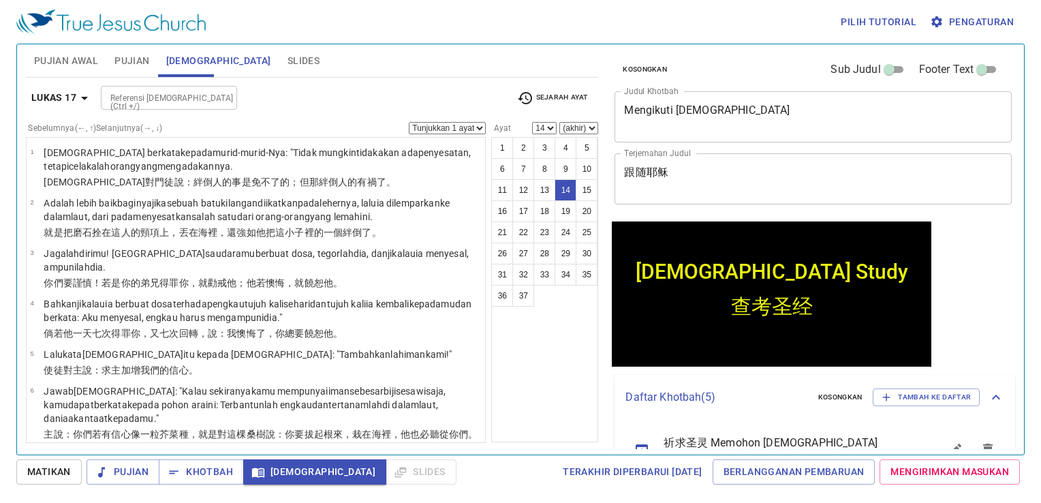
scroll to position [547, 0]
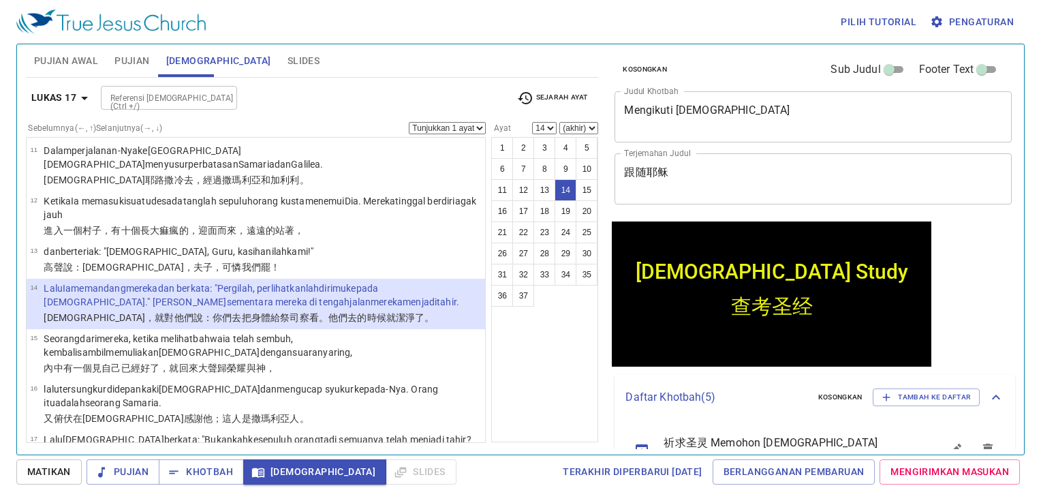
click at [1, 189] on div "Pilih tutorial Pengaturan Pujian Awal Pujian Alkitab Slides Pencarian kidung ro…" at bounding box center [520, 251] width 1041 height 503
click at [526, 365] on div "1 2 3 4 5 6 7 8 9 10 11 12 13 14 15 16 17 18 19 20 21 22 23 24 25 26 27 28 29 3…" at bounding box center [544, 289] width 107 height 305
click at [542, 377] on div "1 2 3 4 5 6 7 8 9 10 11 12 13 14 15 16 17 18 19 20 21 22 23 24 25 26 27 28 29 3…" at bounding box center [544, 289] width 107 height 305
click at [63, 103] on b "Lukas 17" at bounding box center [53, 97] width 45 height 17
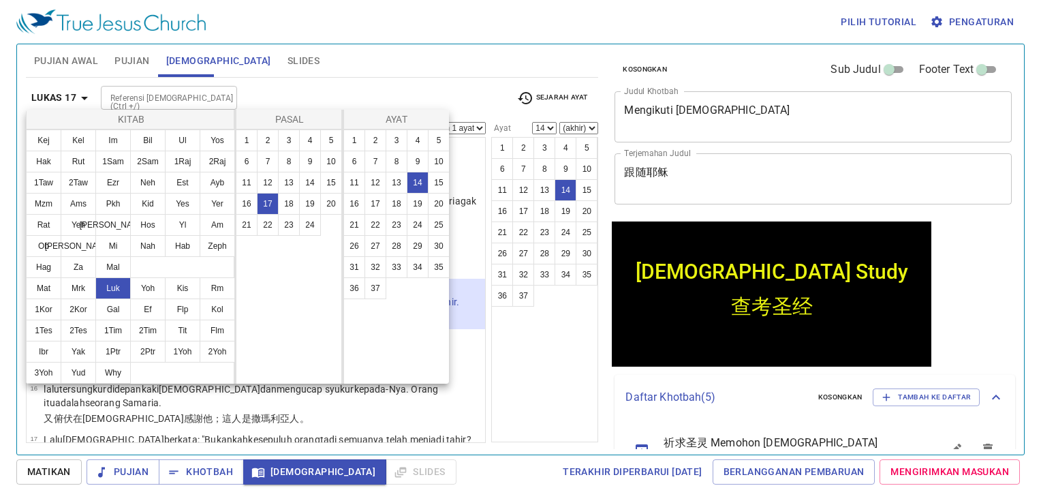
click at [557, 326] on div at bounding box center [520, 251] width 1041 height 503
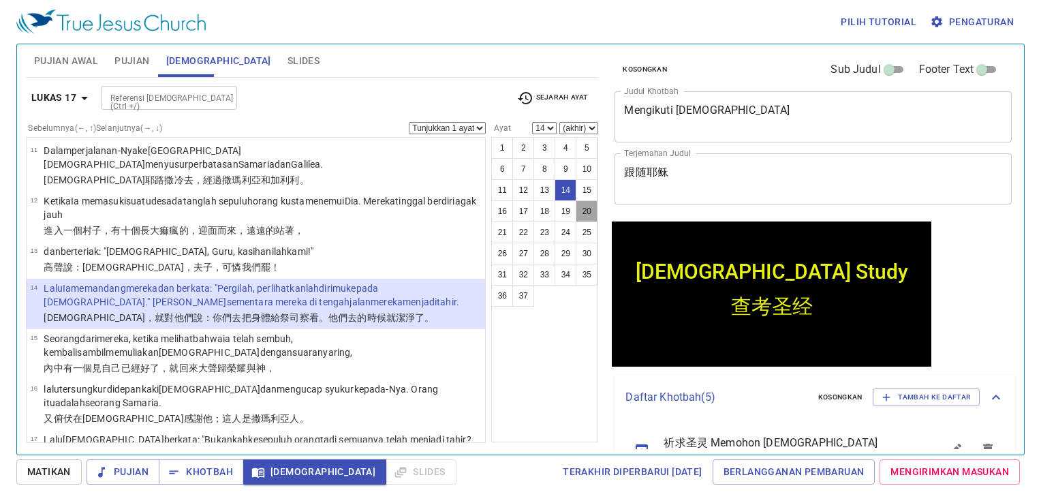
click at [578, 215] on button "20" at bounding box center [587, 211] width 22 height 22
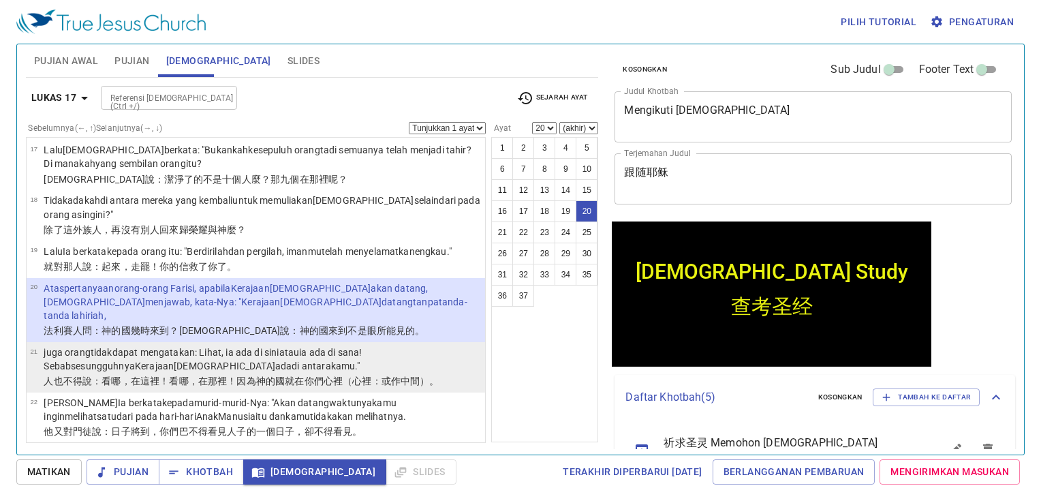
click at [130, 345] on p "juga orang tidak dapat mengatakan : Lihat , ia ada di sini atau ia ada di sana …" at bounding box center [262, 358] width 437 height 27
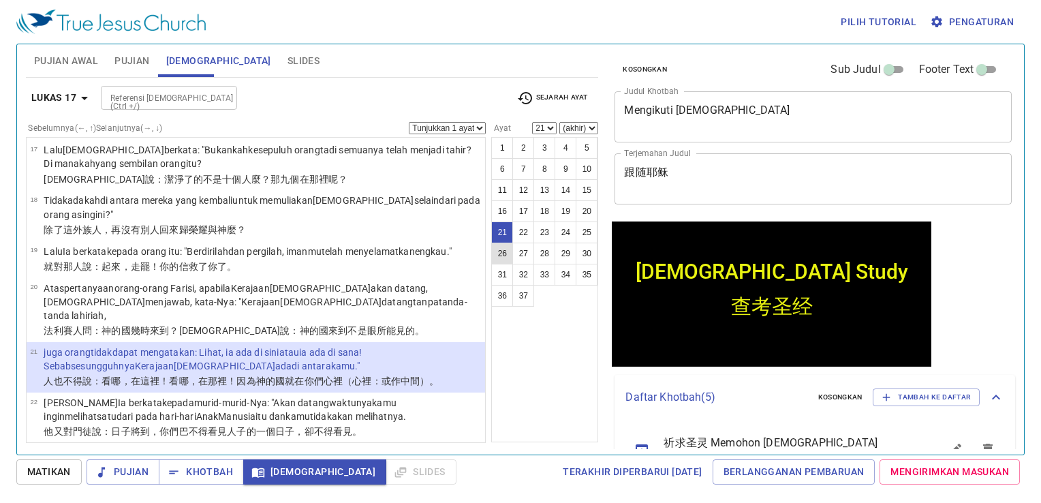
click at [510, 246] on button "26" at bounding box center [502, 254] width 22 height 22
select select "26"
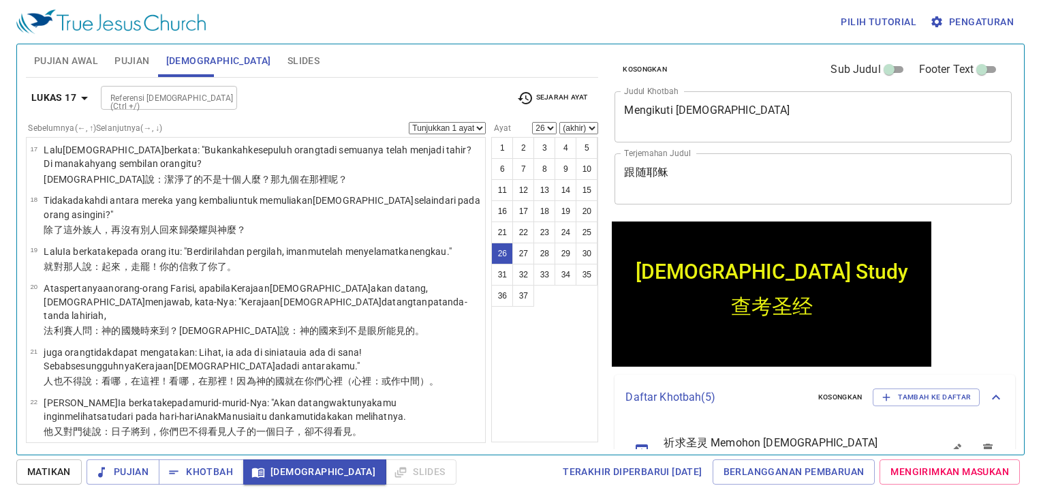
scroll to position [1126, 0]
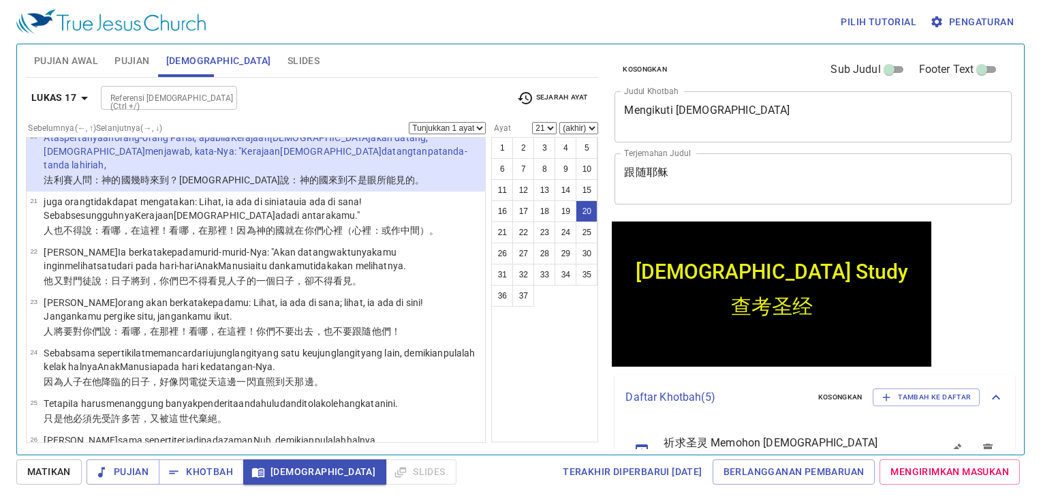
select select "20"
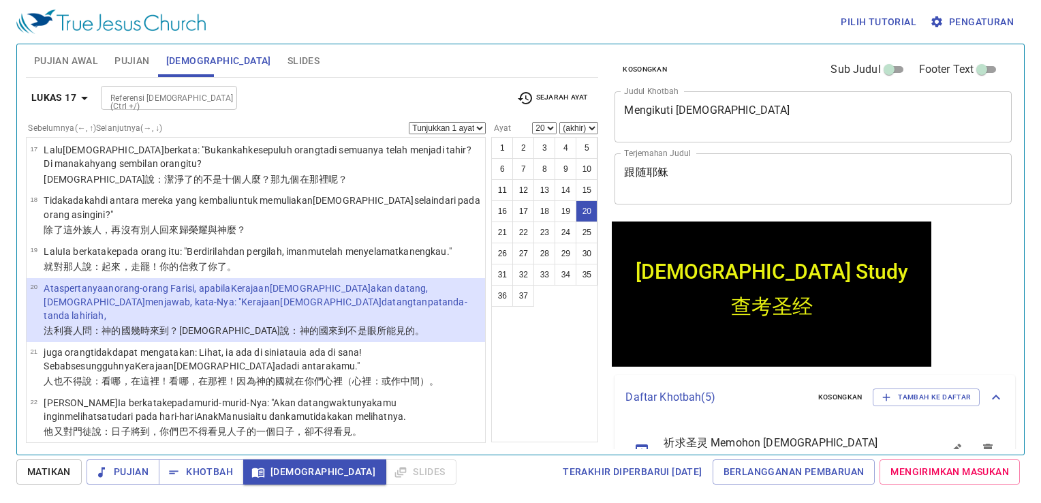
click at [563, 123] on select "(akhir) 21 22 23 24 25 26 27 28 29 30 31 32 33 34 35 36 37" at bounding box center [578, 128] width 39 height 12
select select "27"
click at [560, 122] on select "(akhir) 21 22 23 24 25 26 27 28 29 30 31 32 33 34 35 36 37" at bounding box center [578, 128] width 39 height 12
click at [93, 91] on button "Lukas 17" at bounding box center [62, 97] width 72 height 25
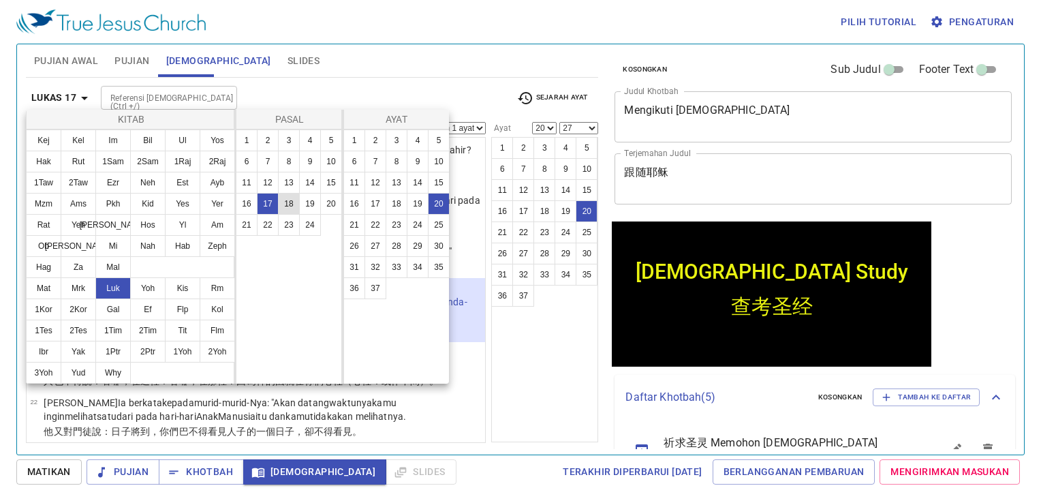
click at [297, 198] on button "18" at bounding box center [289, 204] width 22 height 22
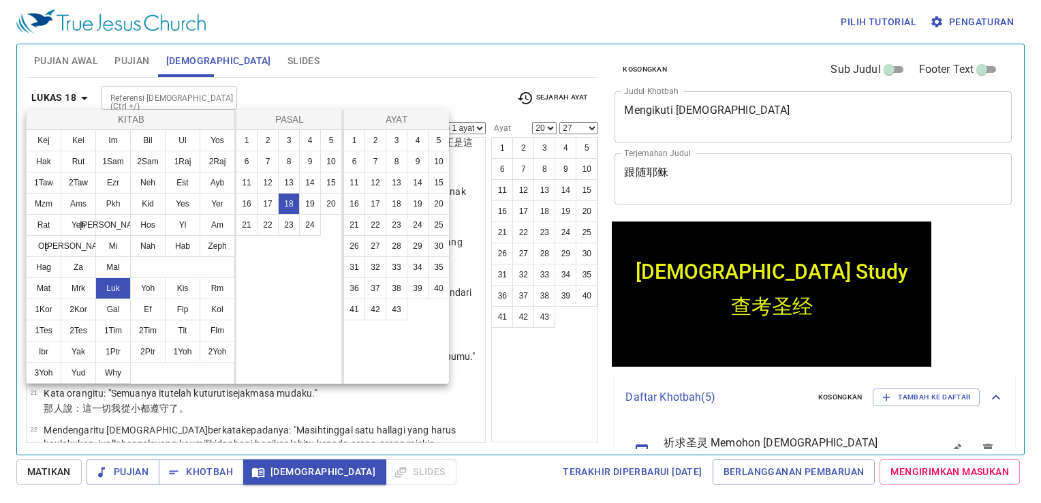
scroll to position [0, 0]
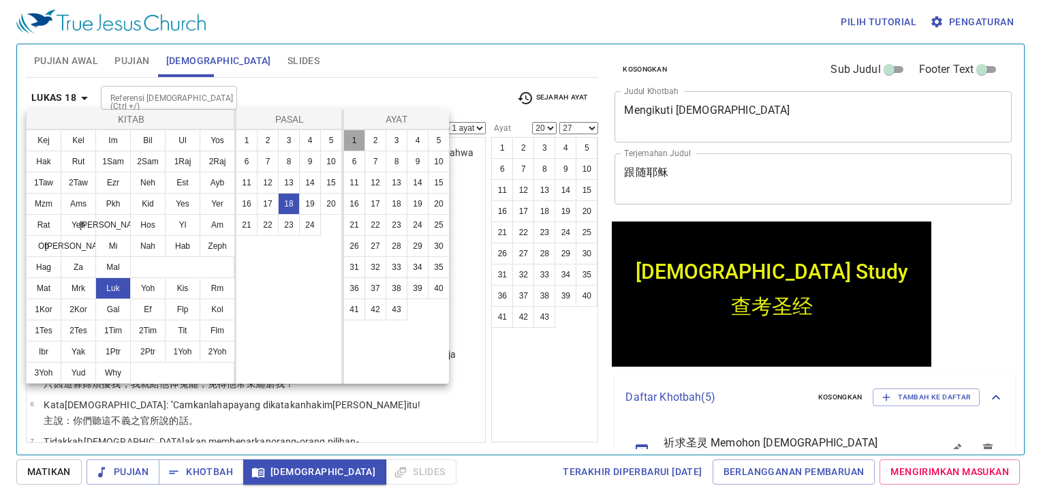
click at [357, 145] on button "1" at bounding box center [354, 140] width 22 height 22
select select "1"
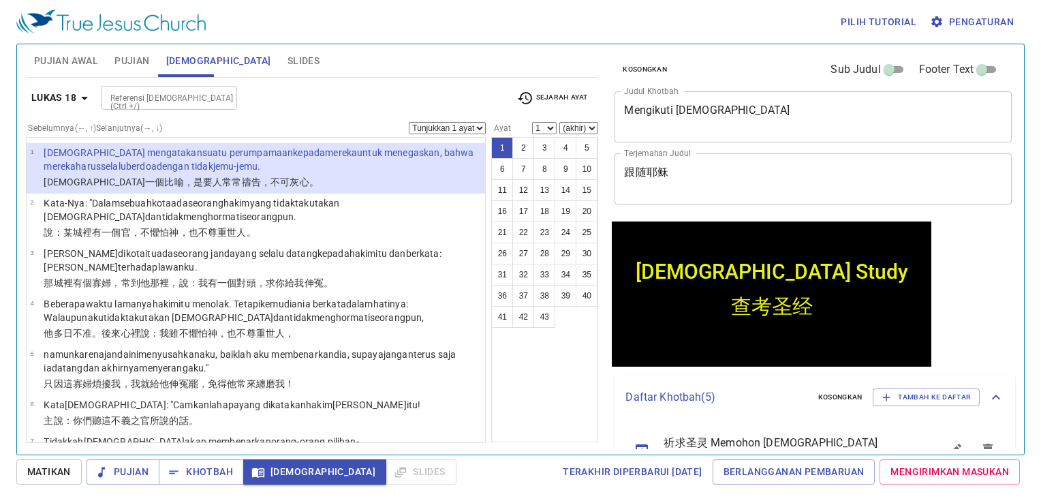
click at [568, 129] on select "(akhir) 2 3 4 5 6 7 8 9 10 11 12 13 14 15 16 17 18 19 20 21 22 23 24 25 26 27 2…" at bounding box center [578, 128] width 39 height 12
select select "8"
click at [560, 122] on select "(akhir) 2 3 4 5 6 7 8 9 10 11 12 13 14 15 16 17 18 19 20 21 22 23 24 25 26 27 2…" at bounding box center [578, 128] width 39 height 12
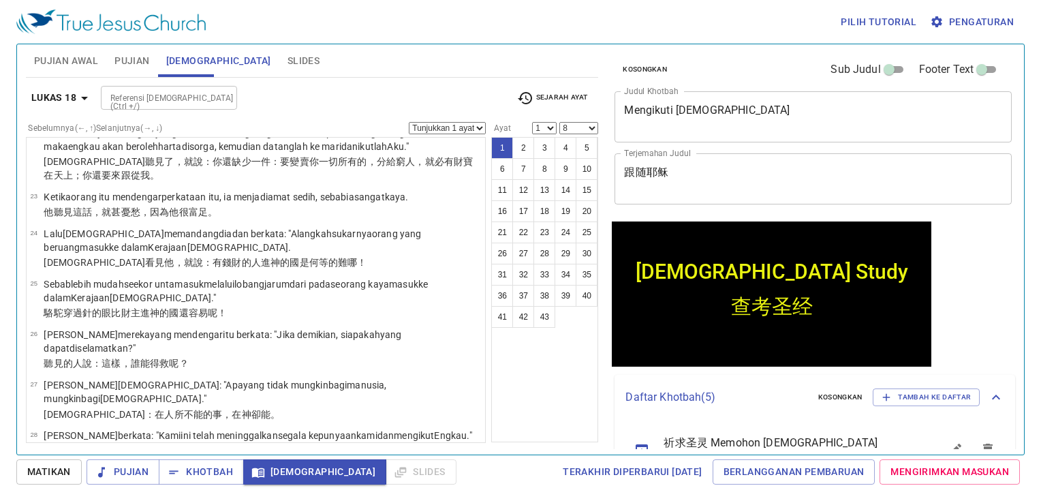
scroll to position [1147, 0]
click at [44, 97] on b "Lukas 18" at bounding box center [53, 97] width 45 height 17
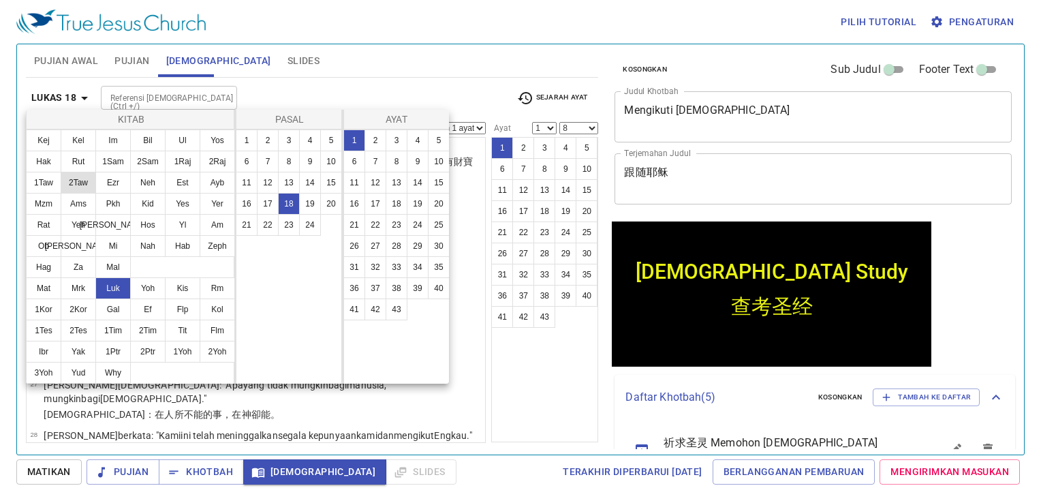
click at [76, 181] on button "2Taw" at bounding box center [78, 183] width 35 height 22
select select
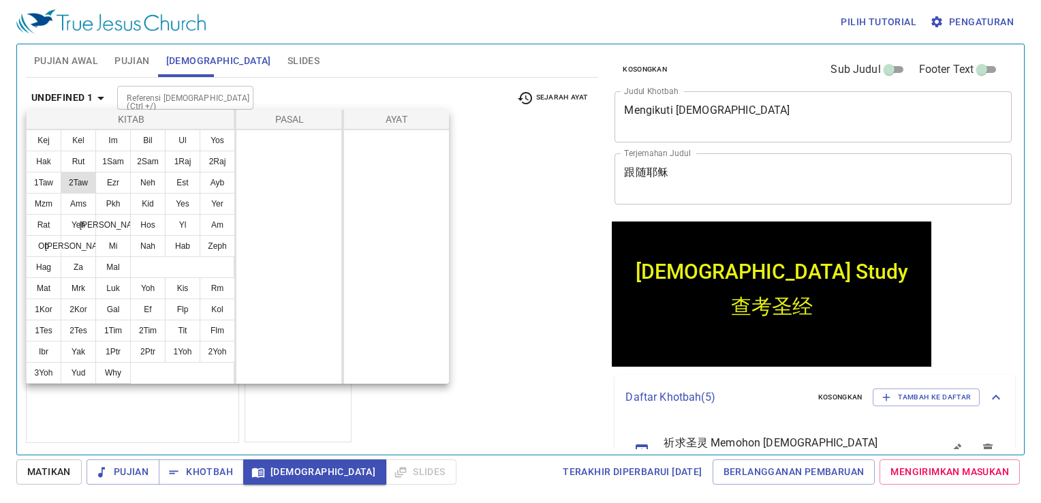
scroll to position [0, 0]
click at [467, 238] on div at bounding box center [520, 251] width 1041 height 503
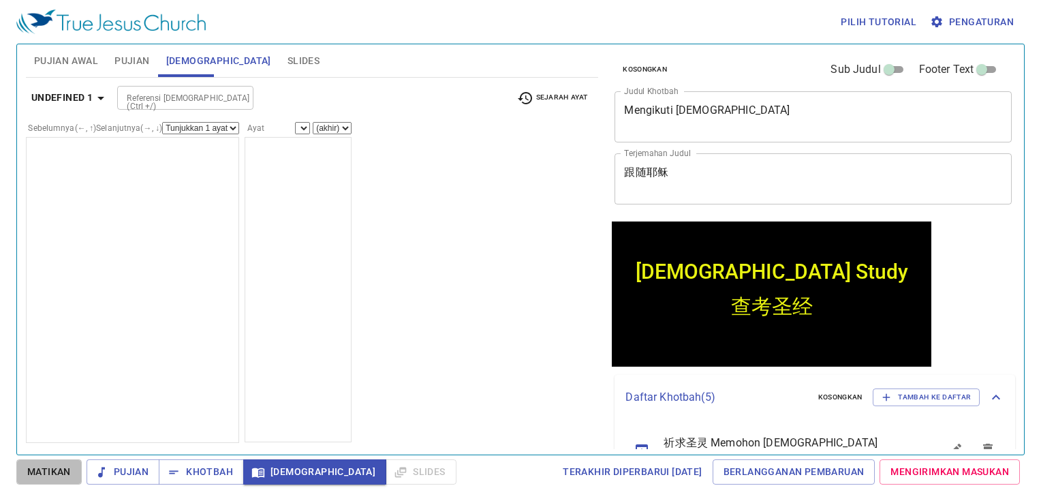
click at [59, 462] on button "Matikan" at bounding box center [48, 471] width 65 height 25
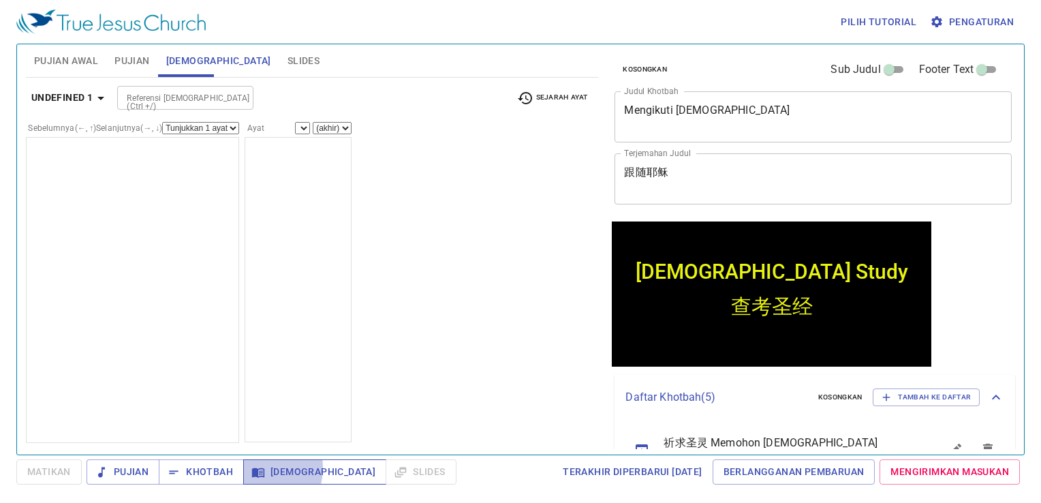
click at [258, 468] on icon "button" at bounding box center [258, 472] width 12 height 10
click at [172, 52] on span "Alkitab" at bounding box center [218, 60] width 105 height 17
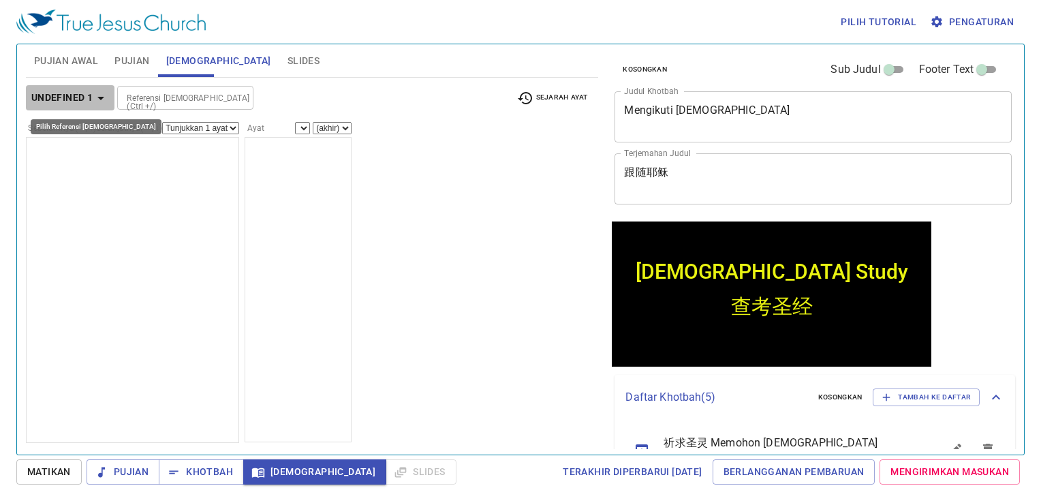
click at [104, 86] on button "undefined 1" at bounding box center [70, 97] width 89 height 25
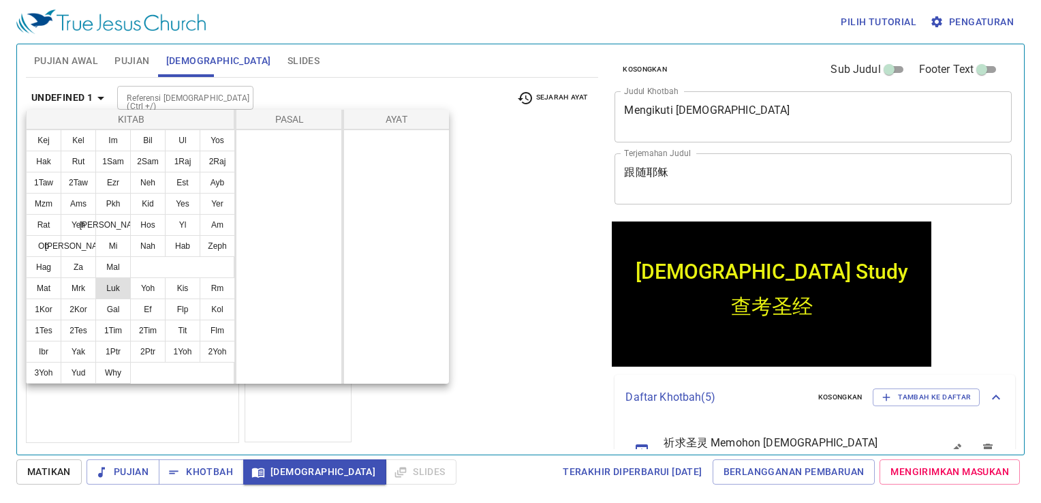
click at [118, 291] on button "Luk" at bounding box center [112, 288] width 35 height 22
select select "8"
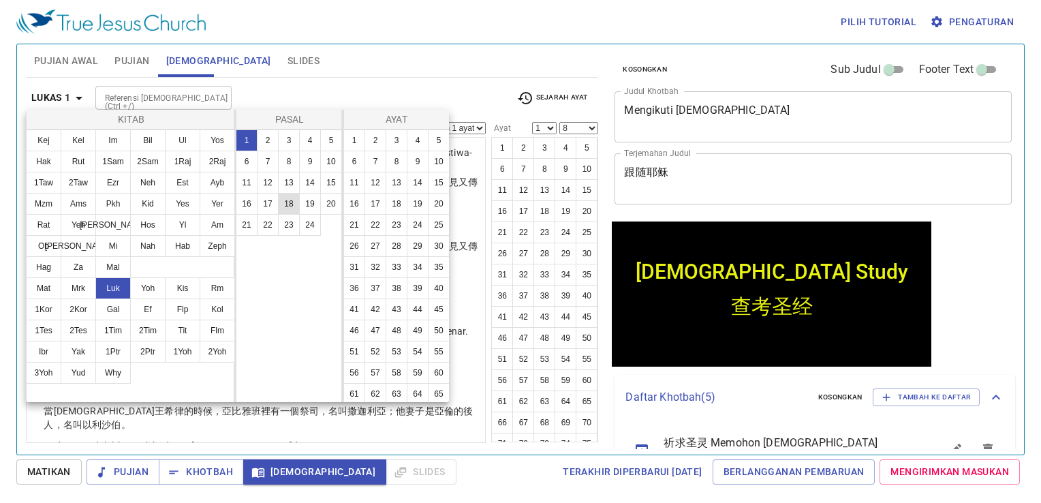
click at [289, 200] on button "18" at bounding box center [289, 204] width 22 height 22
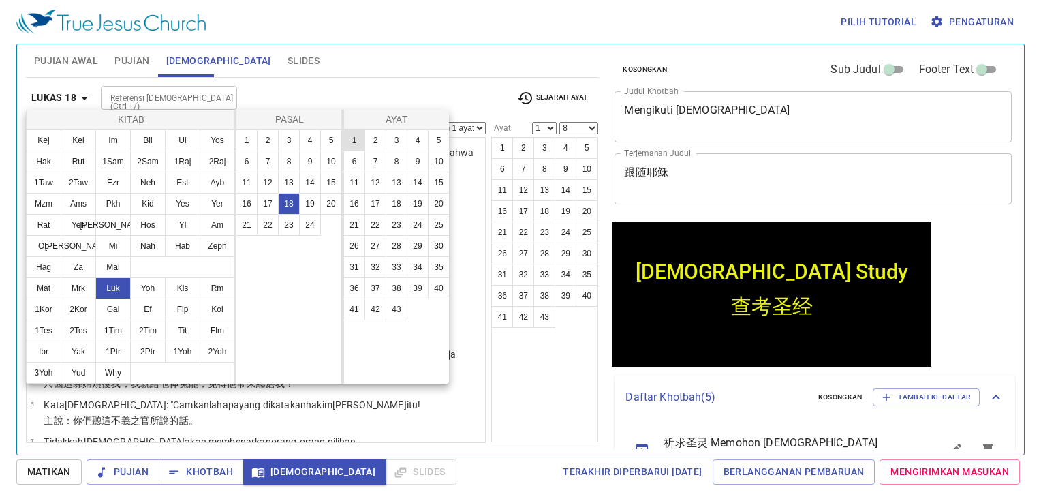
click at [358, 145] on button "1" at bounding box center [354, 140] width 22 height 22
select select
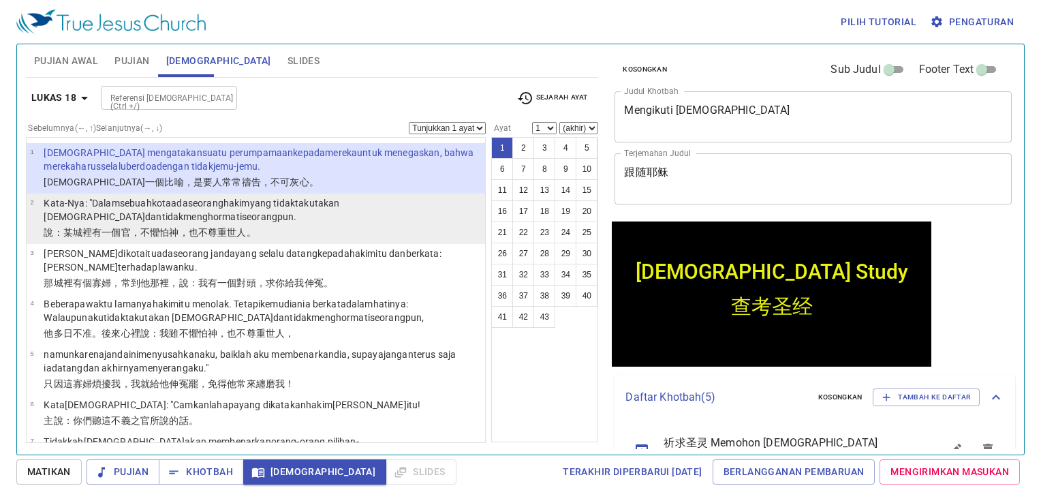
click at [343, 196] on p "Kata-Nya : "Dalam sebuah kota ada seorang hakim yang tidak takut akan Allah dan…" at bounding box center [262, 209] width 437 height 27
select select "2"
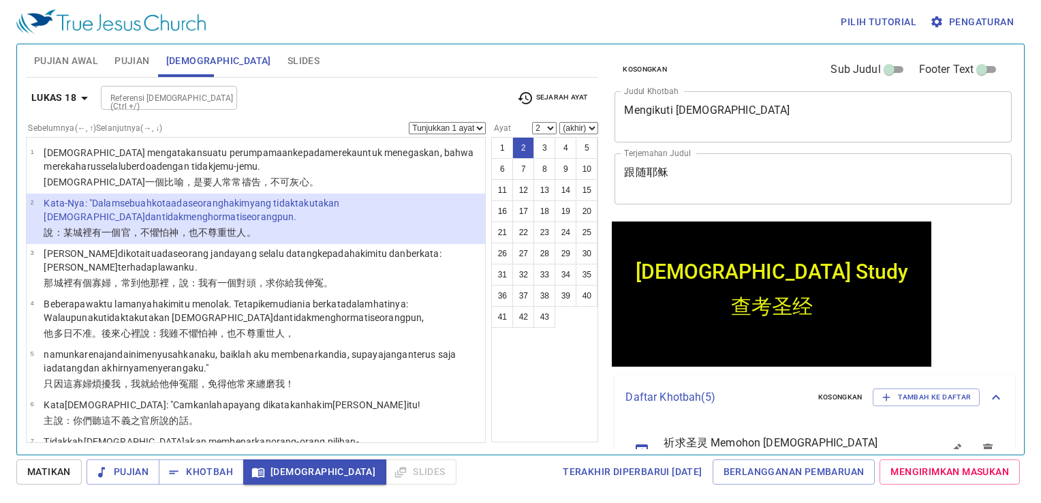
click at [571, 352] on div "1 2 3 4 5 6 7 8 9 10 11 12 13 14 15 16 17 18 19 20 21 22 23 24 25 26 27 28 29 3…" at bounding box center [544, 289] width 107 height 305
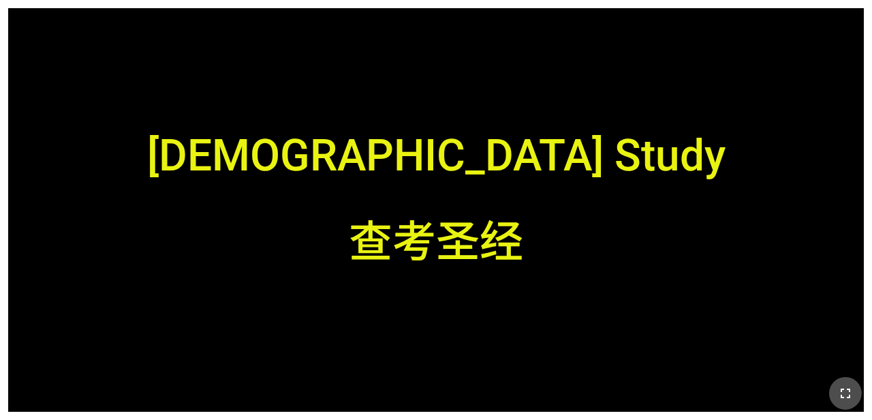
click at [846, 394] on icon "button" at bounding box center [845, 393] width 16 height 16
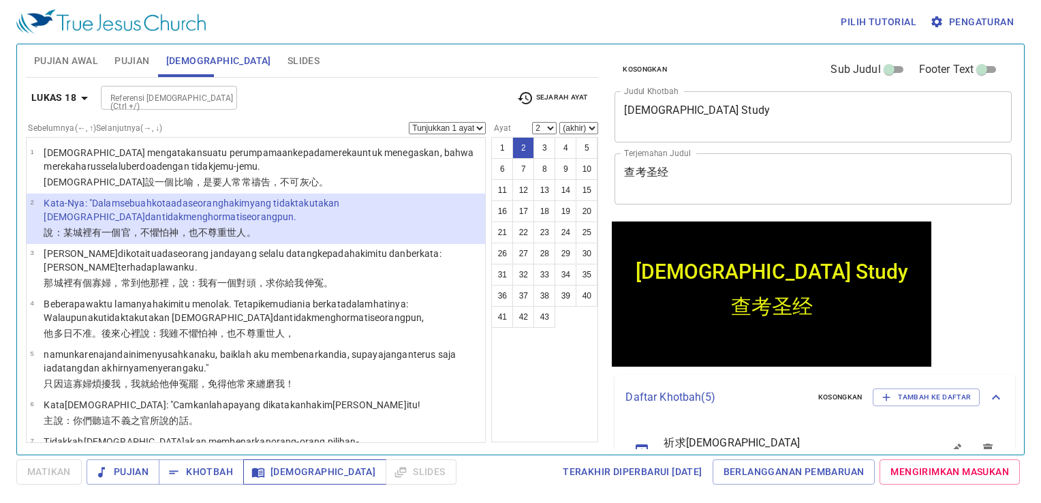
click at [252, 472] on icon "button" at bounding box center [258, 472] width 12 height 10
click at [809, 15] on div "Pilih tutorial Pengaturan" at bounding box center [517, 22] width 1003 height 44
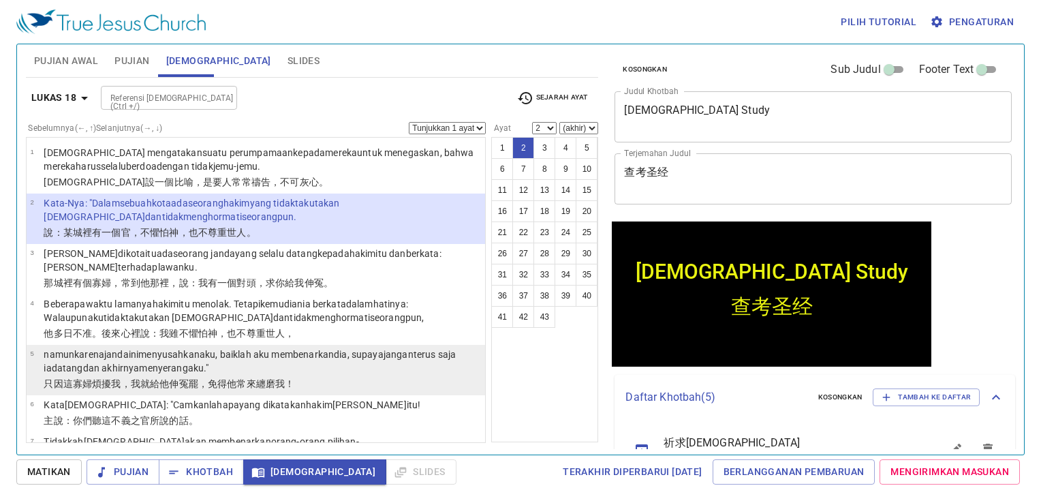
click at [182, 367] on wg5056 "menyerang aku ."" at bounding box center [173, 367] width 69 height 11
select select "5"
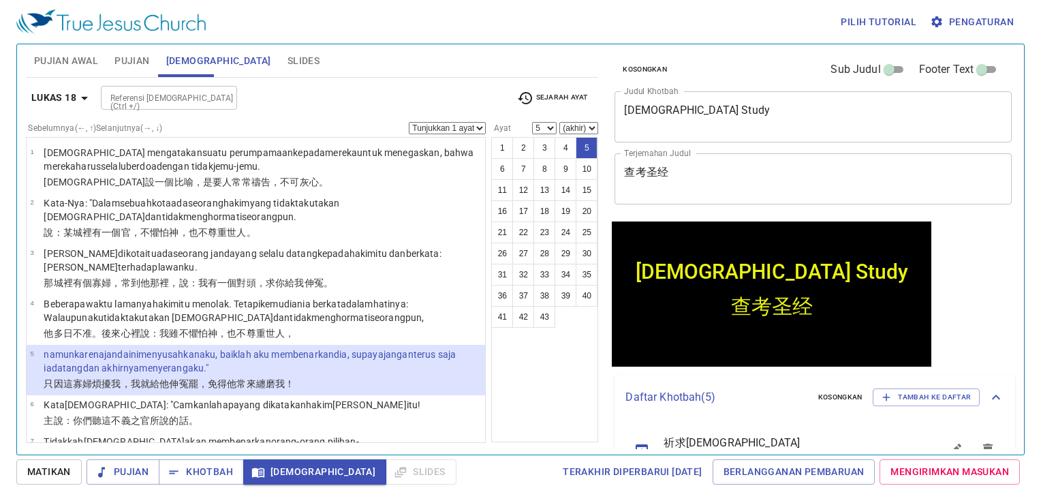
click at [378, 108] on div "Referensi [DEMOGRAPHIC_DATA] (Ctrl +/) Referensi [DEMOGRAPHIC_DATA] (Ctrl +/)" at bounding box center [303, 98] width 405 height 24
drag, startPoint x: 413, startPoint y: 96, endPoint x: 413, endPoint y: 23, distance: 72.9
click at [413, 69] on div "Pujian Awal Pujian [DEMOGRAPHIC_DATA] Slides Pencarian kidung rohani Pencarian …" at bounding box center [312, 244] width 584 height 410
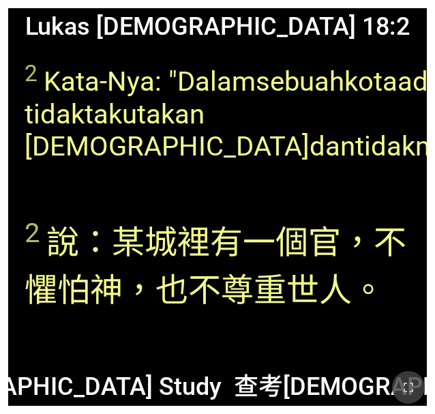
drag, startPoint x: 412, startPoint y: 380, endPoint x: 848, endPoint y: 424, distance: 438.9
click at [412, 380] on icon "button" at bounding box center [408, 387] width 16 height 16
